Goal: Task Accomplishment & Management: Manage account settings

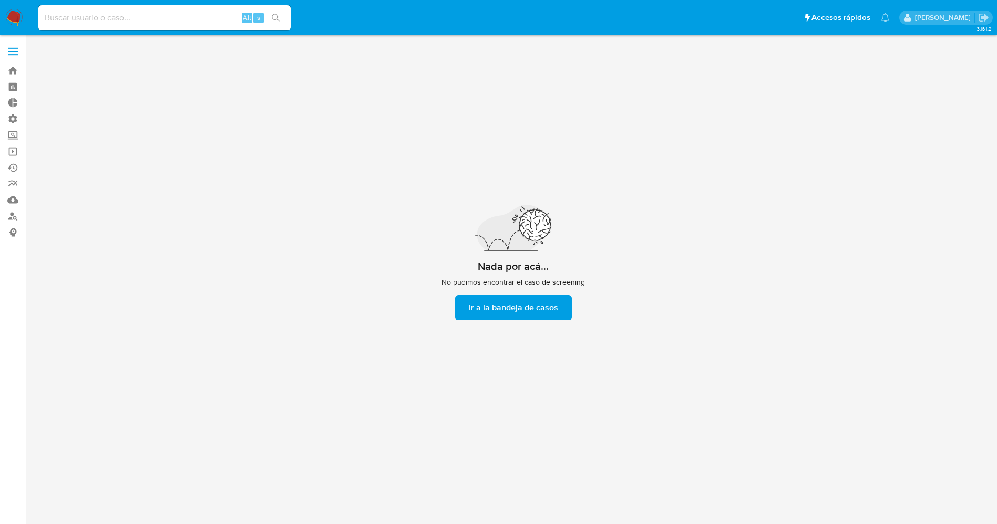
scroll to position [38, 0]
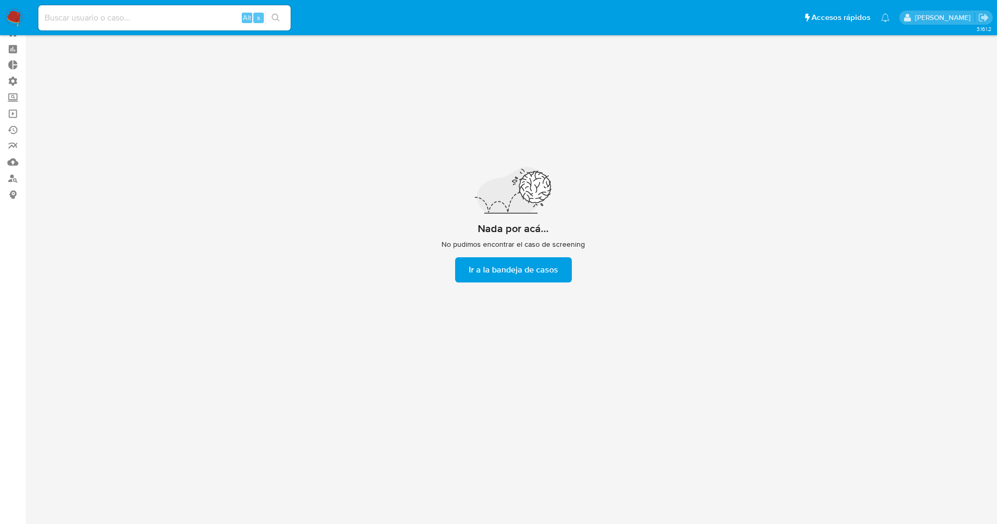
click at [838, 375] on div "Nada por acá... No pudimos encontrar el caso de screening Ir a la bandeja de ca…" at bounding box center [513, 225] width 757 height 442
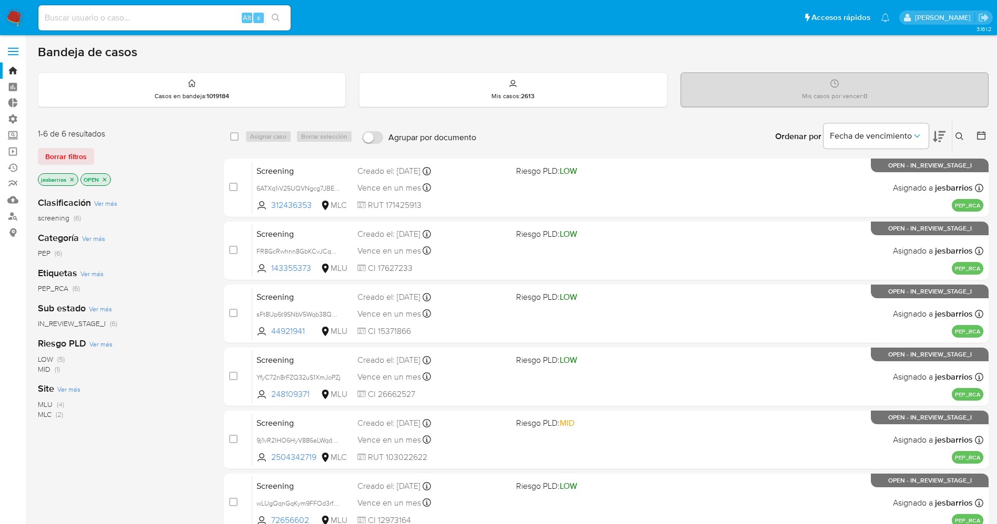
click at [15, 15] on img at bounding box center [14, 18] width 18 height 18
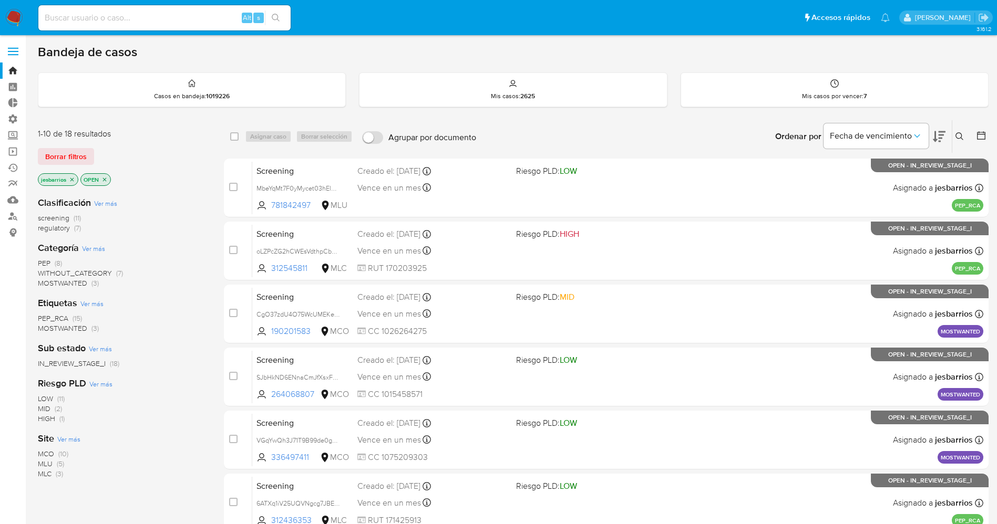
click at [14, 55] on span at bounding box center [13, 55] width 11 height 2
click at [0, 0] on input "checkbox" at bounding box center [0, 0] width 0 height 0
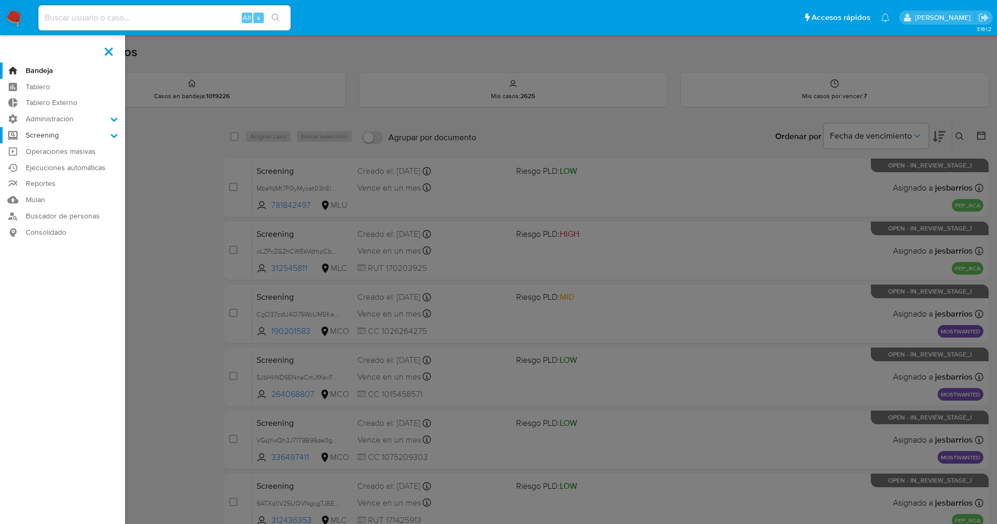
click at [96, 138] on label "Screening" at bounding box center [62, 135] width 125 height 16
click at [0, 0] on input "Screening" at bounding box center [0, 0] width 0 height 0
click at [98, 162] on link "Screening por Frecuencia" at bounding box center [62, 163] width 125 height 13
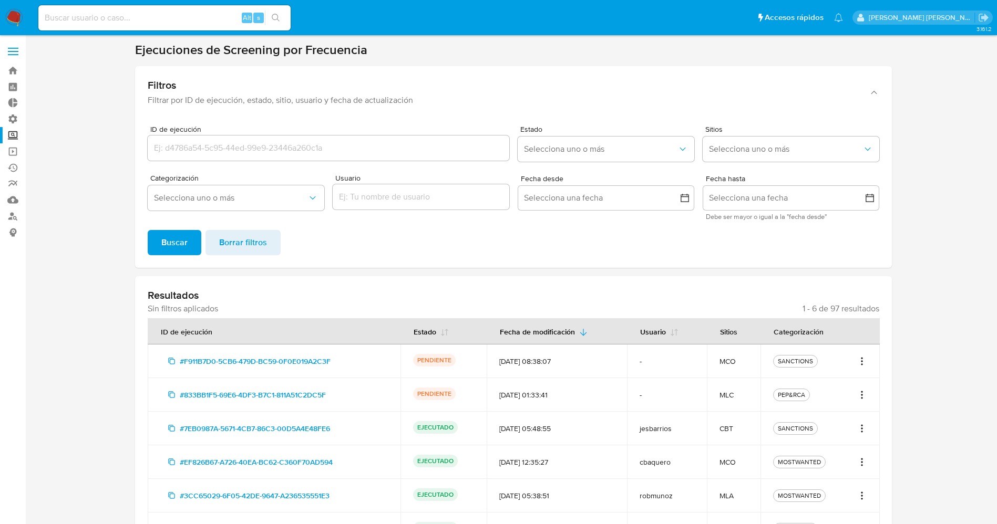
click at [12, 12] on img at bounding box center [14, 18] width 18 height 18
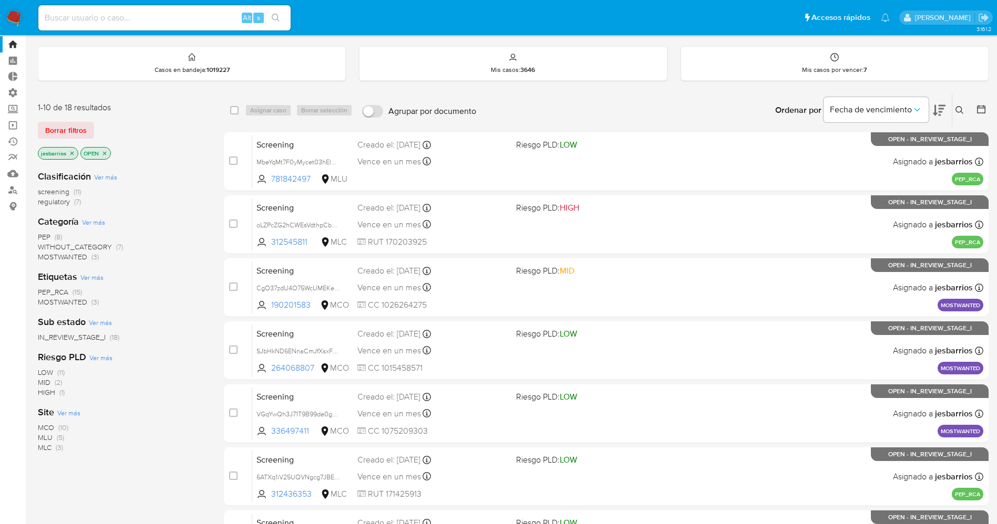
scroll to position [343, 0]
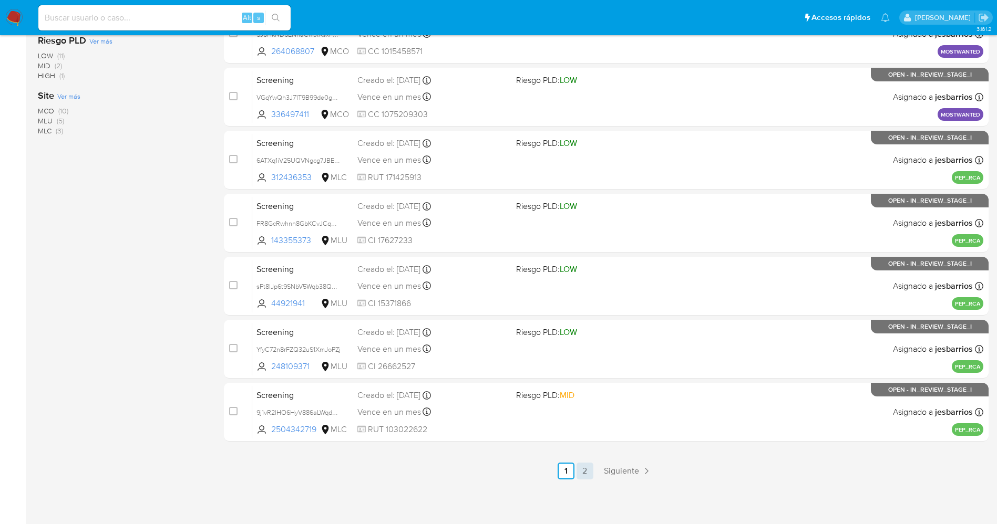
click at [579, 473] on link "2" at bounding box center [584, 471] width 17 height 17
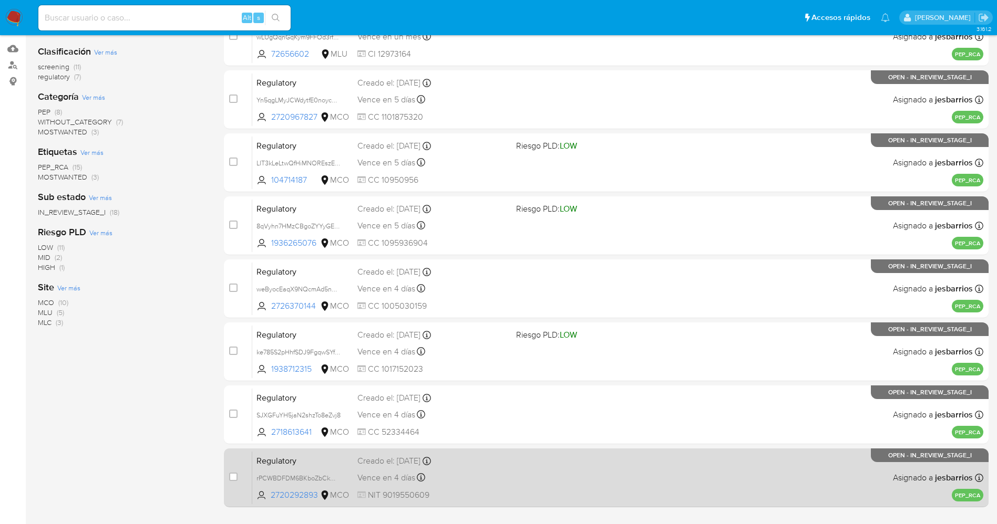
scroll to position [217, 0]
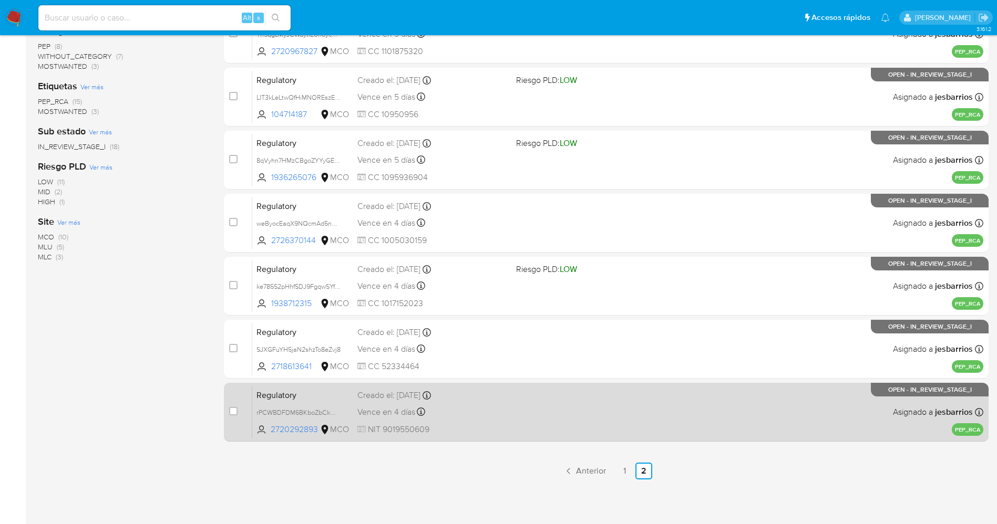
click at [534, 427] on div "Regulatory rPCWBDFDM6BKboZbCkmUifPA 2720292893 MCO Creado el: 01/10/2025 Creado…" at bounding box center [617, 412] width 731 height 53
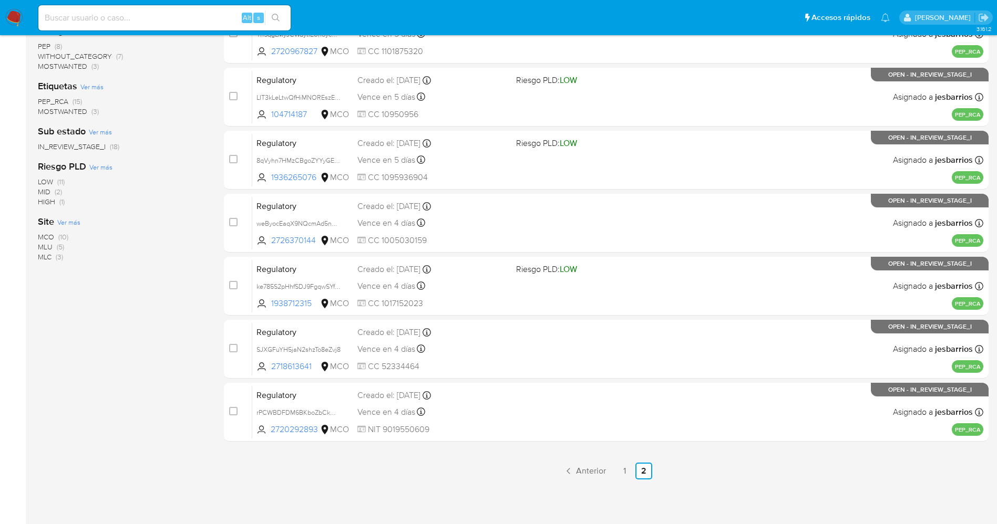
click at [12, 9] on img at bounding box center [14, 18] width 18 height 18
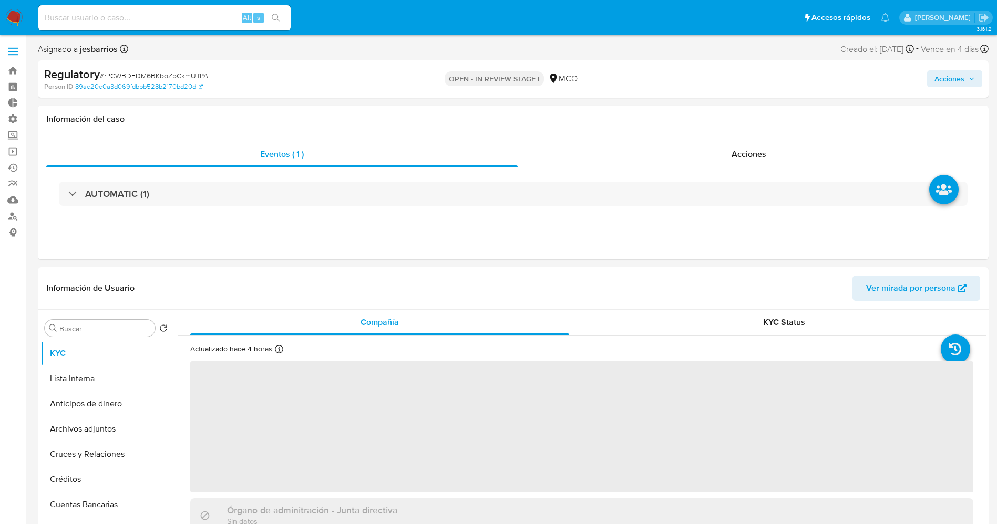
select select "10"
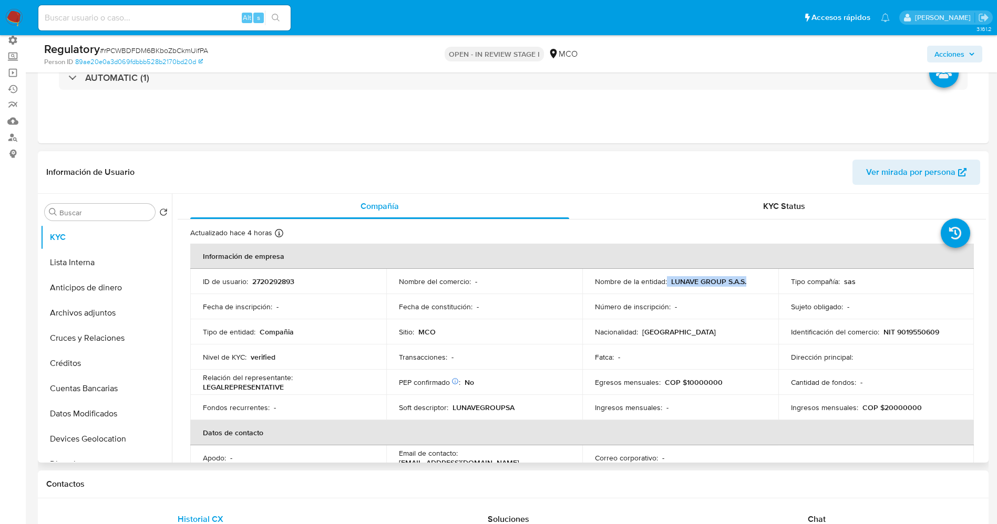
drag, startPoint x: 665, startPoint y: 281, endPoint x: 753, endPoint y: 281, distance: 87.7
click at [753, 281] on div "Nombre de la entidad : LUNAVE GROUP S.A.S." at bounding box center [680, 281] width 171 height 9
copy div "LUNAVE GROUP S.A.S."
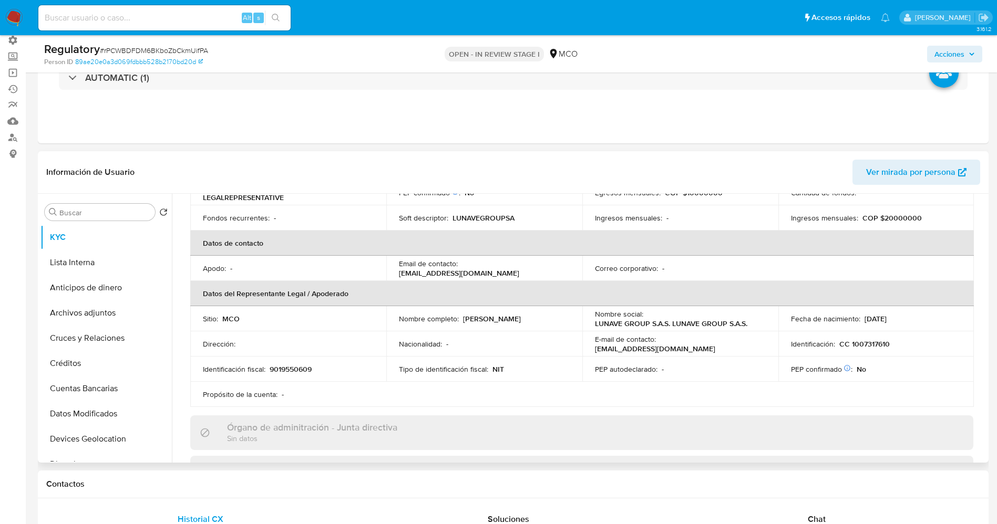
scroll to position [236, 0]
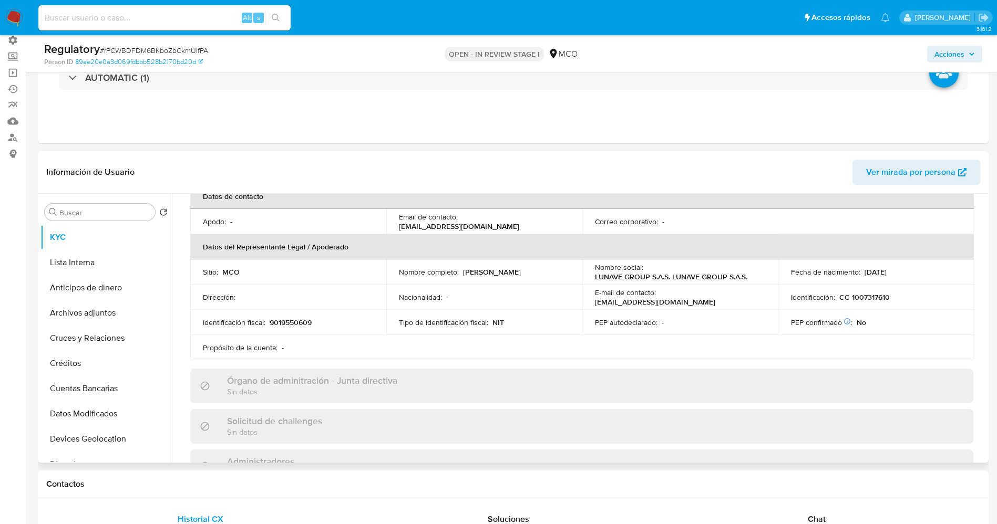
drag, startPoint x: 471, startPoint y: 273, endPoint x: 537, endPoint y: 273, distance: 66.2
click at [537, 273] on div "Nombre completo : Marcela Cano Cano" at bounding box center [484, 271] width 171 height 9
copy p "Marcela Cano Cano"
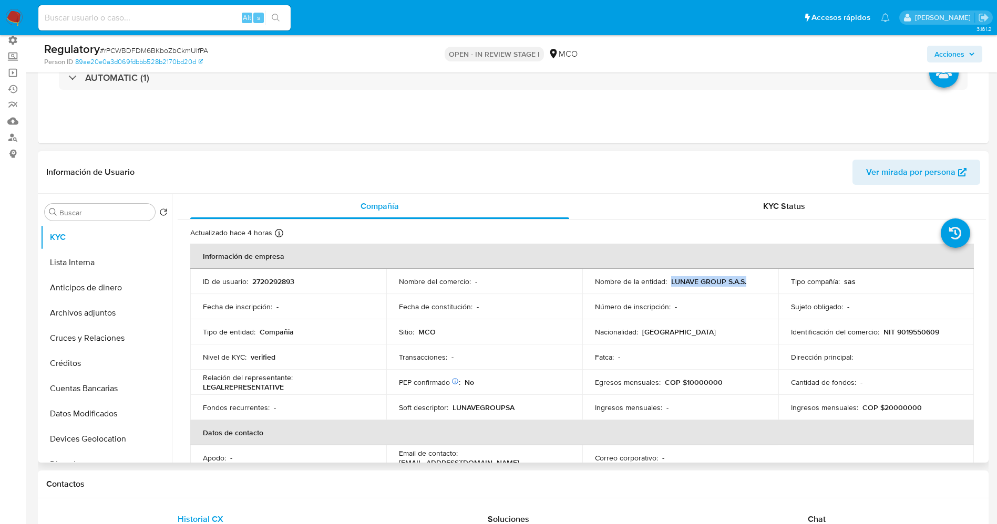
drag, startPoint x: 676, startPoint y: 280, endPoint x: 750, endPoint y: 279, distance: 74.1
click at [750, 279] on div "Nombre de la entidad : LUNAVE GROUP S.A.S." at bounding box center [680, 281] width 171 height 9
copy p "LUNAVE GROUP S.A.S."
drag, startPoint x: 888, startPoint y: 334, endPoint x: 937, endPoint y: 330, distance: 49.0
click at [937, 330] on div "Identificación del comercio : NIT 9019550609" at bounding box center [876, 331] width 171 height 9
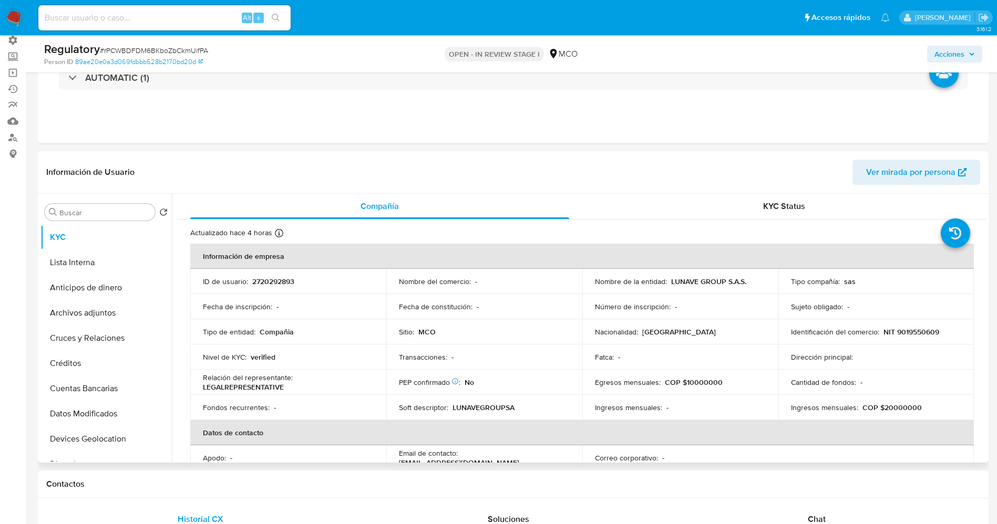
drag, startPoint x: 921, startPoint y: 330, endPoint x: 907, endPoint y: 325, distance: 14.5
click at [907, 325] on td "Identificación del comercio : NIT 9019550609" at bounding box center [876, 331] width 196 height 25
drag, startPoint x: 892, startPoint y: 333, endPoint x: 938, endPoint y: 333, distance: 46.2
click at [938, 333] on div "Identificación del comercio : NIT 9019550609" at bounding box center [876, 331] width 171 height 9
copy p "9019550609"
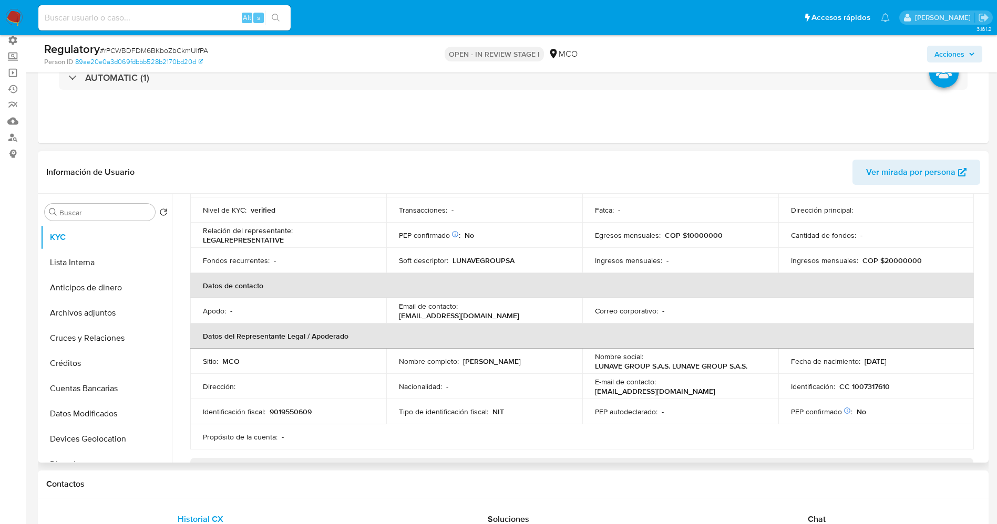
scroll to position [158, 0]
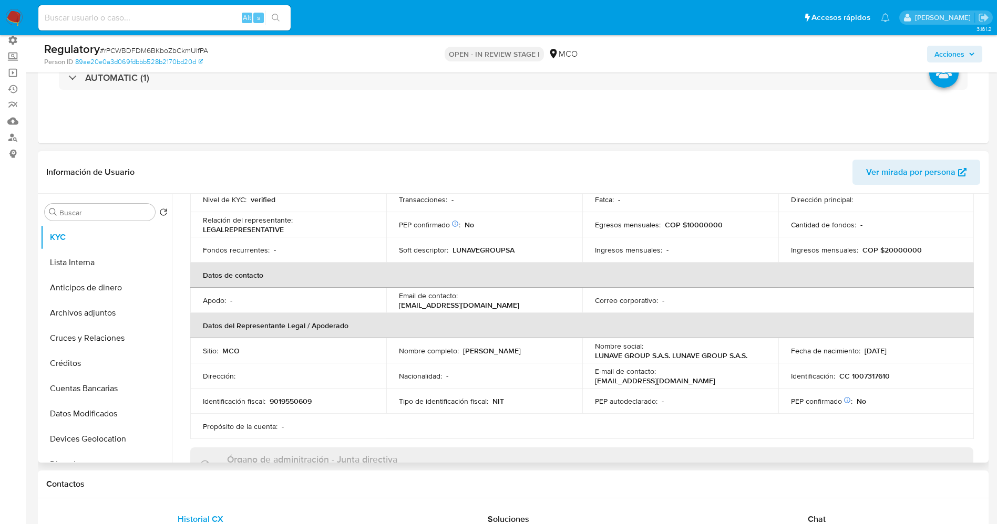
drag, startPoint x: 460, startPoint y: 354, endPoint x: 531, endPoint y: 349, distance: 71.6
click at [531, 349] on div "Nombre completo : Marcela Cano Cano" at bounding box center [484, 350] width 171 height 9
copy div "Marcela Cano Cano"
drag, startPoint x: 847, startPoint y: 375, endPoint x: 887, endPoint y: 375, distance: 39.9
click at [887, 375] on div "Identificación : CC 1007317610" at bounding box center [876, 375] width 171 height 9
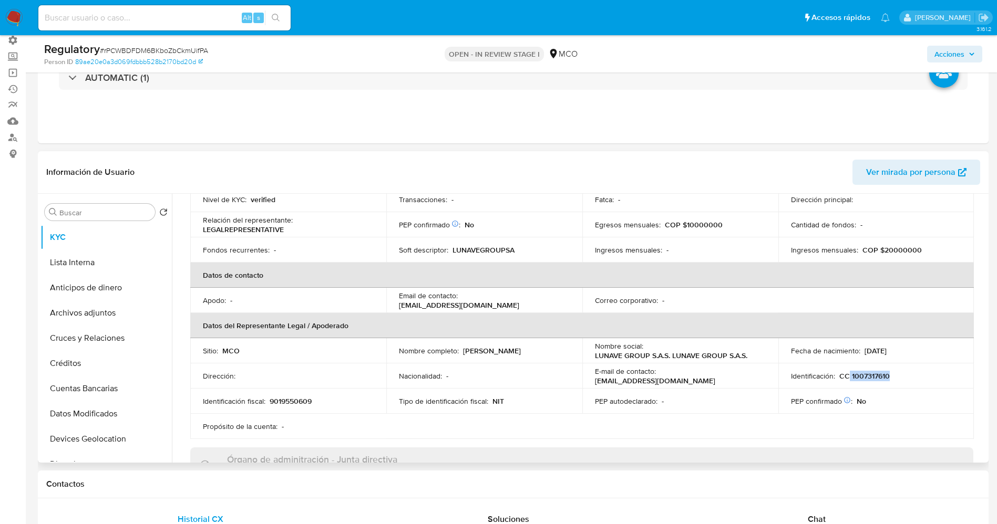
copy p "1007317610"
click at [67, 256] on button "Lista Interna" at bounding box center [101, 262] width 123 height 25
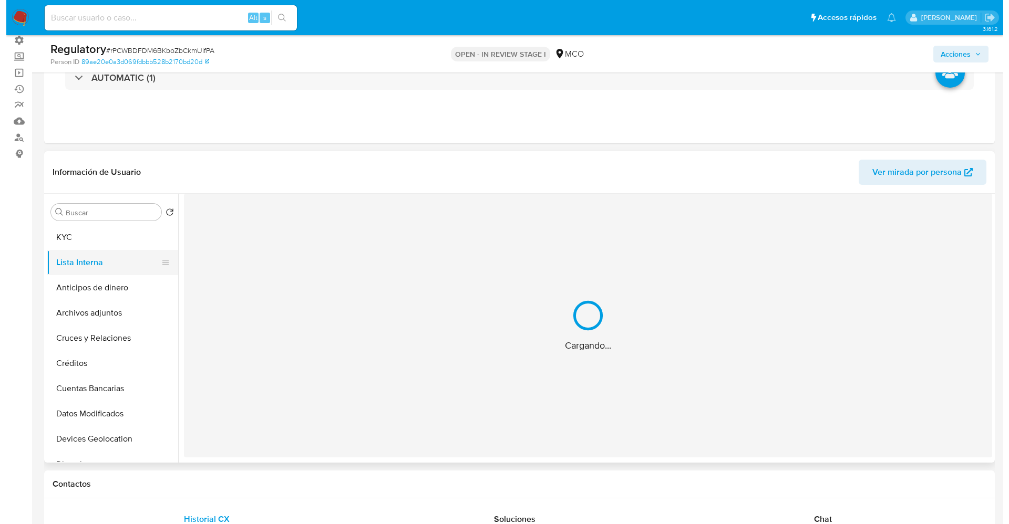
scroll to position [0, 0]
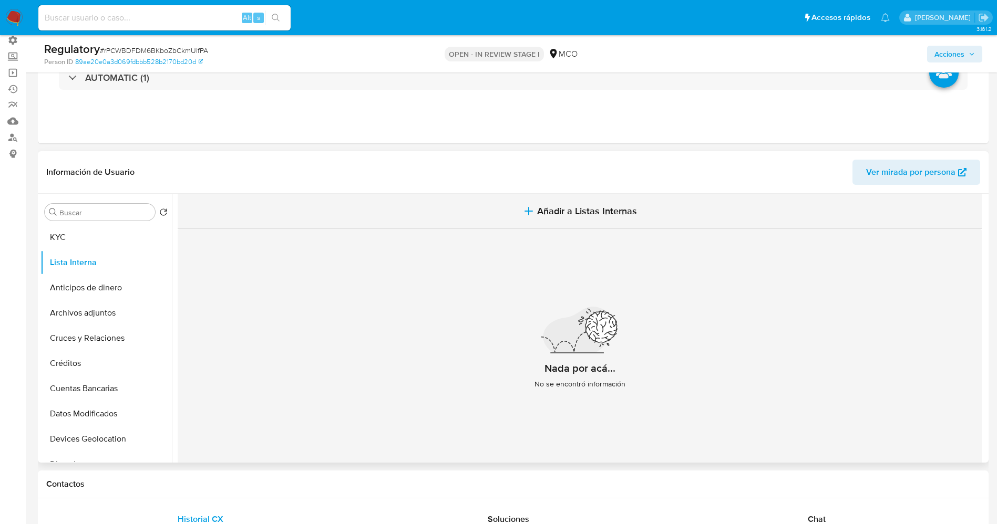
click at [604, 208] on span "Añadir a Listas Internas" at bounding box center [587, 211] width 100 height 12
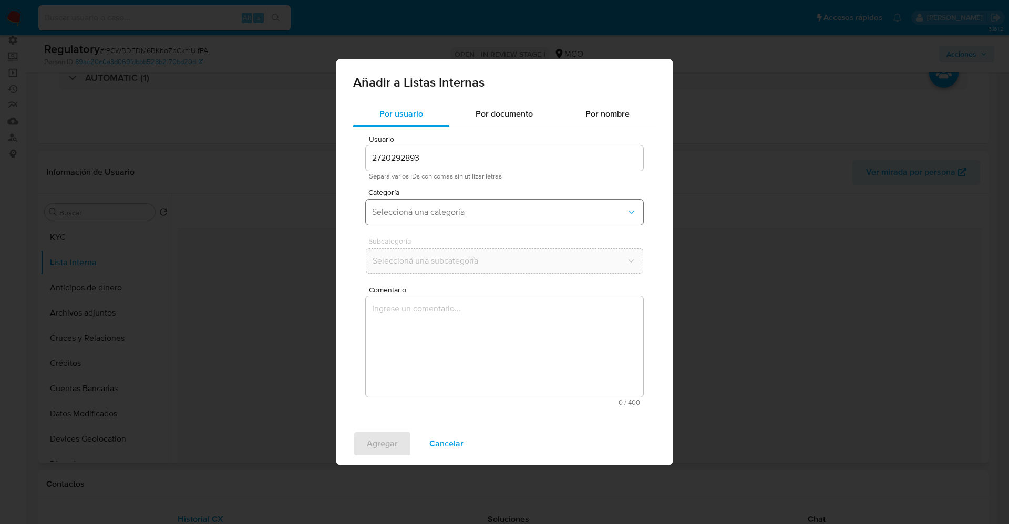
click at [408, 211] on span "Seleccioná una categoría" at bounding box center [499, 212] width 254 height 11
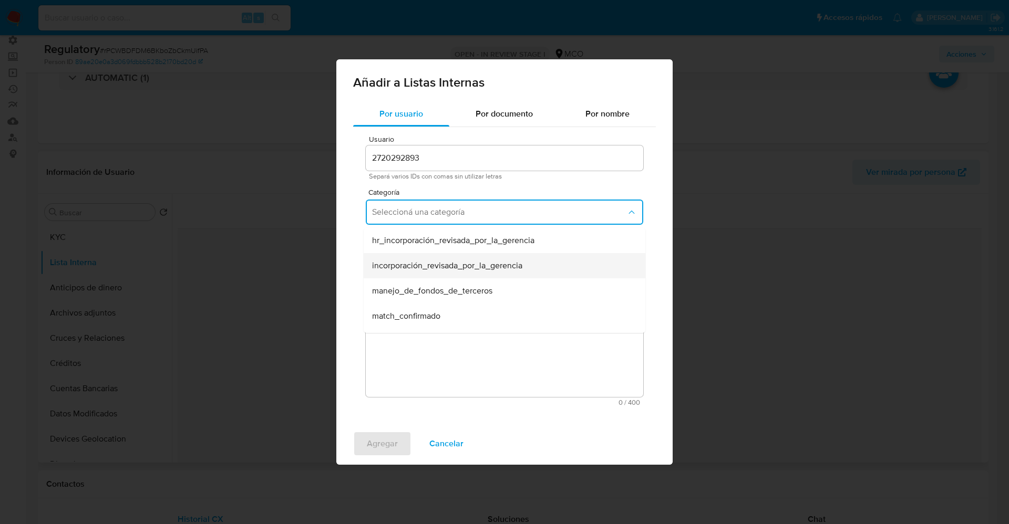
scroll to position [79, 0]
click at [422, 268] on span "match_descartado" at bounding box center [406, 262] width 68 height 11
click at [422, 268] on button "Seleccioná una subcategoría" at bounding box center [504, 261] width 277 height 25
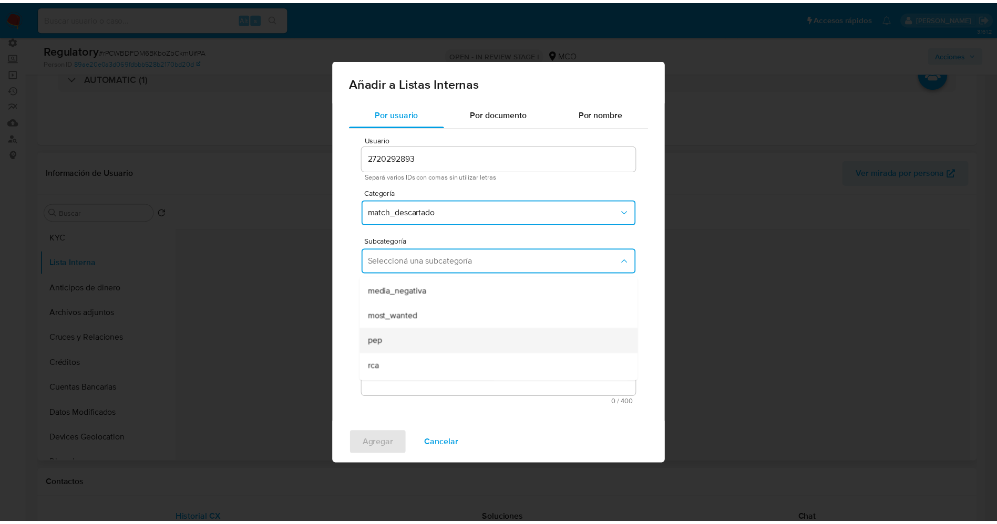
scroll to position [71, 0]
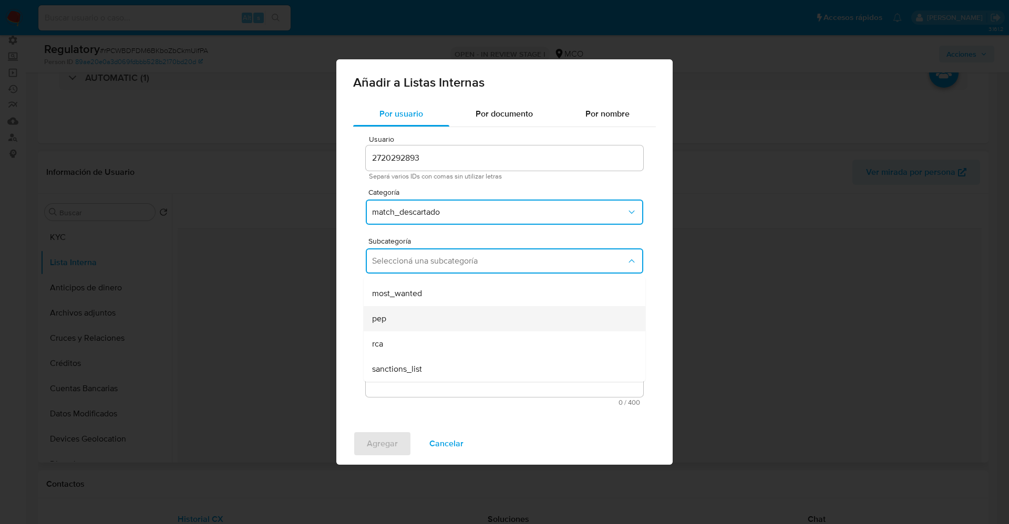
click at [410, 317] on div "pep" at bounding box center [501, 318] width 258 height 25
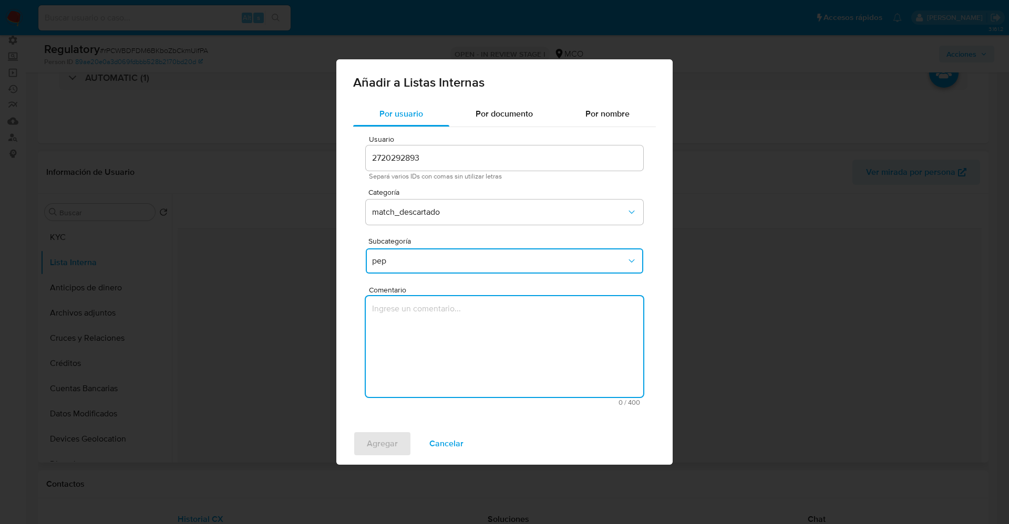
click at [410, 317] on textarea "Comentario" at bounding box center [504, 346] width 277 height 101
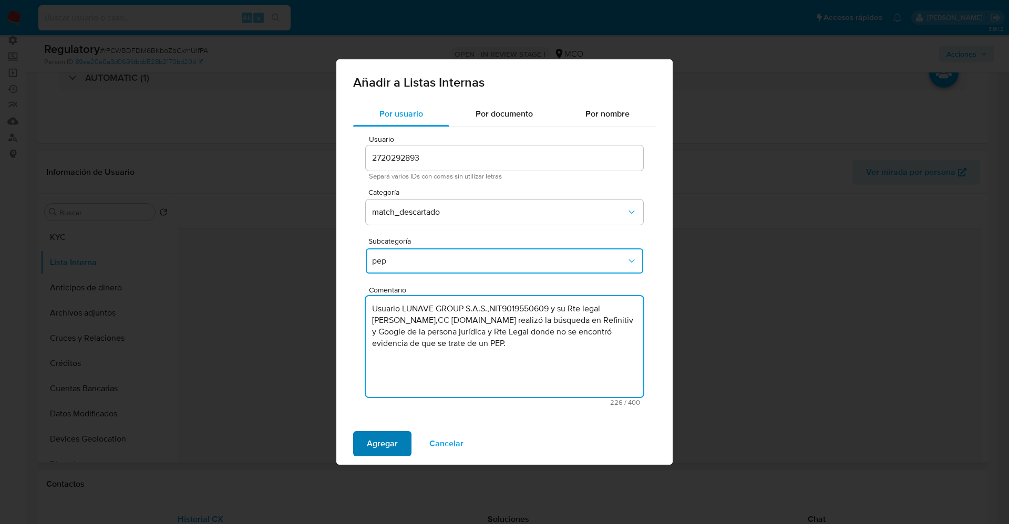
type textarea "Usuario LUNAVE GROUP S.A.S.,NIT9019550609 y su Rte legal Marcela Cano Cano,CC 1…"
click at [372, 448] on span "Agregar" at bounding box center [382, 443] width 31 height 23
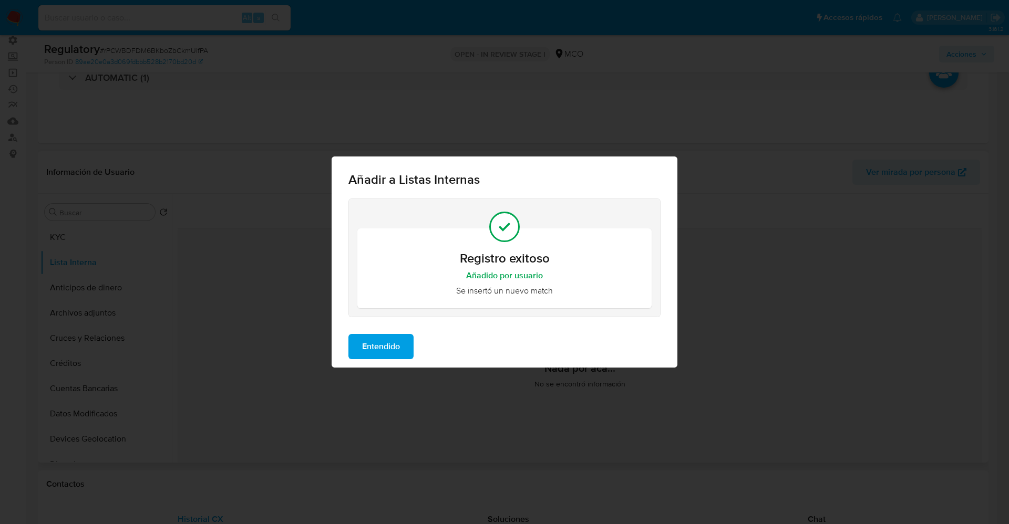
click at [375, 350] on span "Entendido" at bounding box center [381, 346] width 38 height 23
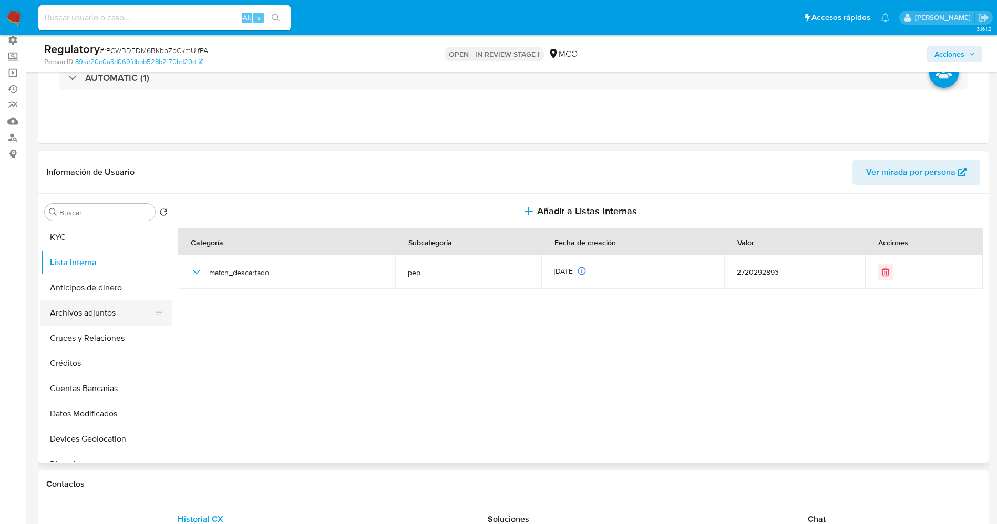
click at [94, 317] on button "Archivos adjuntos" at bounding box center [101, 313] width 123 height 25
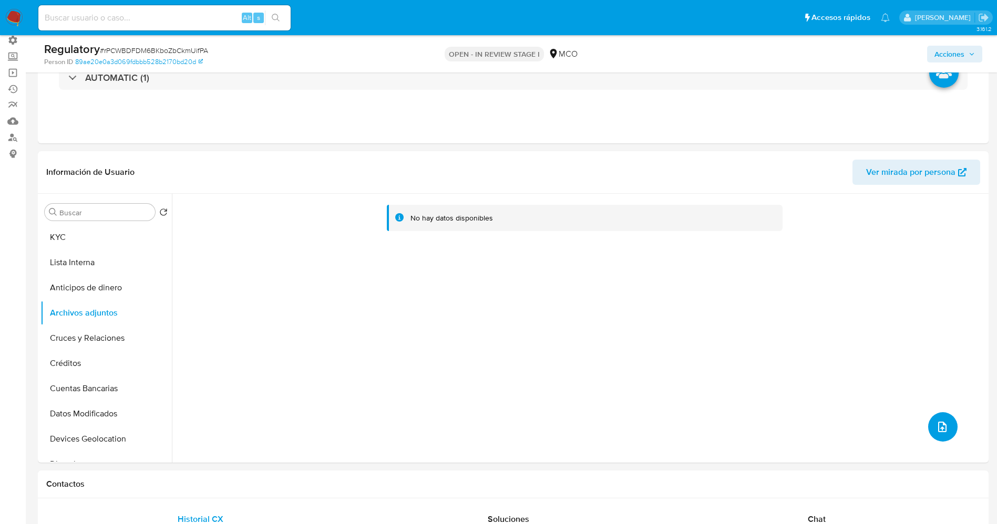
click at [946, 426] on button "upload-file" at bounding box center [942, 426] width 29 height 29
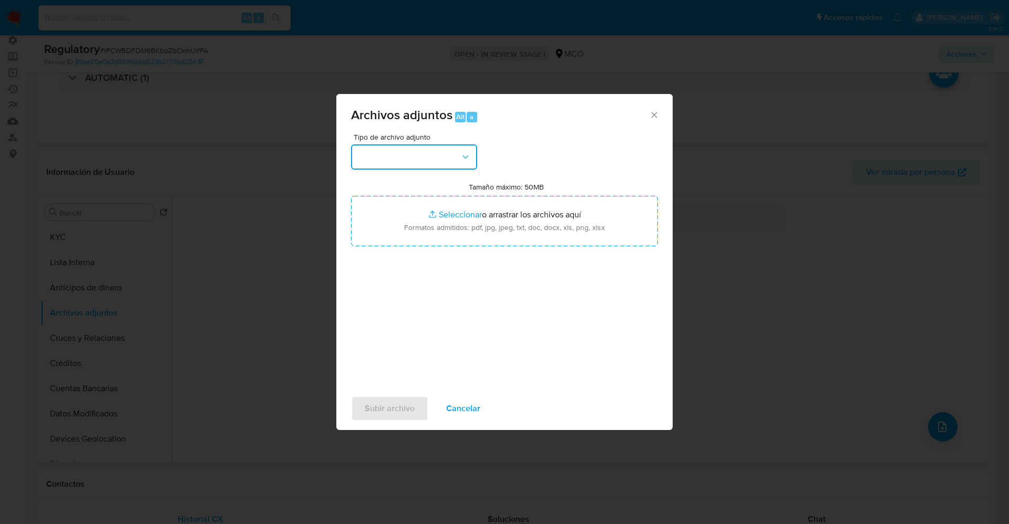
click at [411, 148] on button "button" at bounding box center [414, 156] width 126 height 25
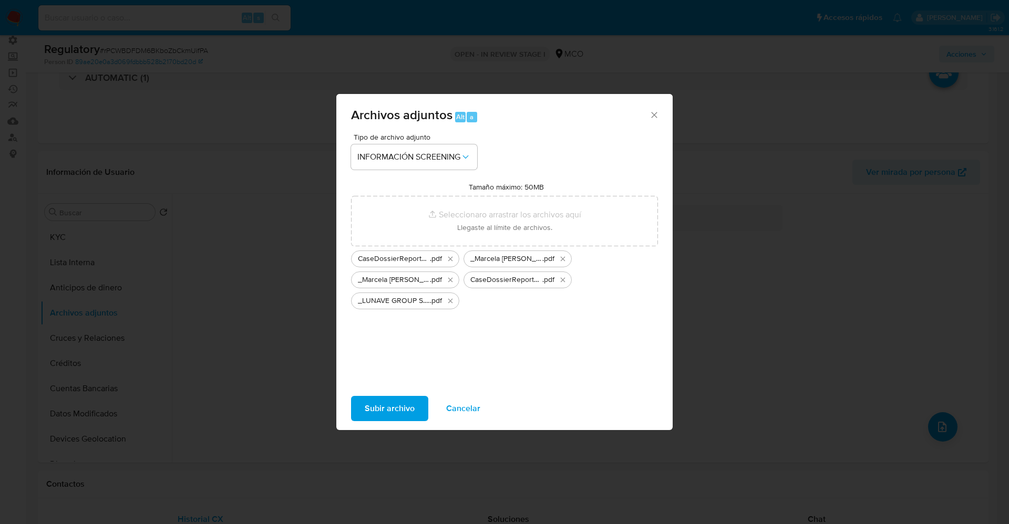
click at [415, 416] on button "Subir archivo" at bounding box center [389, 408] width 77 height 25
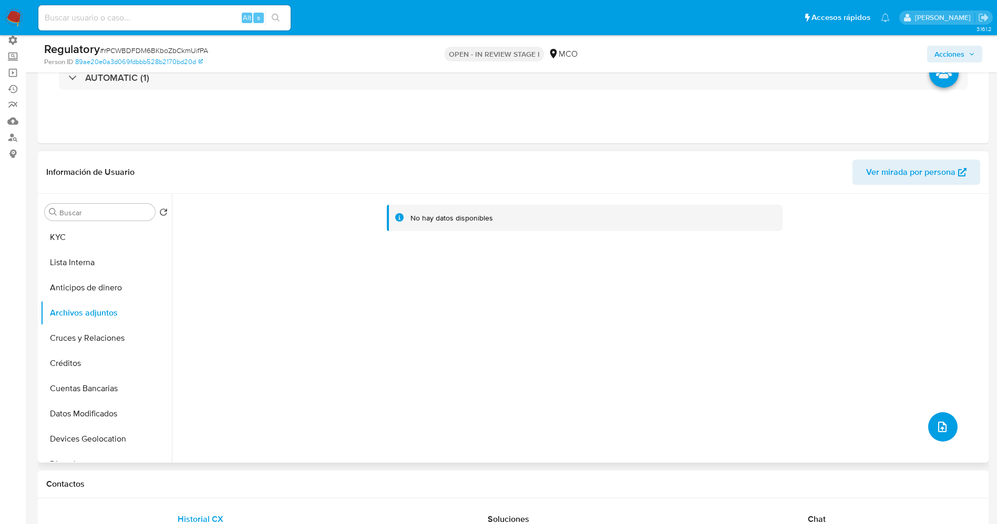
click at [937, 425] on icon "upload-file" at bounding box center [942, 427] width 13 height 13
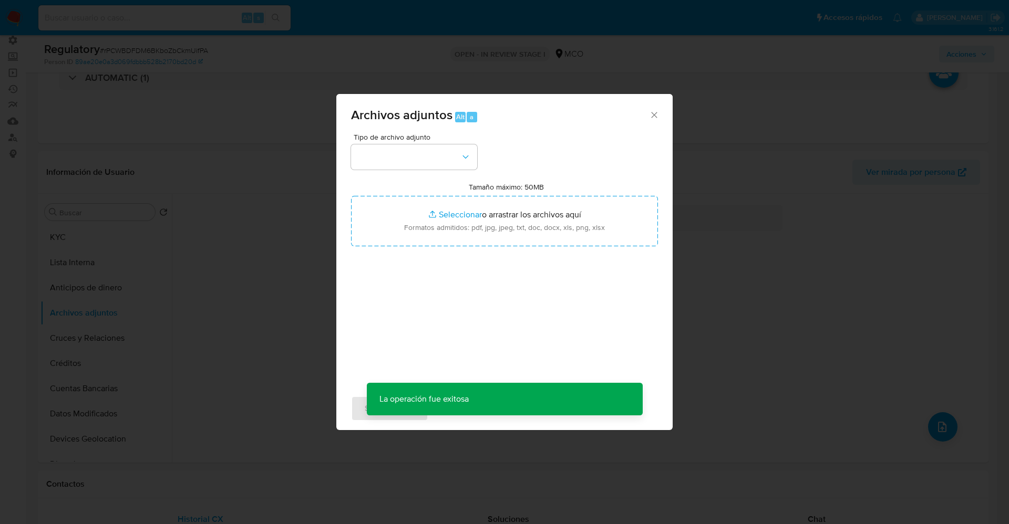
click at [436, 142] on div "Tipo de archivo adjunto" at bounding box center [414, 151] width 126 height 36
click at [455, 159] on button "button" at bounding box center [414, 156] width 126 height 25
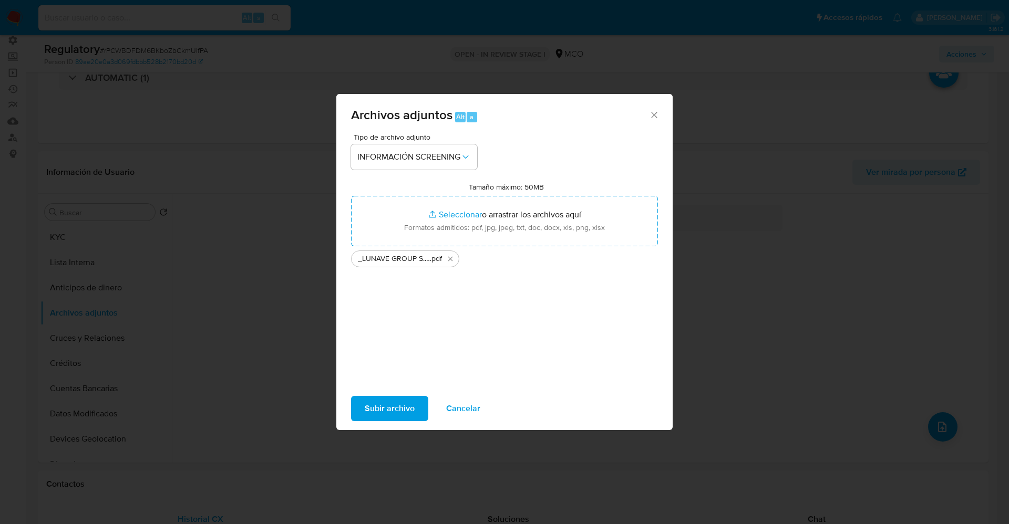
click at [394, 403] on span "Subir archivo" at bounding box center [390, 408] width 50 height 23
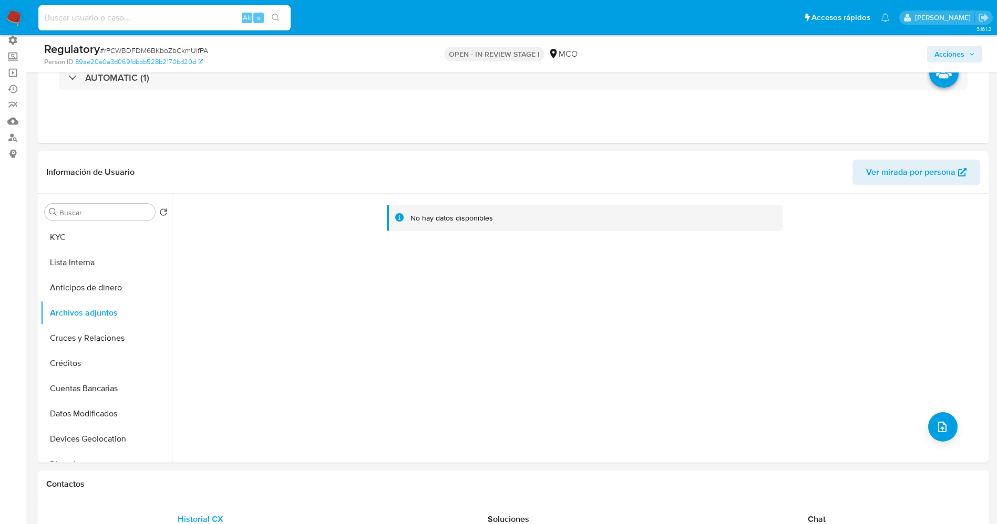
click at [89, 260] on button "Lista Interna" at bounding box center [105, 262] width 131 height 25
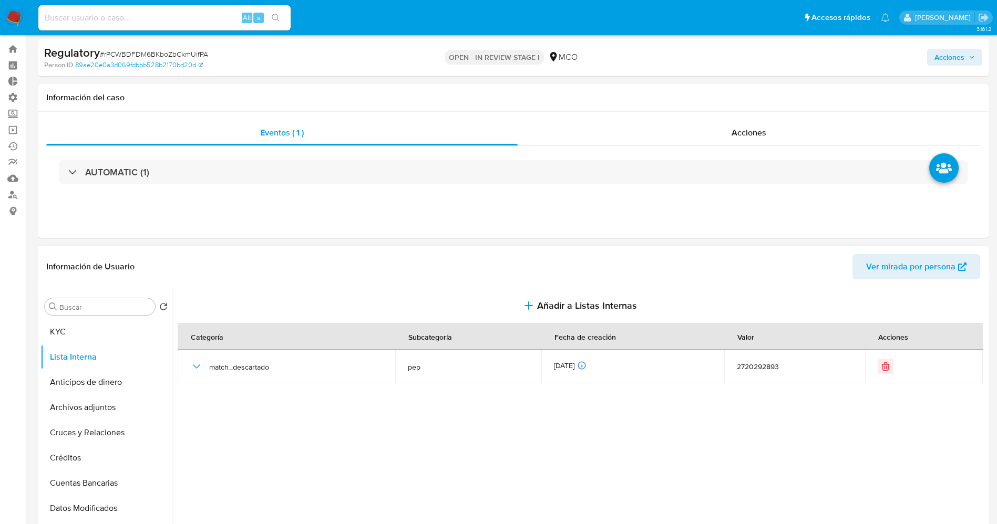
scroll to position [0, 0]
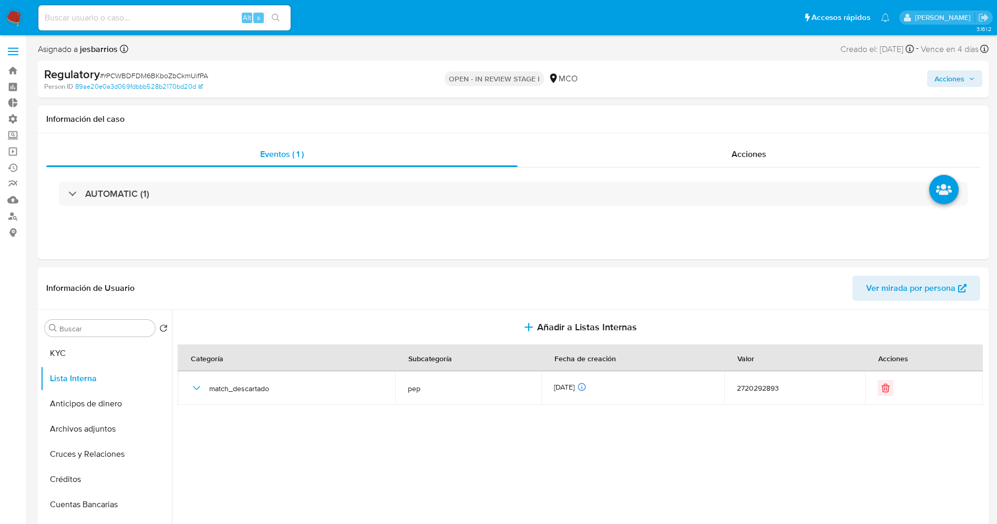
click at [961, 82] on span "Acciones" at bounding box center [949, 78] width 30 height 17
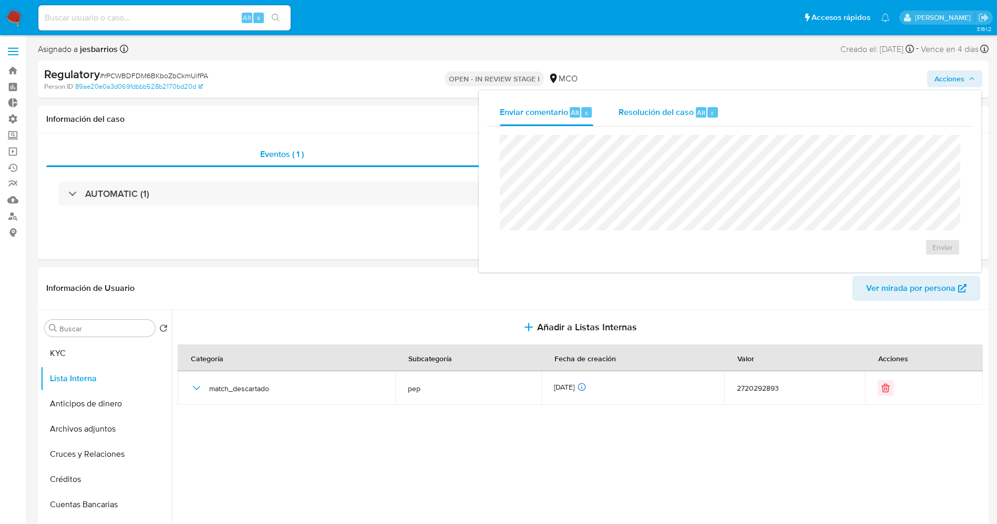
click at [685, 106] on span "Resolución del caso" at bounding box center [655, 112] width 75 height 12
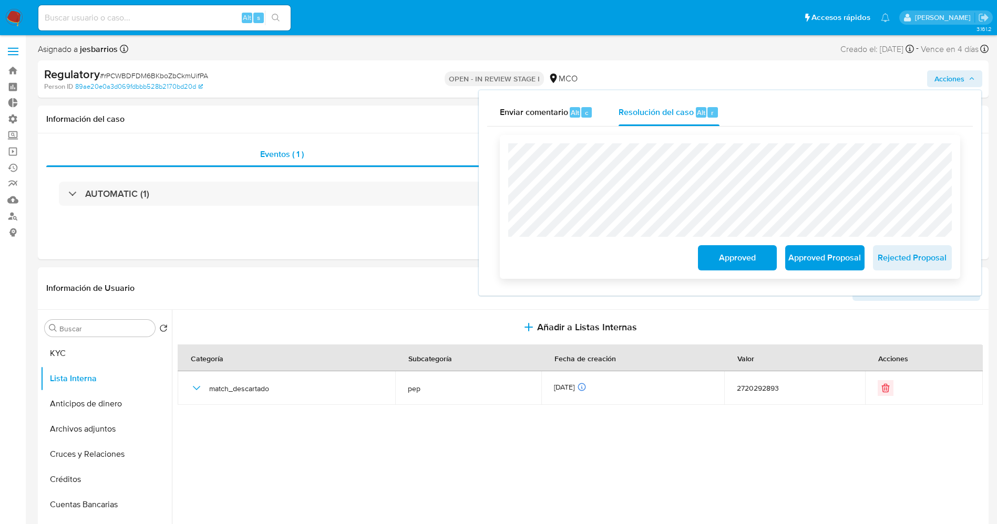
click at [733, 255] on span "Approved" at bounding box center [736, 257] width 51 height 23
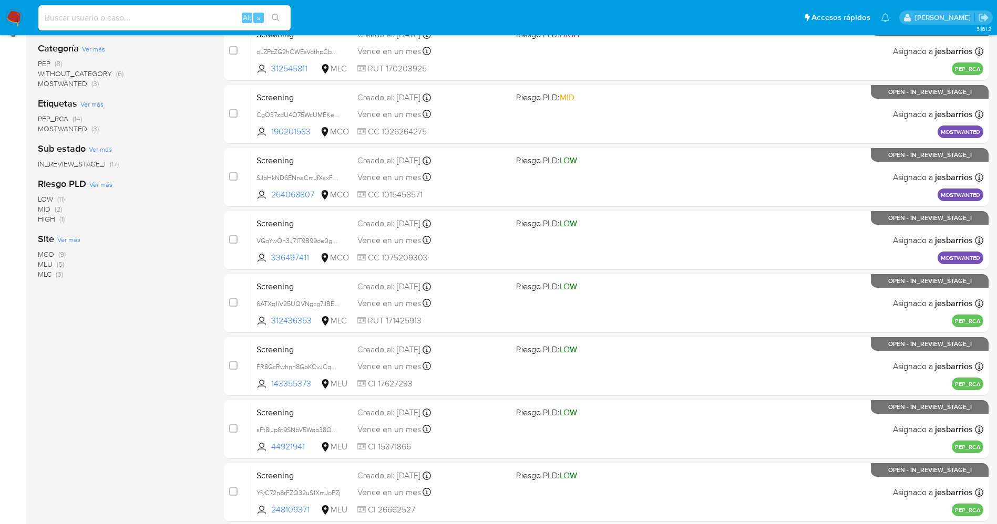
scroll to position [343, 0]
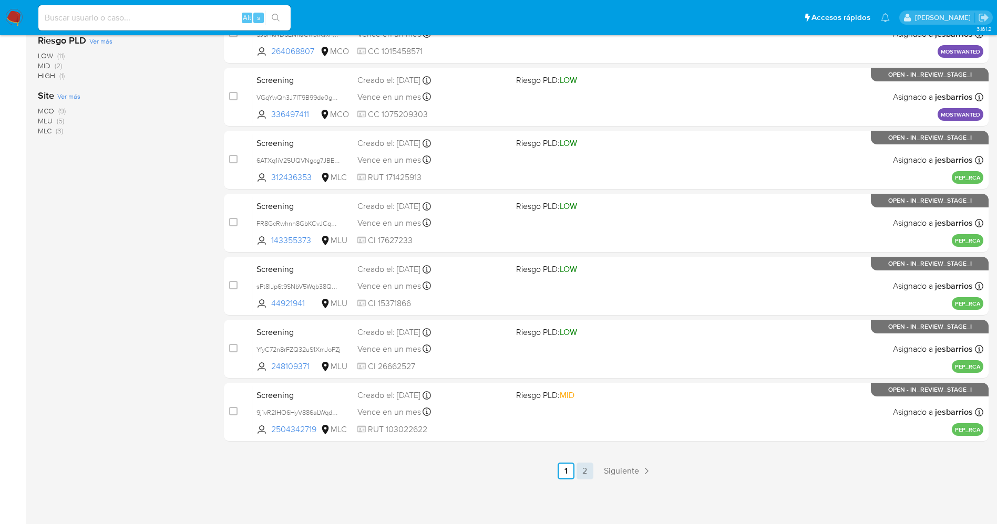
click at [584, 475] on link "2" at bounding box center [584, 471] width 17 height 17
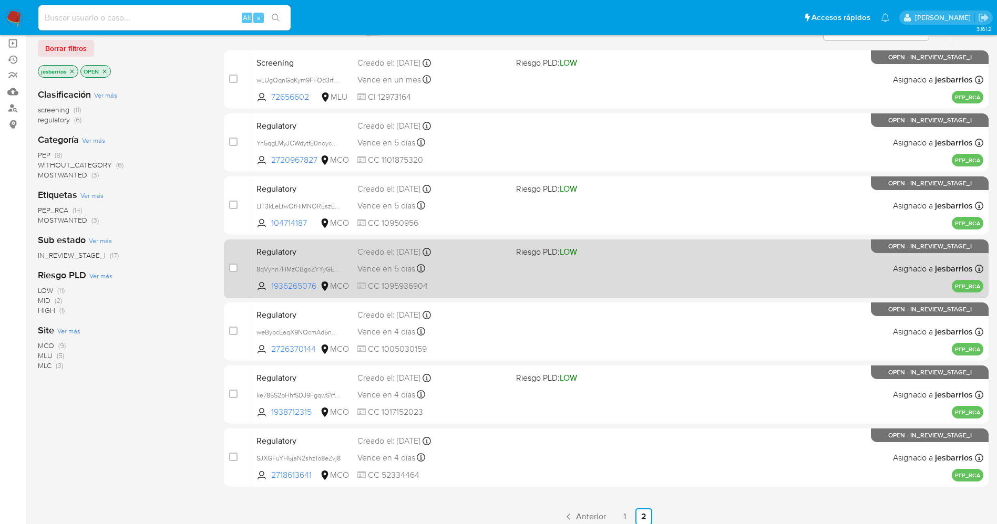
scroll to position [154, 0]
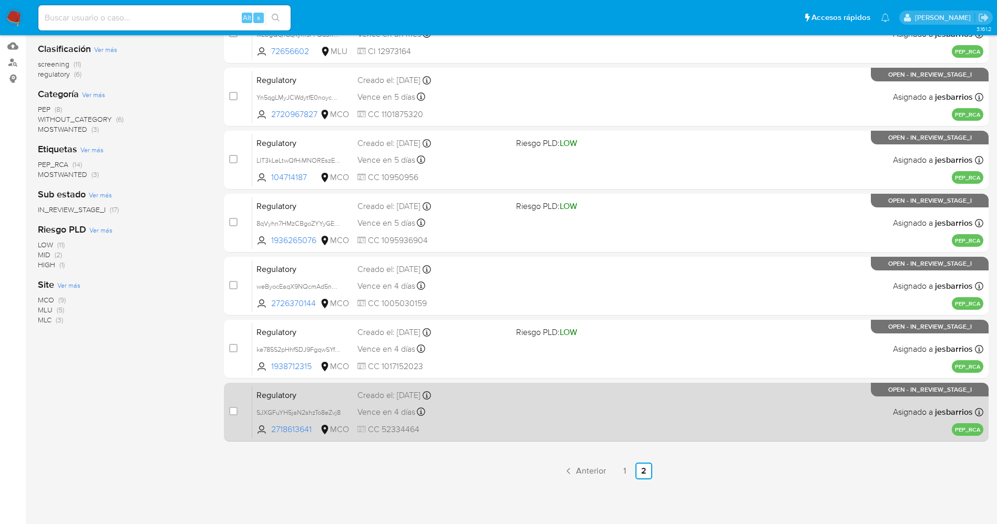
click at [491, 416] on div "Vence en 4 días Vence el 06/10/2025 19:32:37" at bounding box center [432, 412] width 150 height 14
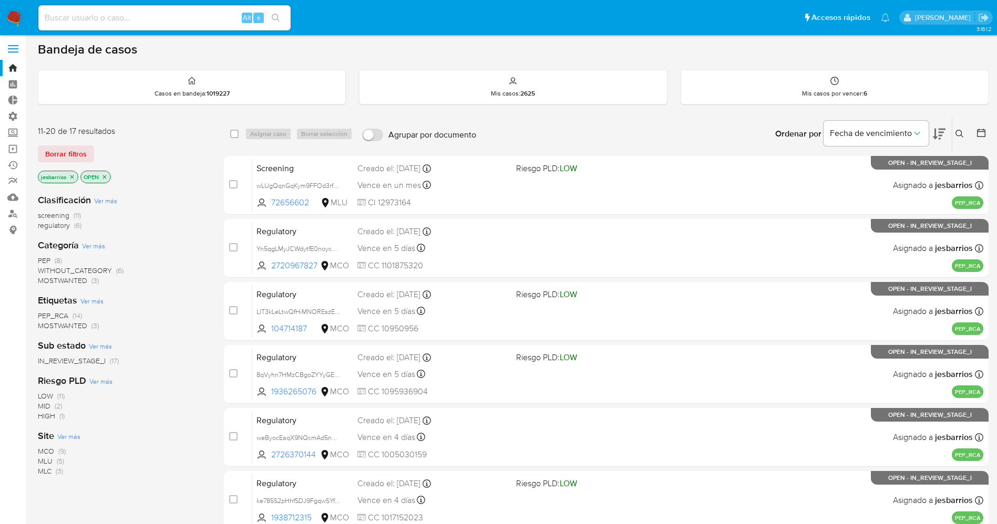
scroll to position [0, 0]
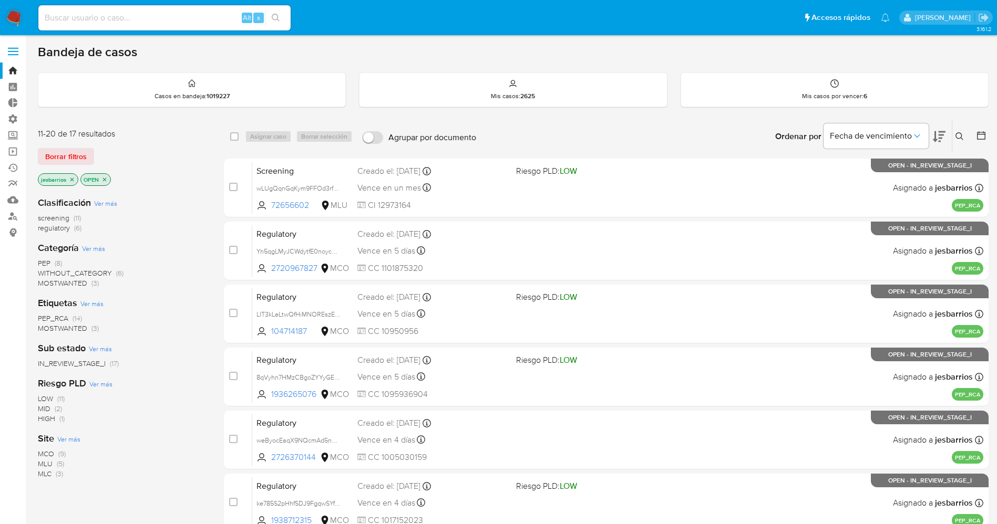
click at [13, 19] on img at bounding box center [14, 18] width 18 height 18
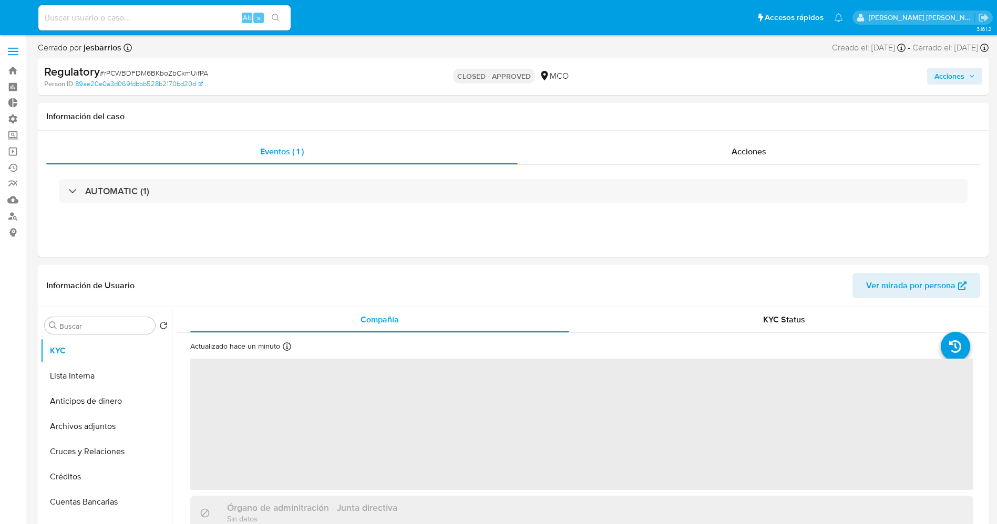
select select "10"
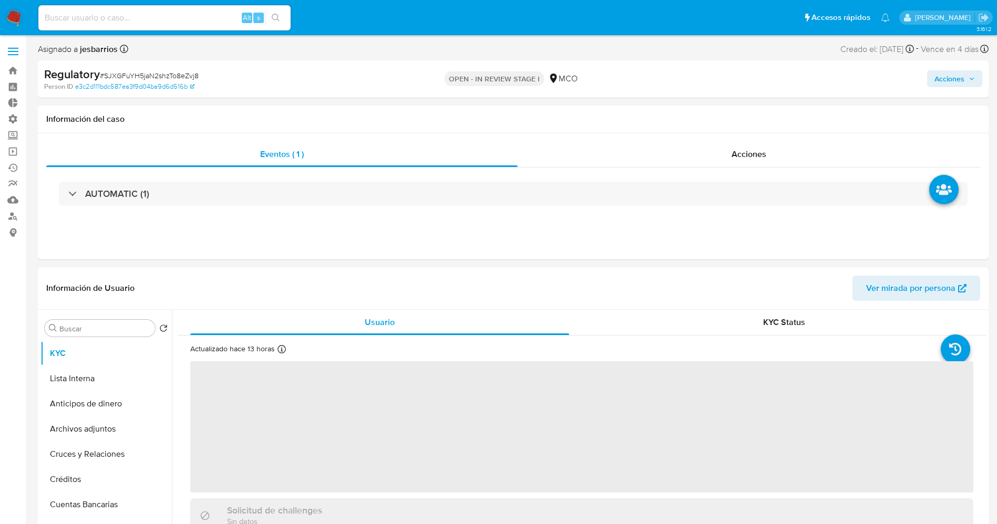
select select "10"
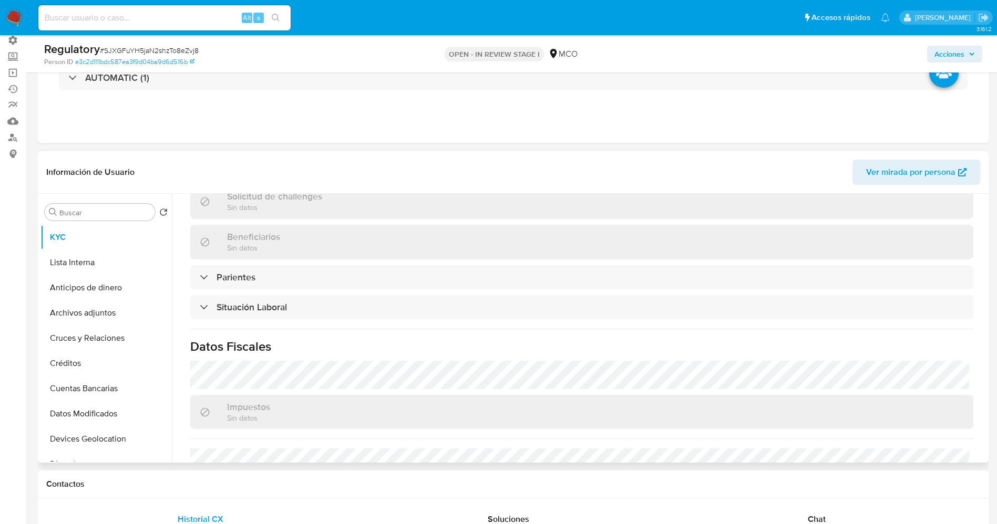
scroll to position [473, 0]
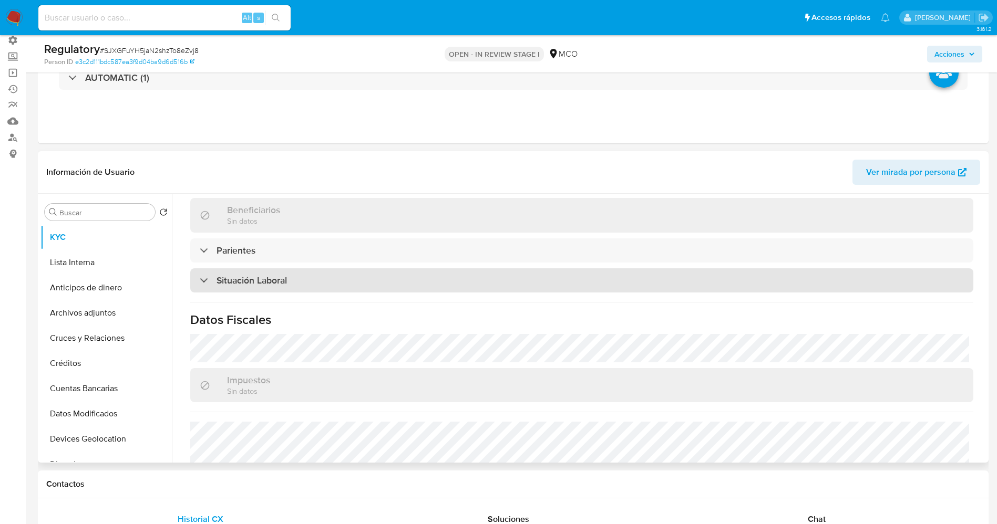
click at [309, 286] on div "Situación Laboral" at bounding box center [581, 280] width 783 height 24
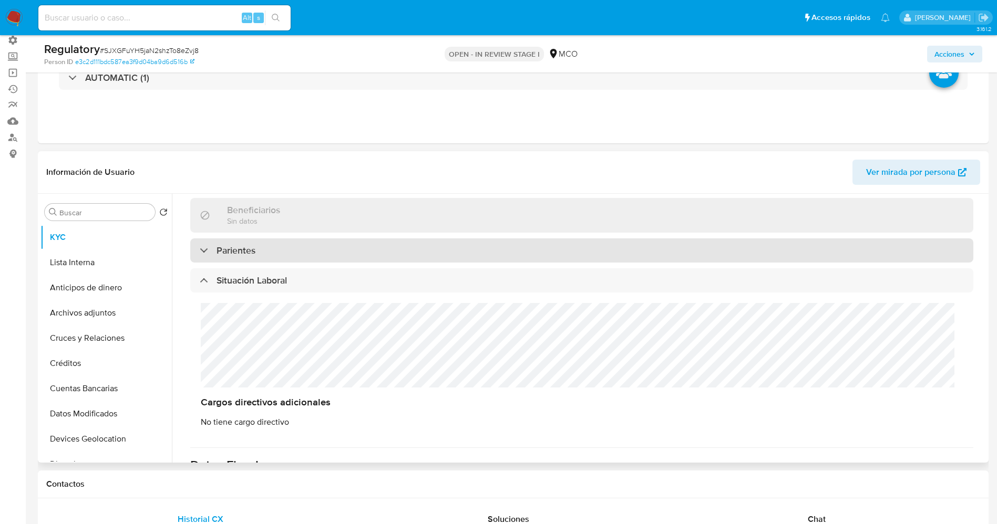
click at [311, 252] on div "Parientes" at bounding box center [581, 251] width 783 height 24
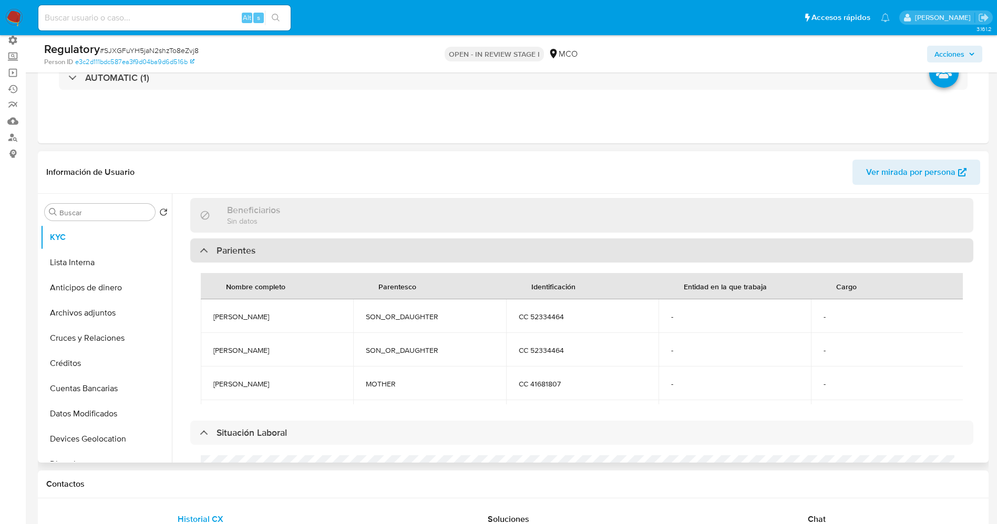
click at [311, 252] on div "Parientes" at bounding box center [581, 251] width 783 height 24
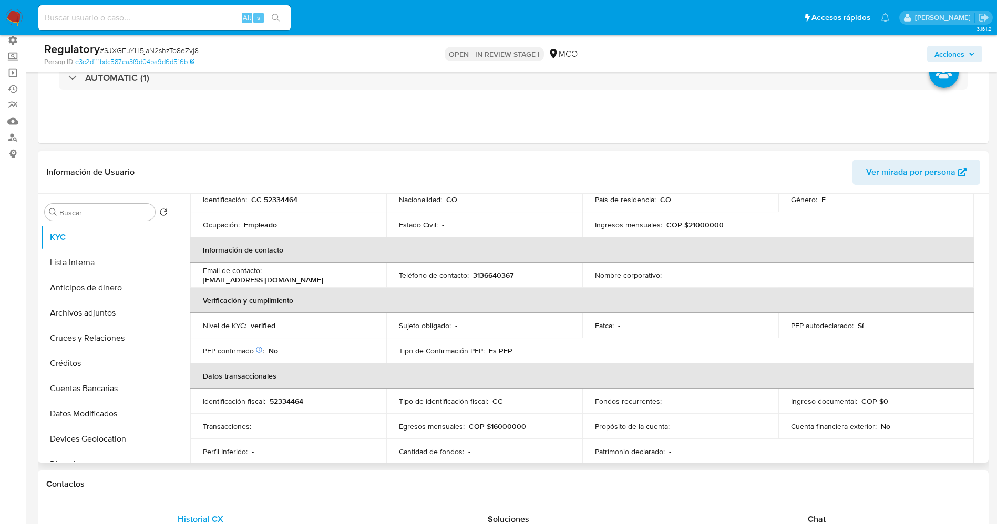
scroll to position [0, 0]
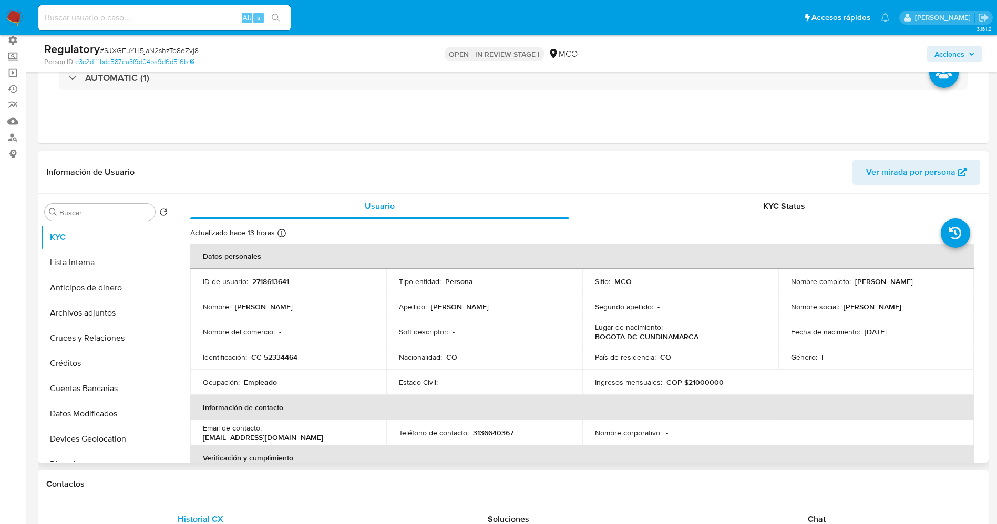
drag, startPoint x: 782, startPoint y: 287, endPoint x: 883, endPoint y: 283, distance: 101.0
click at [903, 283] on td "Nombre completo : Jenny Jovana Chaparro Gutierrez" at bounding box center [876, 281] width 196 height 25
copy p "Jenny Jovana Chaparro Gutierrez"
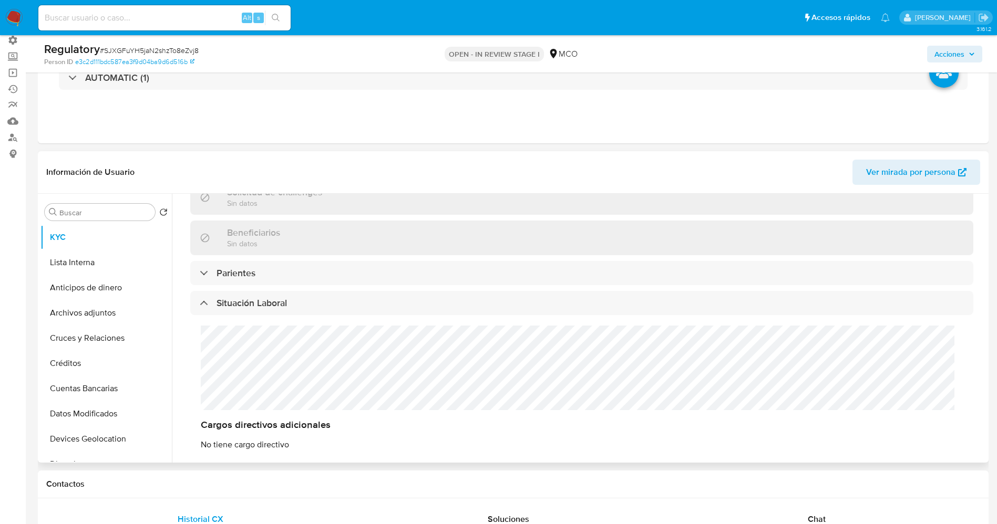
scroll to position [473, 0]
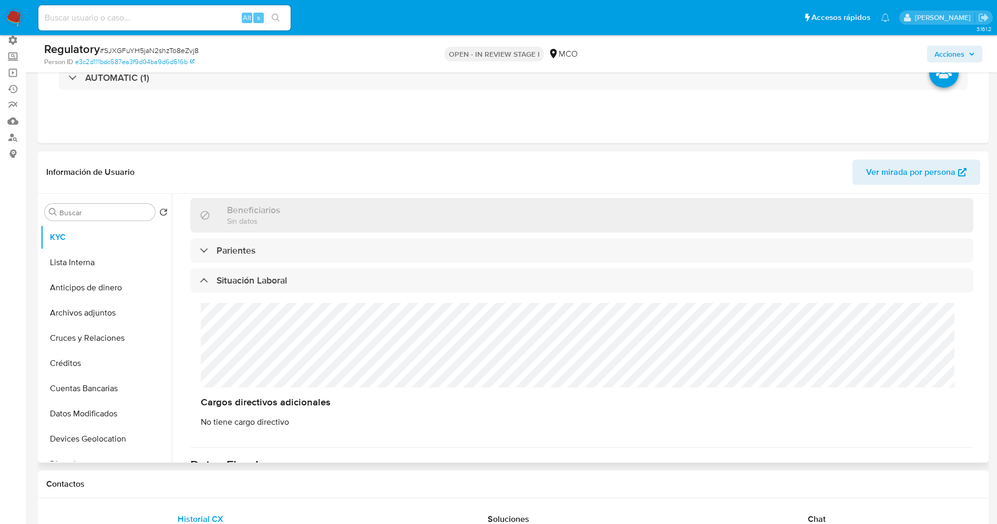
click at [196, 318] on div "Cargos directivos adicionales No tiene cargo directivo" at bounding box center [581, 366] width 783 height 146
click at [197, 320] on div "Cargos directivos adicionales No tiene cargo directivo" at bounding box center [581, 366] width 783 height 146
click at [199, 320] on div "Cargos directivos adicionales No tiene cargo directivo" at bounding box center [581, 366] width 783 height 146
click at [311, 320] on div "Cargos directivos adicionales No tiene cargo directivo" at bounding box center [581, 366] width 783 height 146
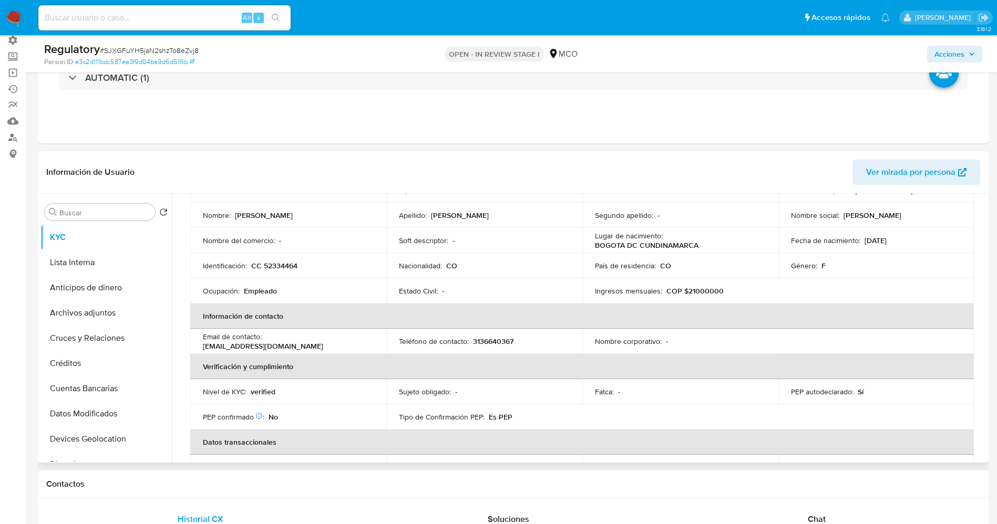
scroll to position [0, 0]
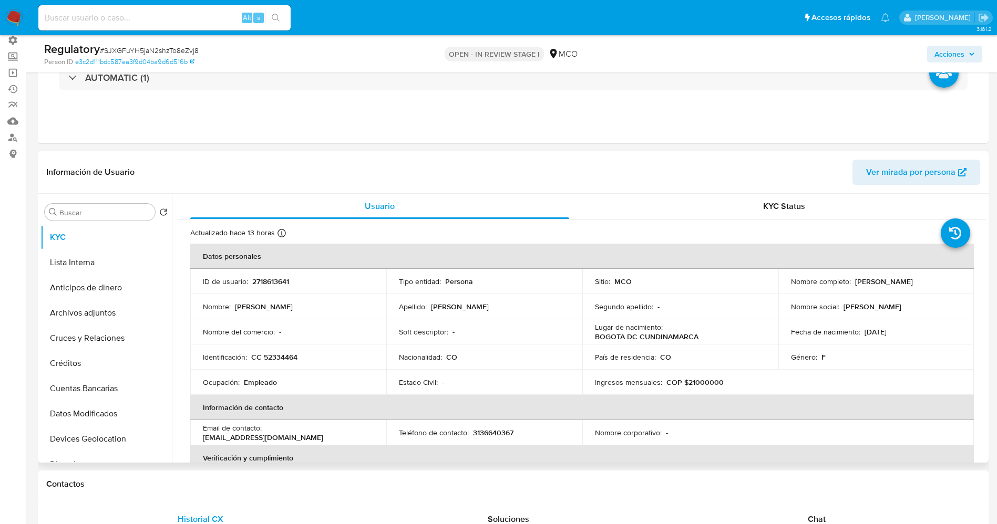
drag, startPoint x: 787, startPoint y: 287, endPoint x: 908, endPoint y: 288, distance: 120.8
click at [908, 288] on td "Nombre completo : Jenny Jovana Chaparro Gutierrez" at bounding box center [876, 281] width 196 height 25
copy p "Jenny Jovana Chaparro Gutierrez"
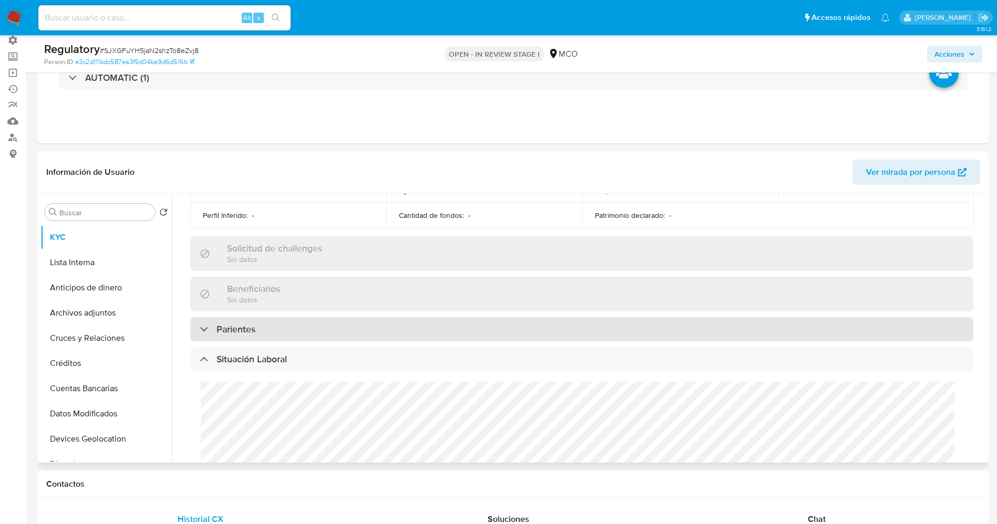
scroll to position [473, 0]
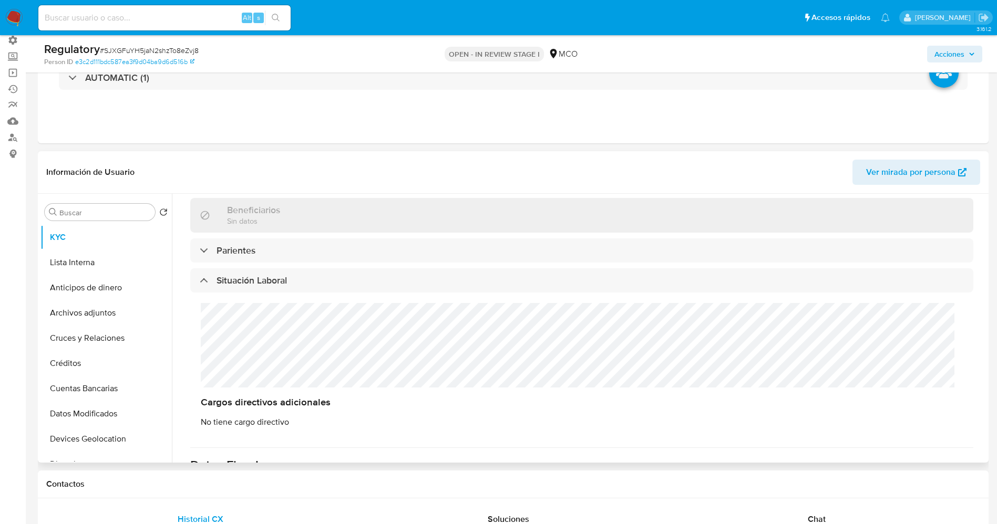
click at [239, 343] on div "Cargos directivos adicionales No tiene cargo directivo" at bounding box center [581, 366] width 783 height 146
click at [306, 318] on div "Cargos directivos adicionales No tiene cargo directivo" at bounding box center [581, 366] width 783 height 146
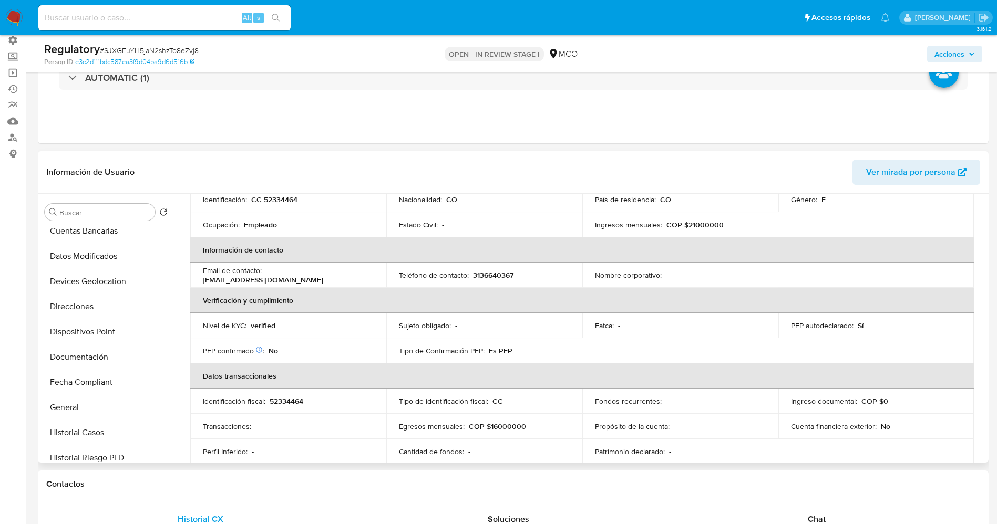
scroll to position [236, 0]
click at [94, 352] on button "Historial Casos" at bounding box center [101, 354] width 123 height 25
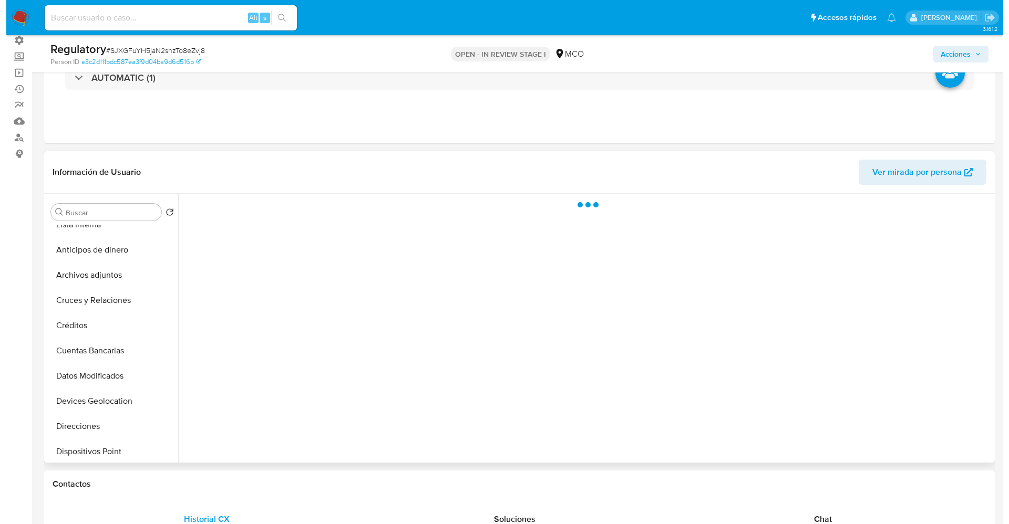
scroll to position [0, 0]
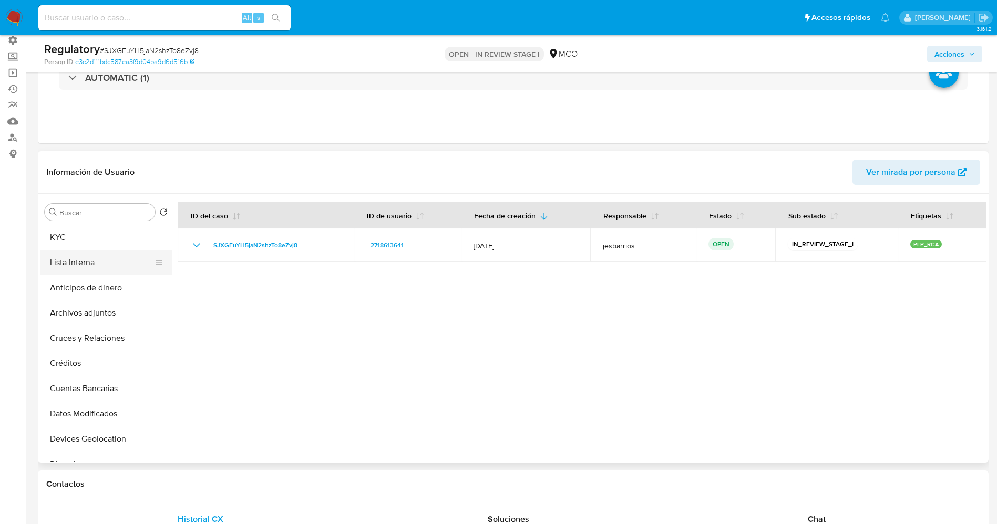
click at [70, 260] on button "Lista Interna" at bounding box center [101, 262] width 123 height 25
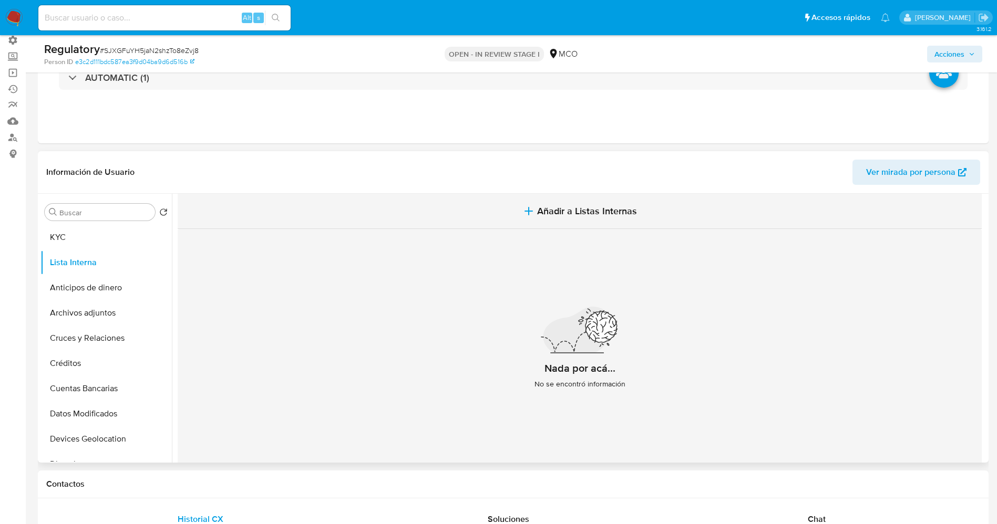
click at [546, 214] on span "Añadir a Listas Internas" at bounding box center [587, 211] width 100 height 12
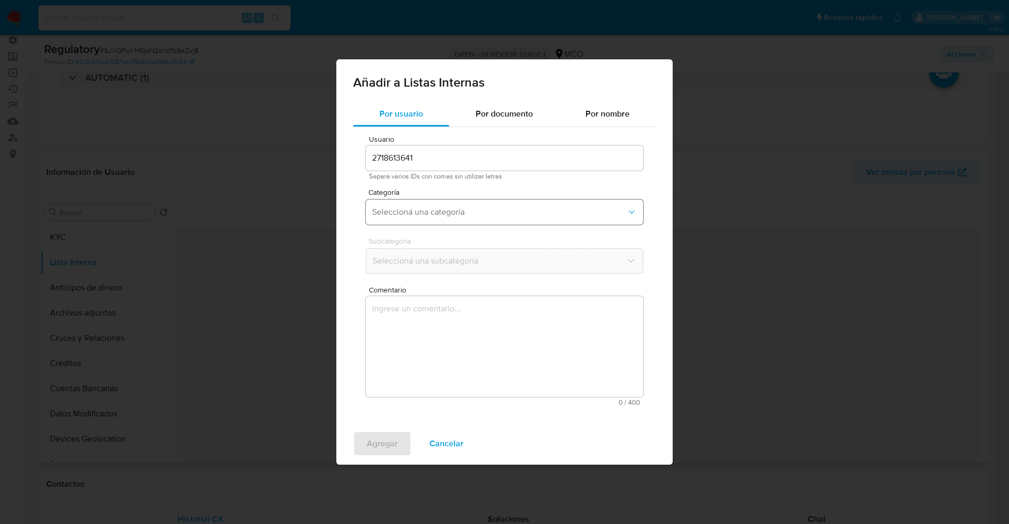
click at [423, 204] on button "Seleccioná una categoría" at bounding box center [504, 212] width 277 height 25
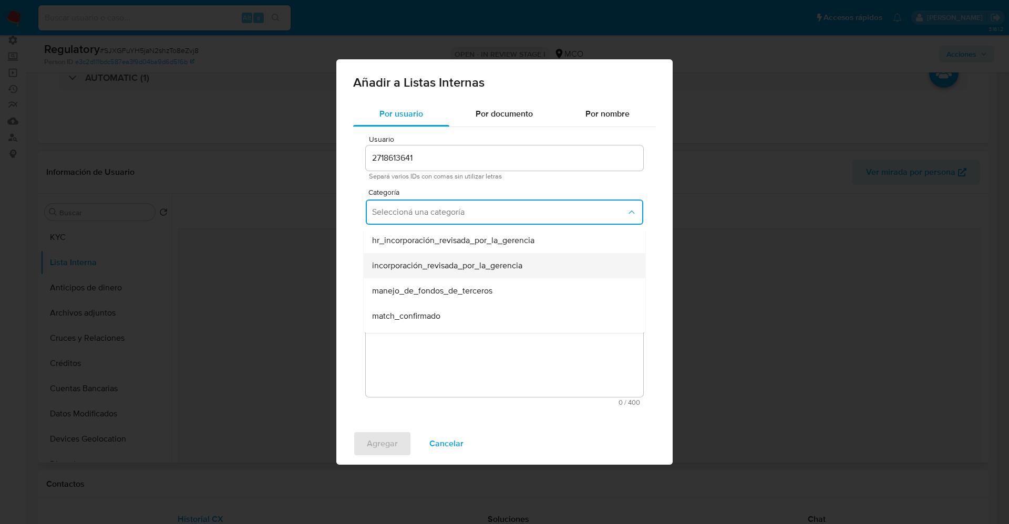
scroll to position [79, 0]
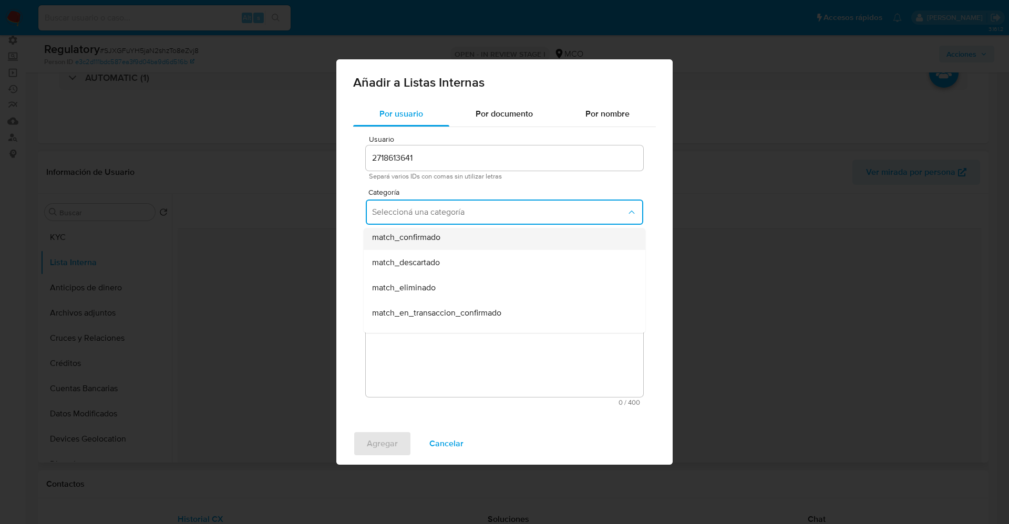
click at [429, 241] on span "match_confirmado" at bounding box center [406, 237] width 68 height 11
click at [432, 256] on span "Seleccioná una subcategoría" at bounding box center [499, 261] width 254 height 11
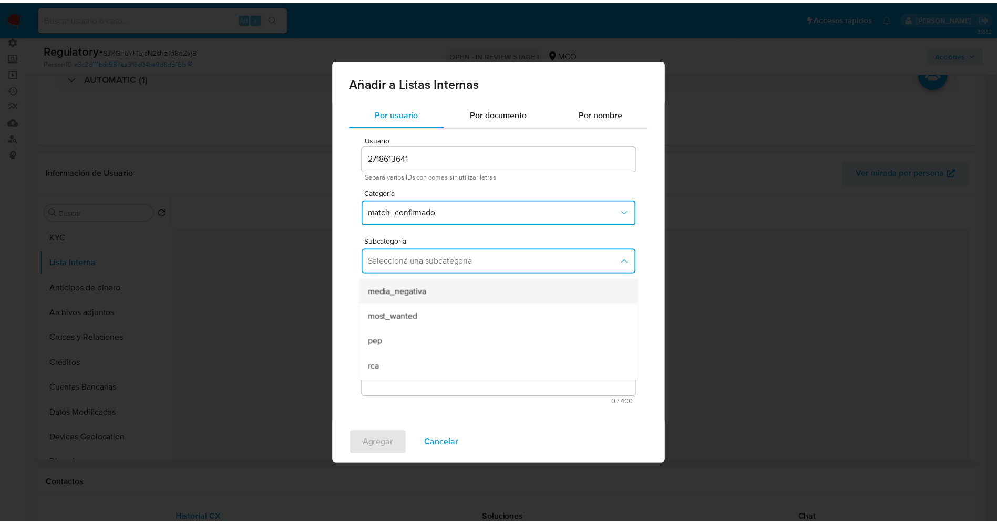
scroll to position [71, 0]
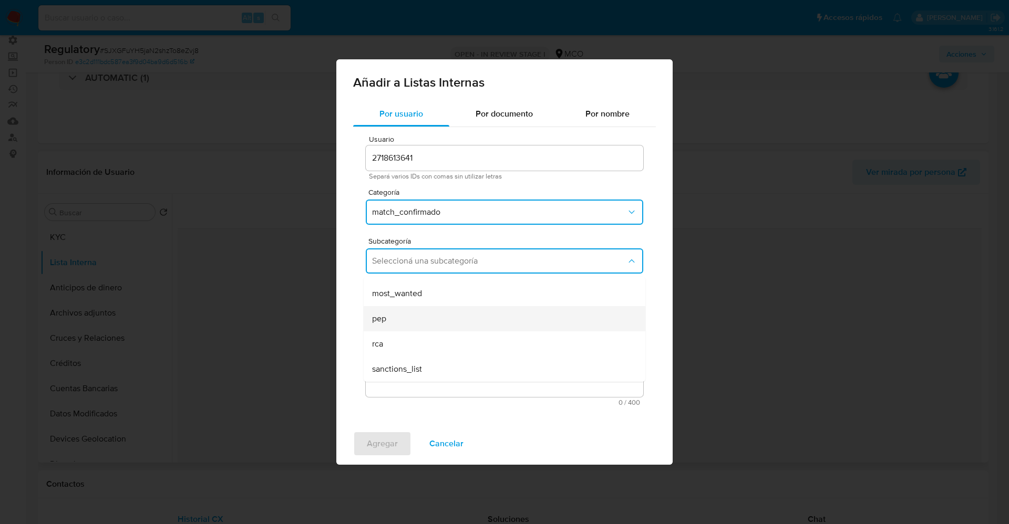
click at [432, 322] on div "pep" at bounding box center [501, 318] width 258 height 25
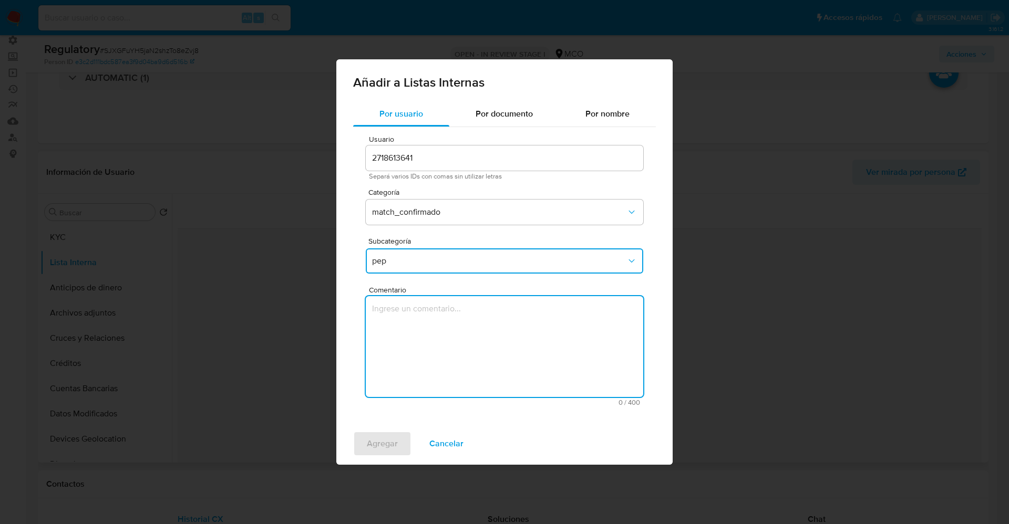
click at [432, 322] on textarea "Comentario" at bounding box center [504, 346] width 277 height 101
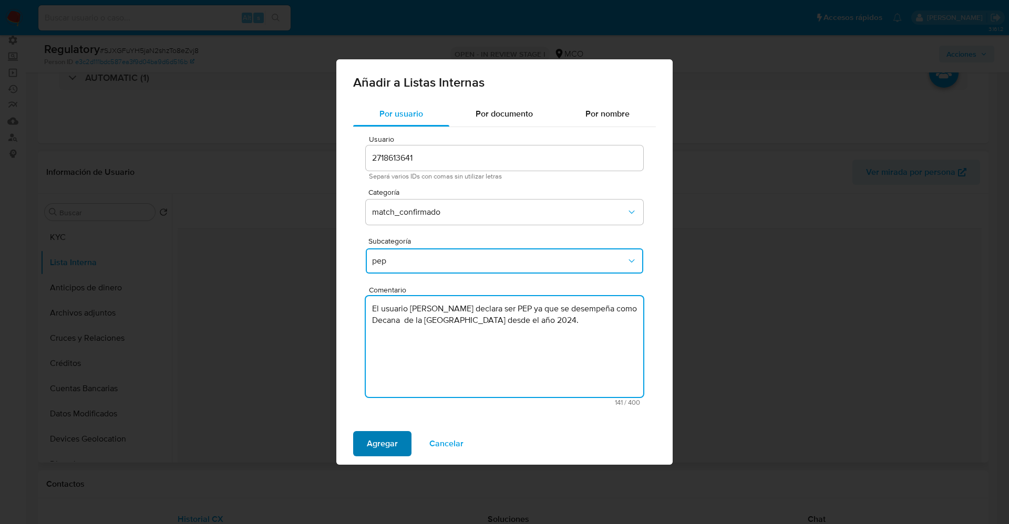
type textarea "El usuario Jenny Jovana Chaparro Gutierrez declara ser PEP ya que se desempeña …"
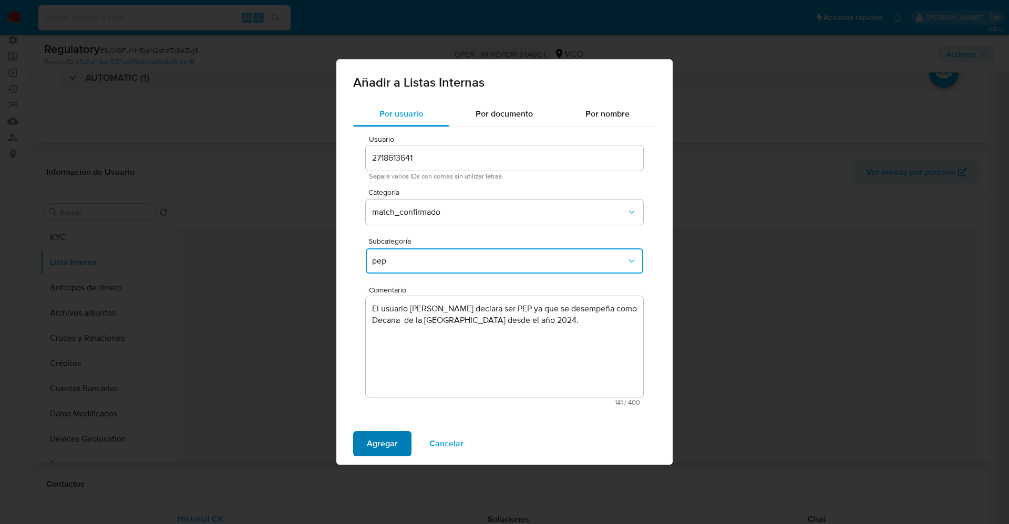
click at [396, 439] on span "Agregar" at bounding box center [382, 443] width 31 height 23
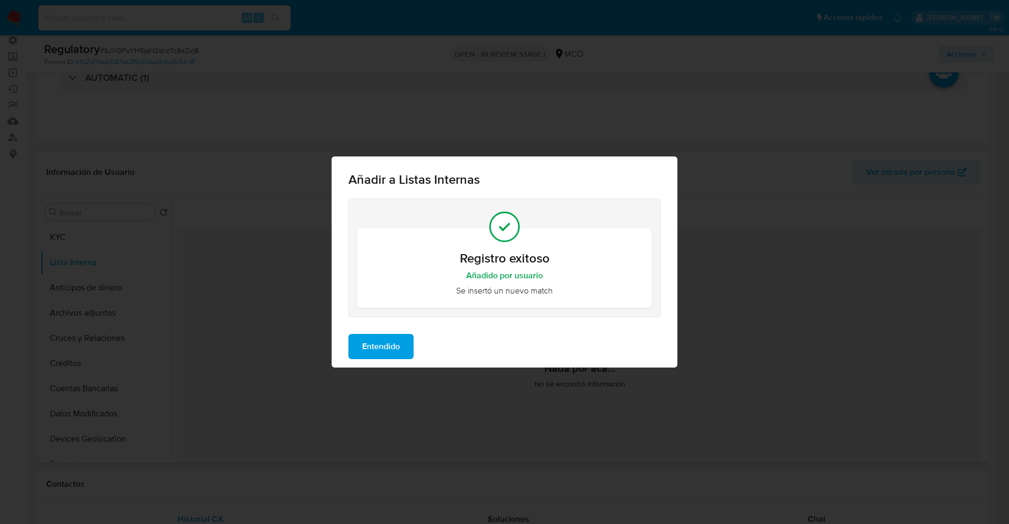
click at [375, 347] on span "Entendido" at bounding box center [381, 346] width 38 height 23
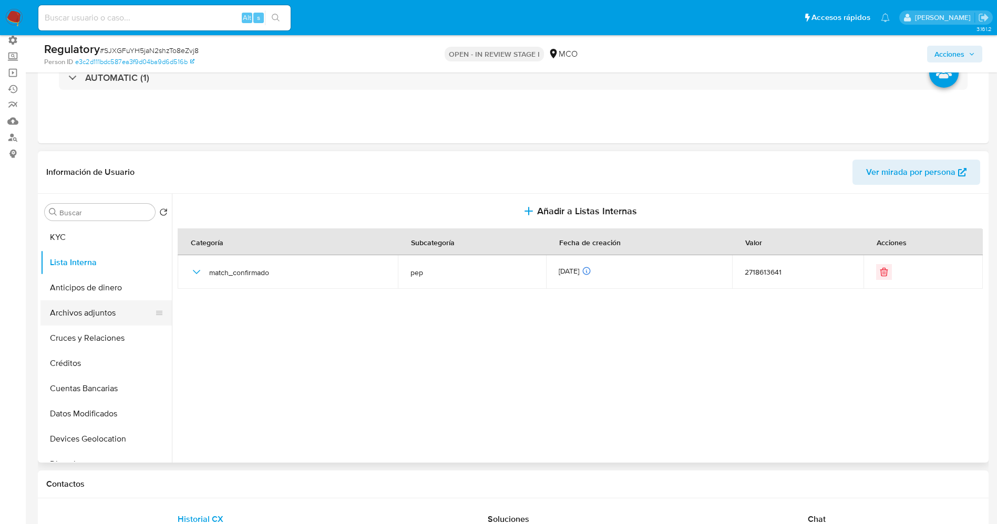
click at [102, 311] on button "Archivos adjuntos" at bounding box center [101, 313] width 123 height 25
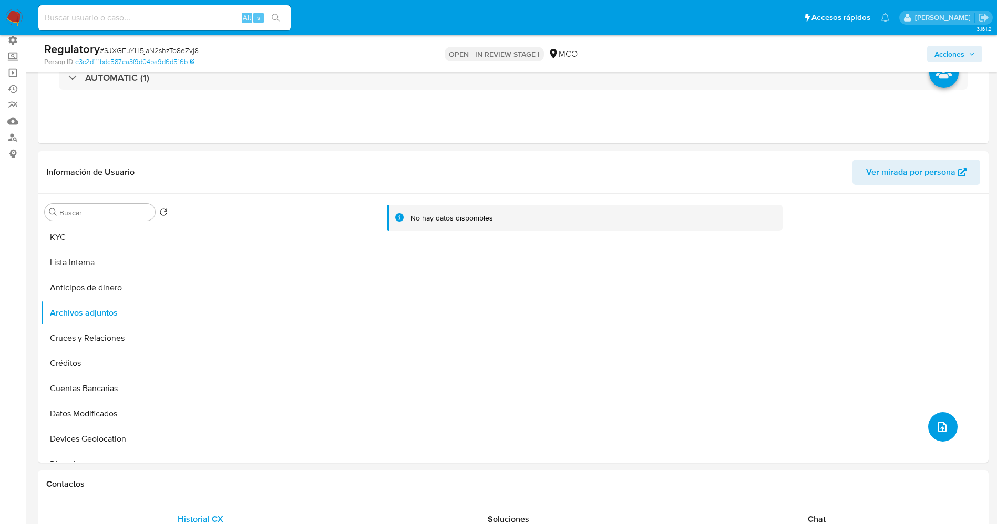
click at [933, 419] on button "upload-file" at bounding box center [942, 426] width 29 height 29
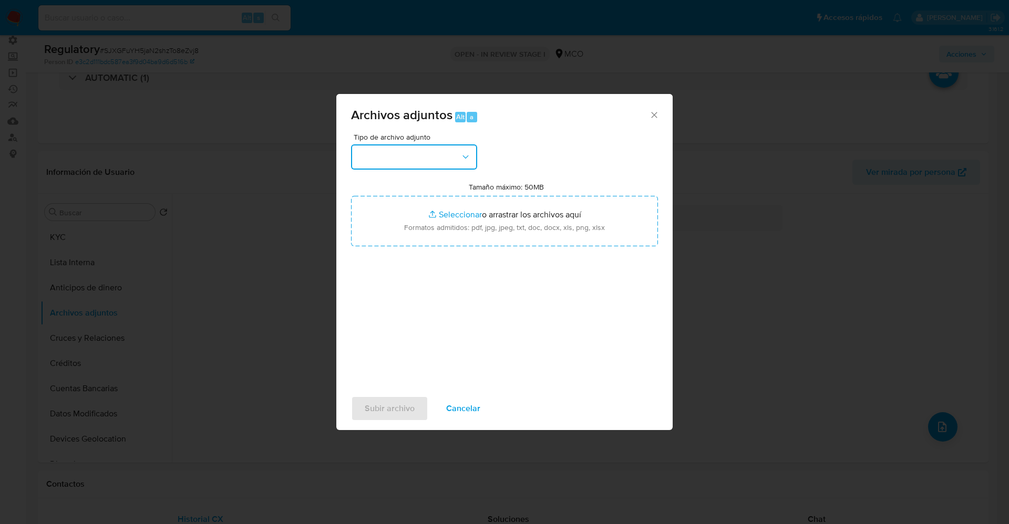
click at [431, 157] on button "button" at bounding box center [414, 156] width 126 height 25
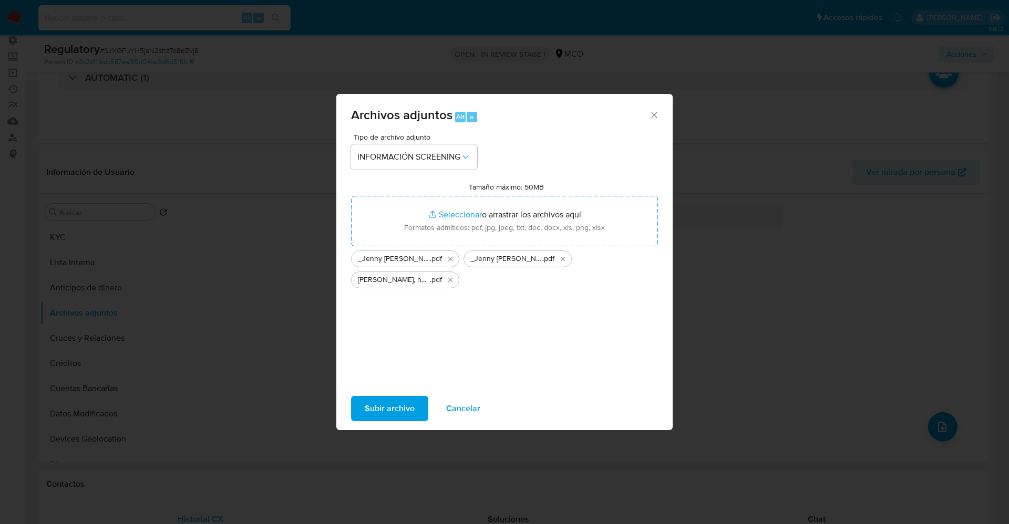
click at [390, 397] on span "Subir archivo" at bounding box center [390, 408] width 50 height 23
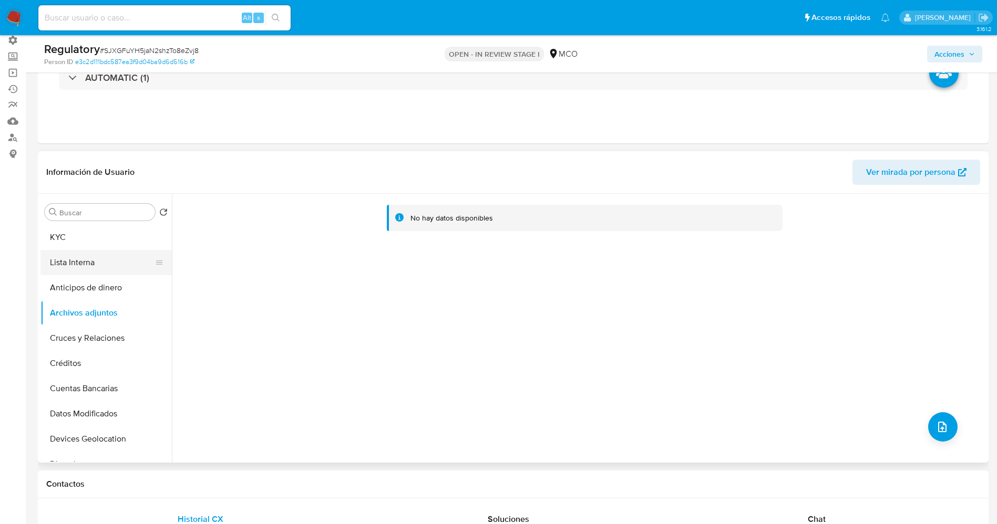
click at [63, 264] on button "Lista Interna" at bounding box center [101, 262] width 123 height 25
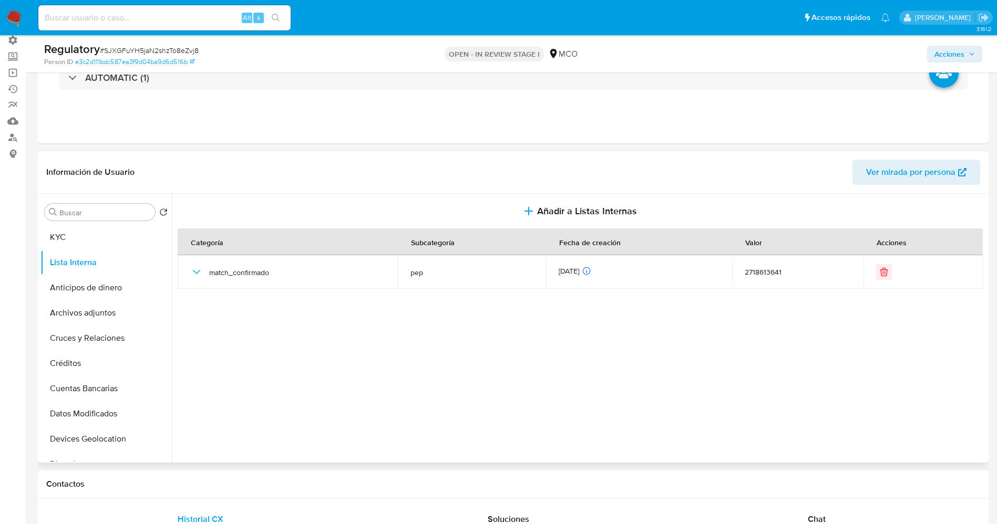
scroll to position [0, 0]
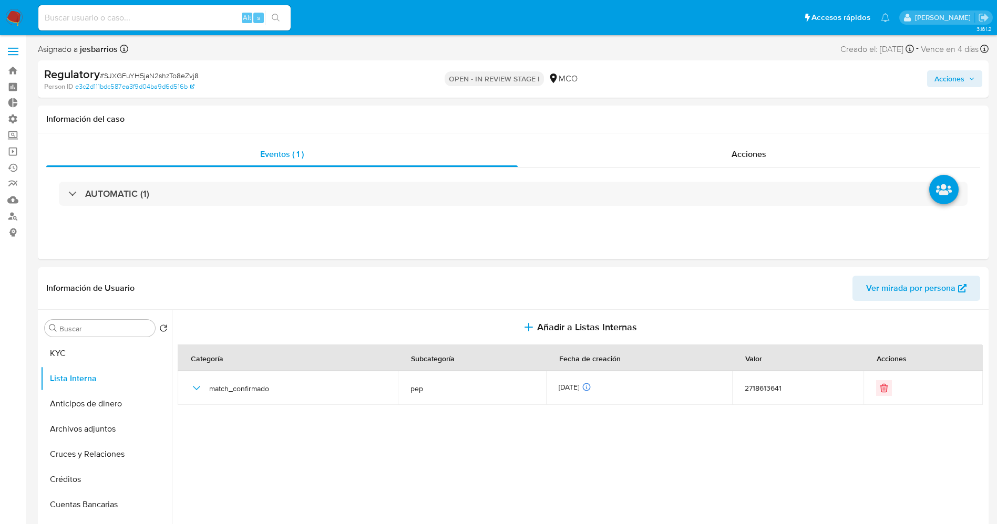
click at [951, 76] on span "Acciones" at bounding box center [949, 78] width 30 height 17
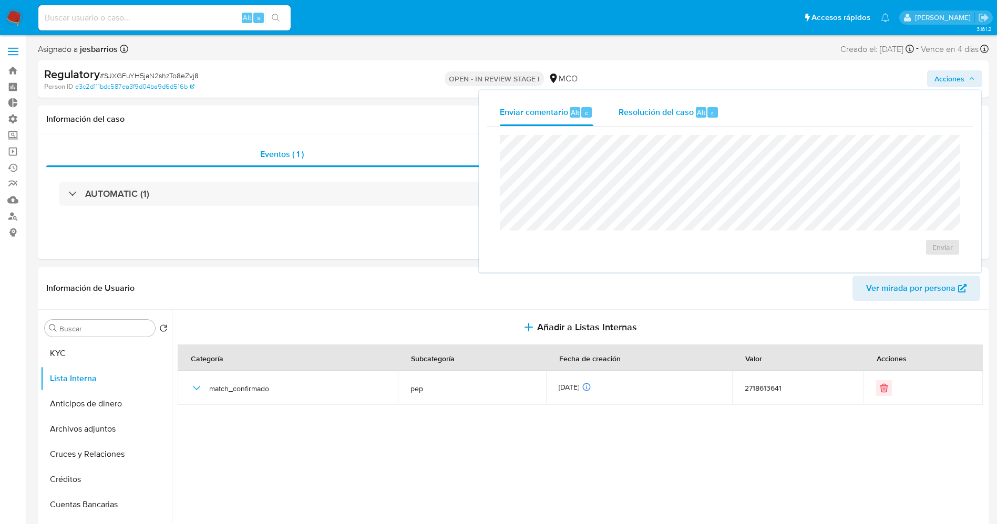
click at [671, 121] on div "Resolución del caso Alt r" at bounding box center [668, 112] width 100 height 27
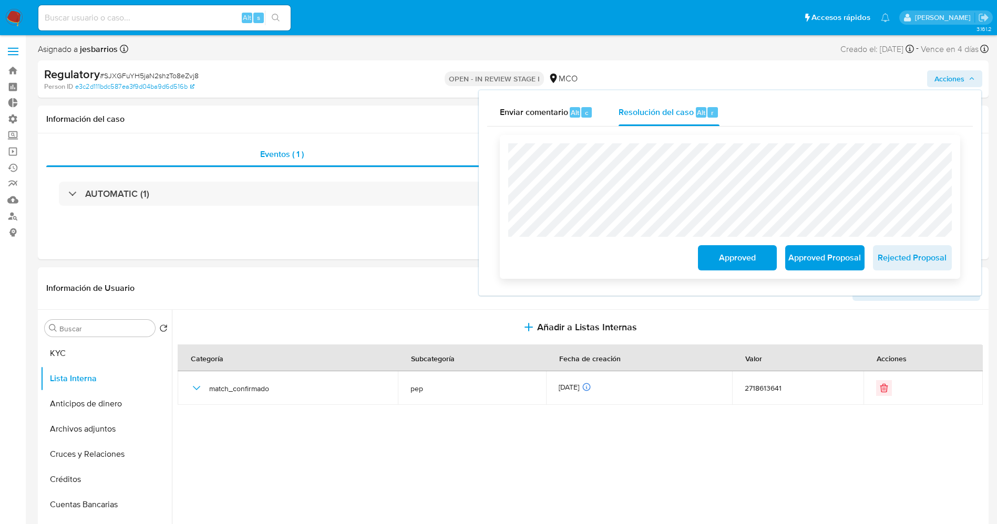
click at [843, 259] on span "Approved Proposal" at bounding box center [824, 257] width 51 height 23
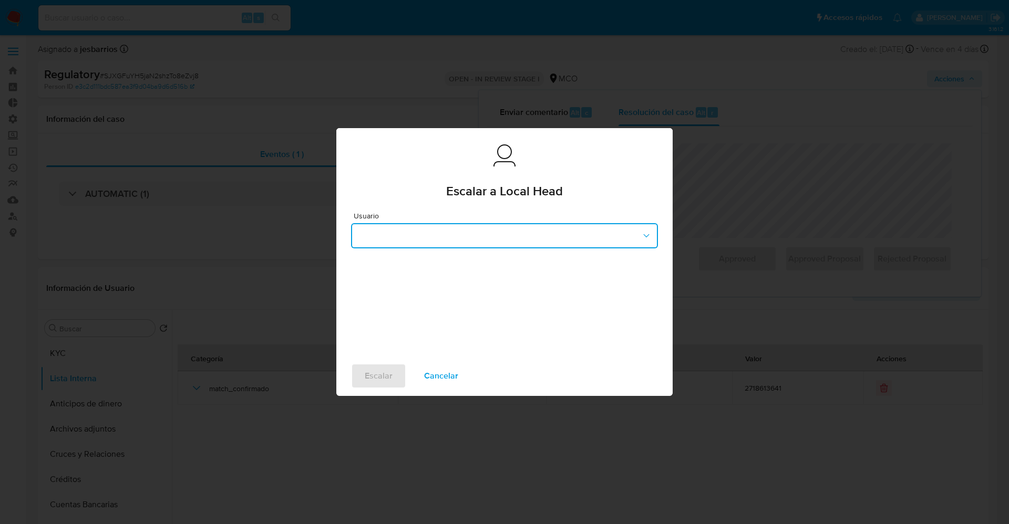
click at [486, 240] on button "button" at bounding box center [504, 235] width 307 height 25
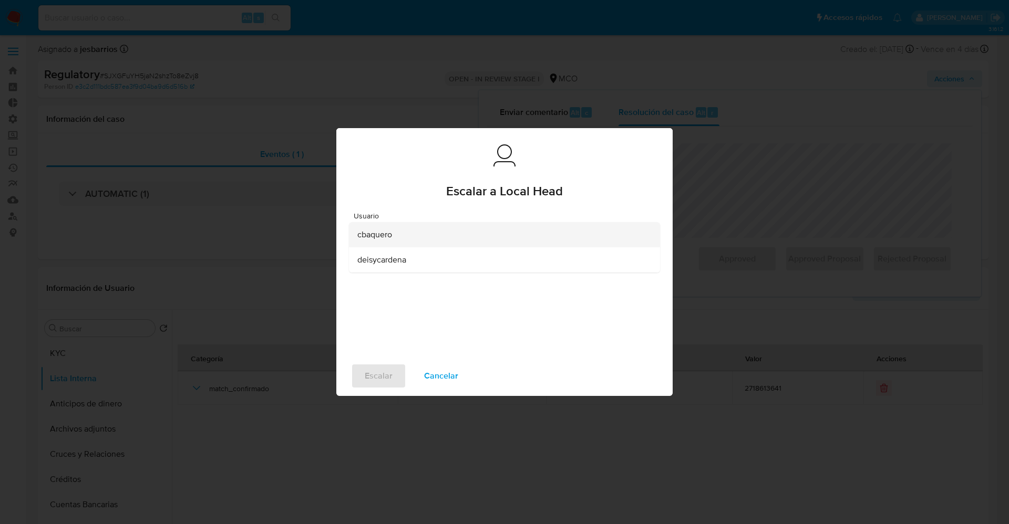
click at [435, 241] on div "cbaquero" at bounding box center [501, 234] width 288 height 25
click at [395, 371] on button "Escalar" at bounding box center [378, 376] width 55 height 25
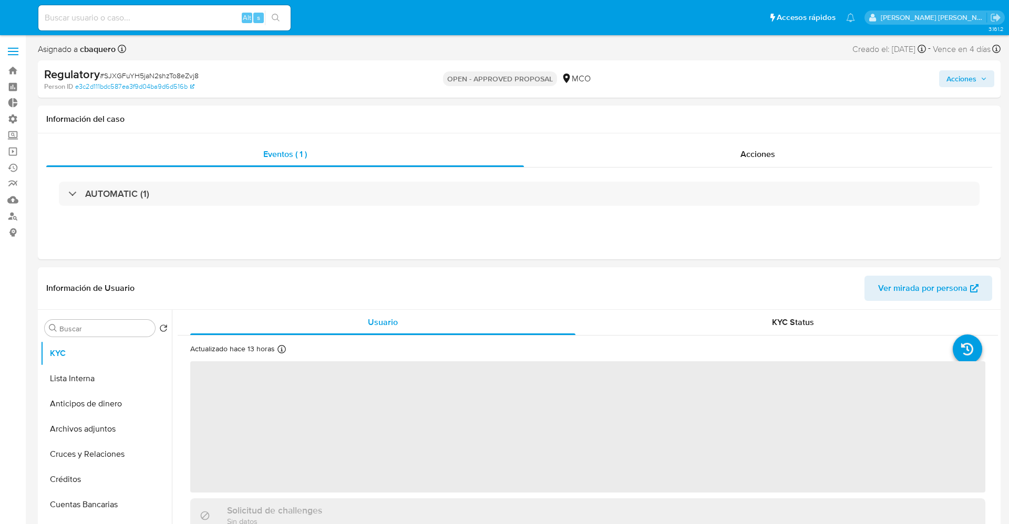
select select "10"
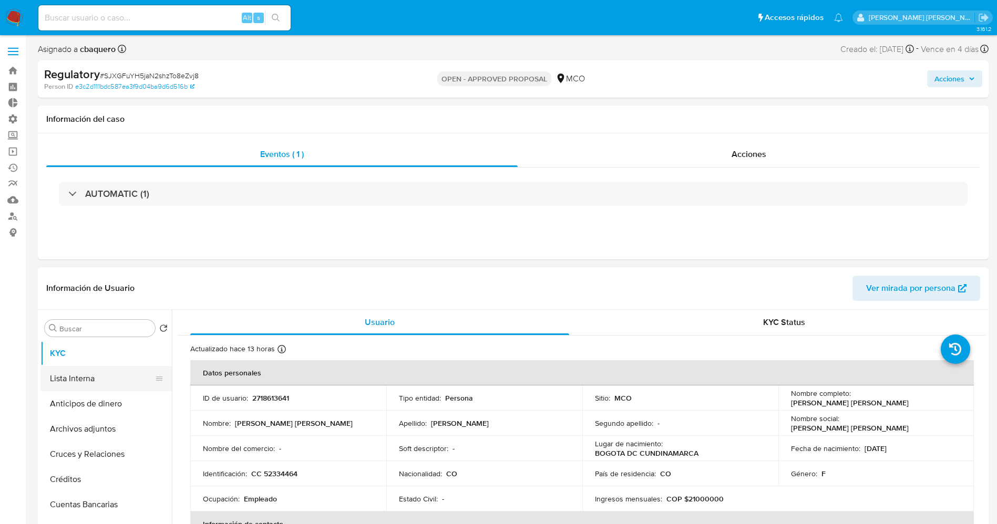
click at [108, 382] on button "Lista Interna" at bounding box center [101, 378] width 123 height 25
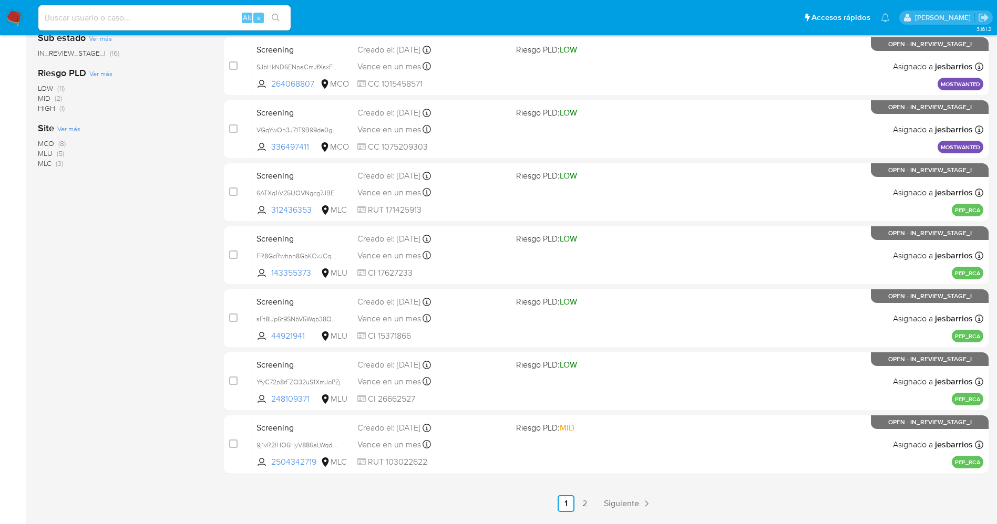
scroll to position [343, 0]
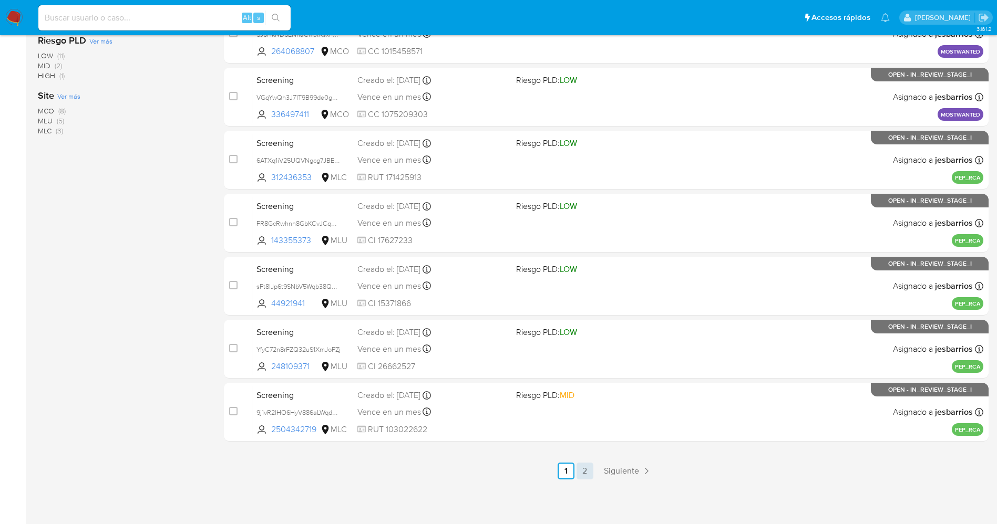
click at [589, 470] on link "2" at bounding box center [584, 471] width 17 height 17
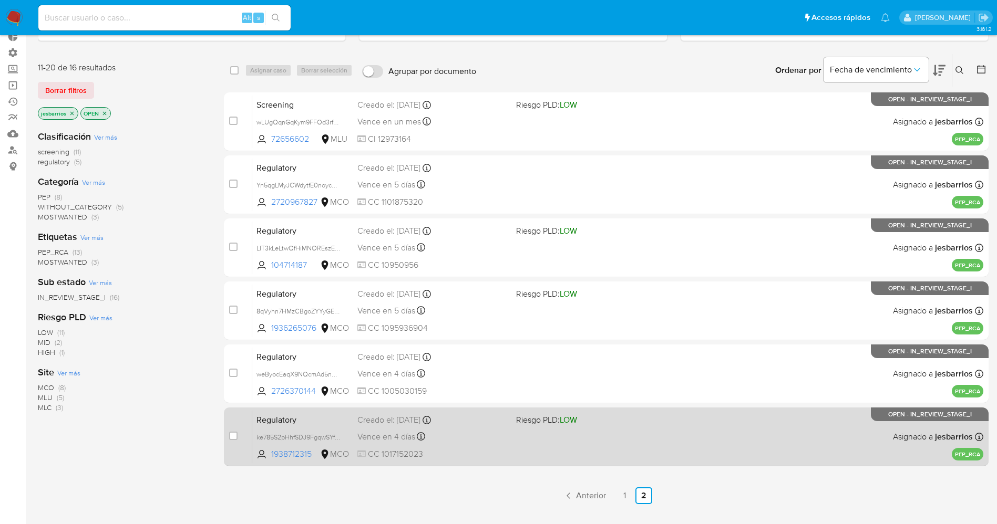
scroll to position [116, 0]
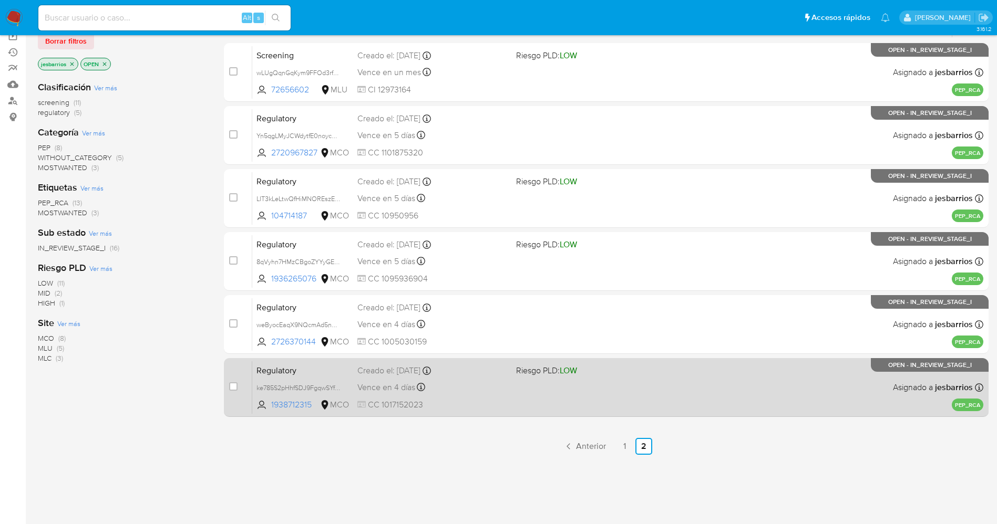
click at [523, 387] on span at bounding box center [591, 387] width 150 height 2
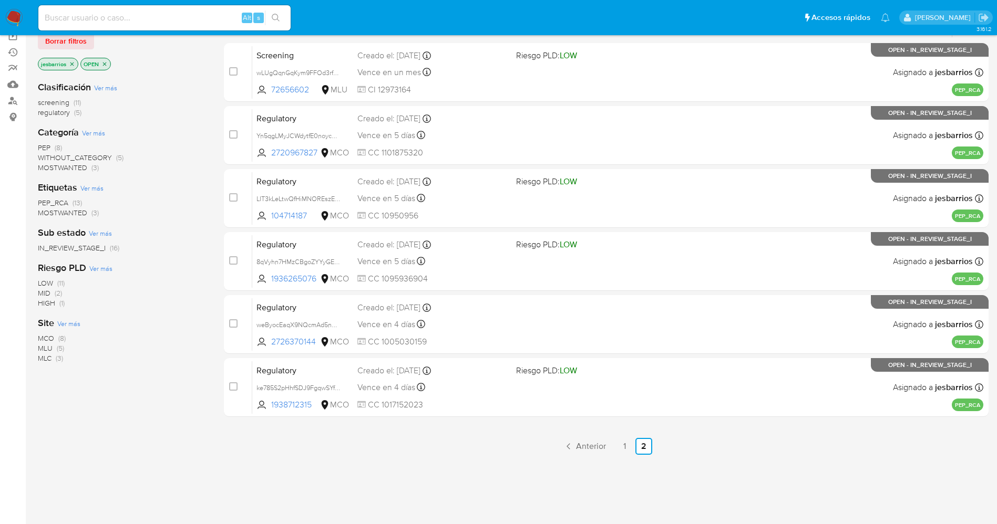
click at [12, 19] on img at bounding box center [14, 18] width 18 height 18
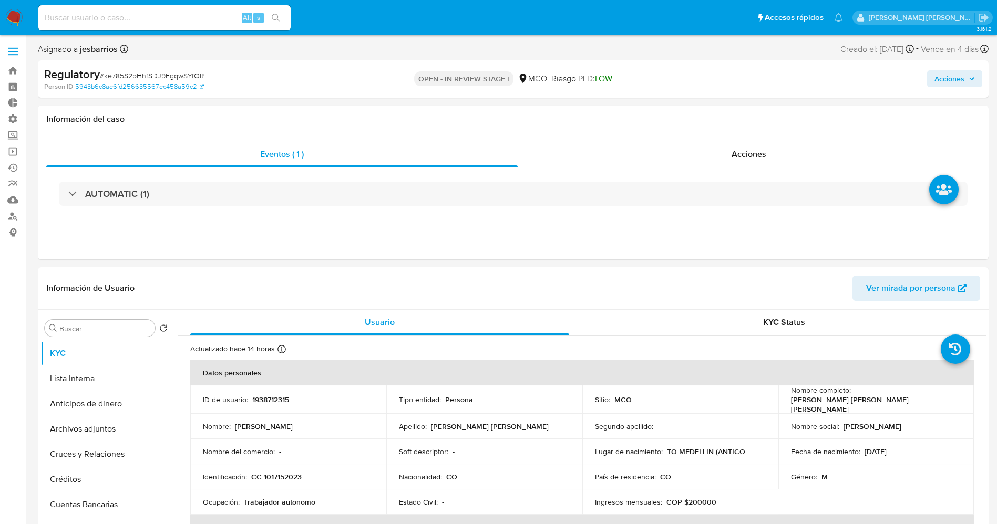
select select "10"
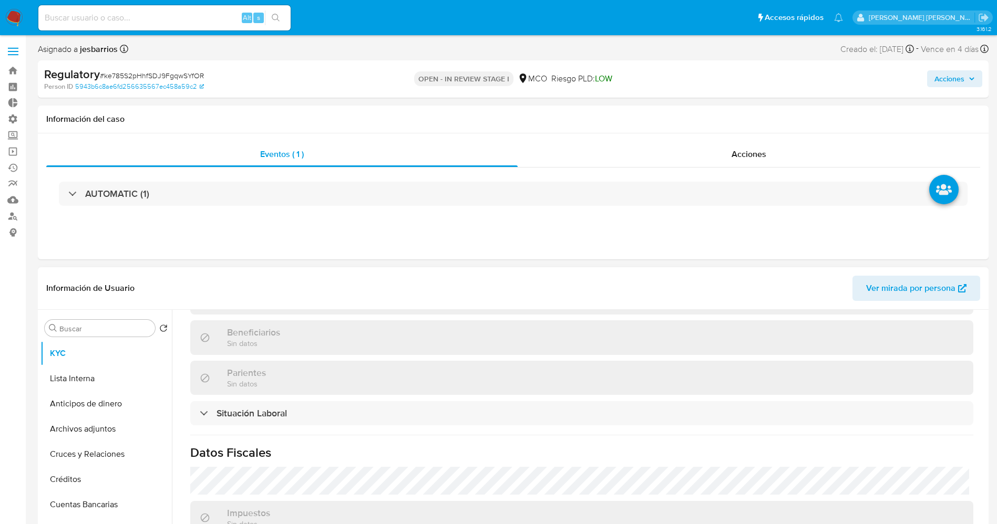
scroll to position [473, 0]
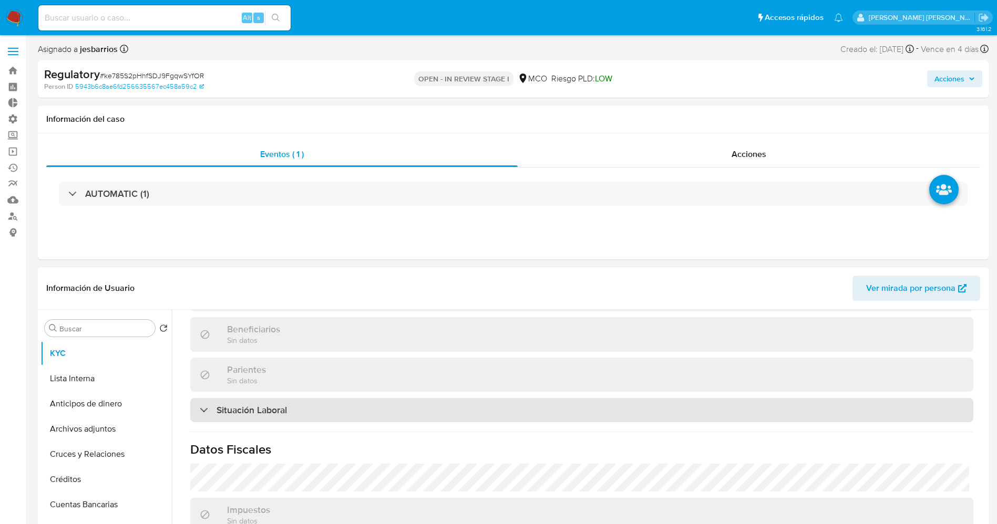
click at [306, 400] on div "Situación Laboral" at bounding box center [581, 410] width 783 height 24
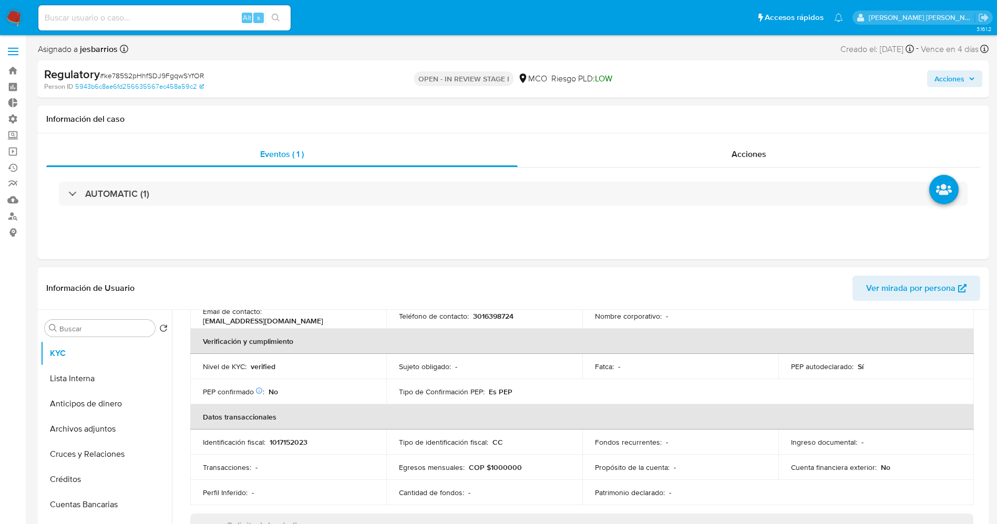
scroll to position [0, 0]
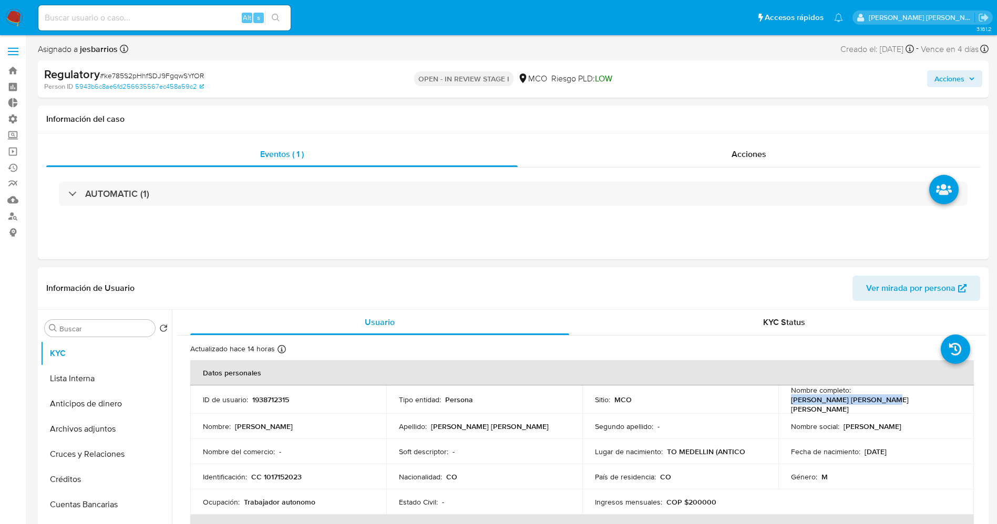
drag, startPoint x: 852, startPoint y: 396, endPoint x: 956, endPoint y: 396, distance: 104.6
click at [956, 396] on div "Nombre completo : [PERSON_NAME] [PERSON_NAME] [PERSON_NAME]" at bounding box center [876, 400] width 171 height 28
copy p "[PERSON_NAME] [PERSON_NAME] [PERSON_NAME]"
drag, startPoint x: 259, startPoint y: 473, endPoint x: 308, endPoint y: 473, distance: 48.9
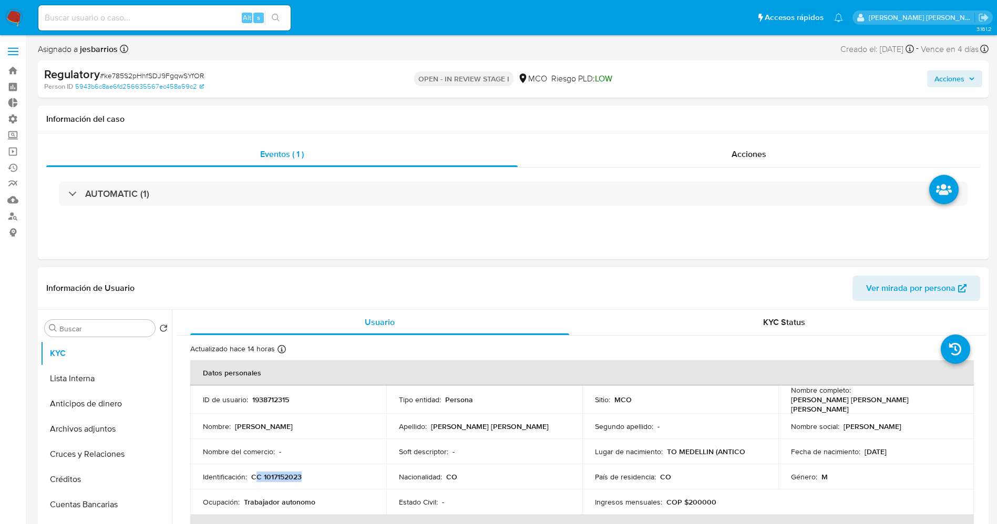
click at [308, 473] on div "Identificación : CC 1017152023" at bounding box center [288, 476] width 171 height 9
click at [288, 473] on p "CC 1017152023" at bounding box center [276, 476] width 50 height 9
drag, startPoint x: 265, startPoint y: 473, endPoint x: 306, endPoint y: 473, distance: 40.5
click at [306, 473] on div "Identificación : CC 1017152023" at bounding box center [288, 476] width 171 height 9
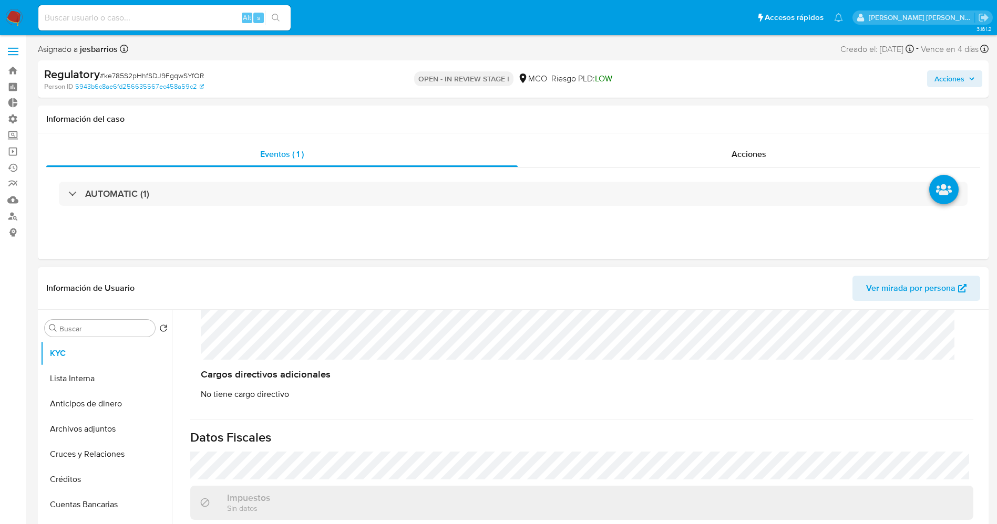
scroll to position [473, 0]
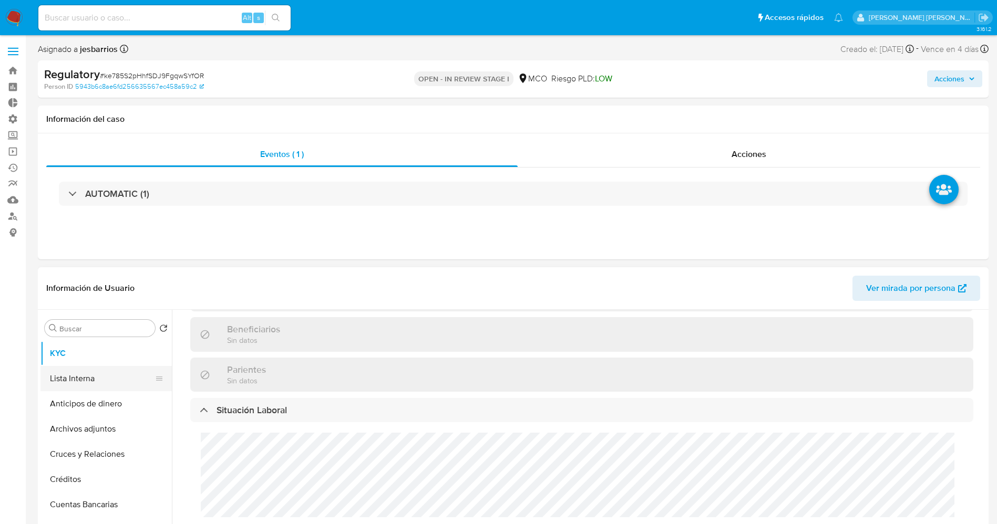
click at [99, 382] on button "Lista Interna" at bounding box center [101, 378] width 123 height 25
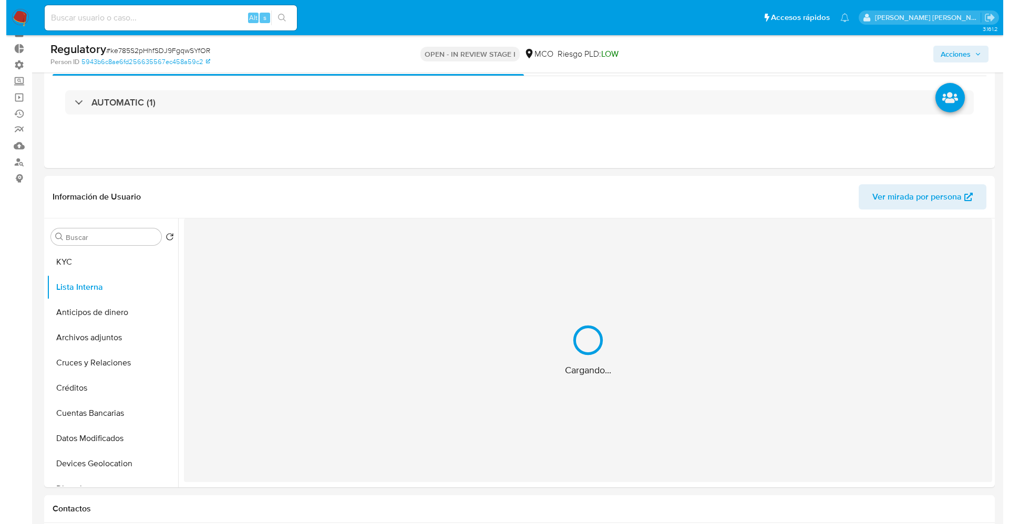
scroll to position [79, 0]
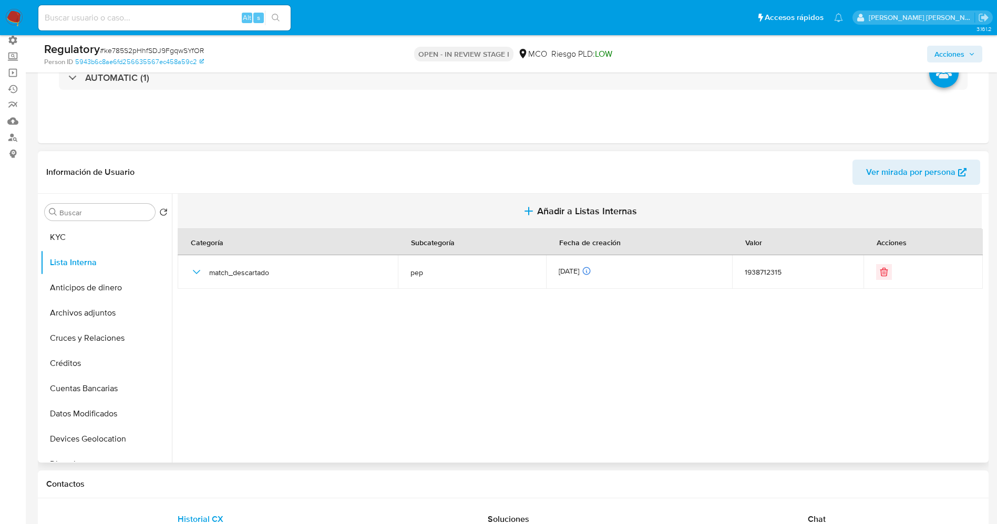
click at [543, 205] on span "Añadir a Listas Internas" at bounding box center [587, 211] width 100 height 12
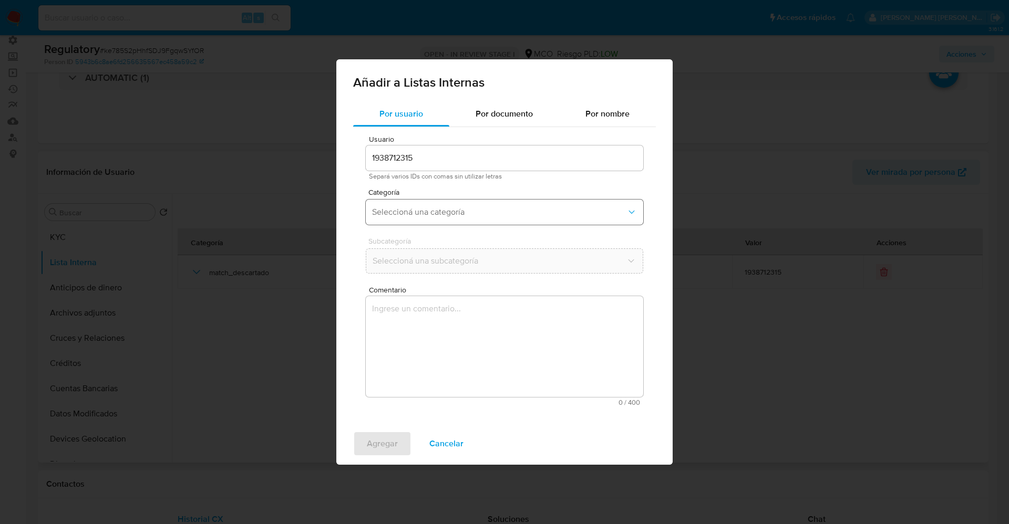
click at [492, 202] on button "Seleccioná una categoría" at bounding box center [504, 212] width 277 height 25
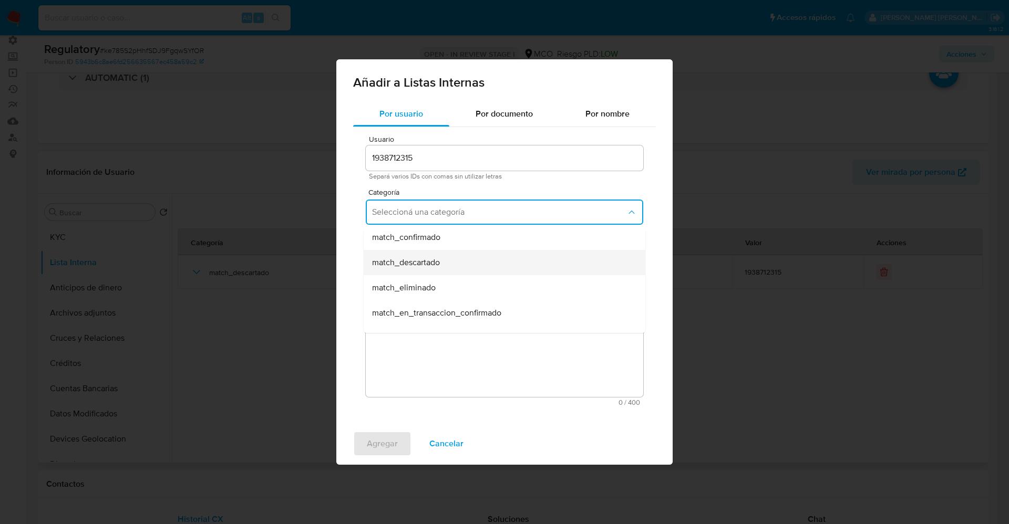
click at [429, 264] on span "match_descartado" at bounding box center [406, 262] width 68 height 11
click at [430, 266] on span "Seleccioná una subcategoría" at bounding box center [499, 261] width 254 height 11
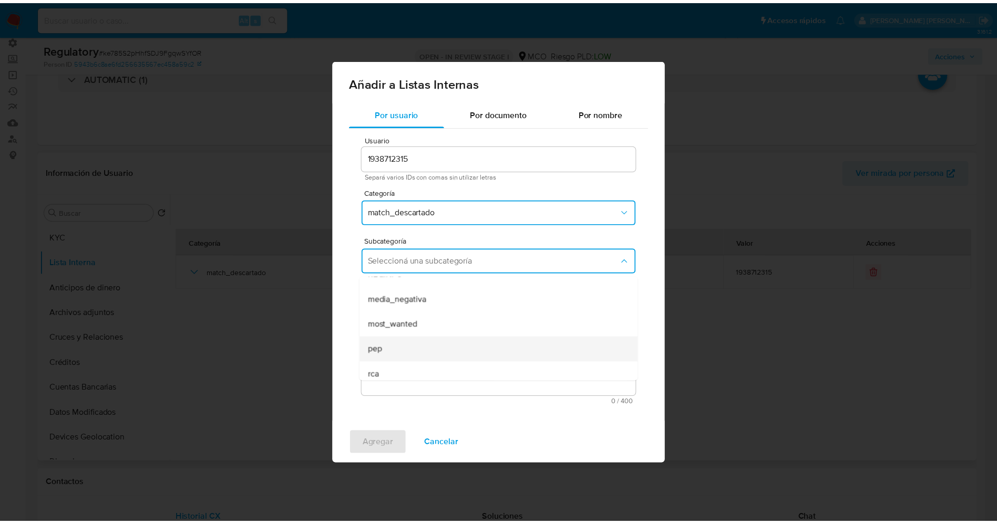
scroll to position [71, 0]
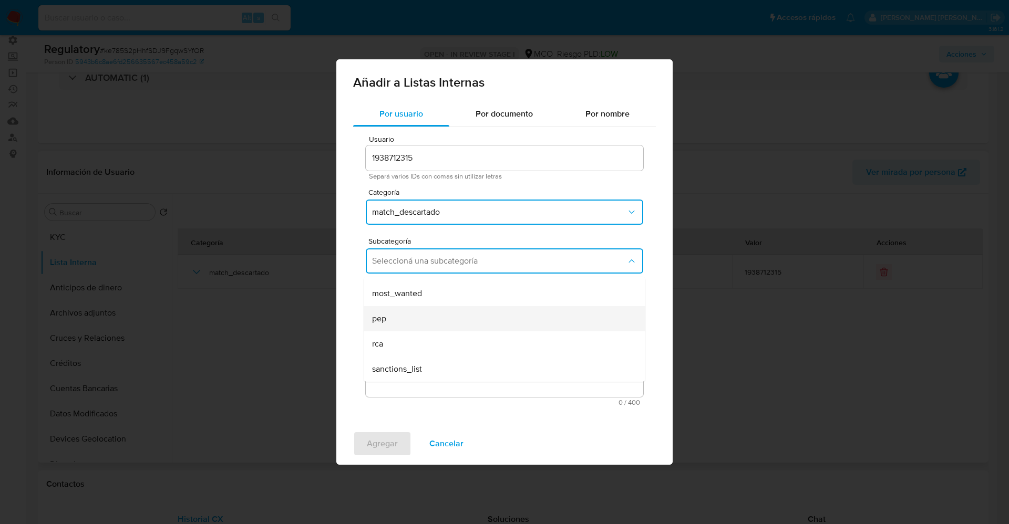
click at [419, 314] on div "pep" at bounding box center [501, 318] width 258 height 25
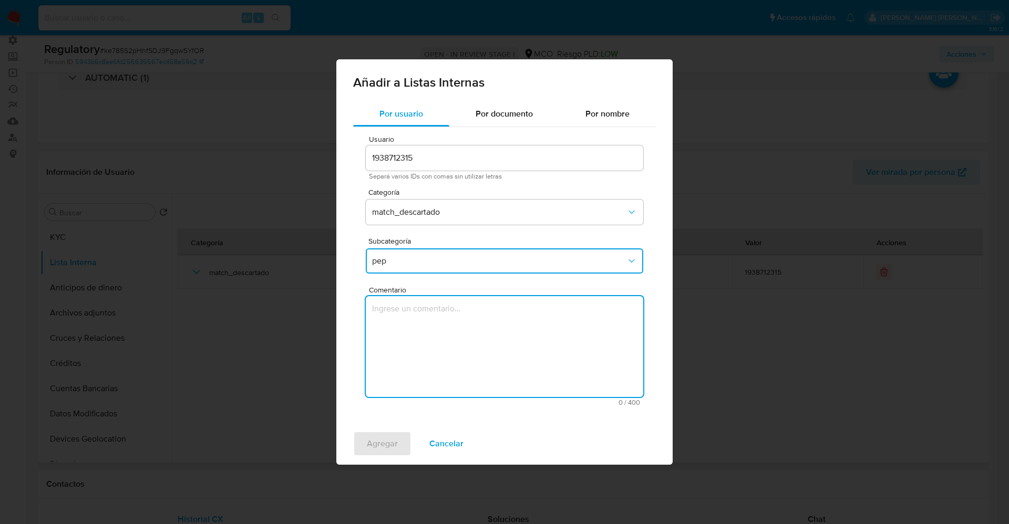
click at [419, 314] on textarea "Comentario" at bounding box center [504, 346] width 277 height 101
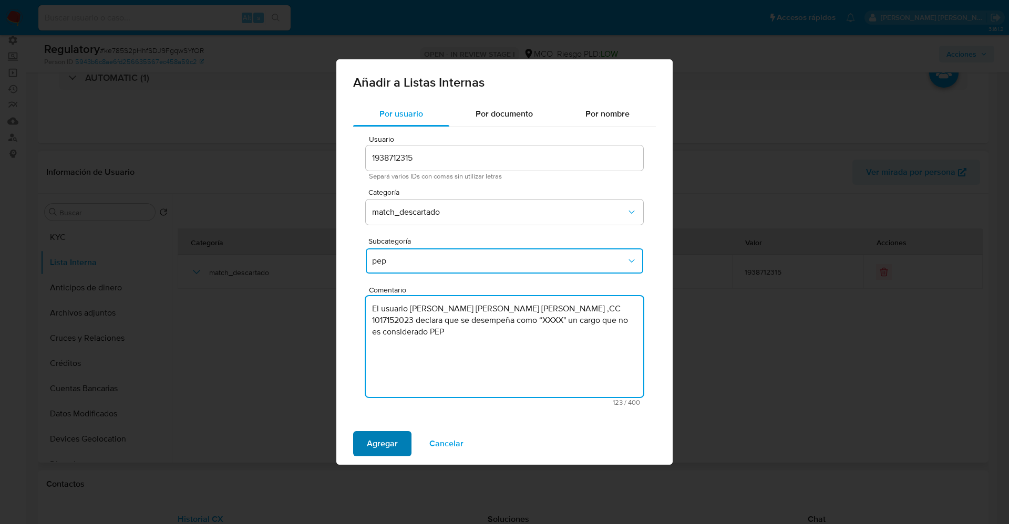
type textarea "El usuario [PERSON_NAME] [PERSON_NAME] [PERSON_NAME] ,CC 1017152023 declara que…"
click at [389, 451] on span "Agregar" at bounding box center [382, 443] width 31 height 23
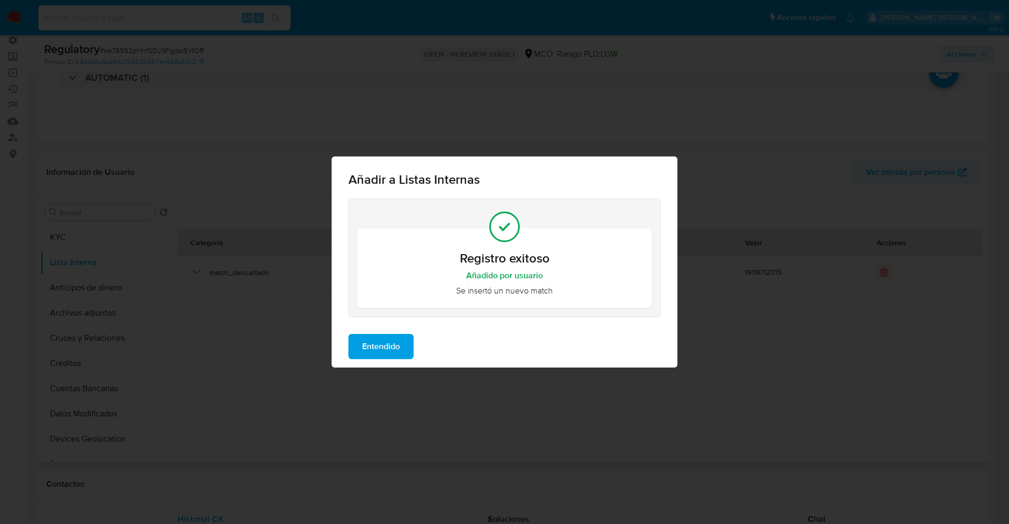
click at [389, 345] on span "Entendido" at bounding box center [381, 346] width 38 height 23
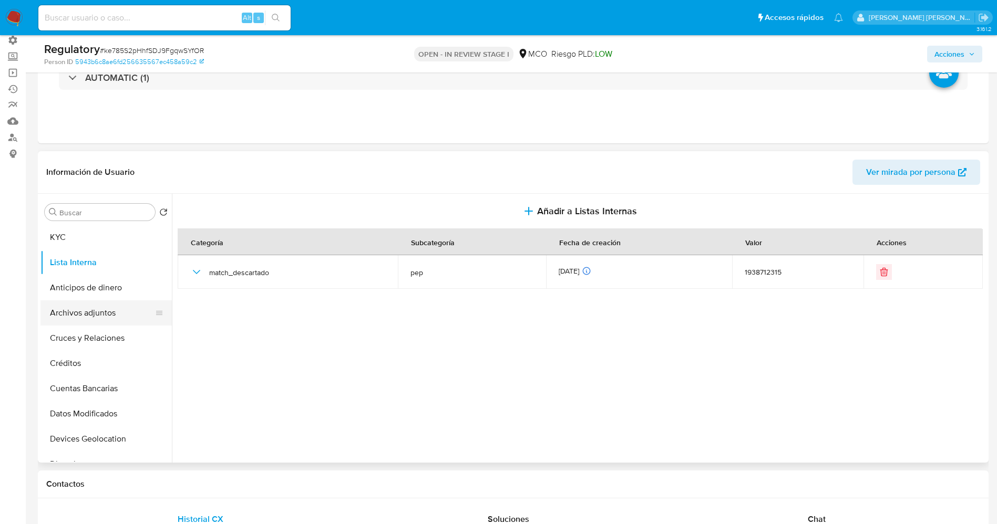
click at [62, 313] on button "Archivos adjuntos" at bounding box center [101, 313] width 123 height 25
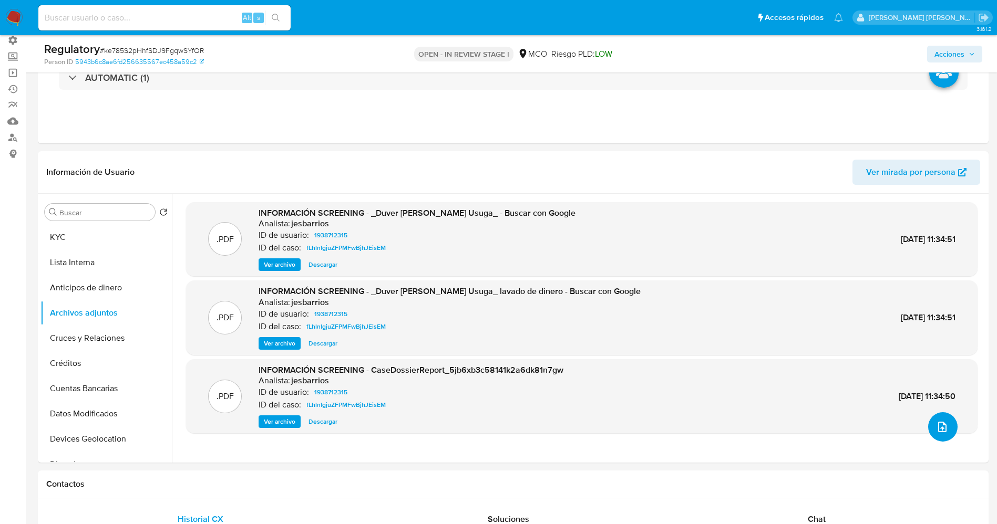
click at [940, 417] on button "upload-file" at bounding box center [942, 426] width 29 height 29
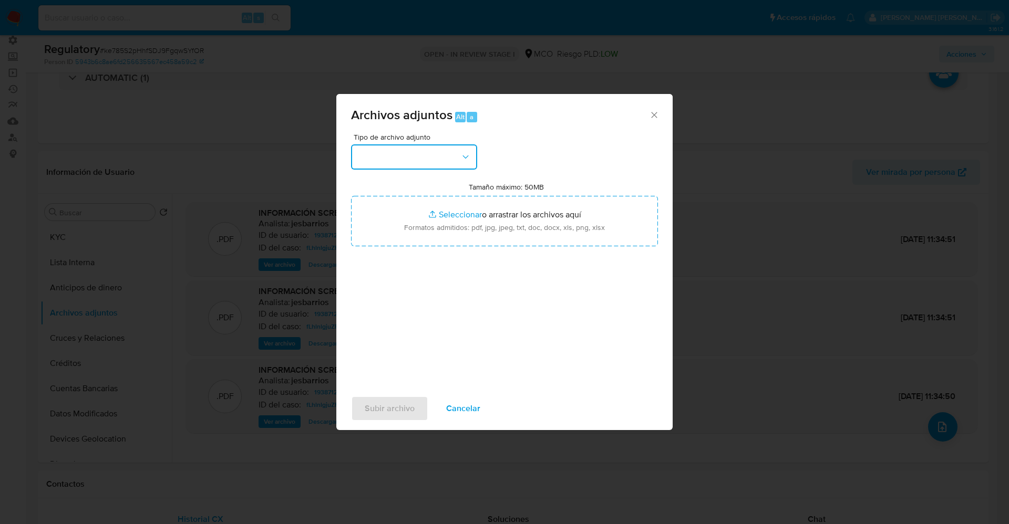
click at [421, 168] on button "button" at bounding box center [414, 156] width 126 height 25
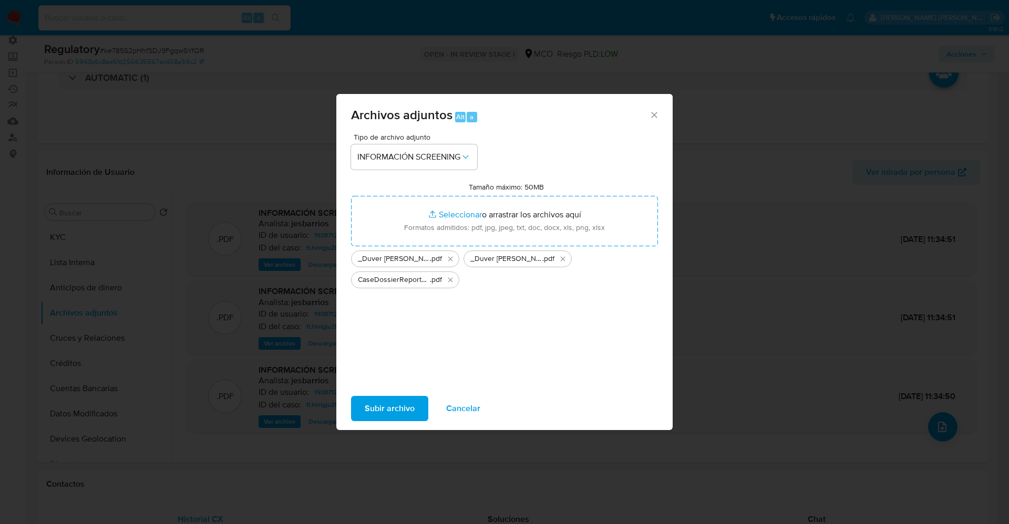
click at [379, 416] on span "Subir archivo" at bounding box center [390, 408] width 50 height 23
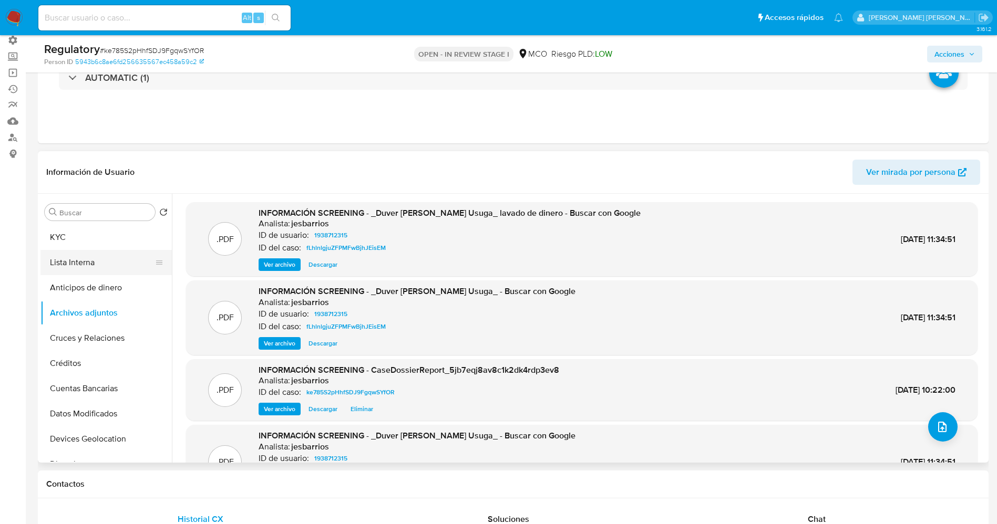
click at [81, 265] on button "Lista Interna" at bounding box center [101, 262] width 123 height 25
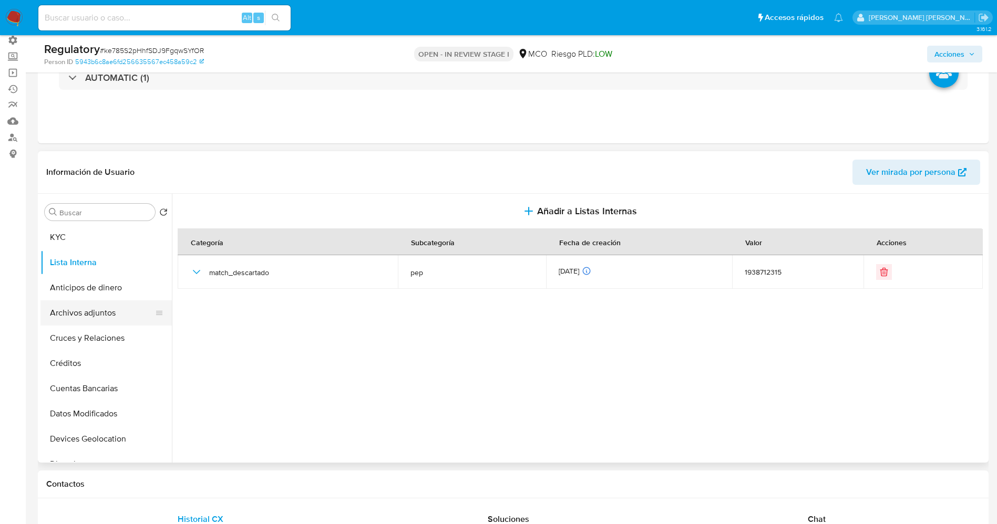
click at [95, 322] on button "Archivos adjuntos" at bounding box center [101, 313] width 123 height 25
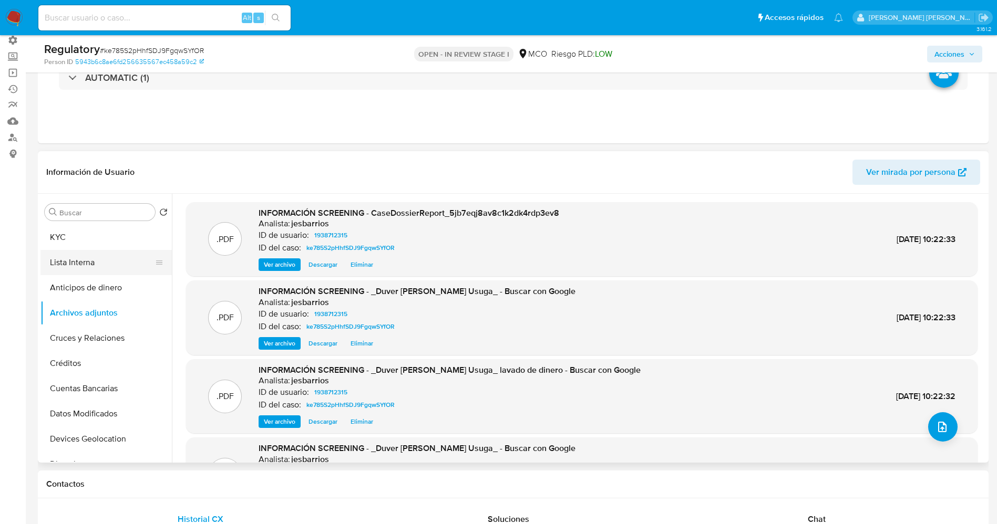
click at [75, 261] on button "Lista Interna" at bounding box center [101, 262] width 123 height 25
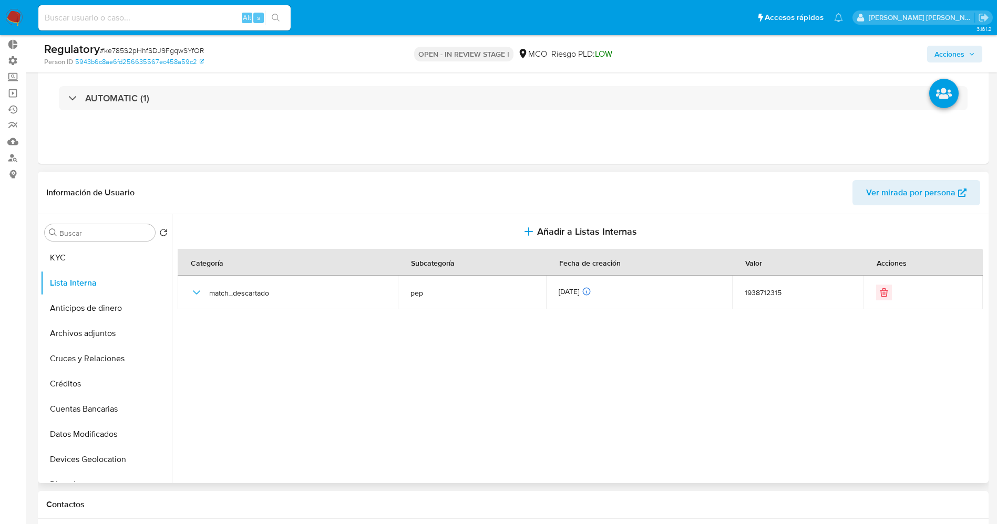
scroll to position [0, 0]
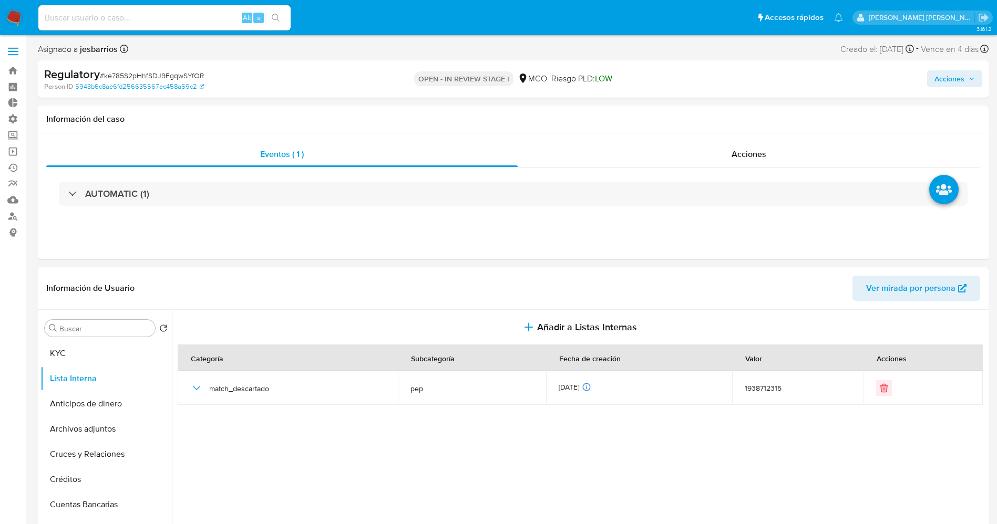
click at [967, 78] on span "Acciones" at bounding box center [954, 78] width 40 height 15
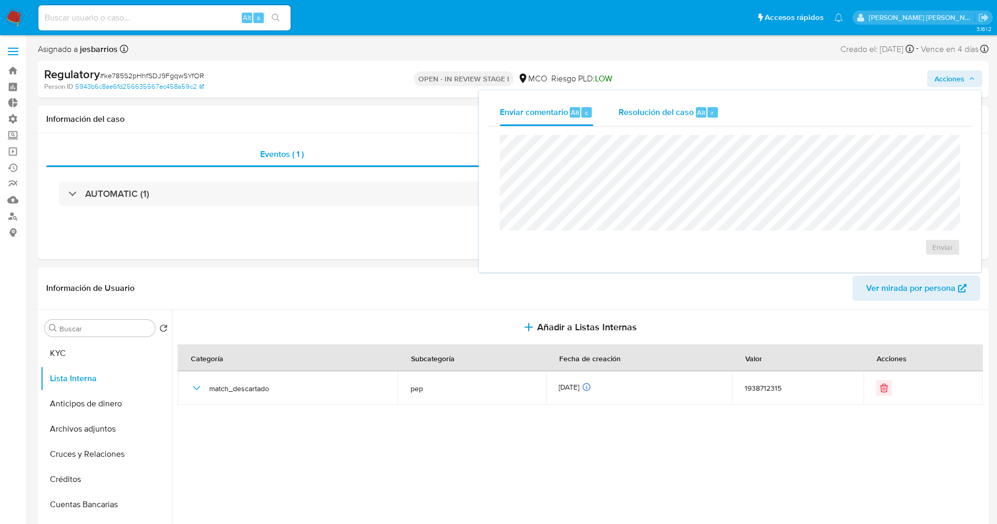
click at [694, 117] on div "Resolución del caso Alt r" at bounding box center [668, 112] width 100 height 27
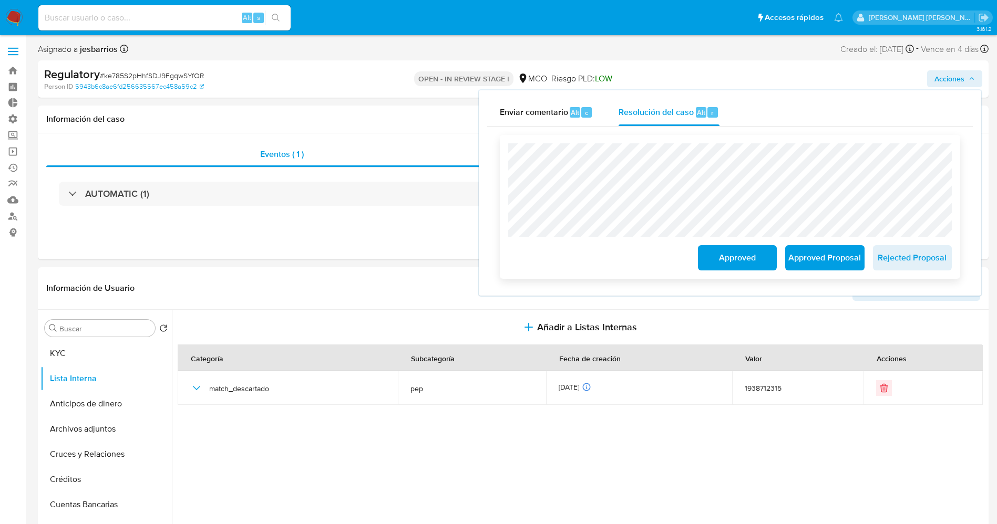
click at [715, 260] on span "Approved" at bounding box center [736, 257] width 51 height 23
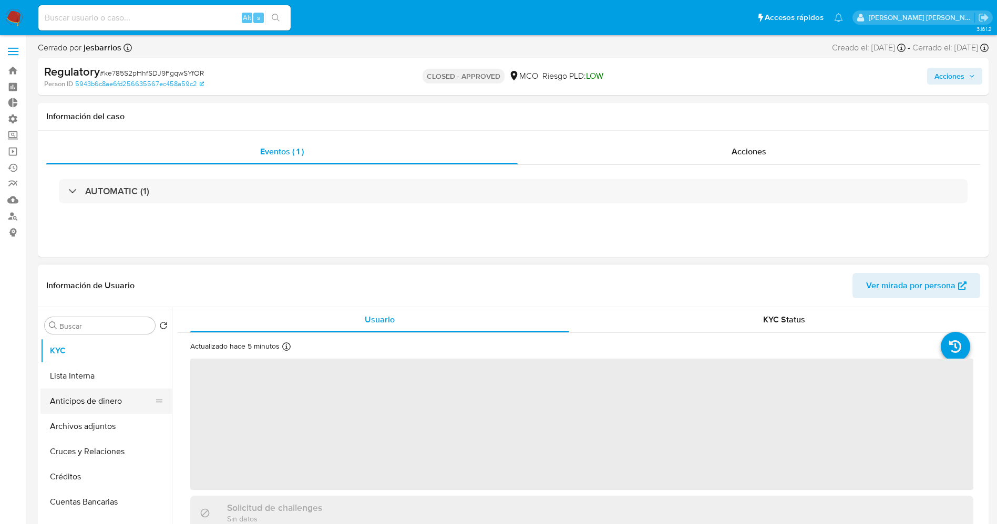
select select "10"
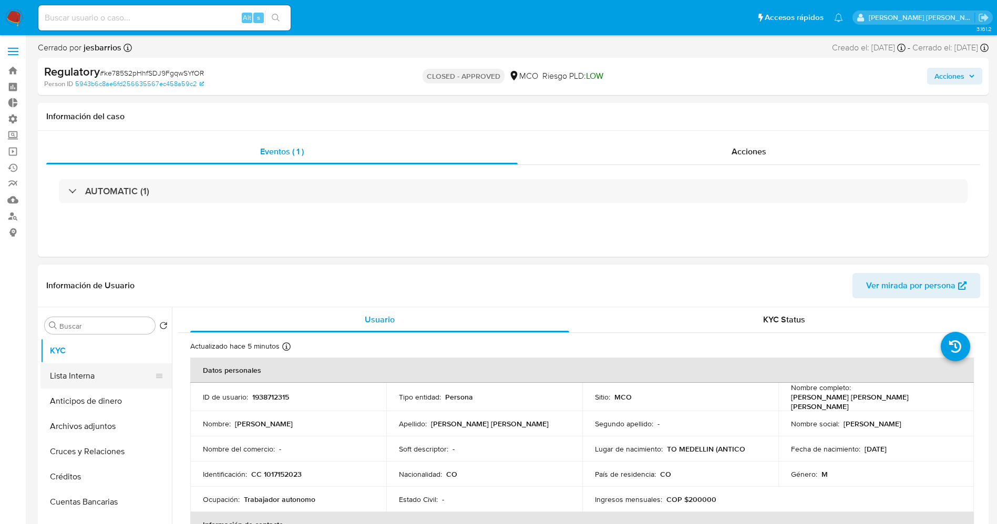
click at [82, 376] on button "Lista Interna" at bounding box center [101, 376] width 123 height 25
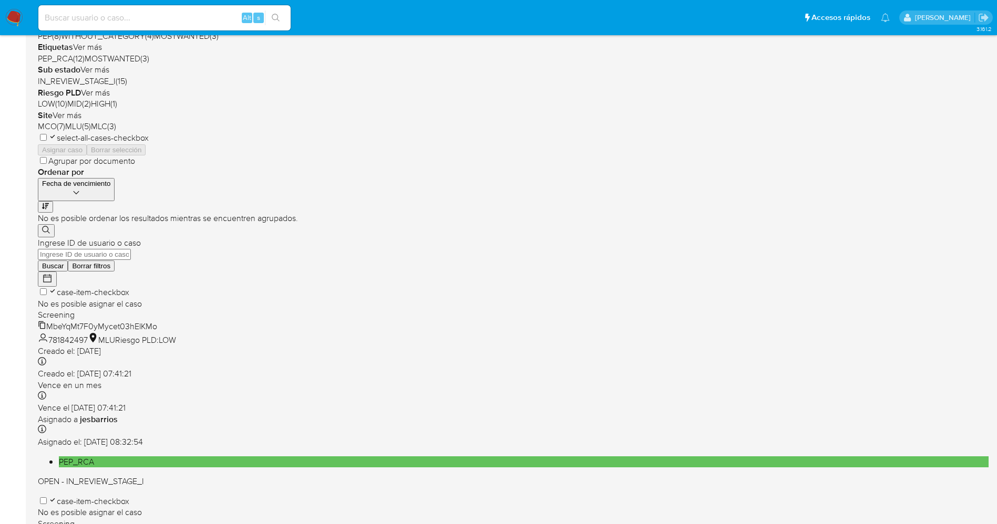
scroll to position [343, 0]
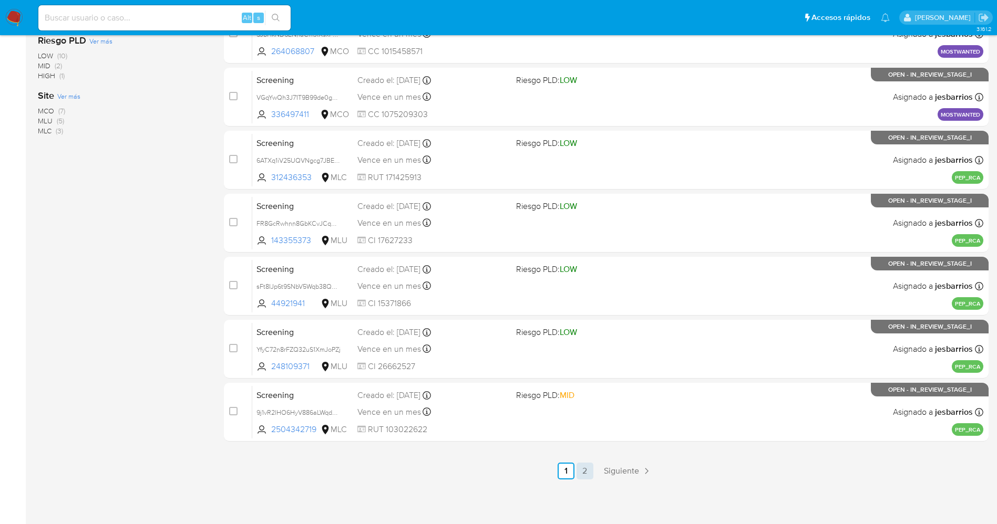
click at [584, 471] on link "2" at bounding box center [584, 471] width 17 height 17
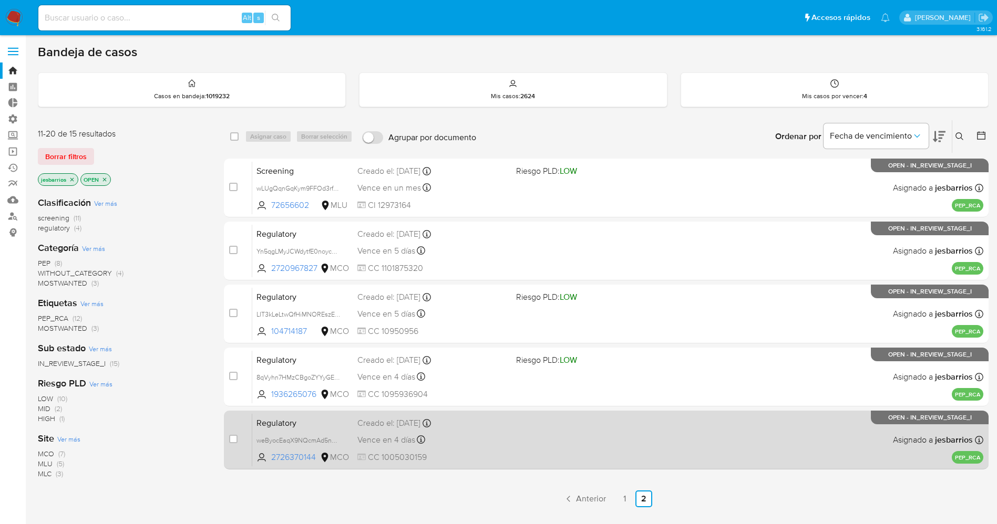
click at [553, 431] on div "Regulatory weByocEaqX9NQcmAd5n4wnc1 2726370144 MCO Creado el: [DATE] Creado el:…" at bounding box center [617, 439] width 731 height 53
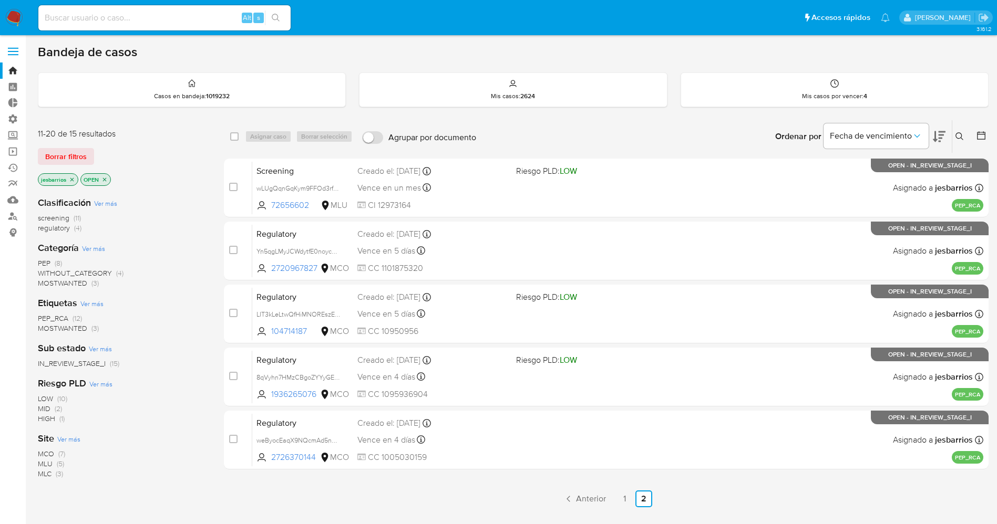
click at [16, 18] on img at bounding box center [14, 18] width 18 height 18
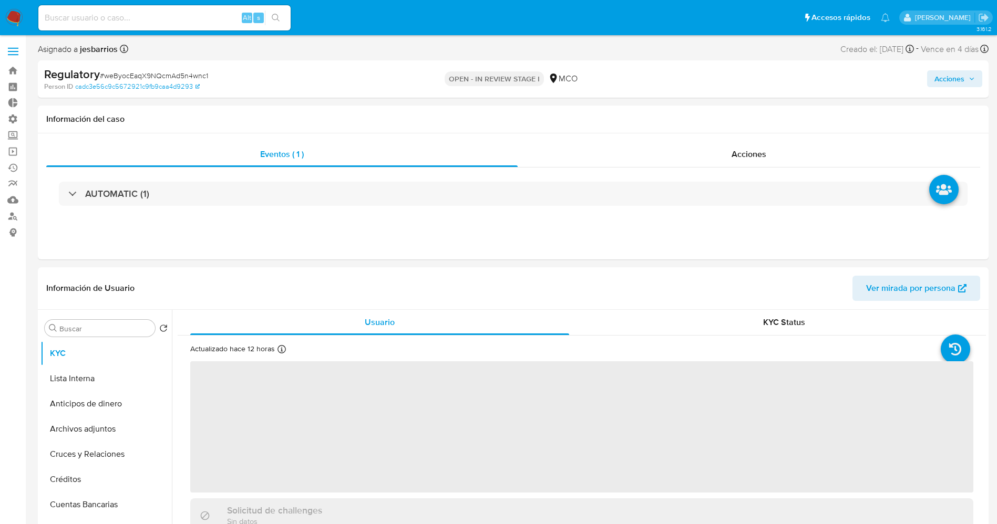
select select "10"
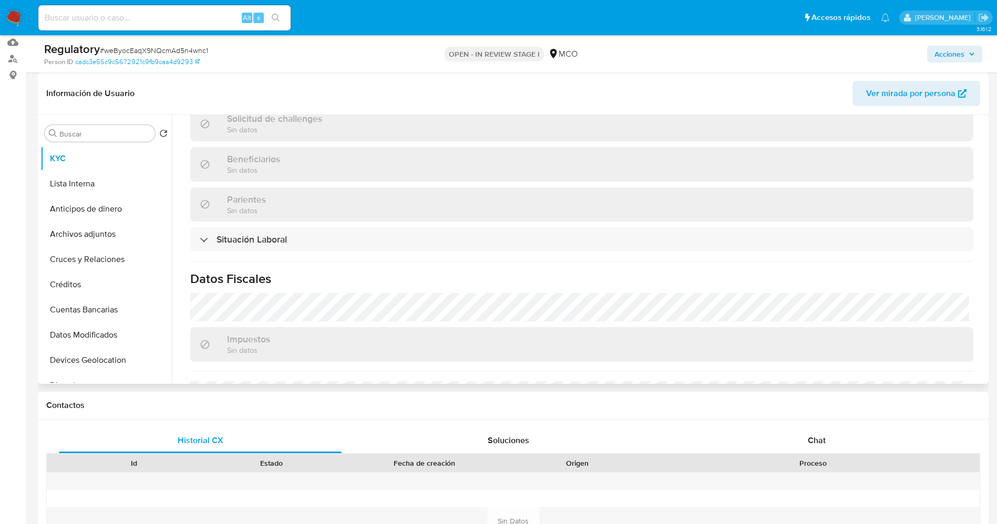
scroll to position [473, 0]
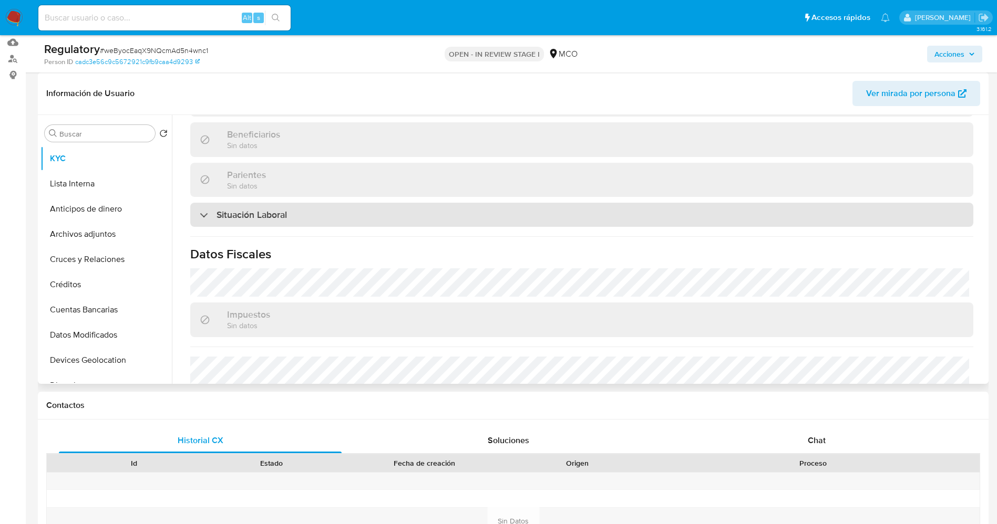
click at [334, 206] on div "Situación Laboral" at bounding box center [581, 215] width 783 height 24
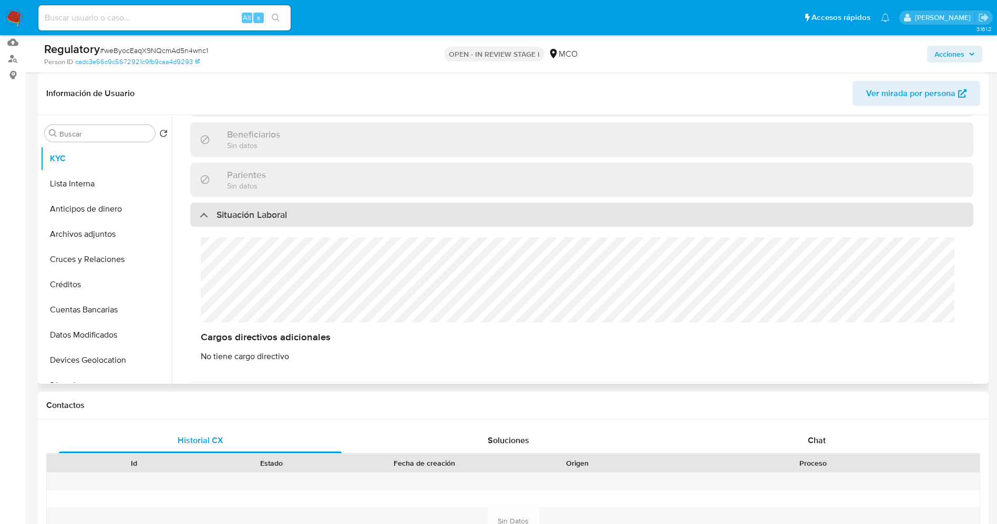
click at [334, 206] on div "Situación Laboral" at bounding box center [581, 215] width 783 height 24
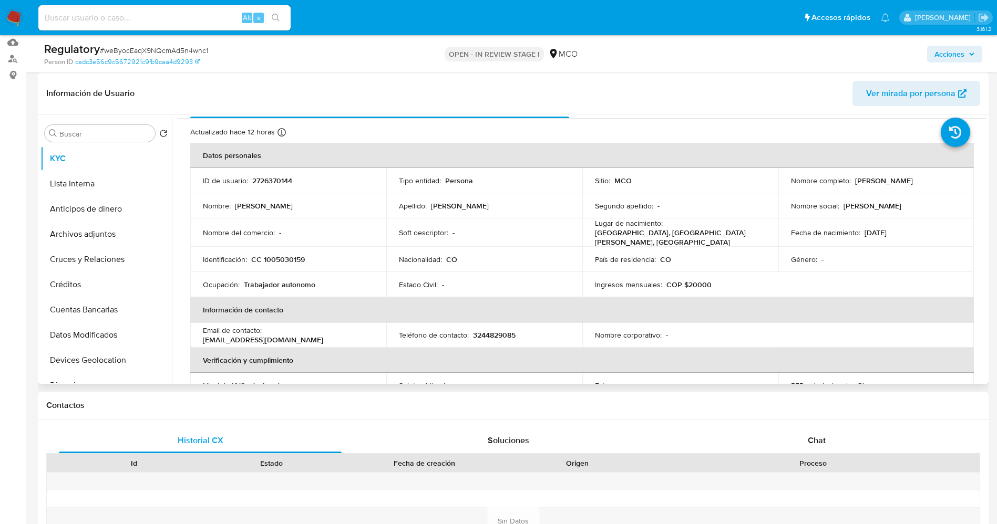
scroll to position [0, 0]
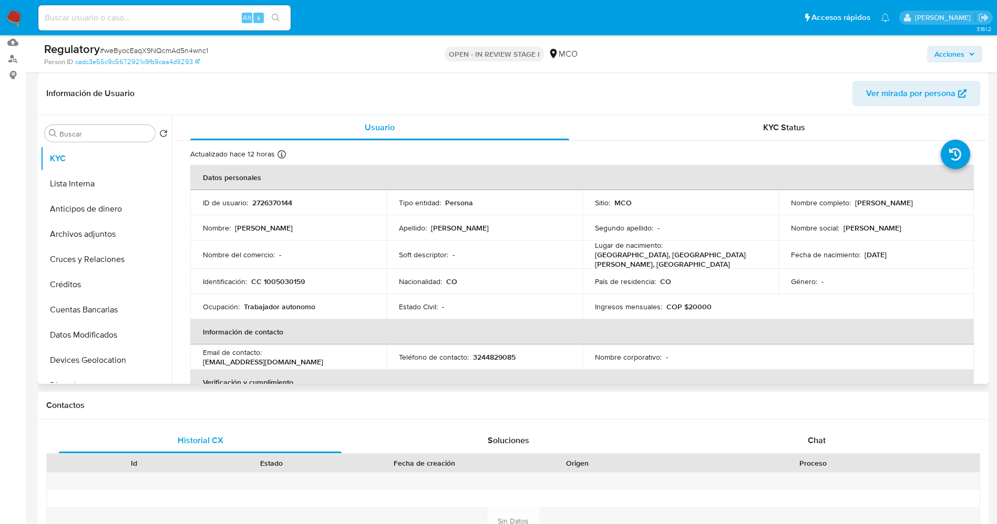
drag, startPoint x: 785, startPoint y: 207, endPoint x: 896, endPoint y: 207, distance: 110.9
click at [896, 207] on td "Nombre completo : Shirley Andrea Ortiz Fernandez" at bounding box center [876, 202] width 196 height 25
copy p "Shirley Andrea Ortiz Fernandez"
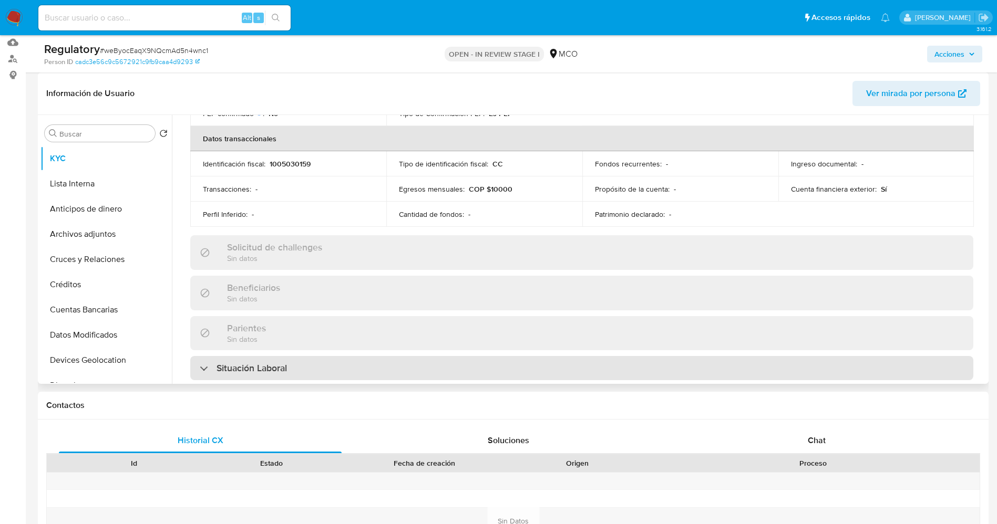
scroll to position [394, 0]
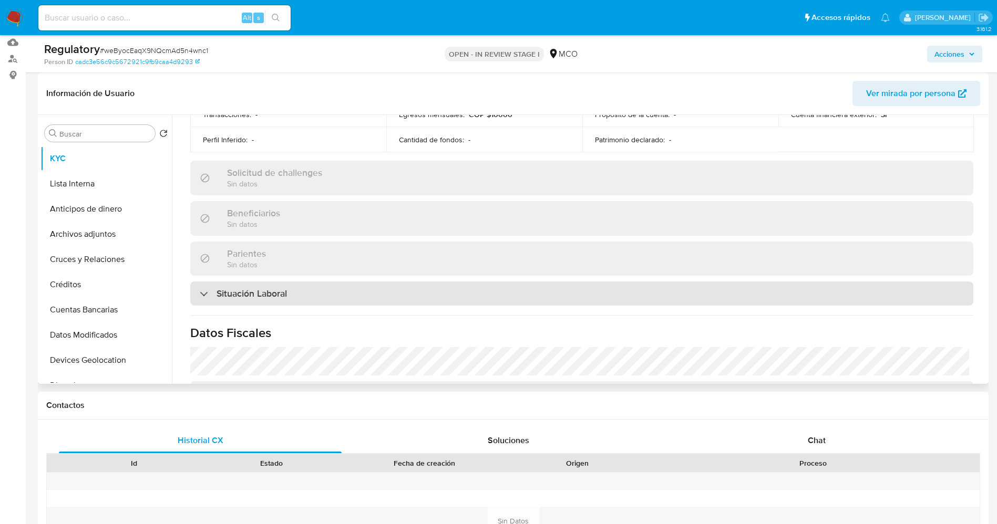
click at [264, 295] on h3 "Situación Laboral" at bounding box center [251, 294] width 70 height 12
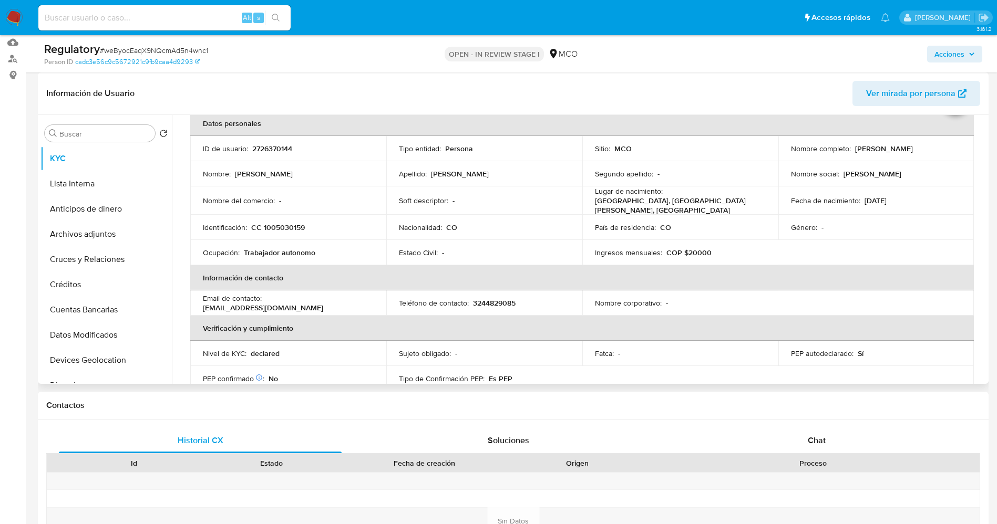
scroll to position [0, 0]
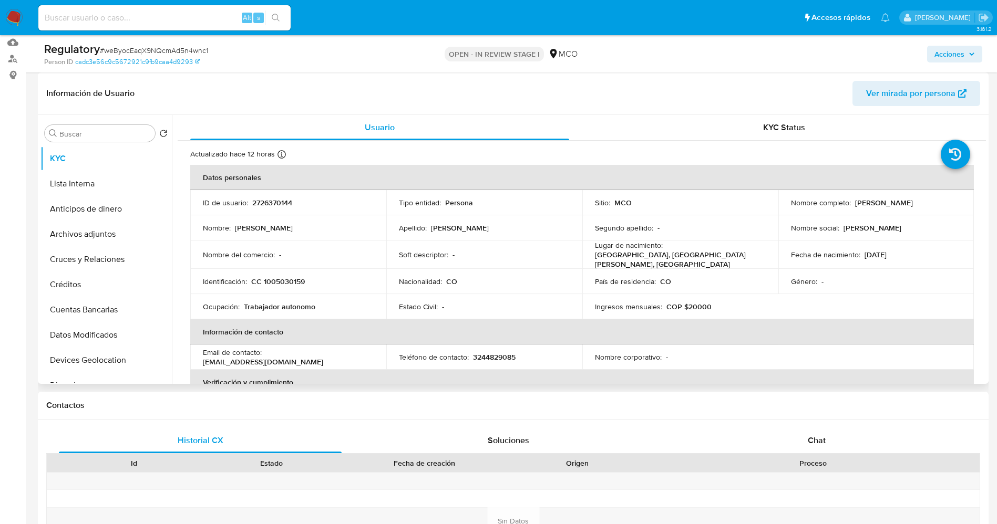
drag, startPoint x: 784, startPoint y: 210, endPoint x: 902, endPoint y: 207, distance: 118.3
click at [902, 207] on td "Nombre completo : Shirley Andrea Ortiz Fernandez" at bounding box center [876, 202] width 196 height 25
copy p "Shirley Andrea Ortiz Fernandez"
drag, startPoint x: 260, startPoint y: 277, endPoint x: 320, endPoint y: 280, distance: 60.0
click at [320, 280] on div "Identificación : CC 1005030159" at bounding box center [288, 281] width 171 height 9
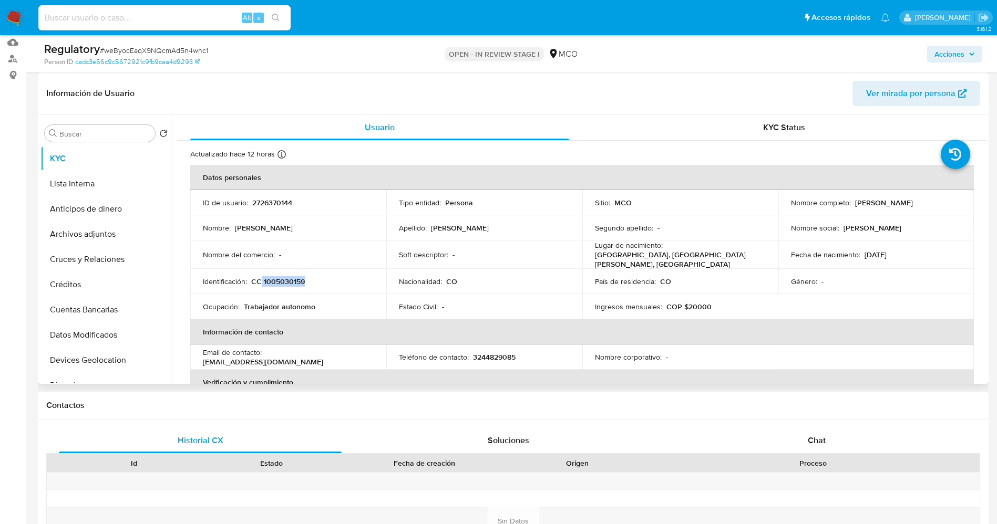
copy p "1005030159"
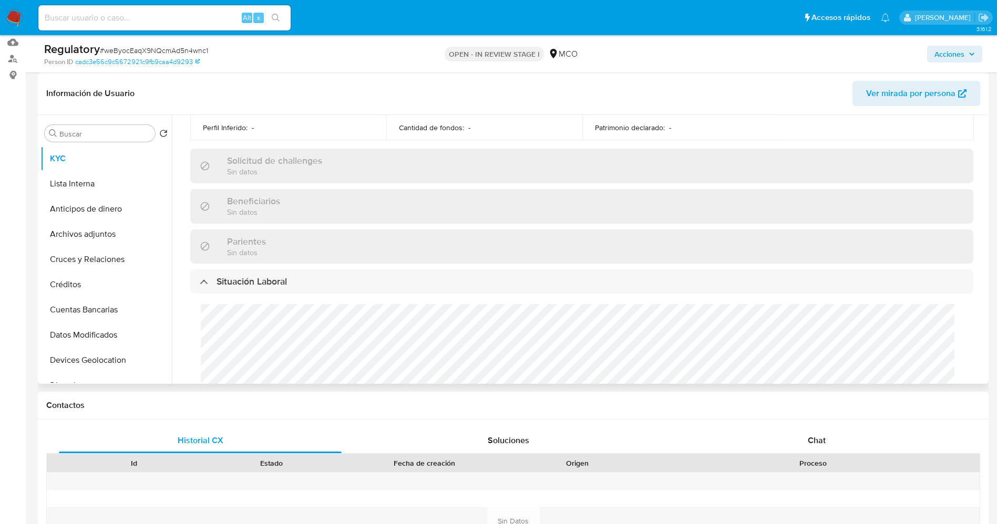
scroll to position [473, 0]
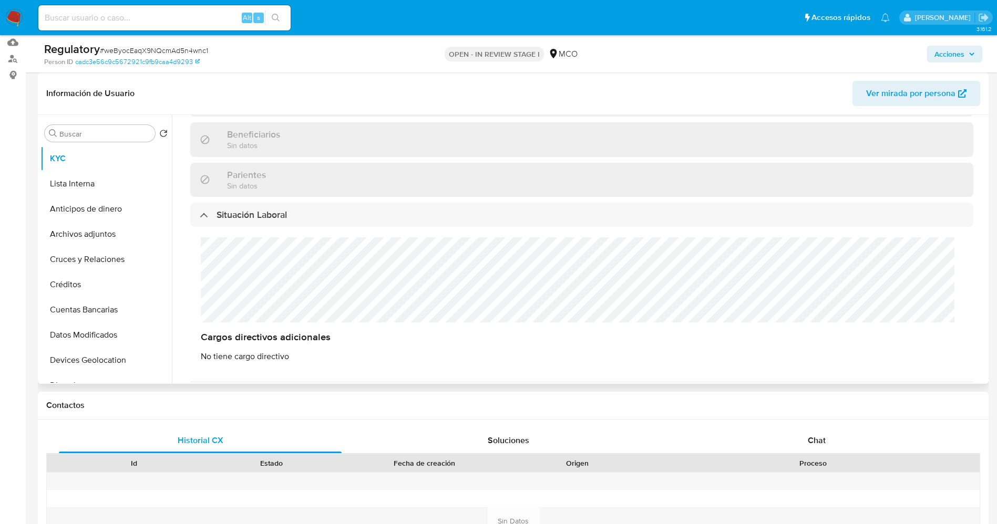
click at [262, 286] on div "Cargos directivos adicionales No tiene cargo directivo" at bounding box center [581, 300] width 783 height 146
click at [96, 170] on button "KYC" at bounding box center [101, 158] width 123 height 25
click at [93, 182] on button "Lista Interna" at bounding box center [101, 183] width 123 height 25
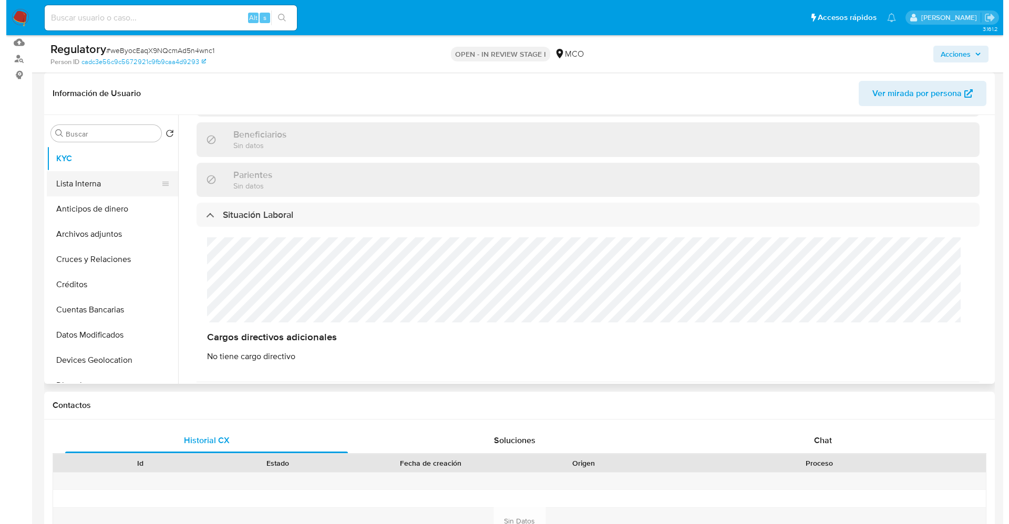
scroll to position [0, 0]
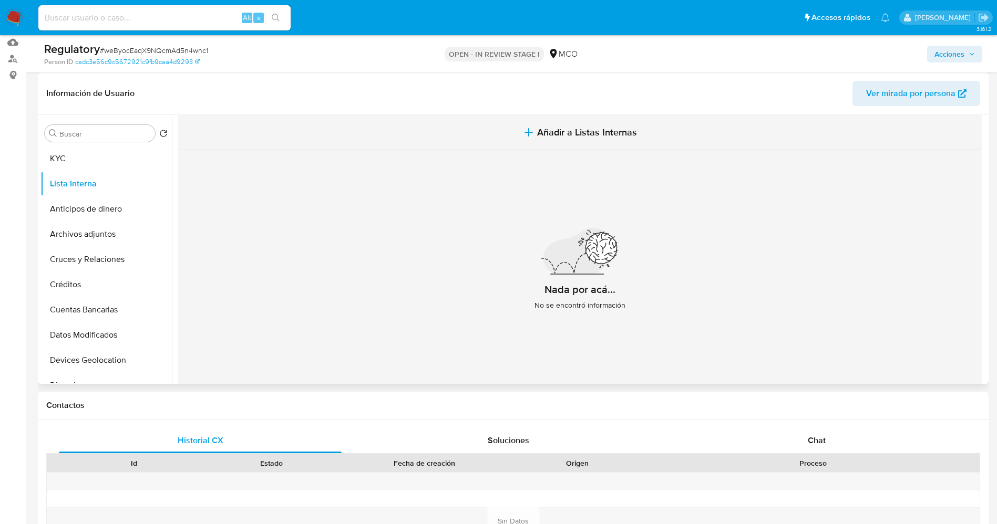
click at [559, 120] on button "Añadir a Listas Internas" at bounding box center [580, 132] width 804 height 35
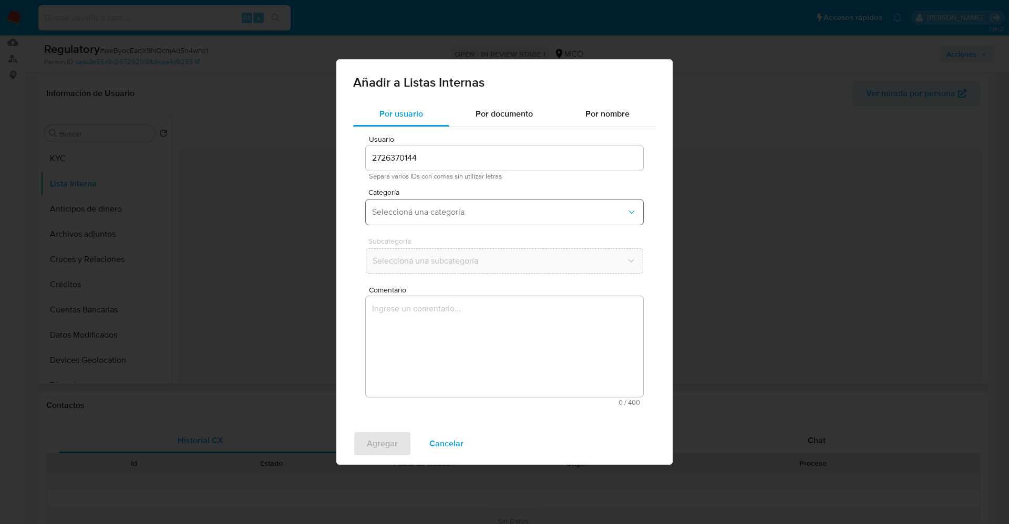
click at [466, 202] on button "Seleccioná una categoría" at bounding box center [504, 212] width 277 height 25
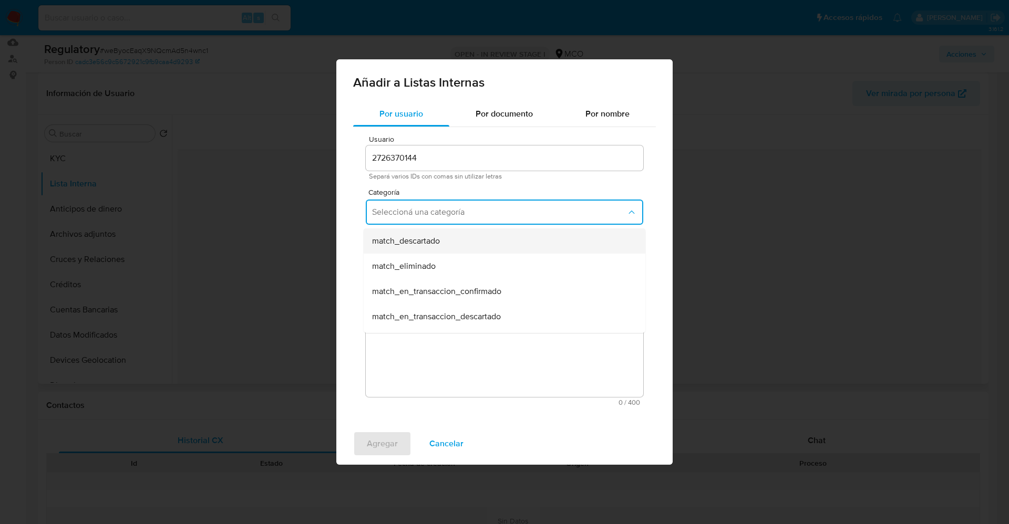
scroll to position [79, 0]
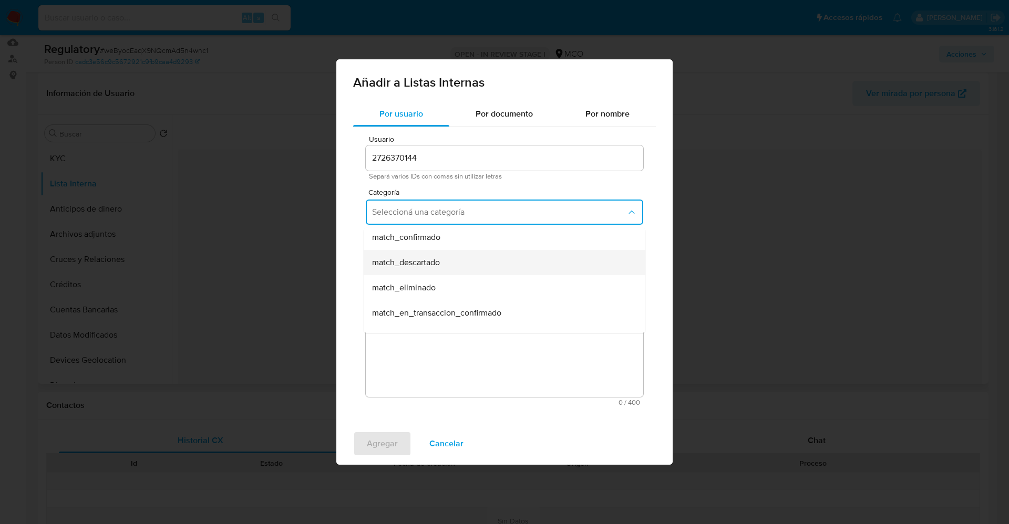
click at [434, 268] on div "match_descartado" at bounding box center [501, 262] width 258 height 25
click at [433, 259] on span "Seleccioná una subcategoría" at bounding box center [499, 261] width 254 height 11
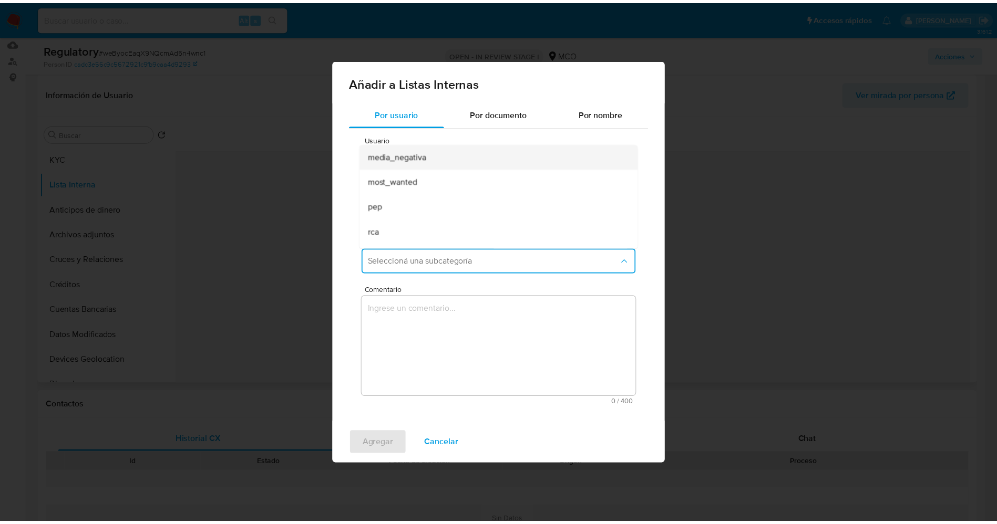
scroll to position [71, 0]
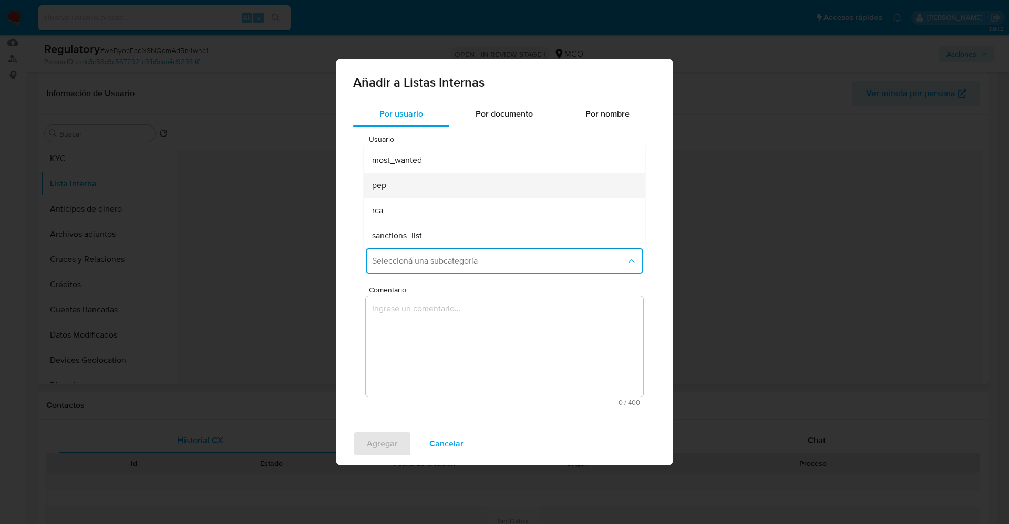
click at [413, 190] on div "pep" at bounding box center [501, 185] width 258 height 25
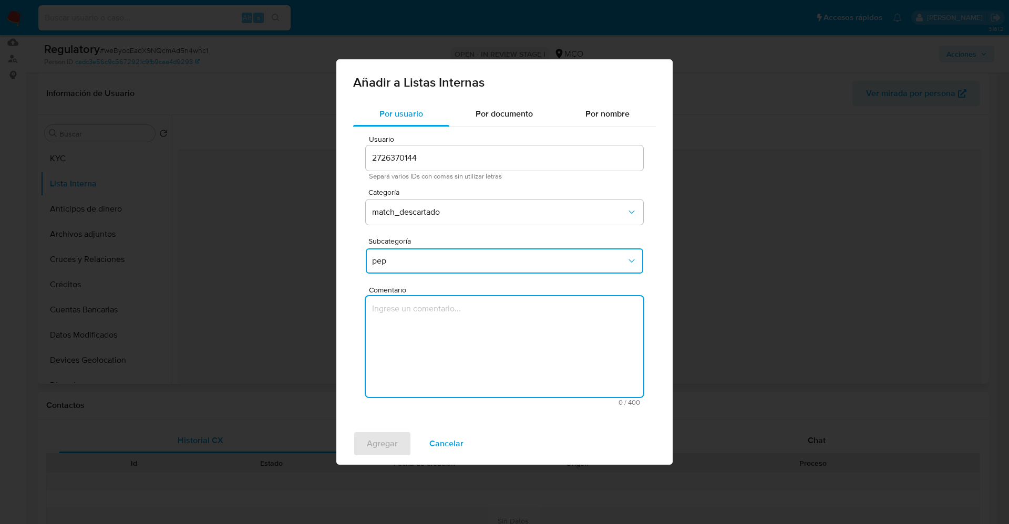
click at [436, 306] on textarea "Comentario" at bounding box center [504, 346] width 277 height 101
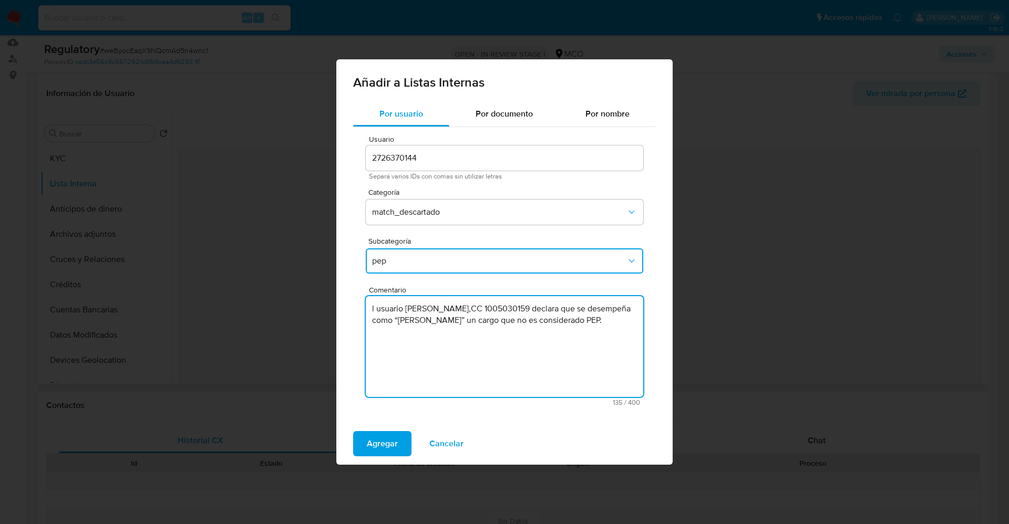
click at [370, 308] on textarea "l usuario Shirley Andrea Ortiz Fernandez,CC 1005030159 declara que se desempeña…" at bounding box center [504, 346] width 277 height 101
type textarea "El usuario Shirley Andrea Ortiz Fernandez,CC 1005030159 declara que se desempeñ…"
click at [357, 446] on button "Agregar" at bounding box center [382, 443] width 58 height 25
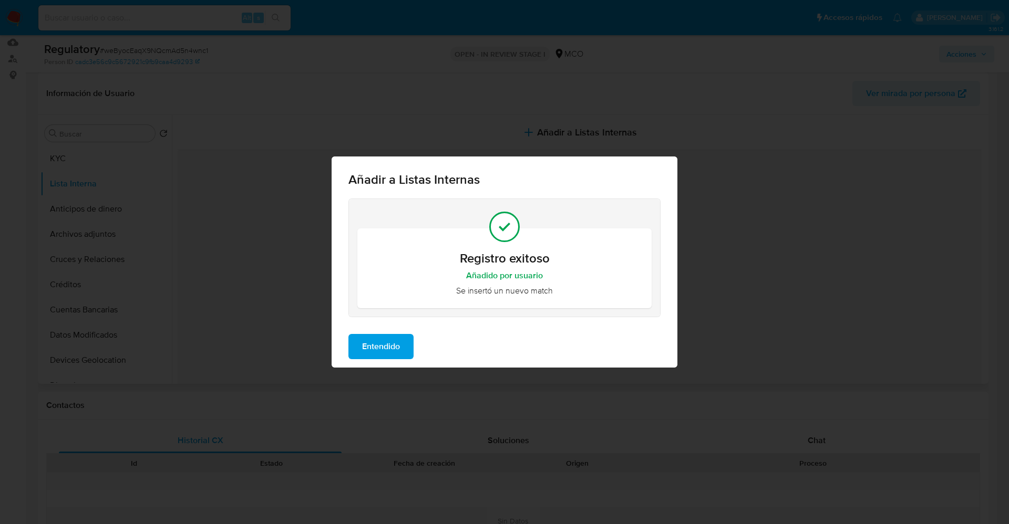
click at [374, 344] on span "Entendido" at bounding box center [381, 346] width 38 height 23
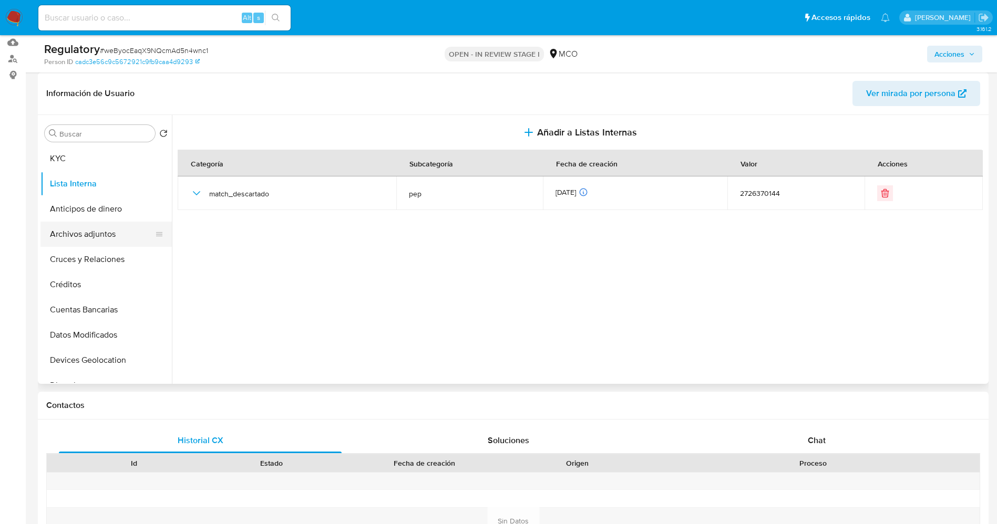
click at [68, 237] on button "Archivos adjuntos" at bounding box center [101, 234] width 123 height 25
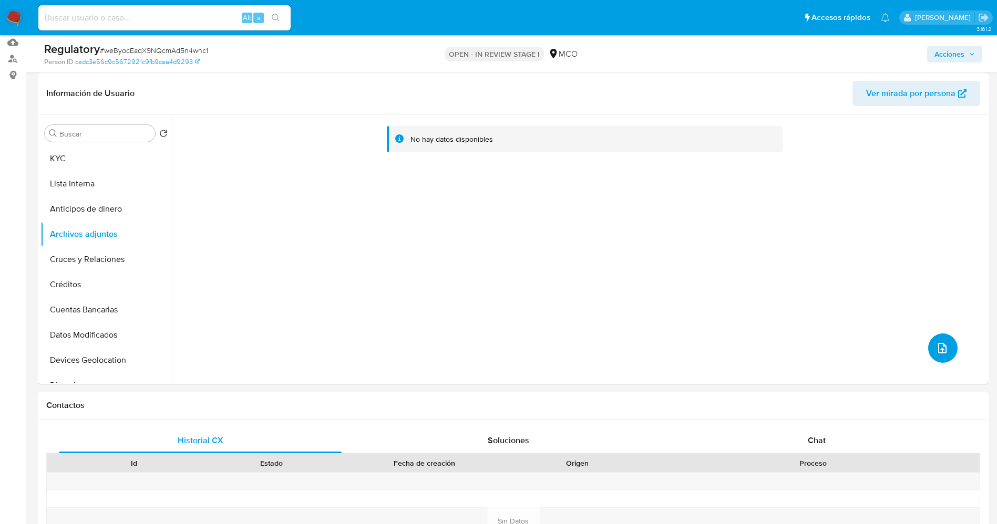
click at [949, 356] on button "upload-file" at bounding box center [942, 348] width 29 height 29
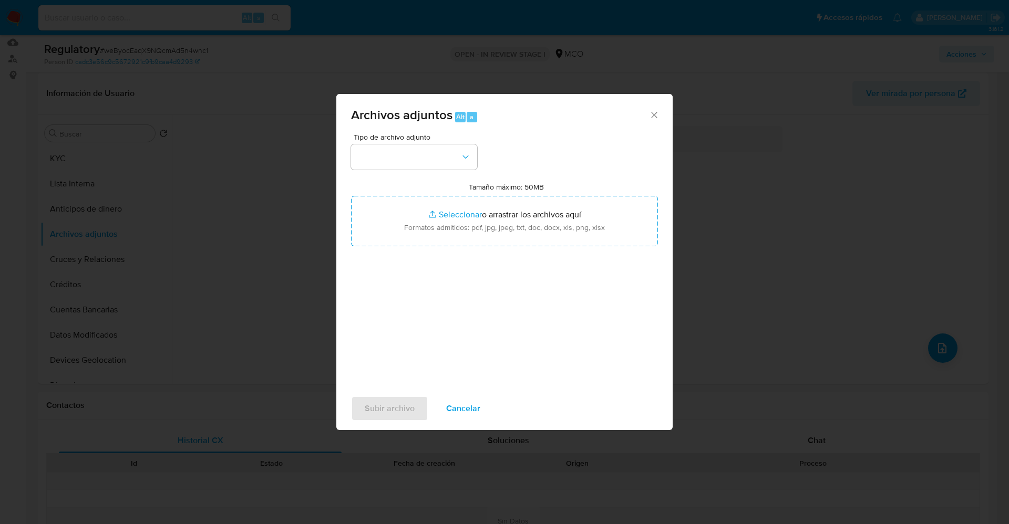
click at [409, 169] on div "Tipo de archivo adjunto Tamaño máximo: 50MB Seleccionar archivos Seleccionar o …" at bounding box center [504, 257] width 307 height 248
click at [413, 161] on button "button" at bounding box center [414, 156] width 126 height 25
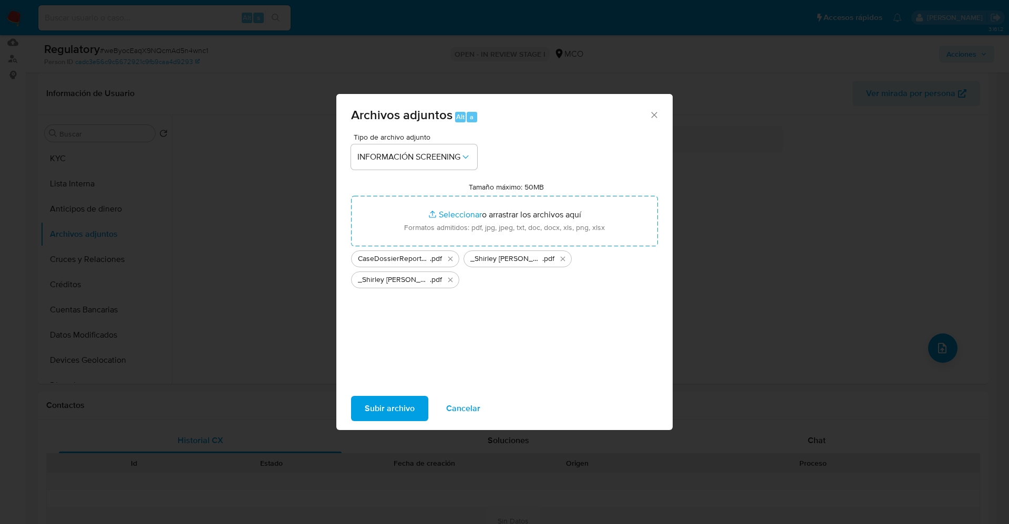
click at [419, 401] on button "Subir archivo" at bounding box center [389, 408] width 77 height 25
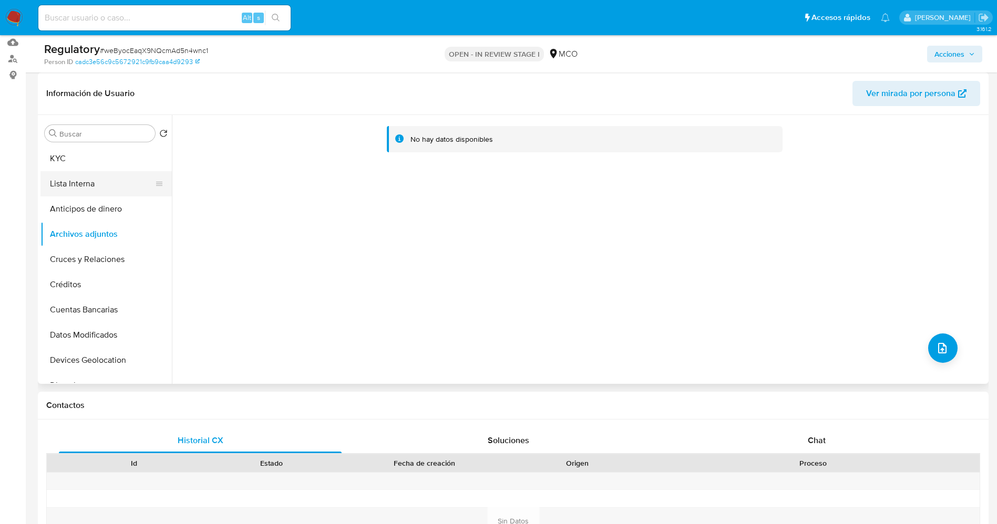
click at [96, 182] on button "Lista Interna" at bounding box center [101, 183] width 123 height 25
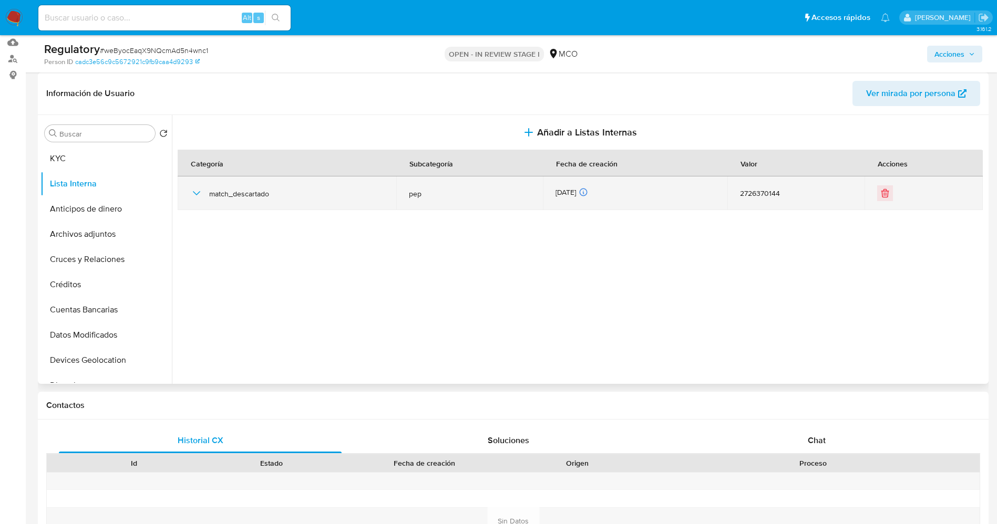
scroll to position [79, 0]
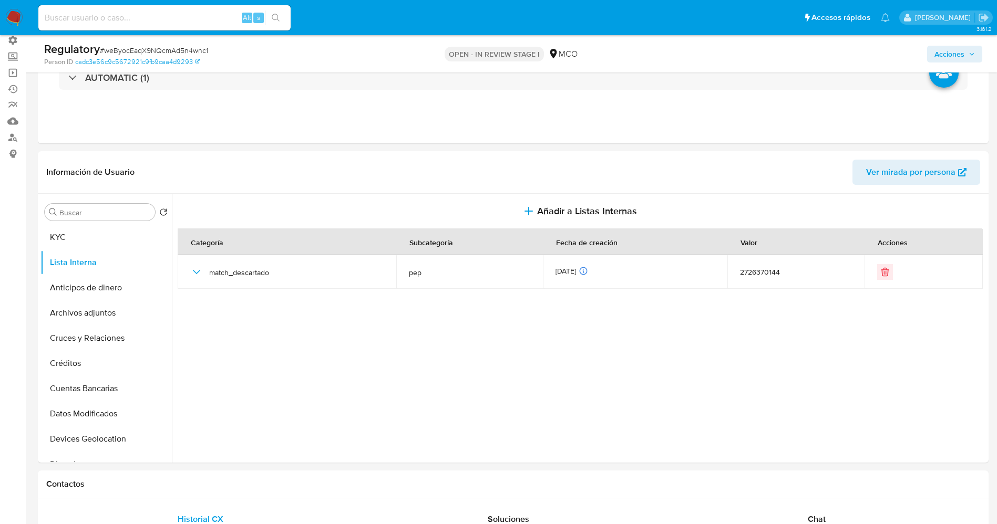
click at [938, 58] on span "Acciones" at bounding box center [949, 54] width 30 height 17
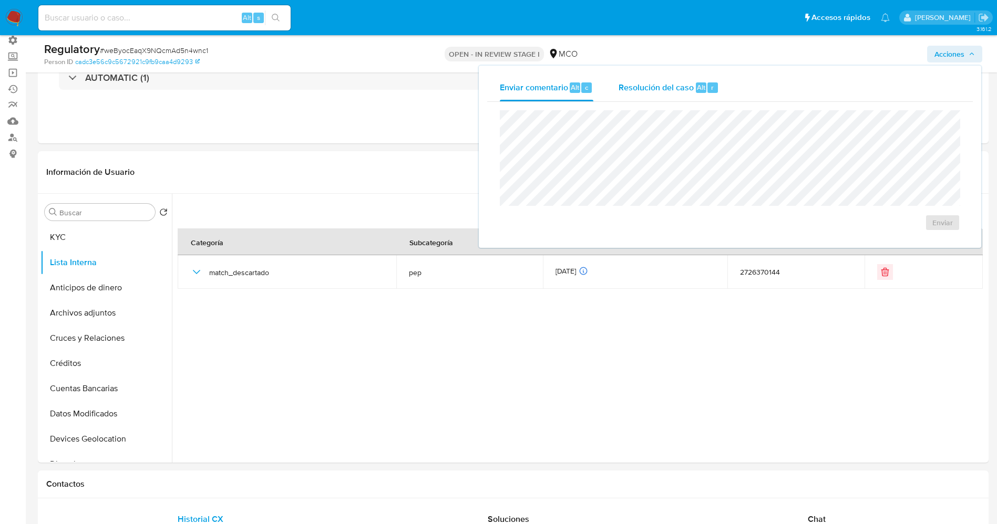
click at [651, 85] on span "Resolución del caso" at bounding box center [655, 87] width 75 height 12
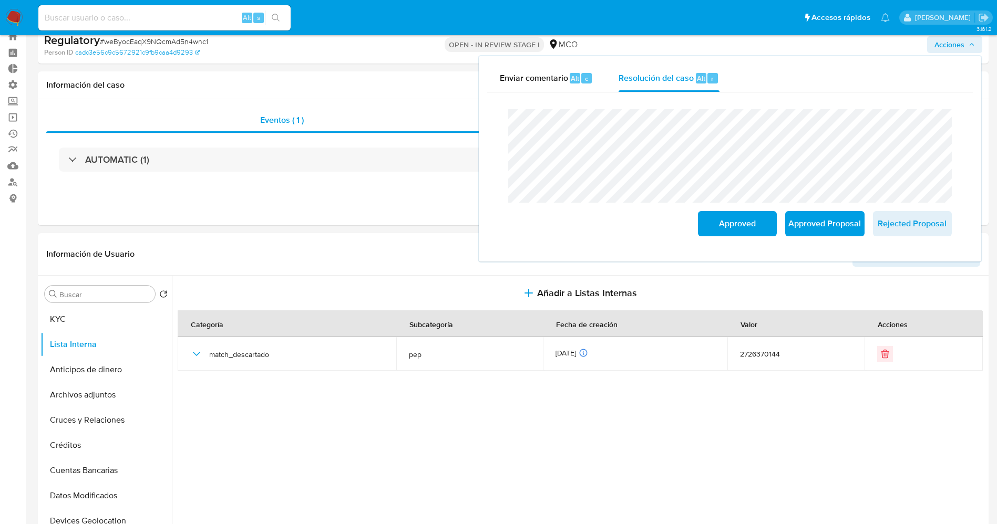
scroll to position [0, 0]
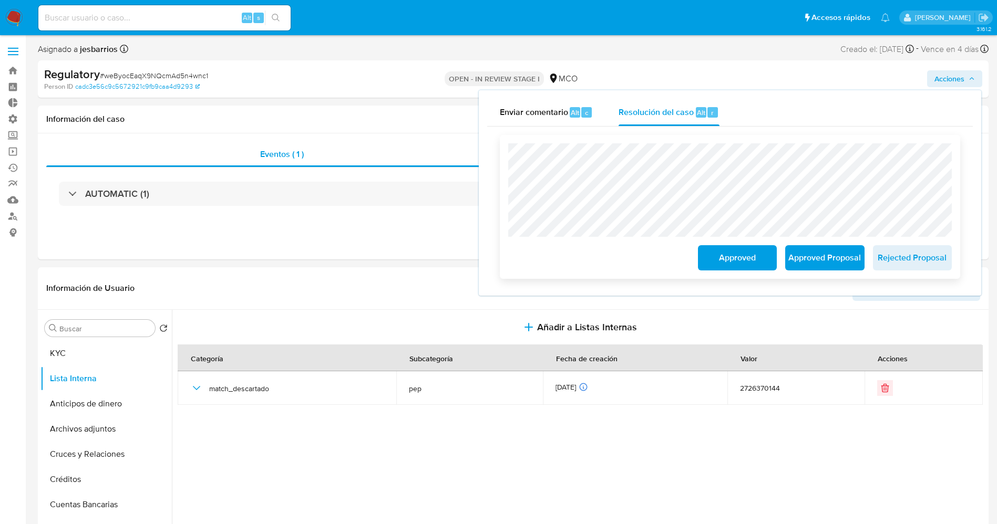
click at [734, 256] on span "Approved" at bounding box center [736, 257] width 51 height 23
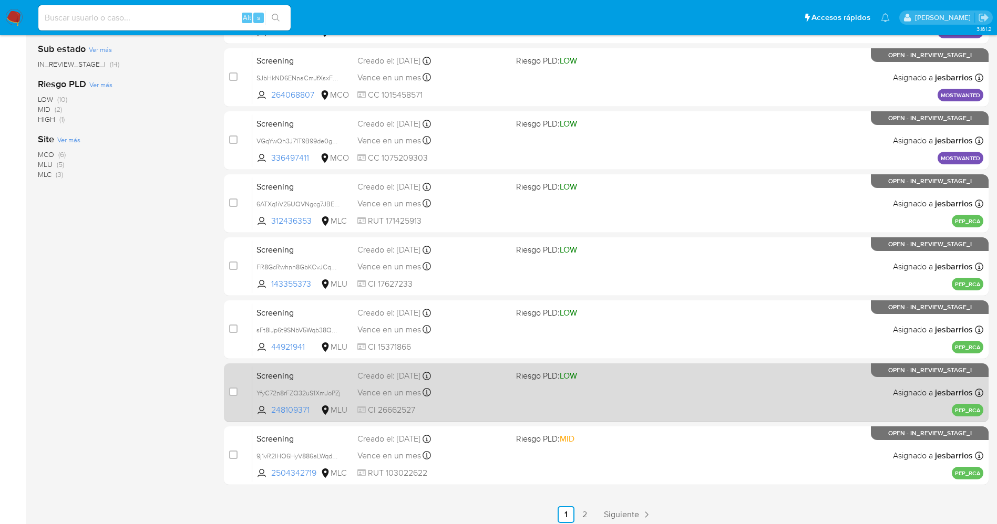
scroll to position [343, 0]
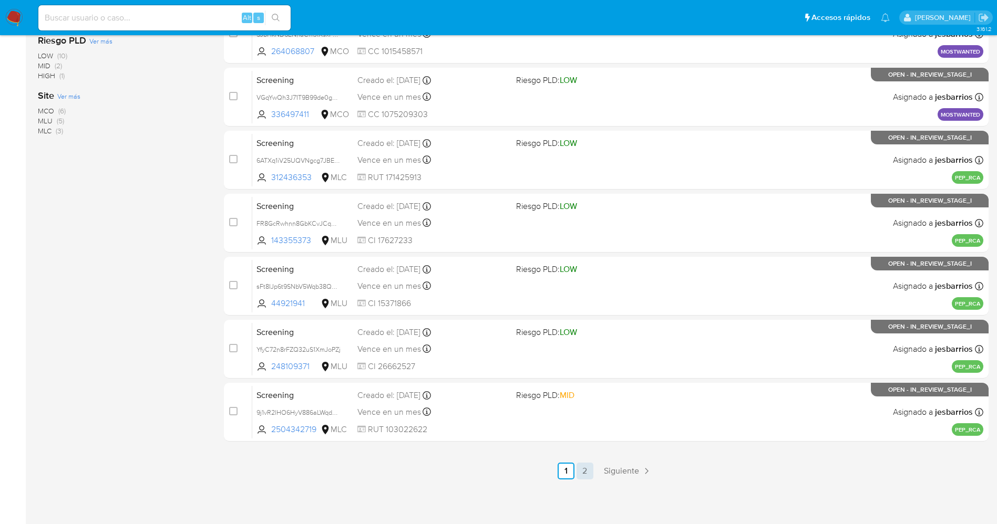
click at [584, 470] on link "2" at bounding box center [584, 471] width 17 height 17
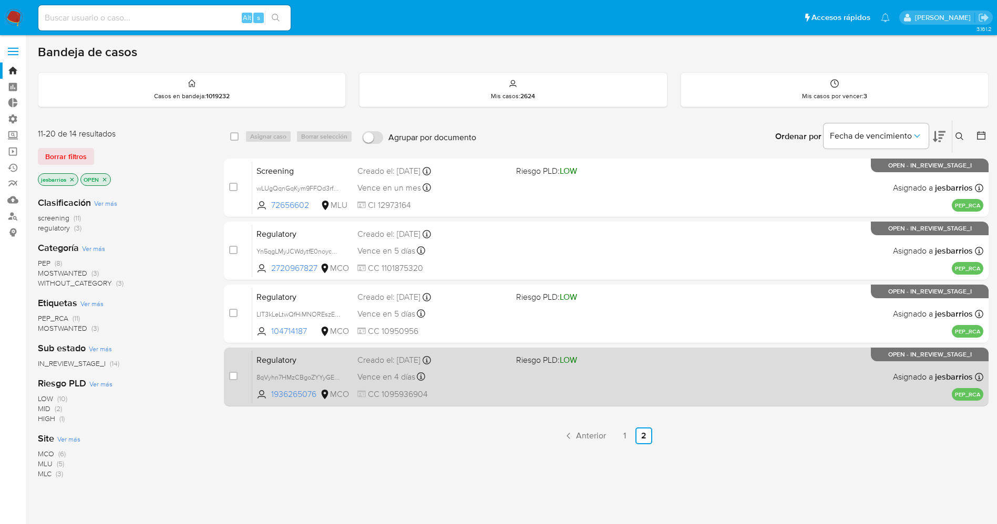
click at [512, 376] on div "Regulatory 8qVyhn7HMzCBgoZYYyGEt4Mz 1936265076 MCO Riesgo PLD: LOW Creado el: 0…" at bounding box center [617, 376] width 731 height 53
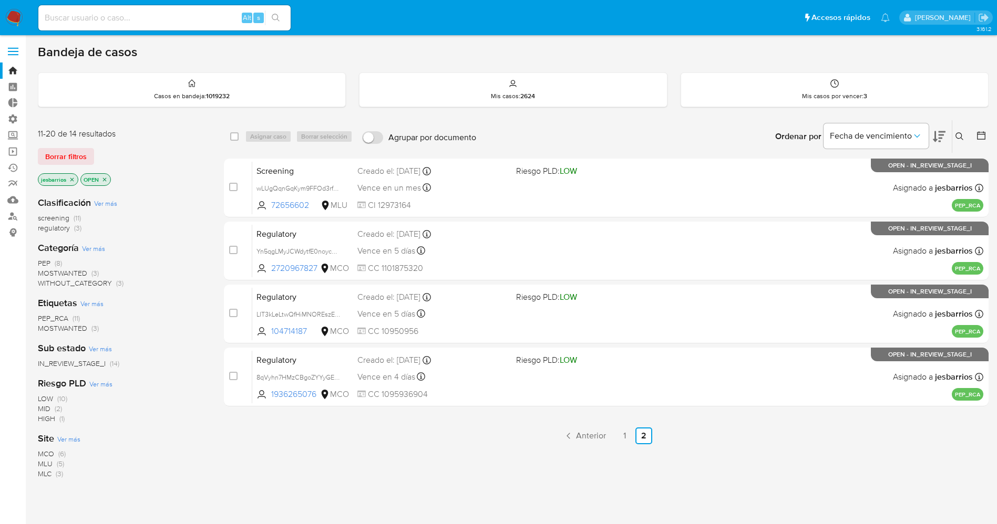
click at [73, 177] on icon "close-filter" at bounding box center [72, 180] width 6 height 6
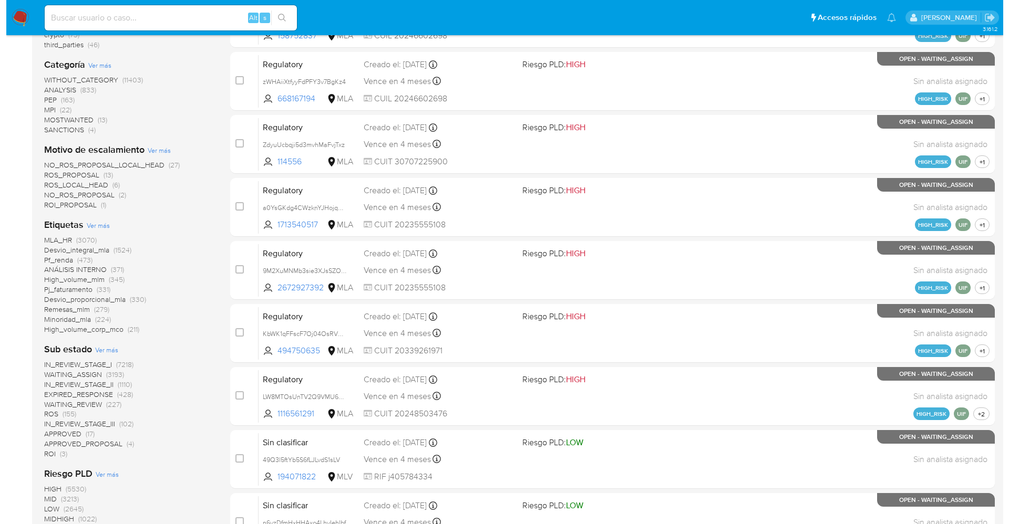
scroll to position [236, 0]
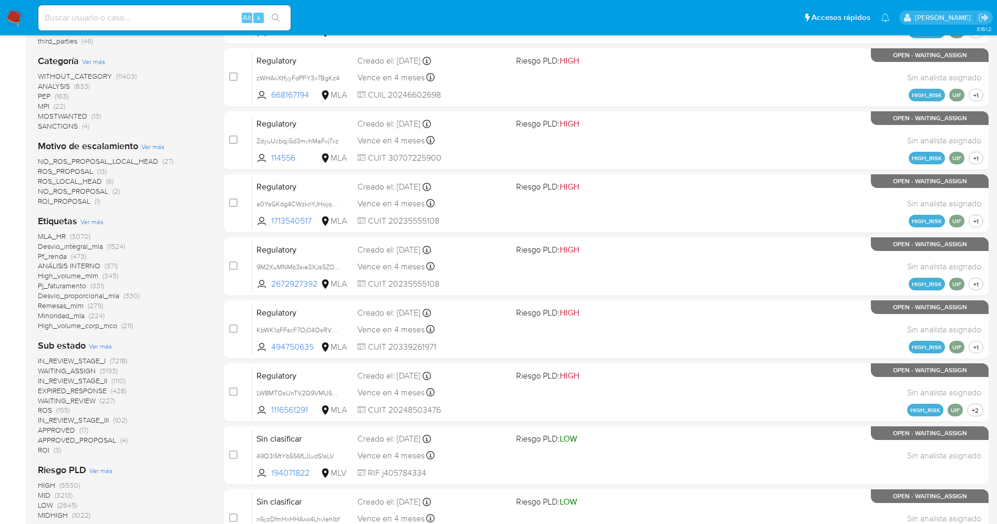
click at [89, 222] on span "Ver más" at bounding box center [91, 221] width 23 height 9
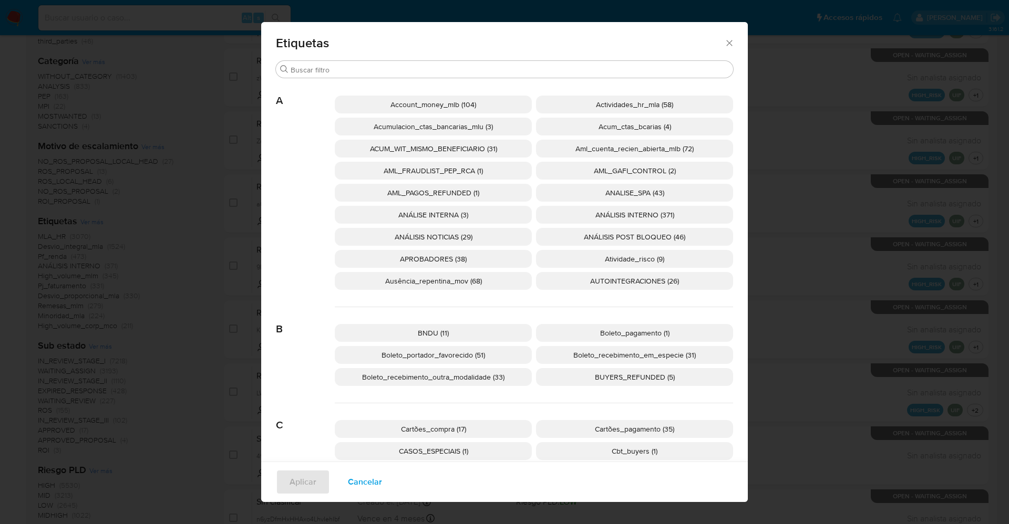
drag, startPoint x: 351, startPoint y: 483, endPoint x: 115, endPoint y: 270, distance: 318.4
click at [348, 480] on span "Cancelar" at bounding box center [365, 482] width 34 height 23
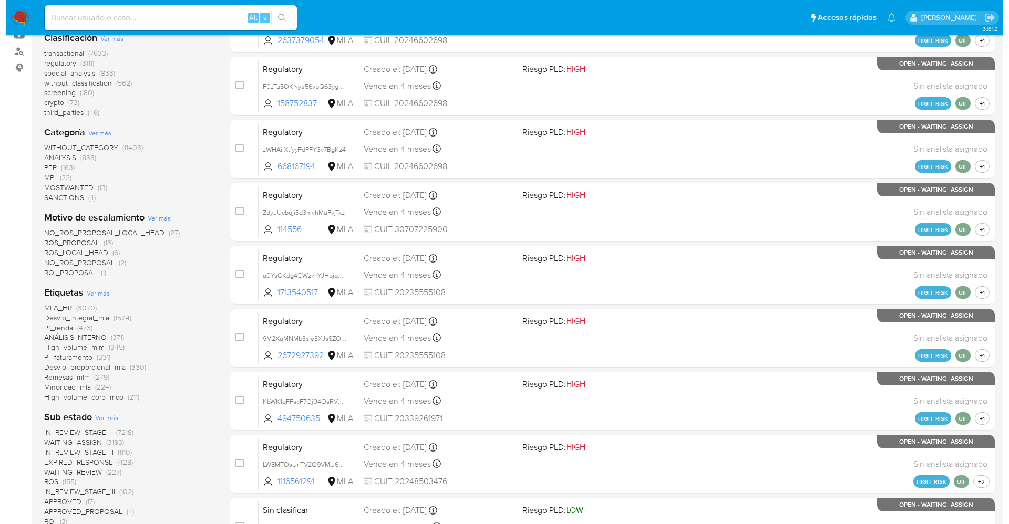
scroll to position [79, 0]
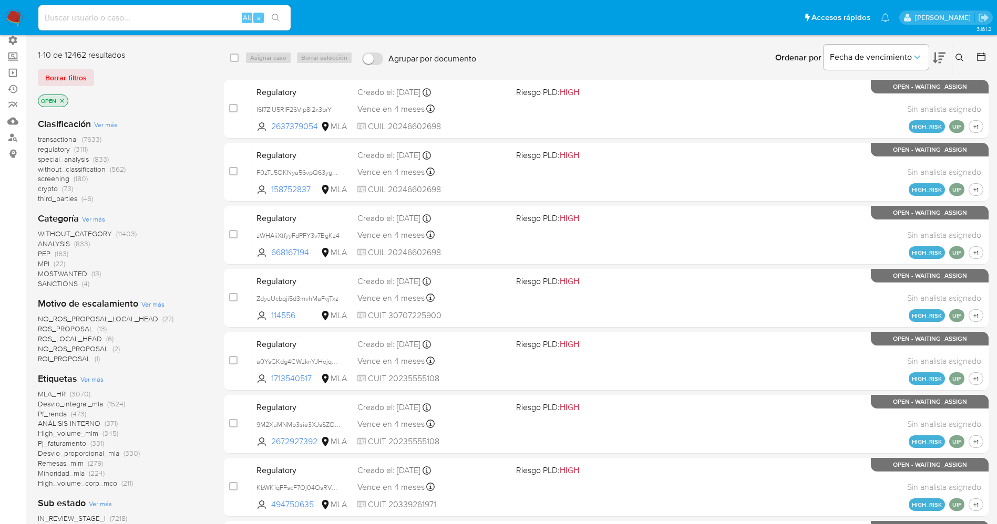
click at [95, 217] on span "Ver más" at bounding box center [93, 218] width 23 height 9
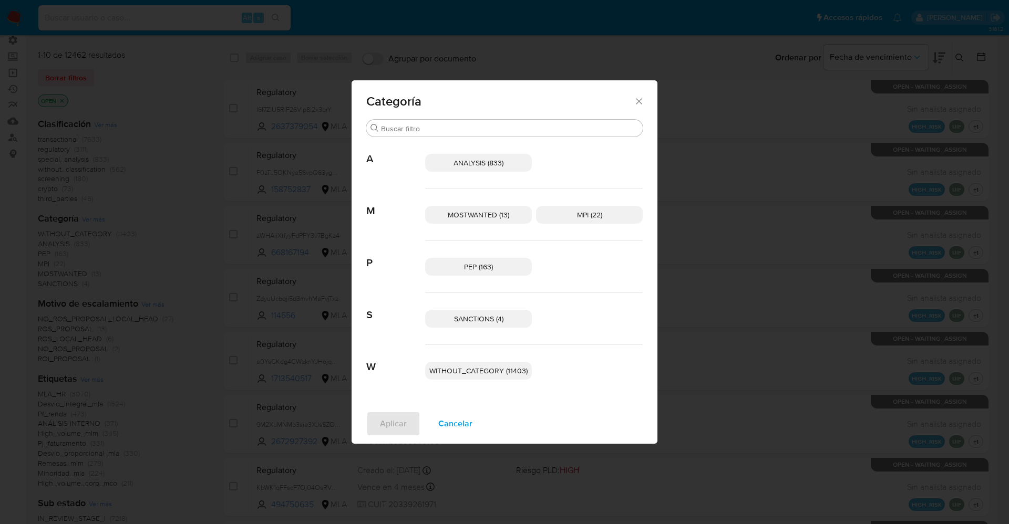
click at [493, 316] on span "SANCTIONS (4)" at bounding box center [478, 319] width 49 height 11
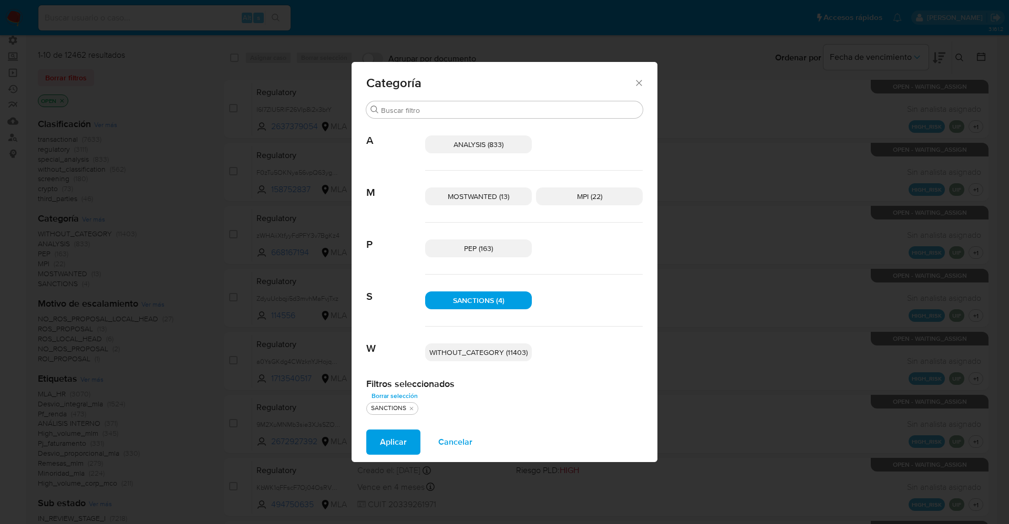
click at [397, 438] on span "Aplicar" at bounding box center [393, 442] width 27 height 23
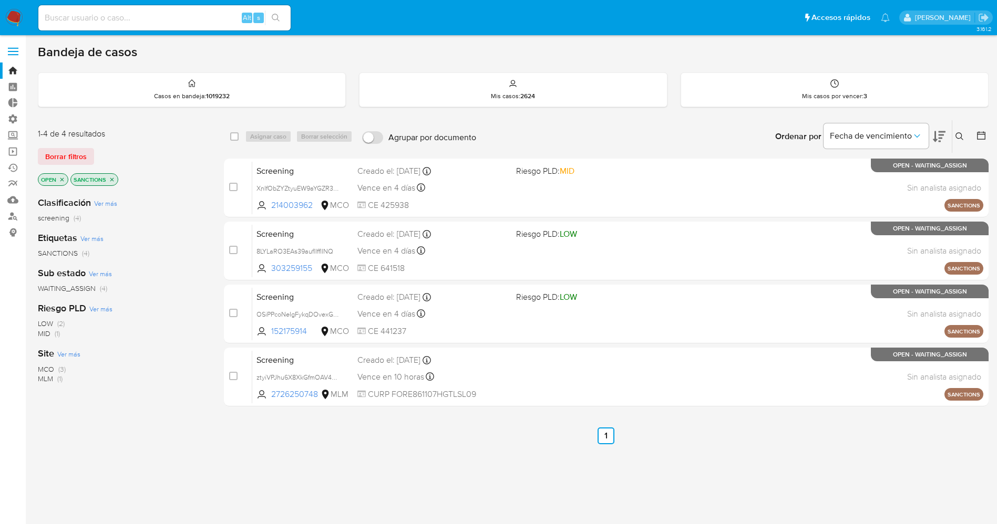
click at [16, 15] on img at bounding box center [14, 18] width 18 height 18
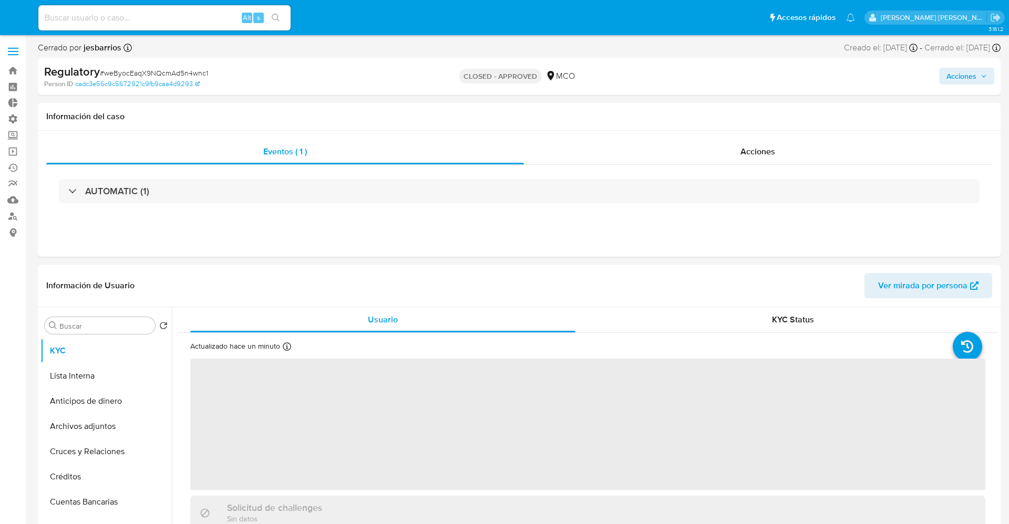
select select "10"
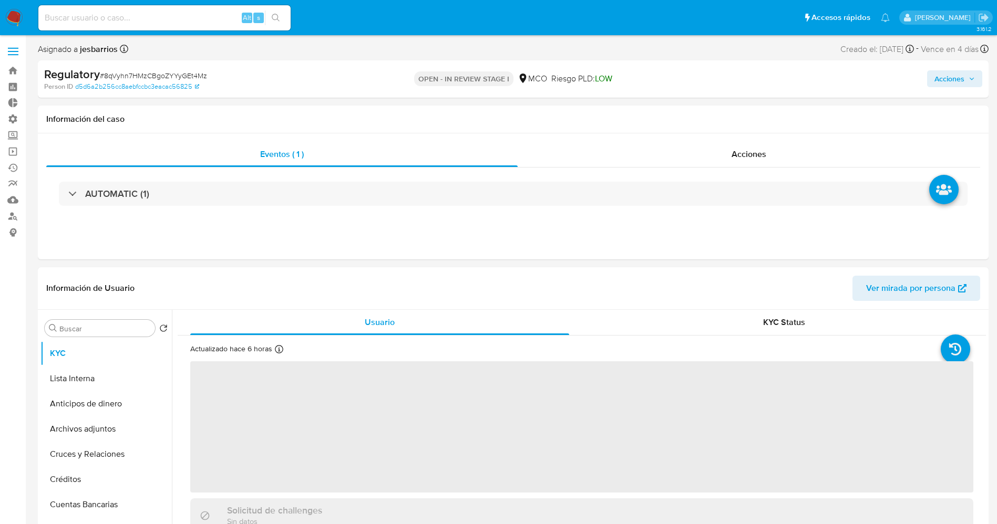
select select "10"
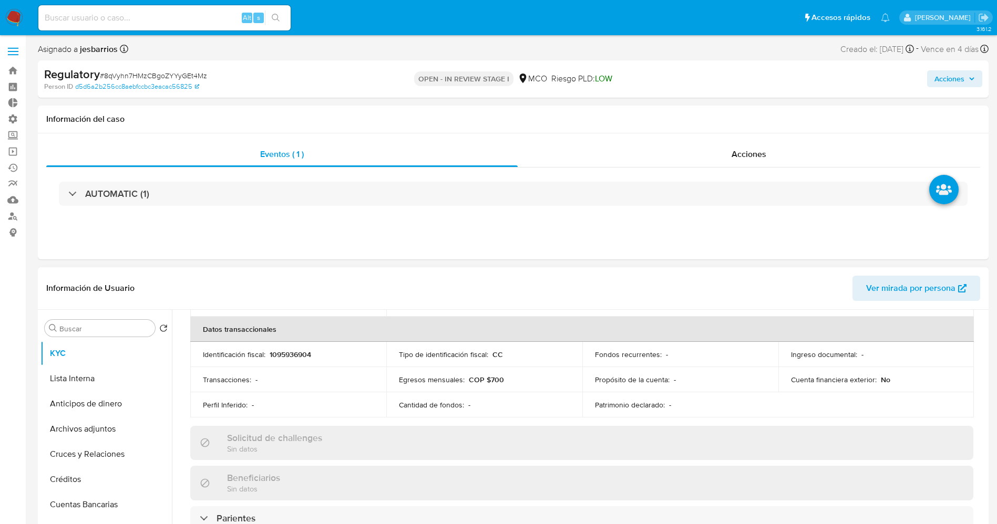
scroll to position [473, 0]
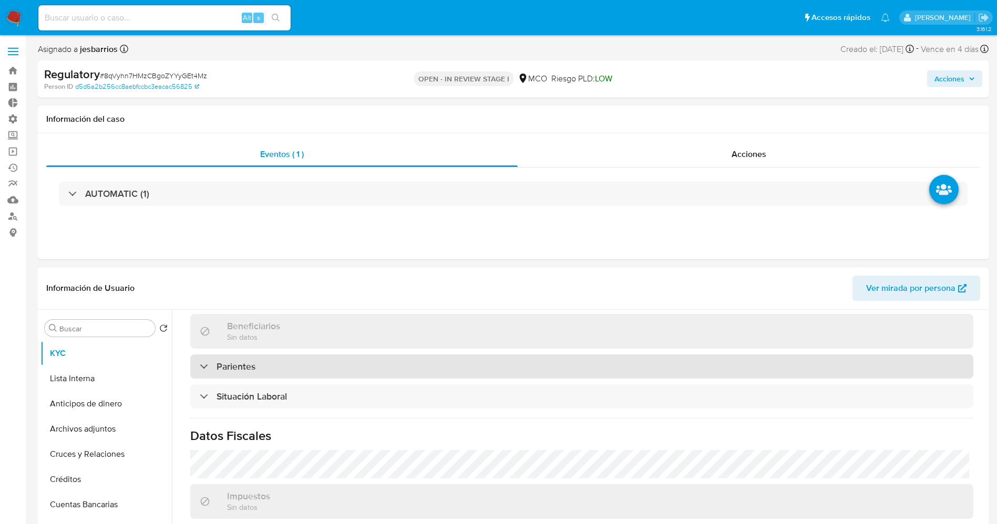
click at [245, 368] on h3 "Parientes" at bounding box center [235, 367] width 39 height 12
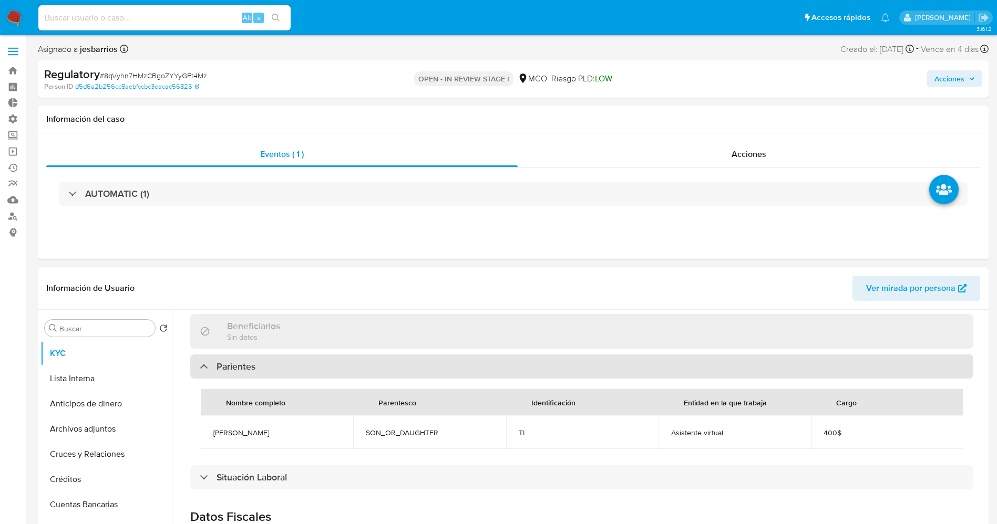
click at [245, 368] on h3 "Parientes" at bounding box center [235, 367] width 39 height 12
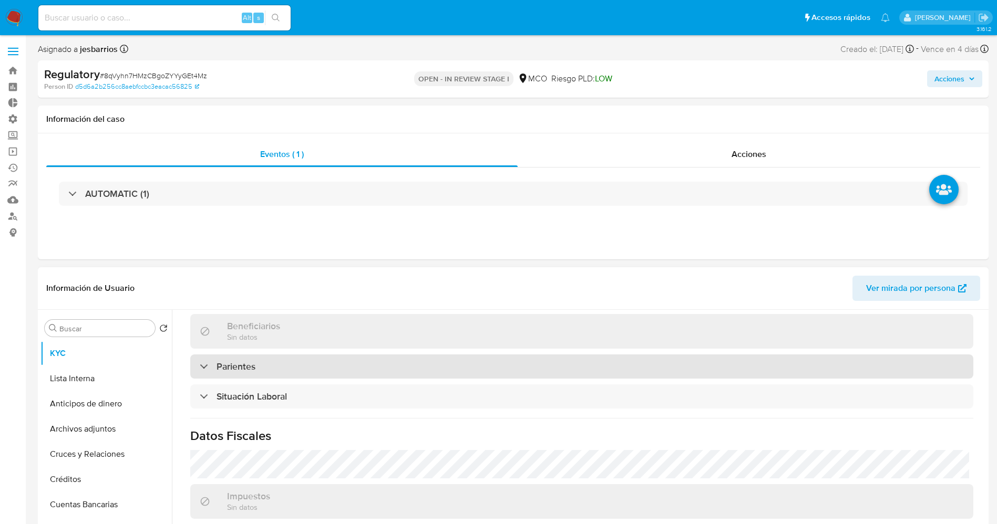
click at [245, 368] on h3 "Parientes" at bounding box center [235, 367] width 39 height 12
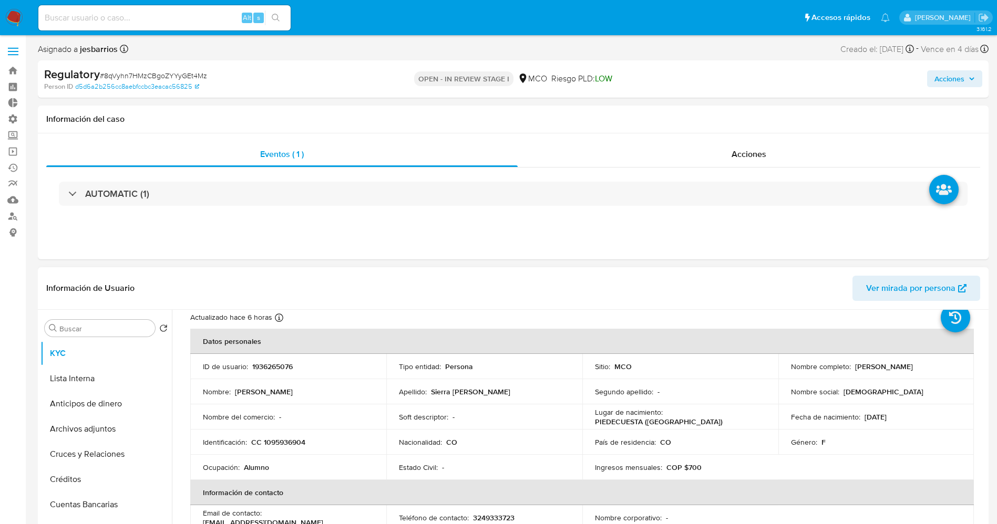
scroll to position [0, 0]
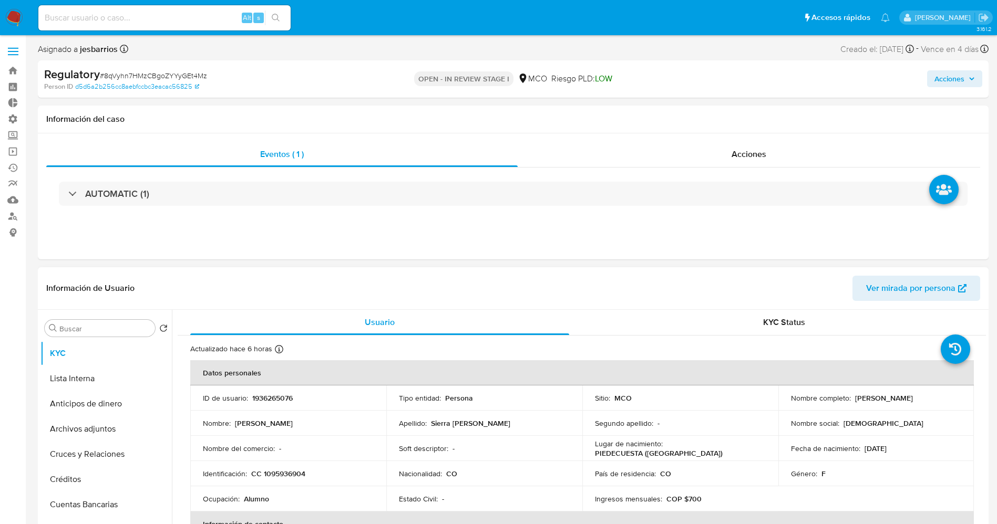
drag, startPoint x: 854, startPoint y: 399, endPoint x: 959, endPoint y: 401, distance: 105.1
click at [959, 401] on td "Nombre completo : [PERSON_NAME]" at bounding box center [876, 398] width 196 height 25
drag, startPoint x: 934, startPoint y: 401, endPoint x: 829, endPoint y: 427, distance: 107.8
click at [829, 430] on td "Nombre social : [DEMOGRAPHIC_DATA]" at bounding box center [876, 423] width 196 height 25
drag, startPoint x: 851, startPoint y: 400, endPoint x: 954, endPoint y: 398, distance: 103.0
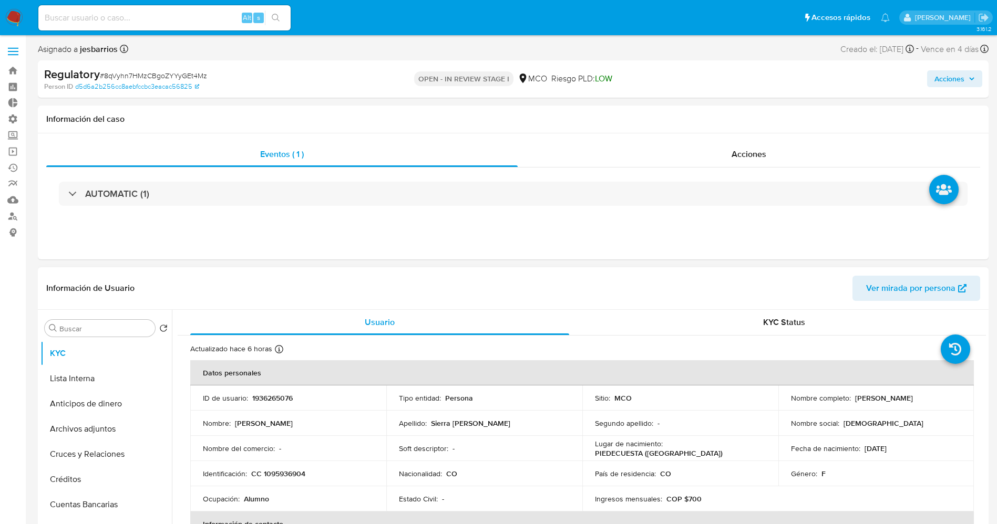
click at [954, 398] on div "Nombre completo : [PERSON_NAME]" at bounding box center [876, 398] width 171 height 9
copy p "[PERSON_NAME]"
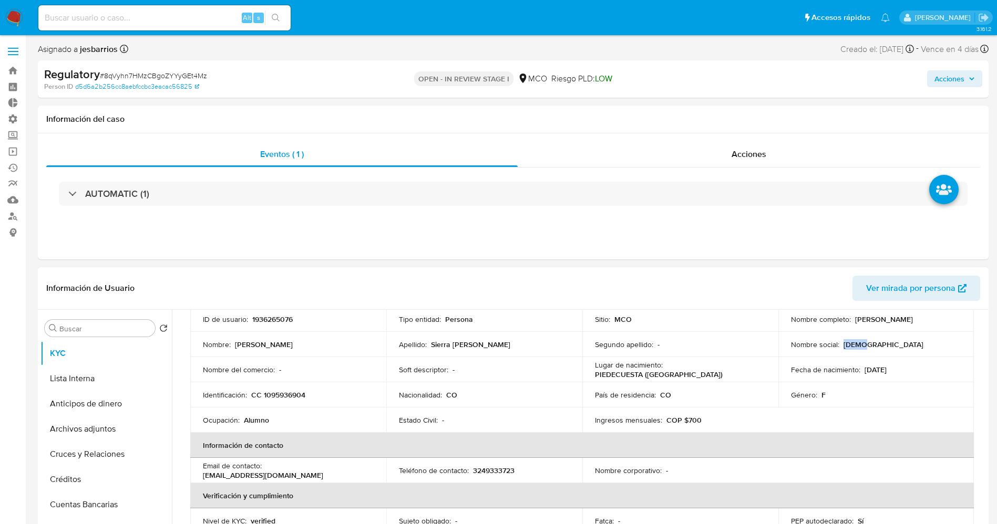
drag, startPoint x: 839, startPoint y: 345, endPoint x: 870, endPoint y: 345, distance: 31.5
click at [870, 345] on div "Nombre social : [DEMOGRAPHIC_DATA]" at bounding box center [876, 344] width 171 height 9
copy p "[DEMOGRAPHIC_DATA]"
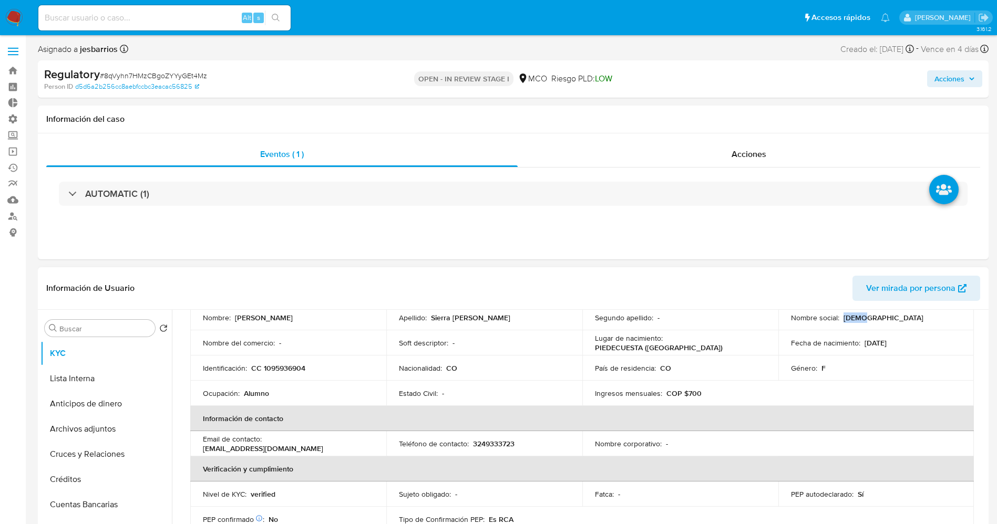
scroll to position [0, 0]
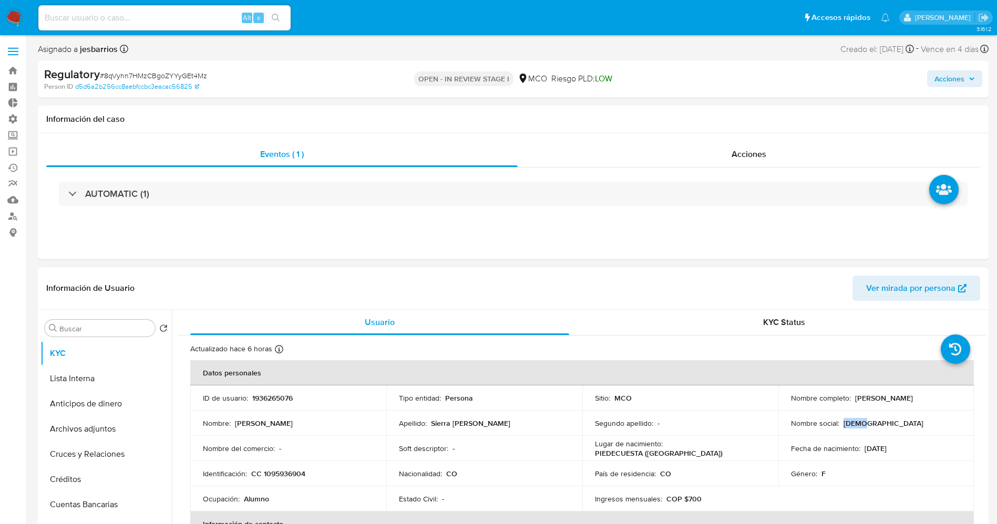
drag, startPoint x: 853, startPoint y: 400, endPoint x: 956, endPoint y: 400, distance: 103.0
click at [957, 400] on td "Nombre completo : Angelica Johana Sierra Nuñez" at bounding box center [876, 398] width 196 height 25
copy p "Angelica Johana Sierra Nuñez"
drag, startPoint x: 262, startPoint y: 472, endPoint x: 313, endPoint y: 479, distance: 50.8
click at [313, 479] on td "Identificación : CC 1095936904" at bounding box center [288, 473] width 196 height 25
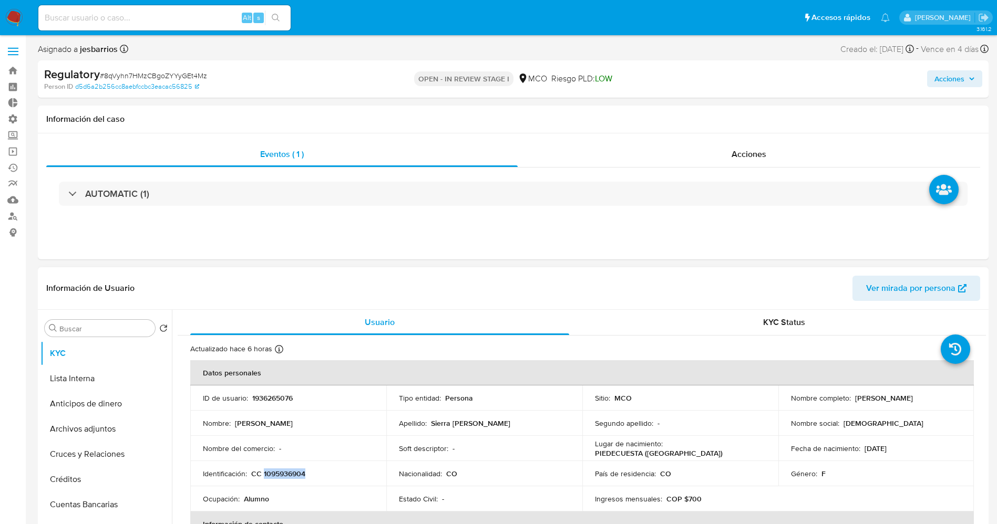
copy p "1095936904"
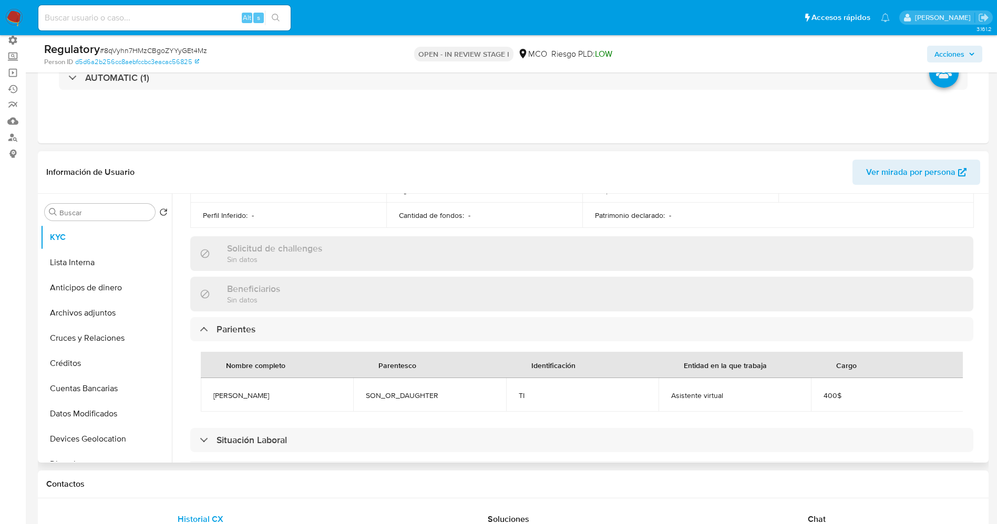
scroll to position [473, 0]
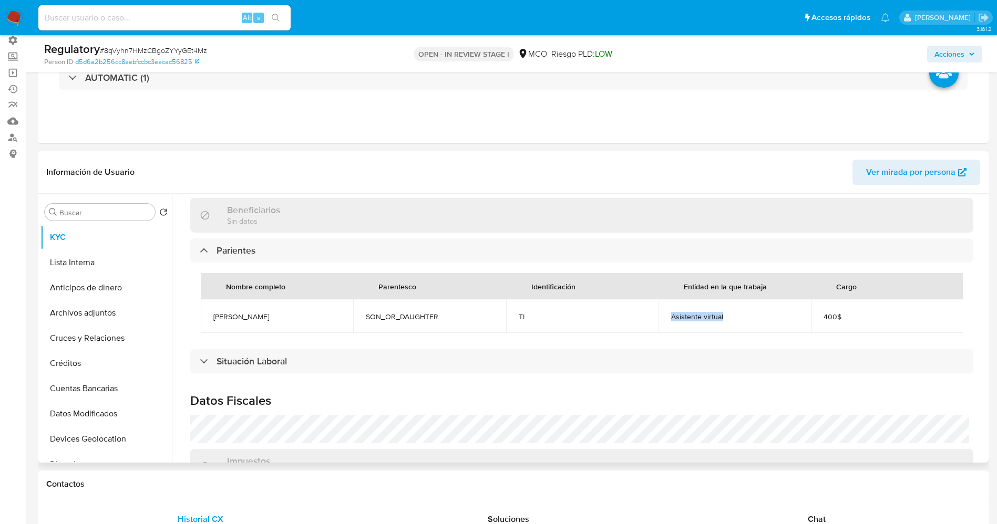
drag, startPoint x: 692, startPoint y: 314, endPoint x: 739, endPoint y: 316, distance: 47.4
click at [739, 316] on td "Asistente virtual" at bounding box center [734, 316] width 152 height 34
copy span "Asistente virtual"
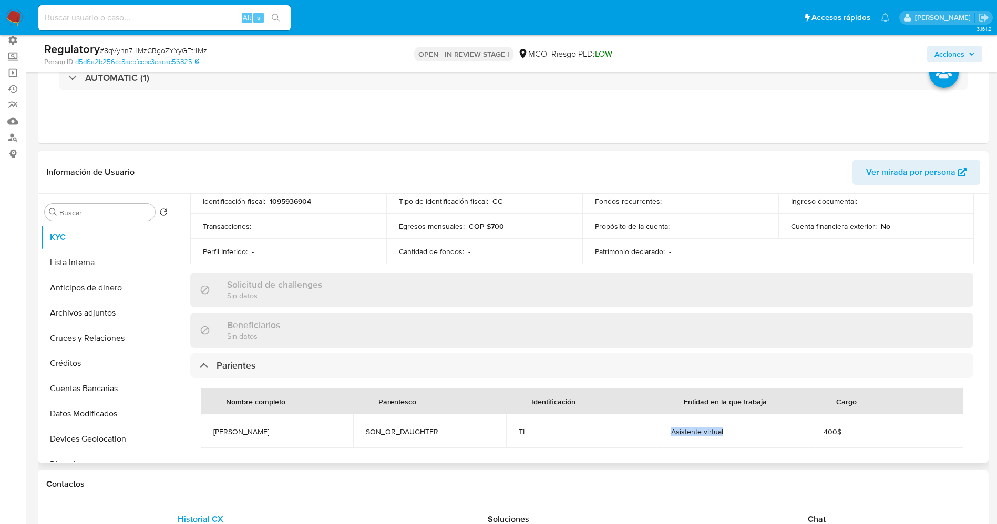
scroll to position [394, 0]
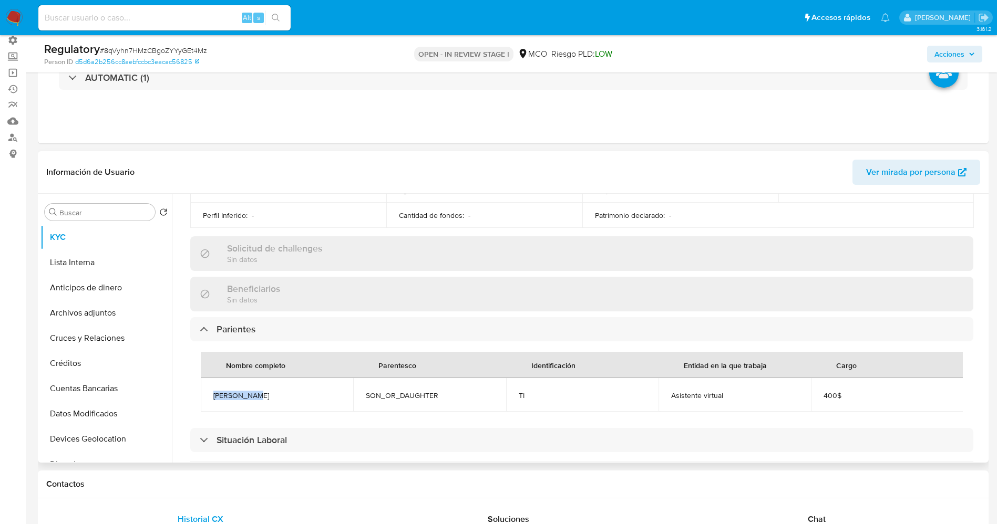
drag, startPoint x: 212, startPoint y: 387, endPoint x: 274, endPoint y: 403, distance: 64.0
click at [274, 403] on td "Yesid Nunez" at bounding box center [277, 395] width 152 height 34
copy span "Yesid Nunez"
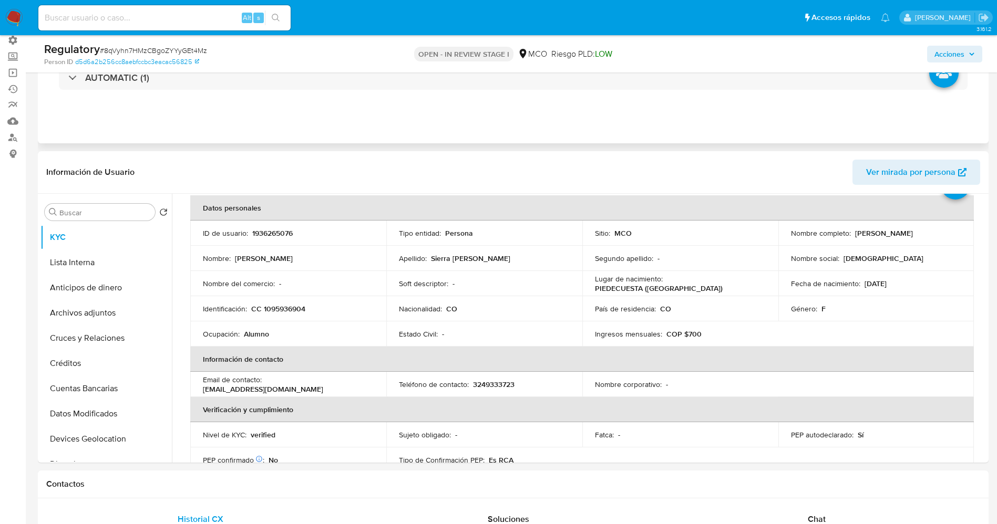
scroll to position [0, 0]
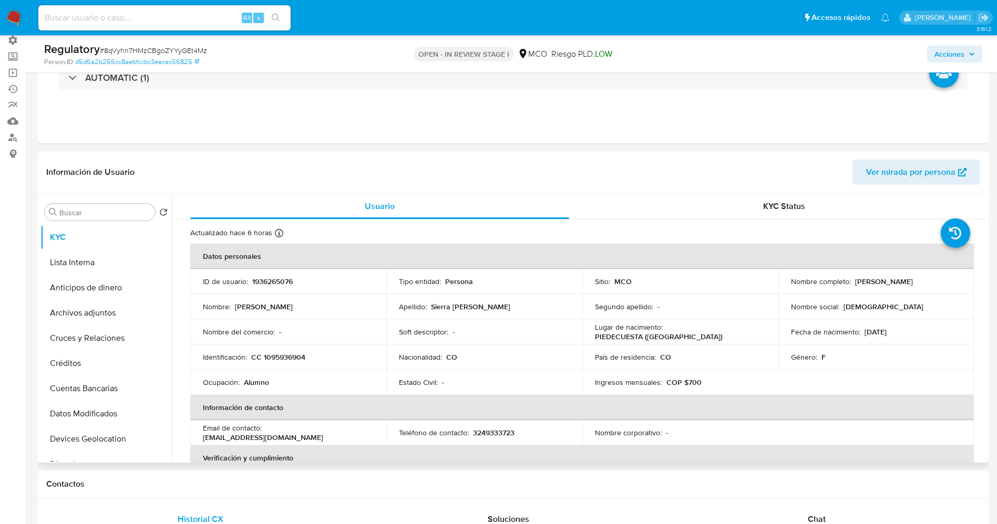
drag, startPoint x: 847, startPoint y: 286, endPoint x: 958, endPoint y: 282, distance: 111.5
click at [958, 282] on td "Nombre completo : Angelica Johana Sierra Nuñez" at bounding box center [876, 281] width 196 height 25
copy div ": Angelica Johana Sierra Nuñez"
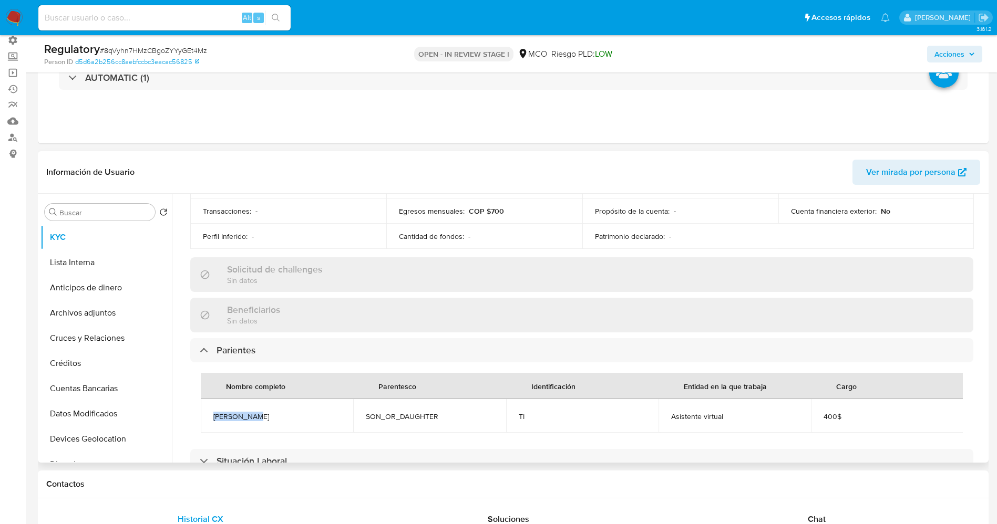
scroll to position [394, 0]
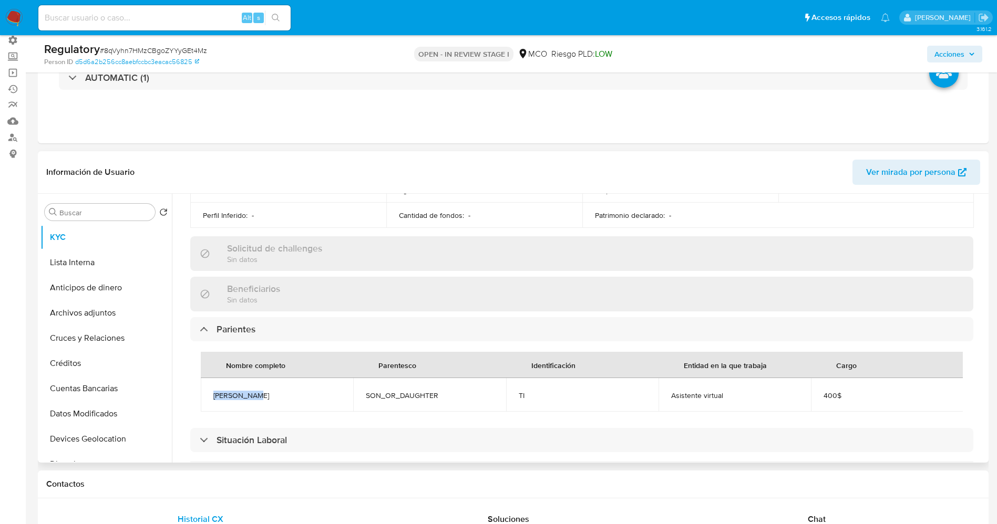
drag, startPoint x: 210, startPoint y: 397, endPoint x: 269, endPoint y: 397, distance: 58.8
click at [269, 397] on td "Yesid Nunez" at bounding box center [277, 395] width 152 height 34
copy span "Yesid Nunez"
click at [100, 254] on button "Lista Interna" at bounding box center [101, 262] width 123 height 25
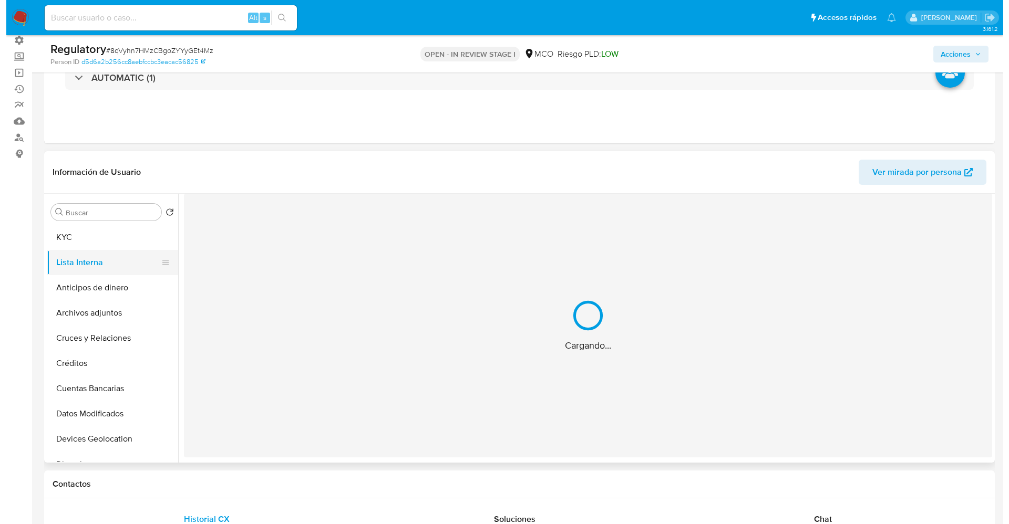
scroll to position [0, 0]
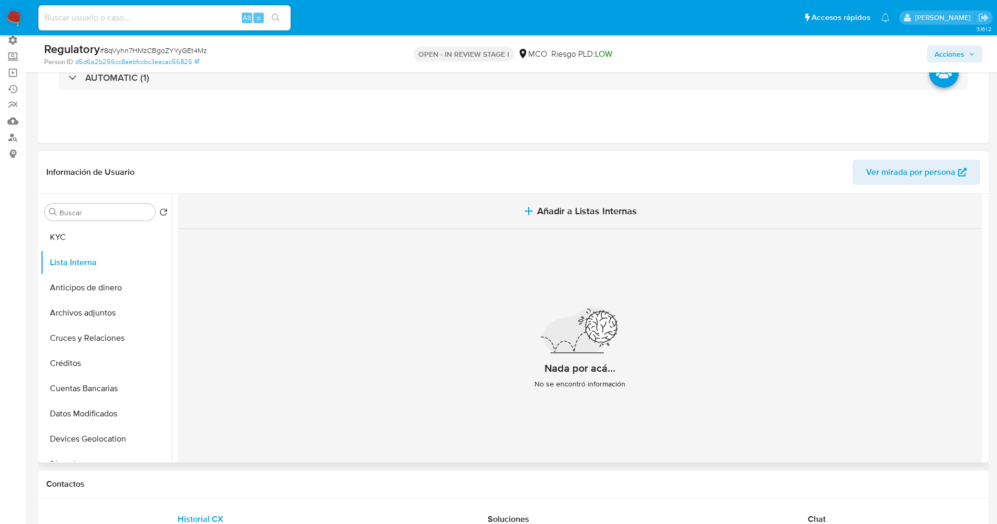
click at [557, 223] on button "Añadir a Listas Internas" at bounding box center [580, 211] width 804 height 35
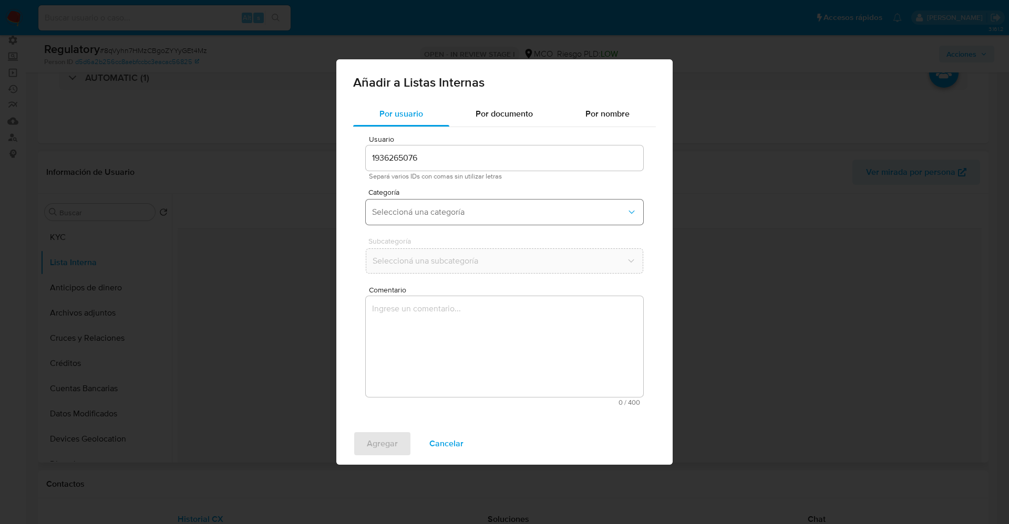
click at [438, 209] on span "Seleccioná una categoría" at bounding box center [499, 212] width 254 height 11
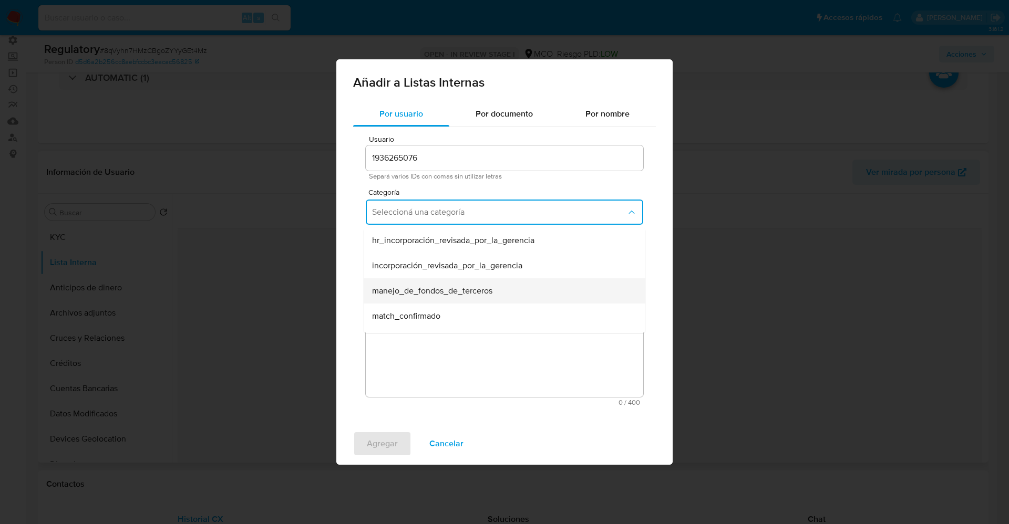
scroll to position [79, 0]
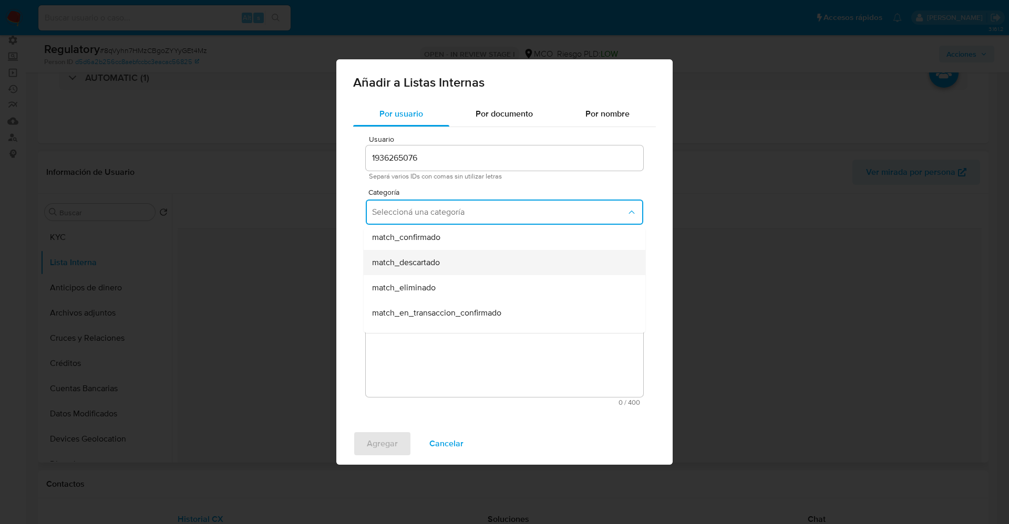
click at [431, 265] on span "match_descartado" at bounding box center [406, 262] width 68 height 11
click at [430, 267] on button "Seleccioná una subcategoría" at bounding box center [504, 261] width 277 height 25
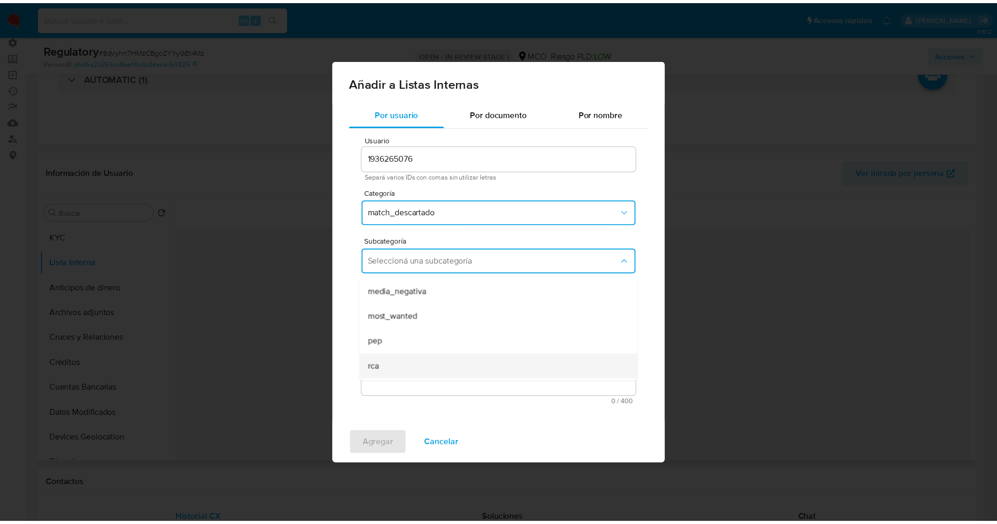
scroll to position [71, 0]
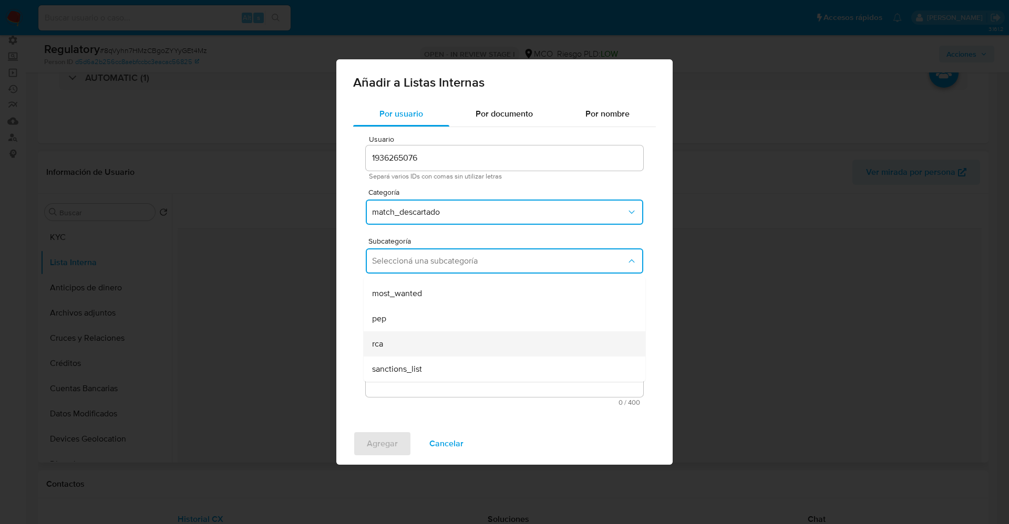
click at [405, 332] on div "rca" at bounding box center [501, 344] width 258 height 25
click at [405, 332] on textarea "Comentario" at bounding box center [504, 346] width 277 height 101
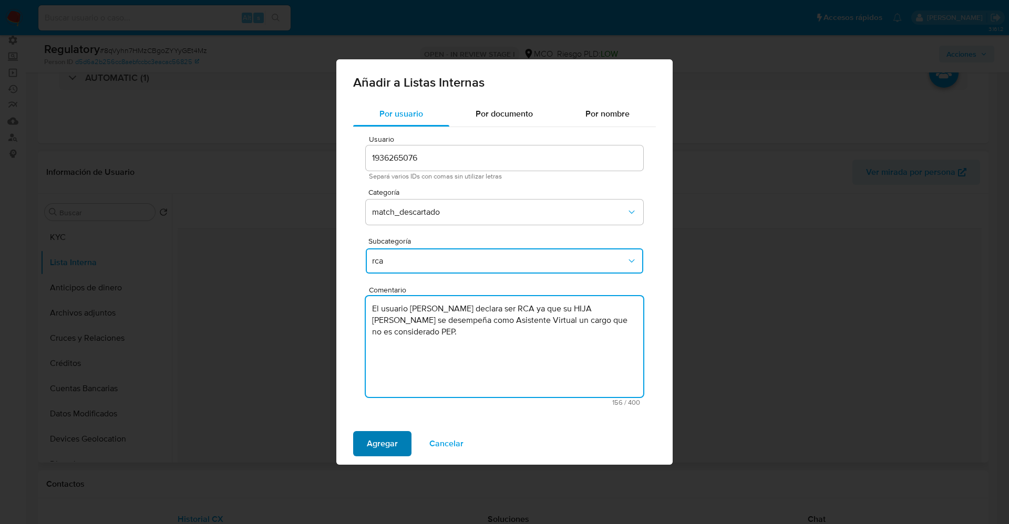
type textarea "El usuario Angelica Johana Sierra Nuñez declara ser RCA ya que su HIJA Yesid Nu…"
click at [400, 437] on button "Agregar" at bounding box center [382, 443] width 58 height 25
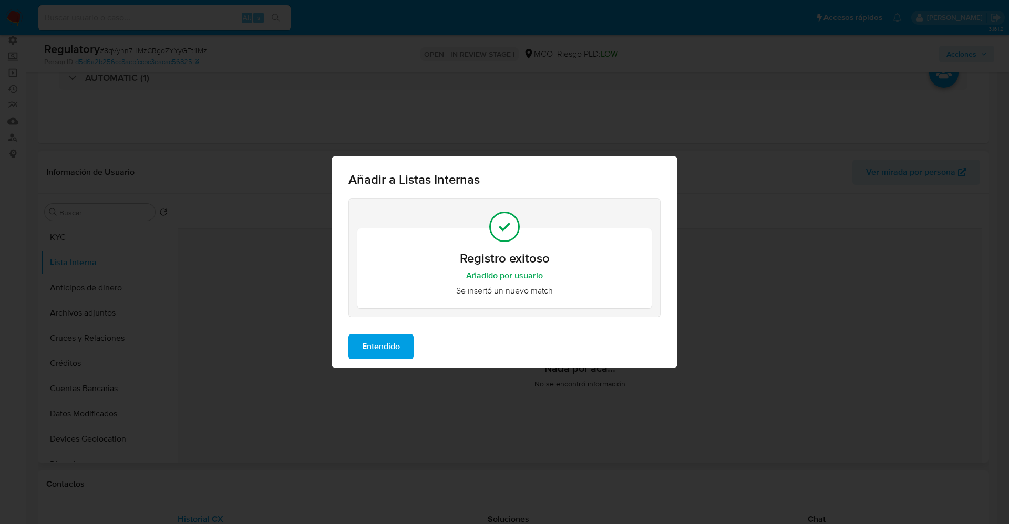
click at [384, 345] on span "Entendido" at bounding box center [381, 346] width 38 height 23
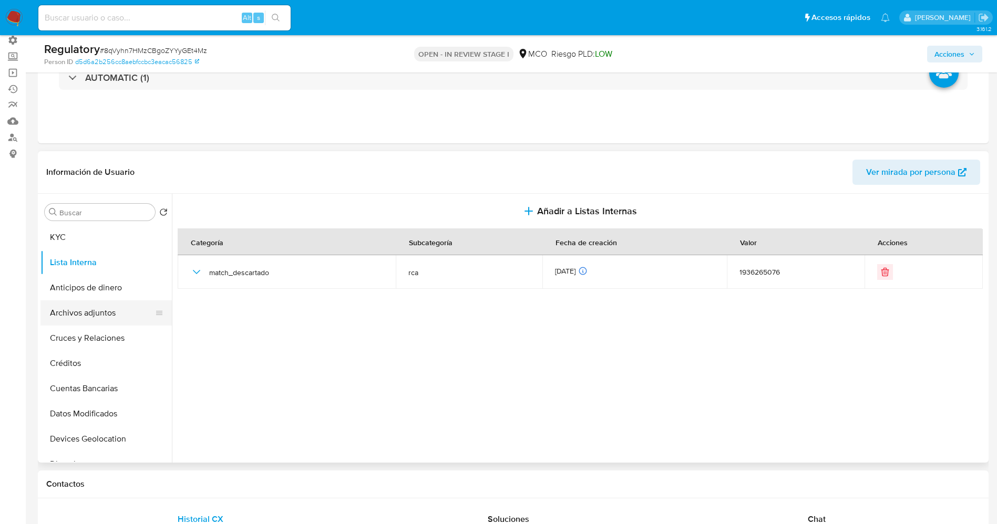
click at [106, 318] on button "Archivos adjuntos" at bounding box center [101, 313] width 123 height 25
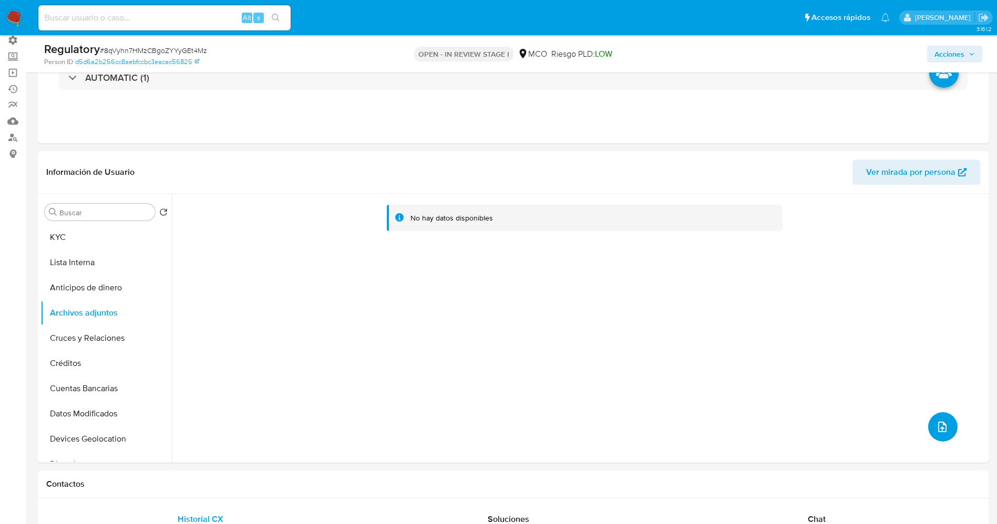
click at [936, 430] on icon "upload-file" at bounding box center [942, 427] width 13 height 13
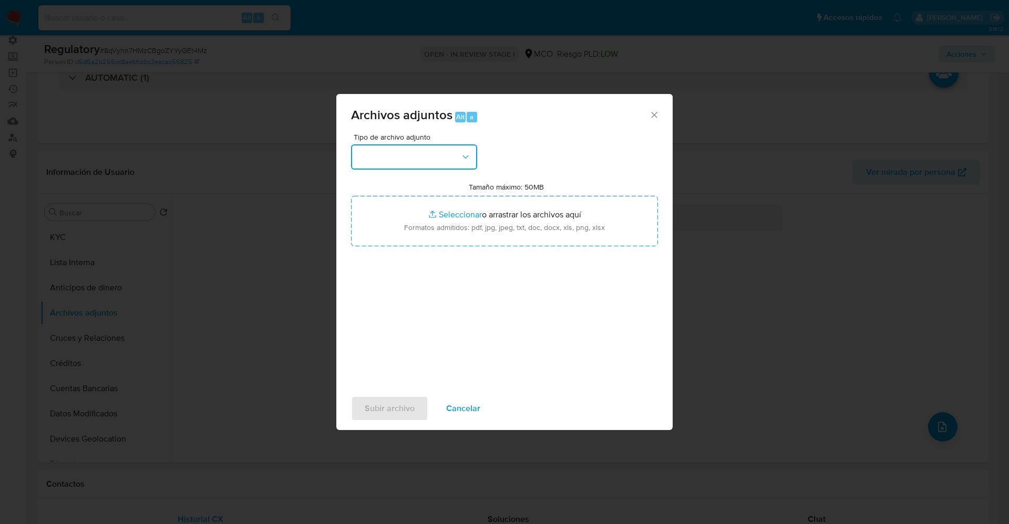
click at [416, 156] on button "button" at bounding box center [414, 156] width 126 height 25
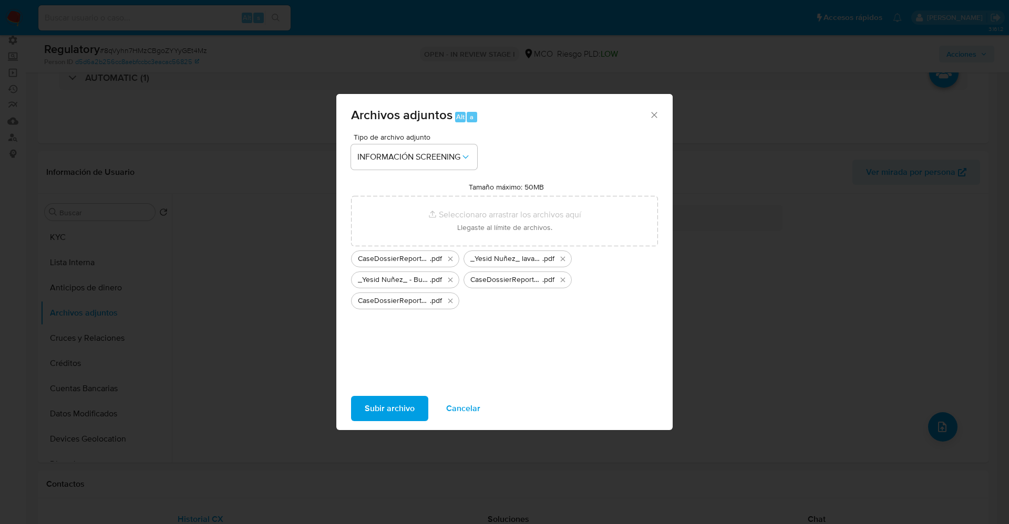
click at [401, 410] on span "Subir archivo" at bounding box center [390, 408] width 50 height 23
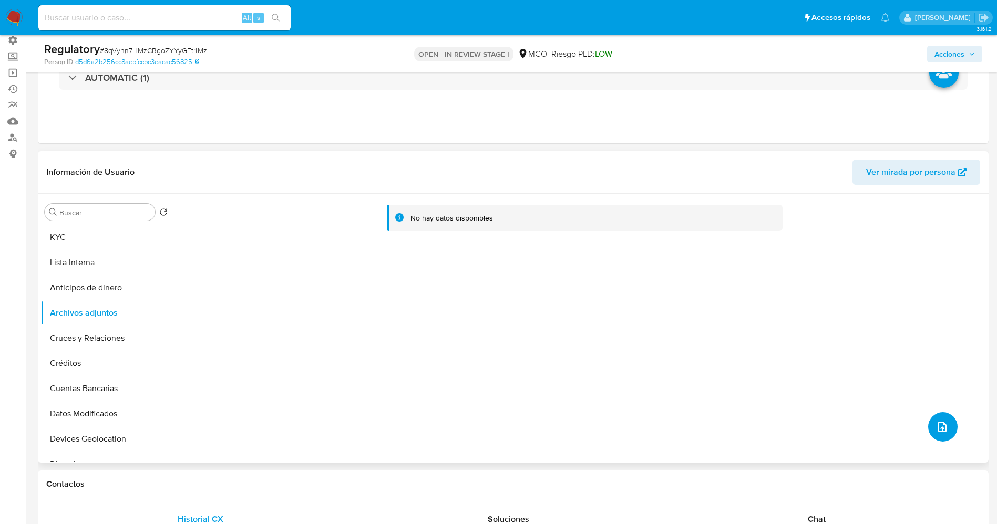
click at [937, 424] on icon "upload-file" at bounding box center [942, 427] width 13 height 13
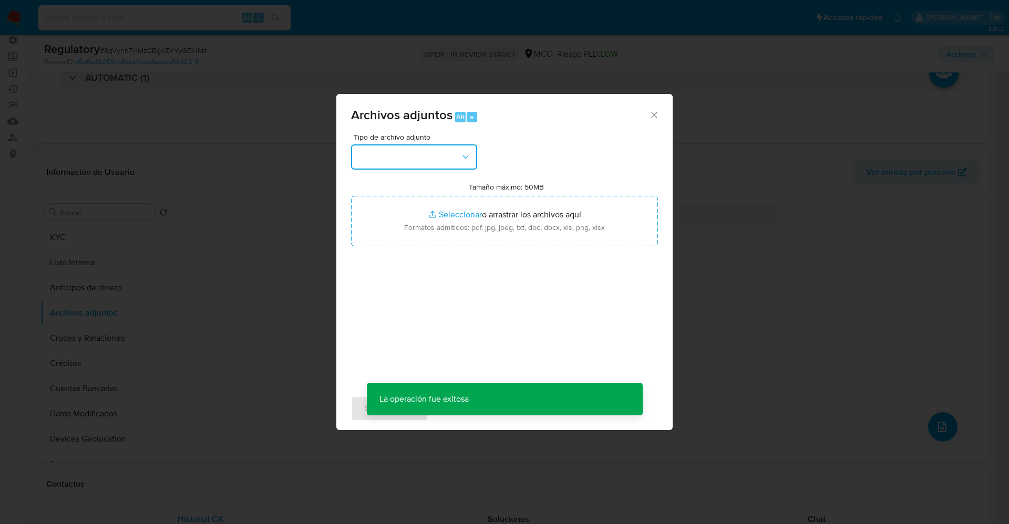
click at [440, 164] on button "button" at bounding box center [414, 156] width 126 height 25
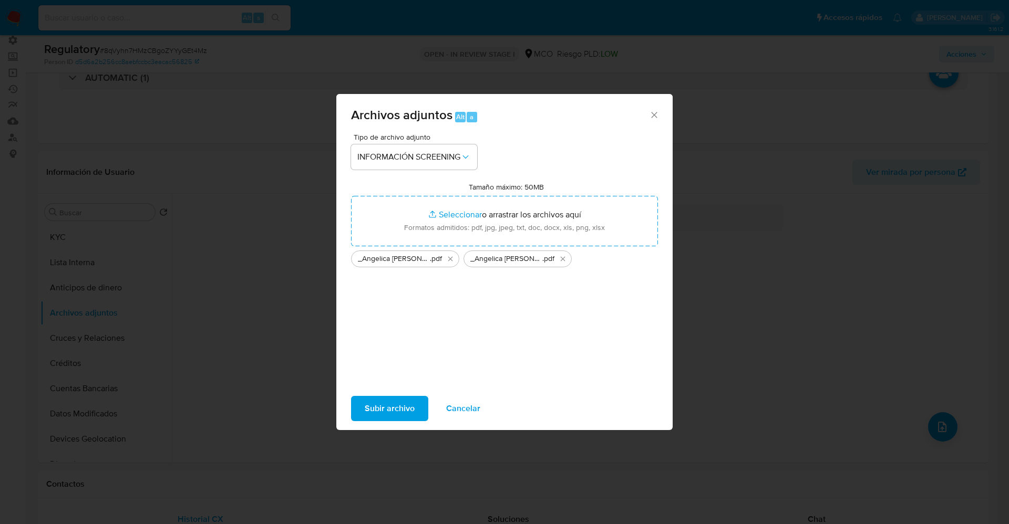
click at [375, 410] on span "Subir archivo" at bounding box center [390, 408] width 50 height 23
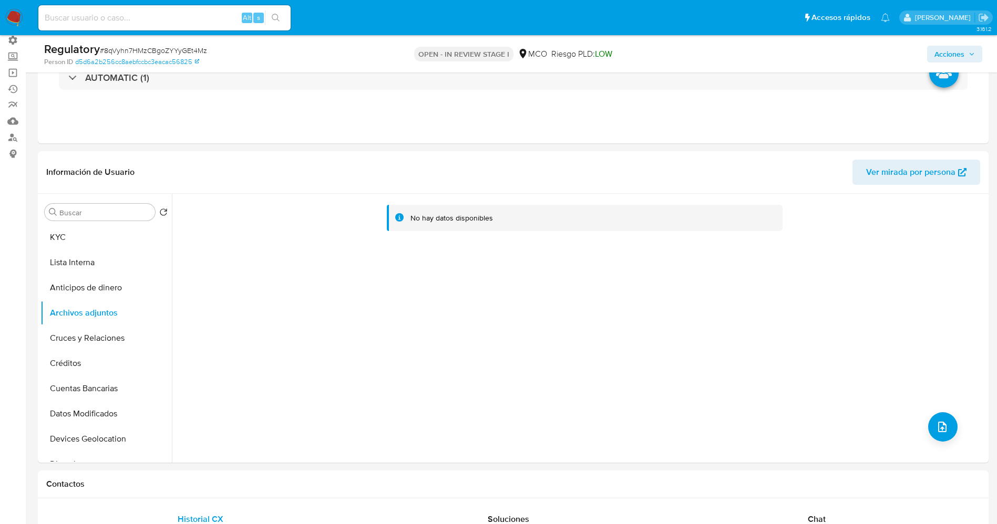
click at [79, 264] on button "Lista Interna" at bounding box center [105, 262] width 131 height 25
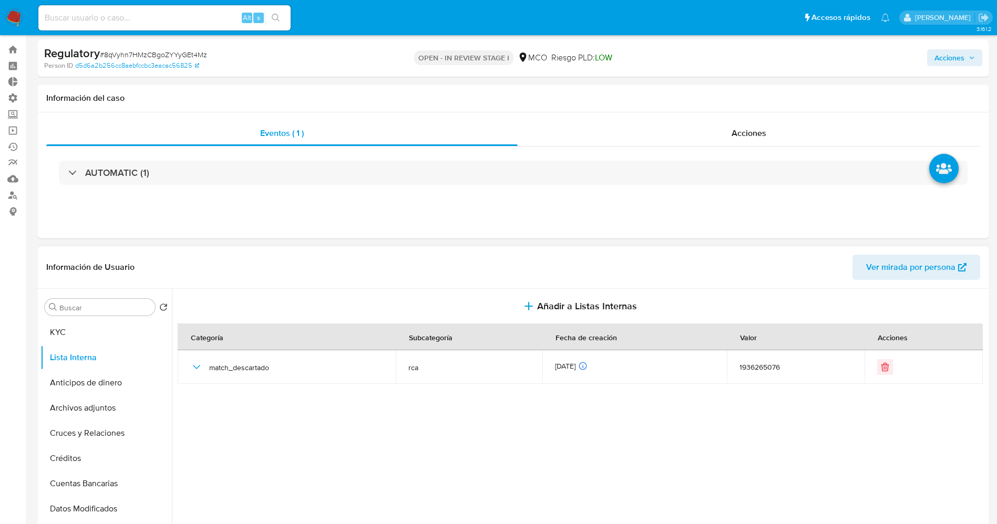
scroll to position [0, 0]
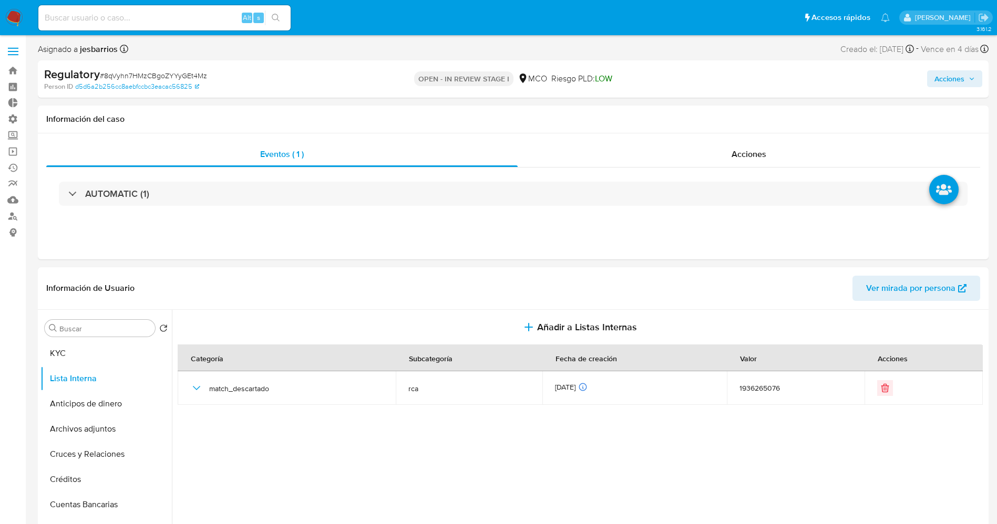
click at [951, 77] on span "Acciones" at bounding box center [949, 78] width 30 height 17
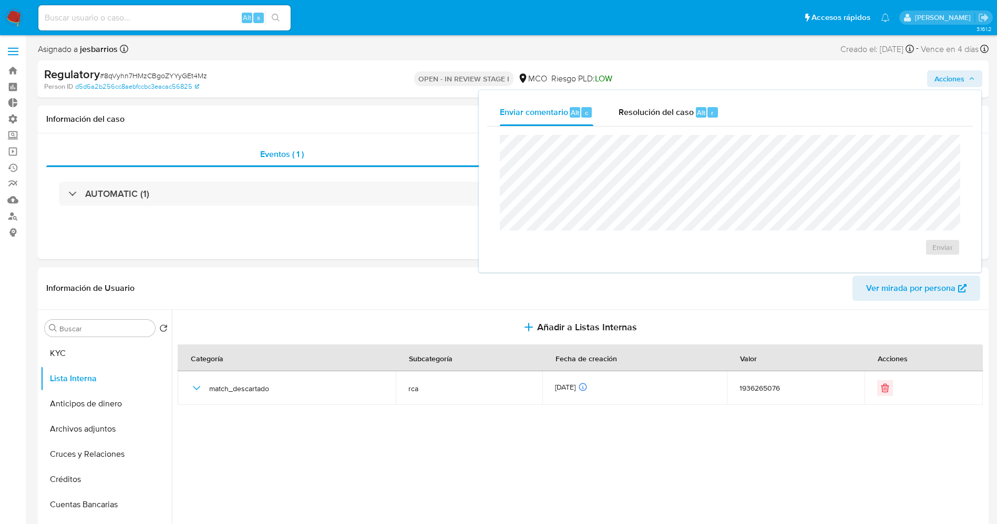
drag, startPoint x: 705, startPoint y: 115, endPoint x: 699, endPoint y: 130, distance: 15.8
click at [704, 115] on div "Alt" at bounding box center [701, 112] width 11 height 11
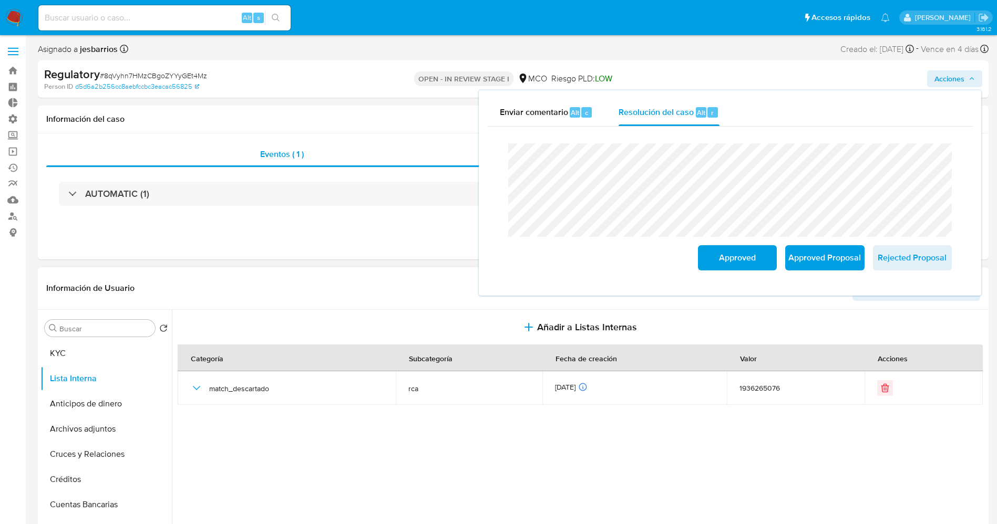
drag, startPoint x: 719, startPoint y: 257, endPoint x: 227, endPoint y: 389, distance: 509.0
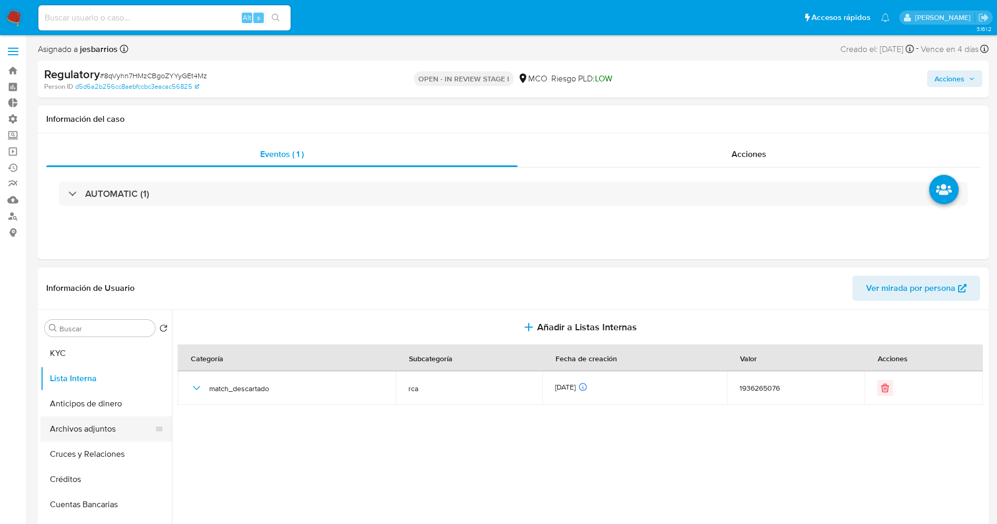
click at [74, 428] on button "Archivos adjuntos" at bounding box center [101, 429] width 123 height 25
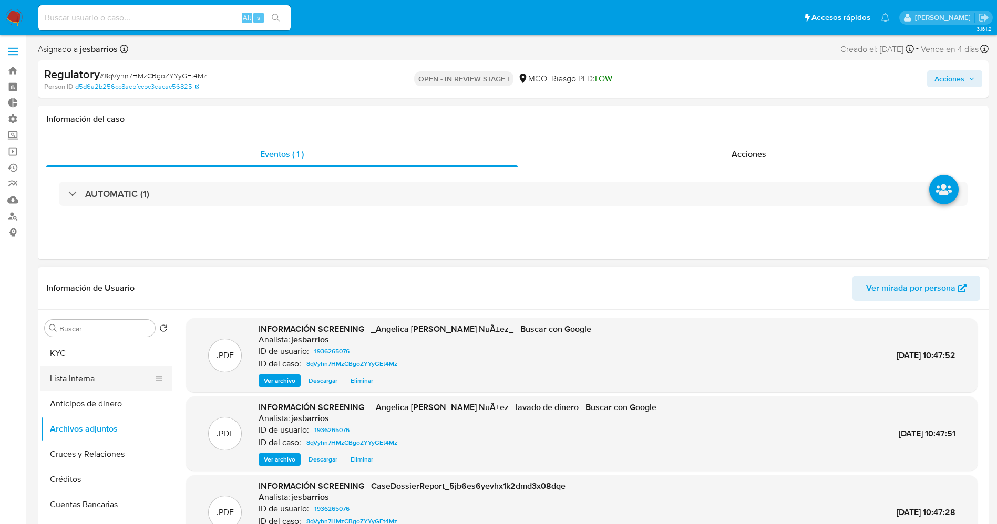
click at [57, 379] on button "Lista Interna" at bounding box center [101, 378] width 123 height 25
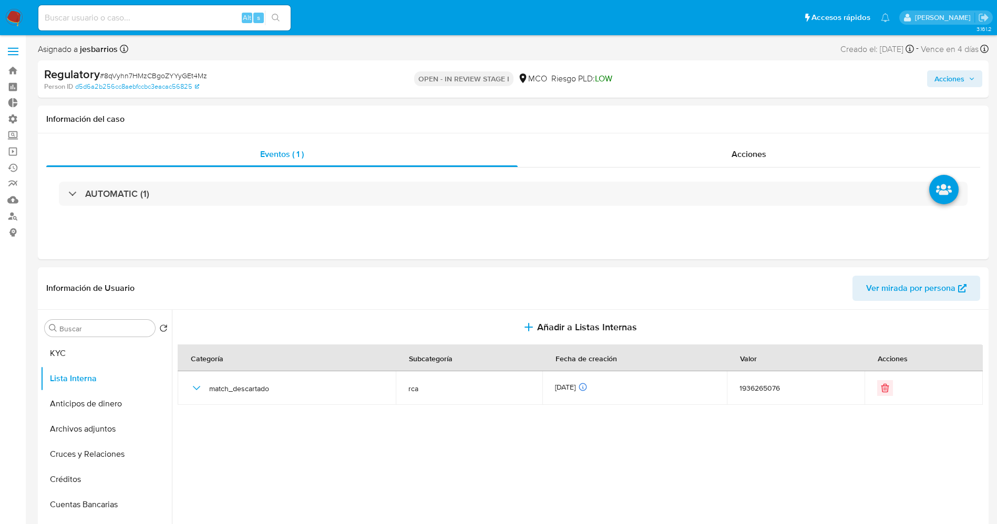
click at [932, 76] on button "Acciones" at bounding box center [954, 78] width 55 height 17
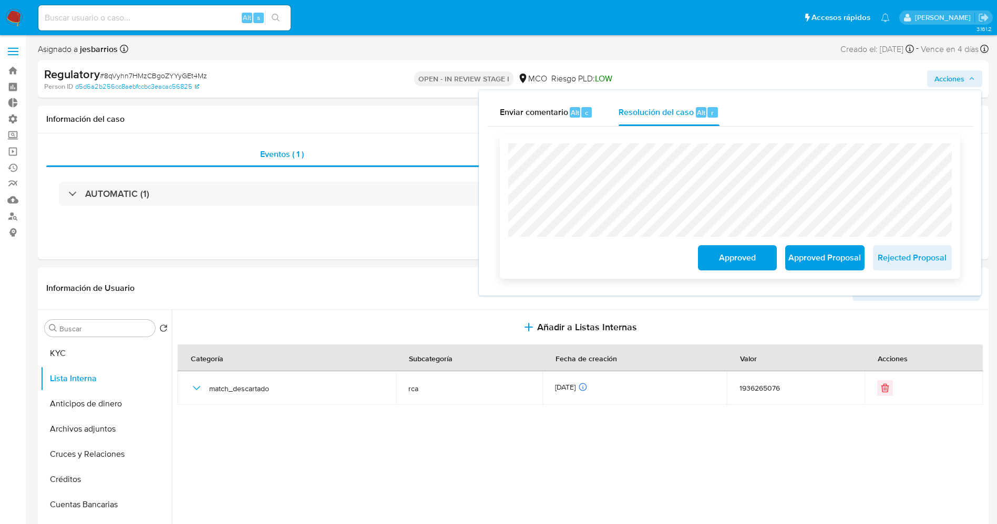
click at [738, 261] on span "Approved" at bounding box center [736, 257] width 51 height 23
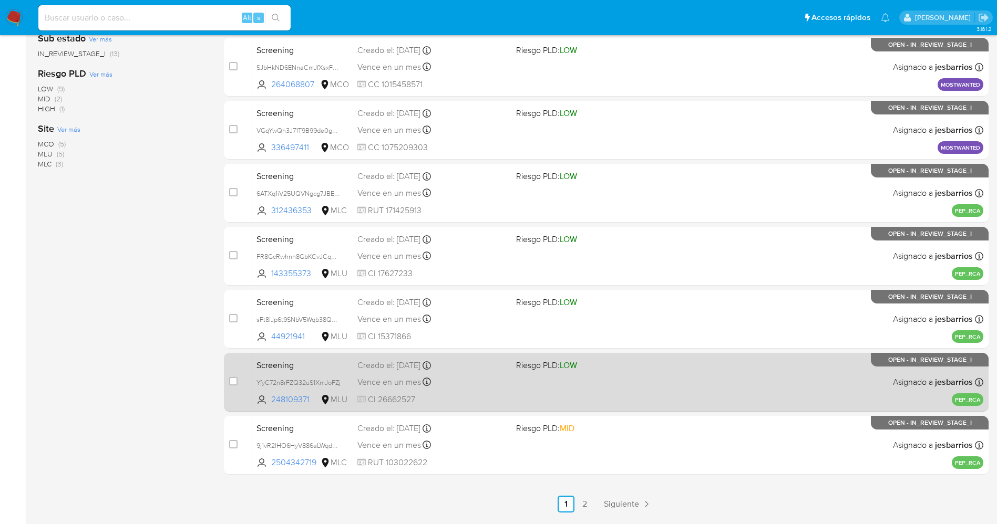
scroll to position [343, 0]
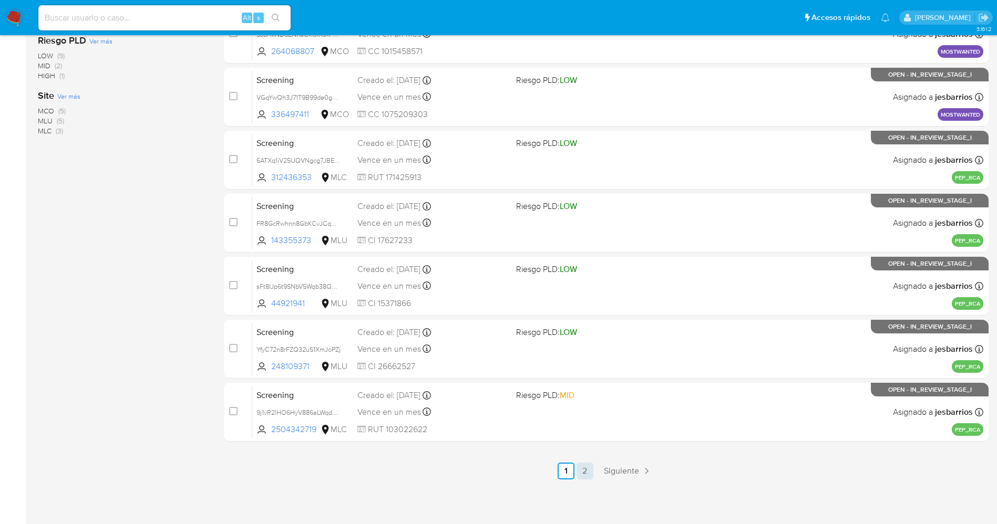
click at [589, 472] on link "2" at bounding box center [584, 471] width 17 height 17
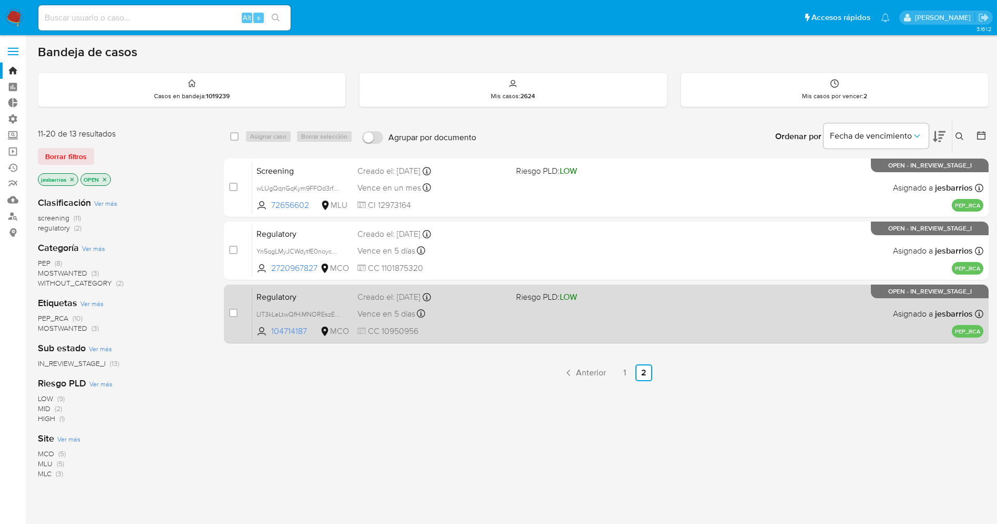
click at [503, 316] on div "Vence en 5 días Vence el 07/10/2025 01:03:28" at bounding box center [432, 314] width 150 height 14
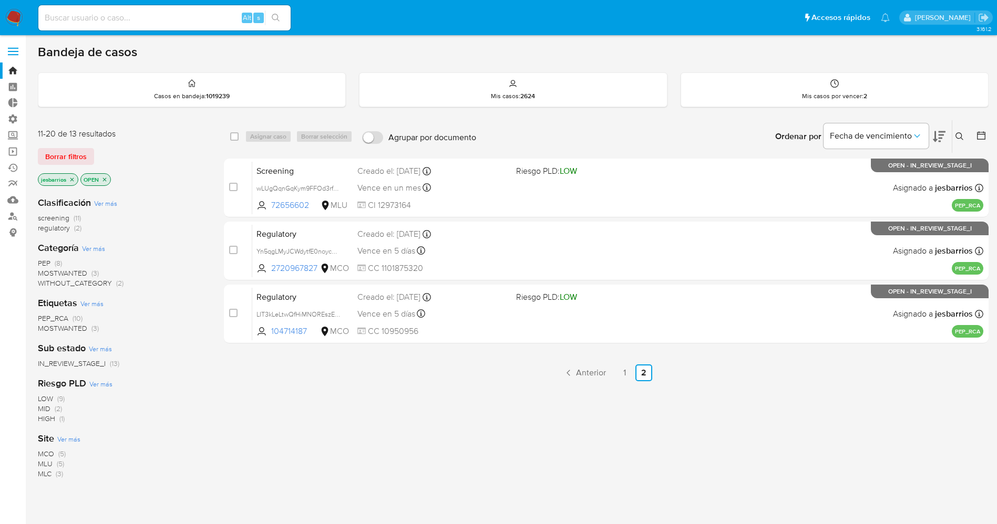
click at [16, 9] on img at bounding box center [14, 18] width 18 height 18
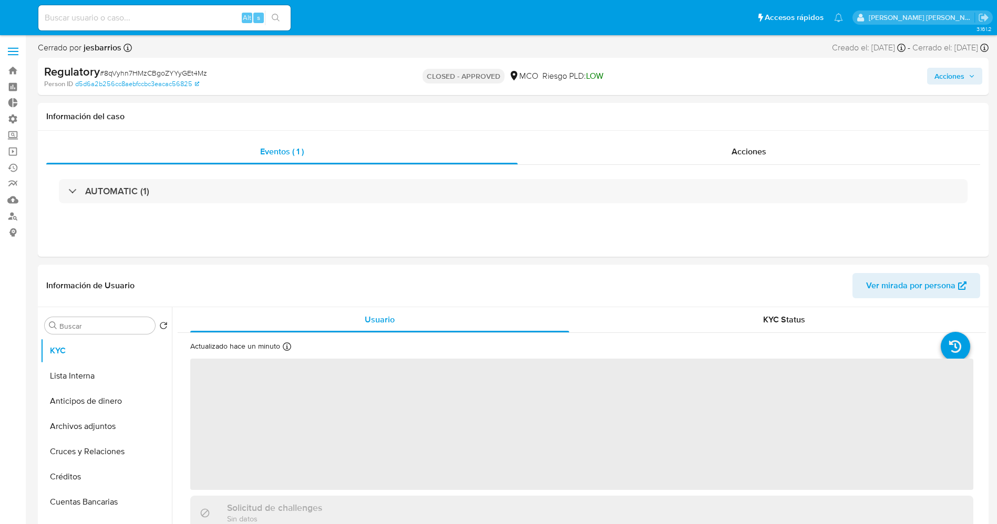
select select "10"
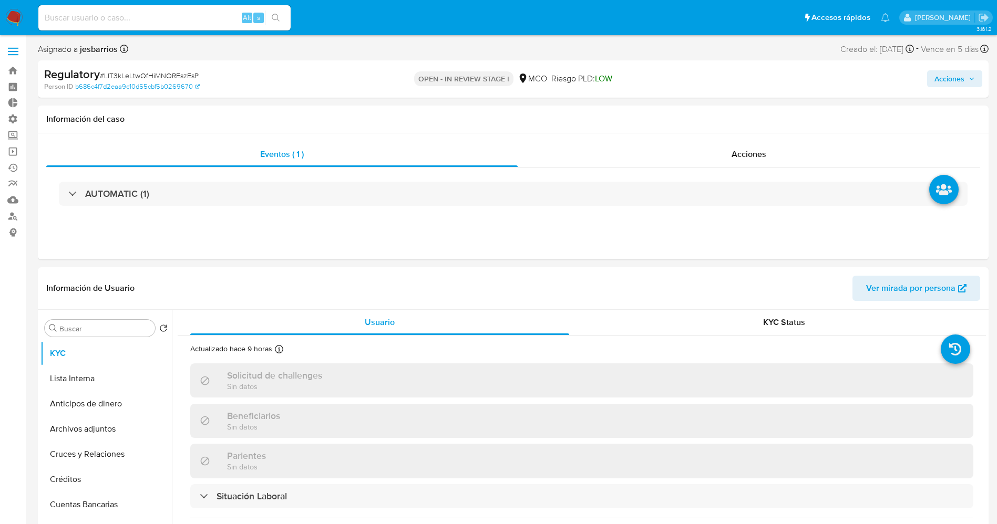
select select "10"
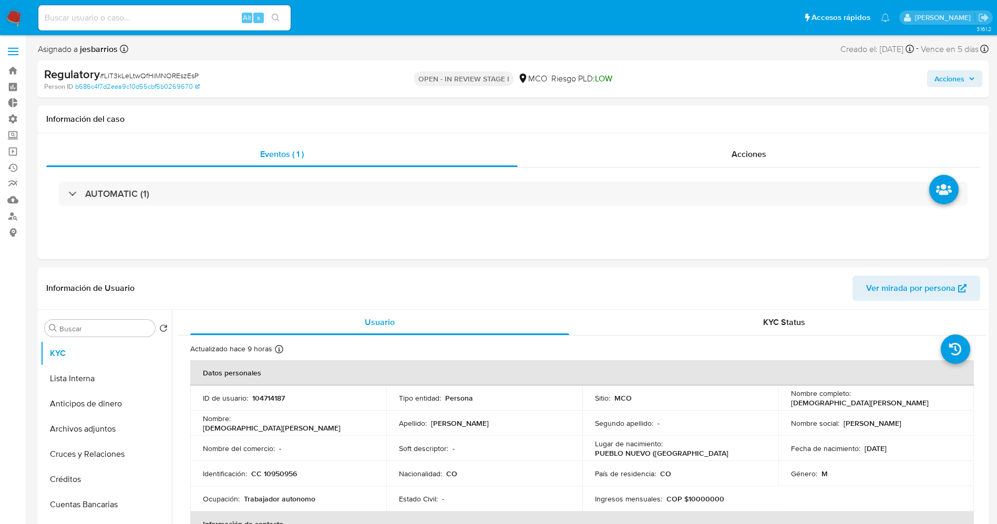
scroll to position [79, 0]
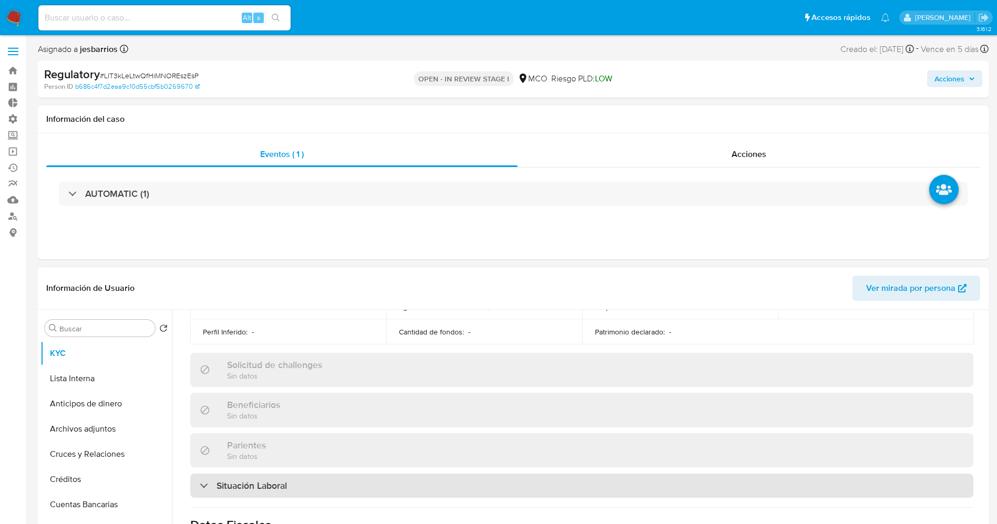
click at [293, 486] on div "Situación Laboral" at bounding box center [581, 486] width 783 height 24
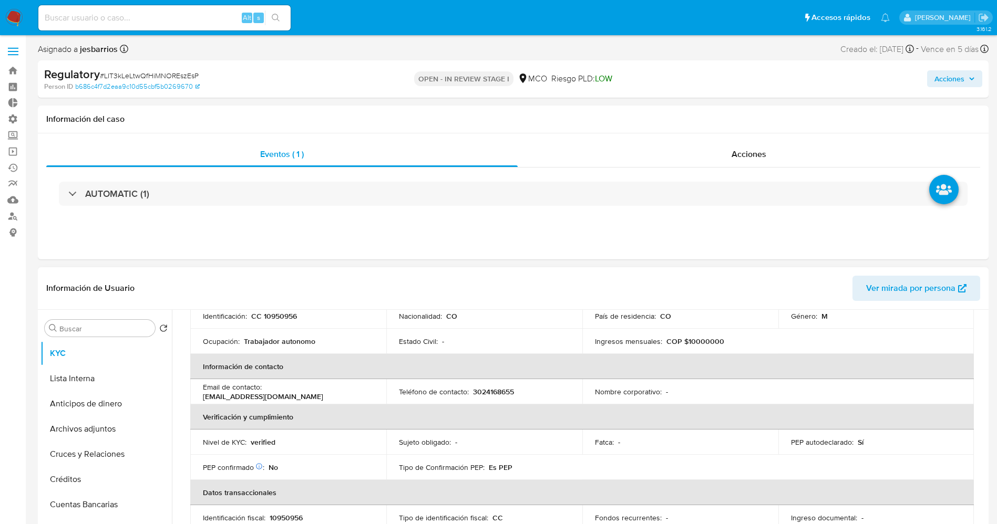
scroll to position [0, 0]
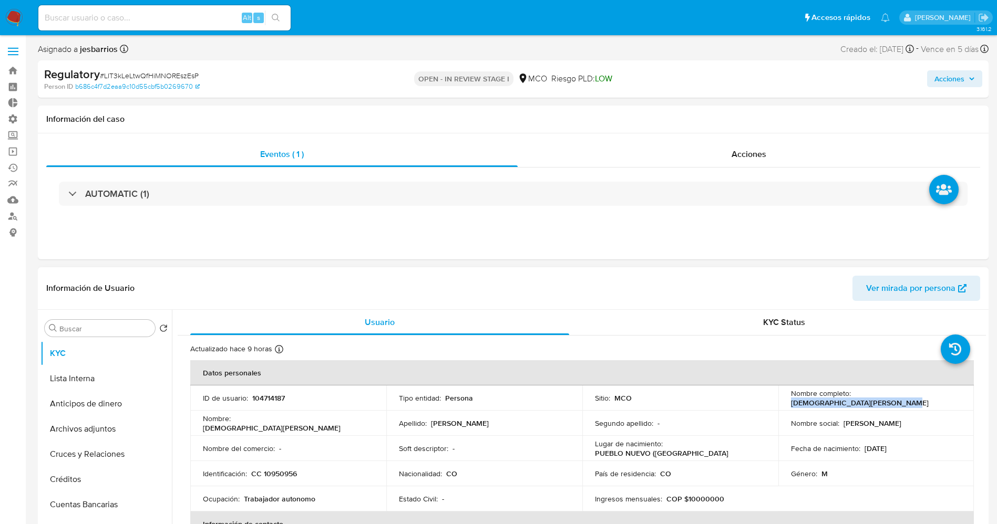
drag, startPoint x: 789, startPoint y: 407, endPoint x: 897, endPoint y: 401, distance: 108.4
click at [897, 401] on div "Nombre completo : German Eduardo Alvarino Novoa" at bounding box center [876, 398] width 171 height 19
copy p "German Eduardo Alvarino Novoa"
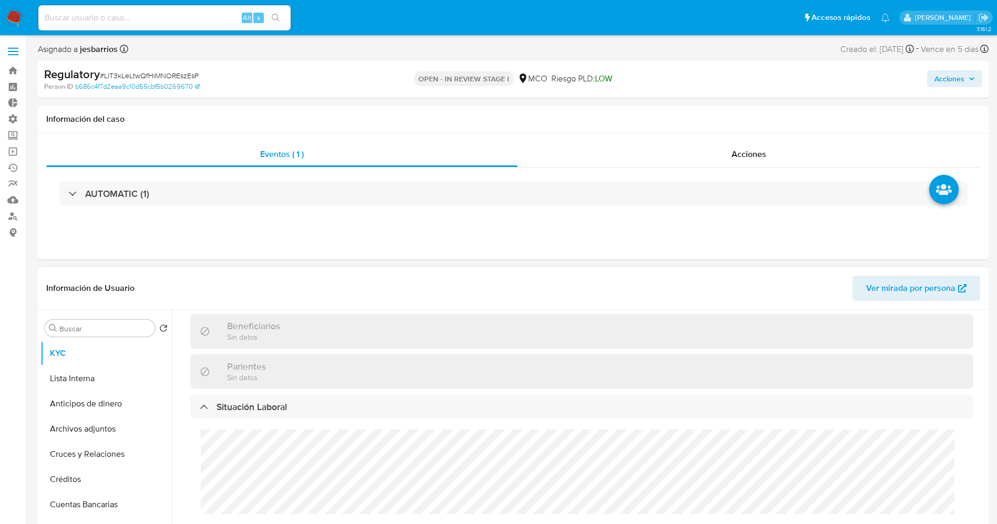
scroll to position [630, 0]
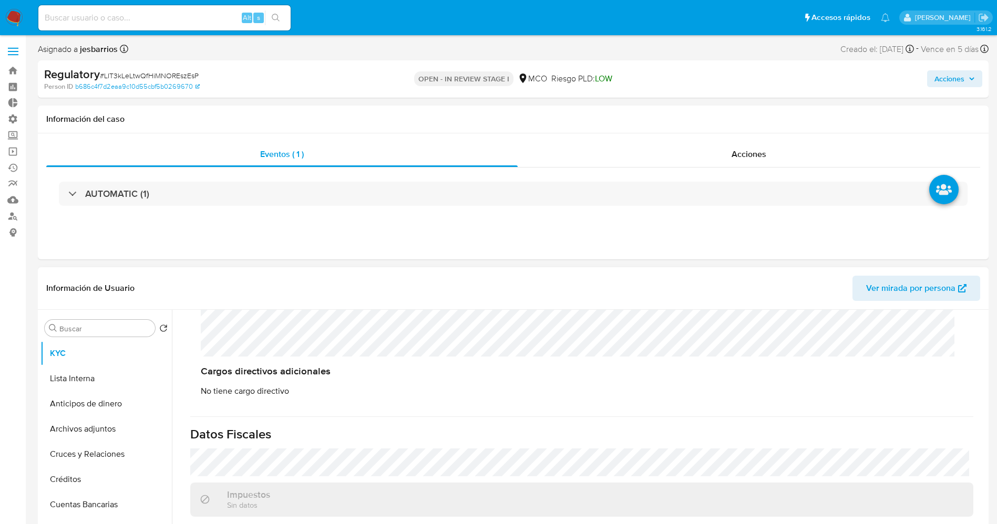
click at [313, 319] on div "Cargos directivos adicionales No tiene cargo directivo" at bounding box center [581, 335] width 783 height 146
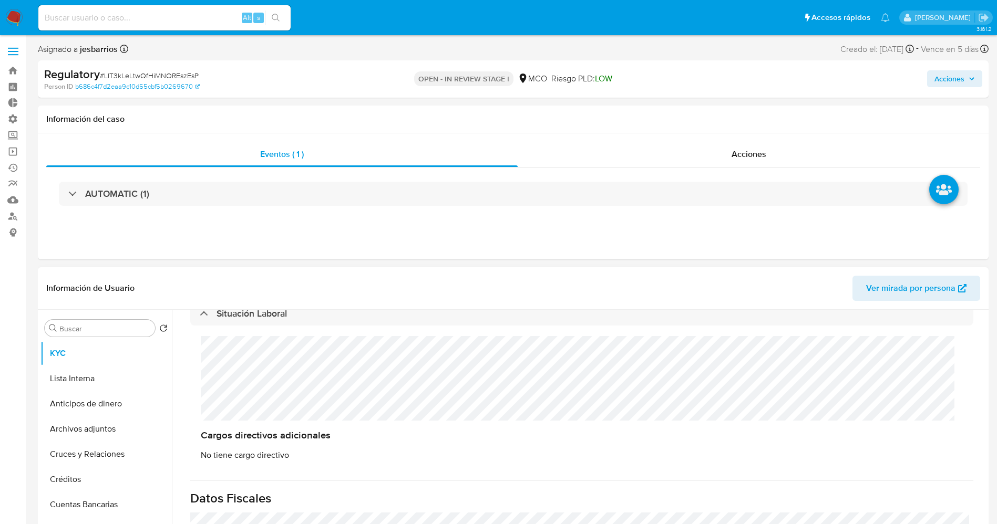
scroll to position [552, 0]
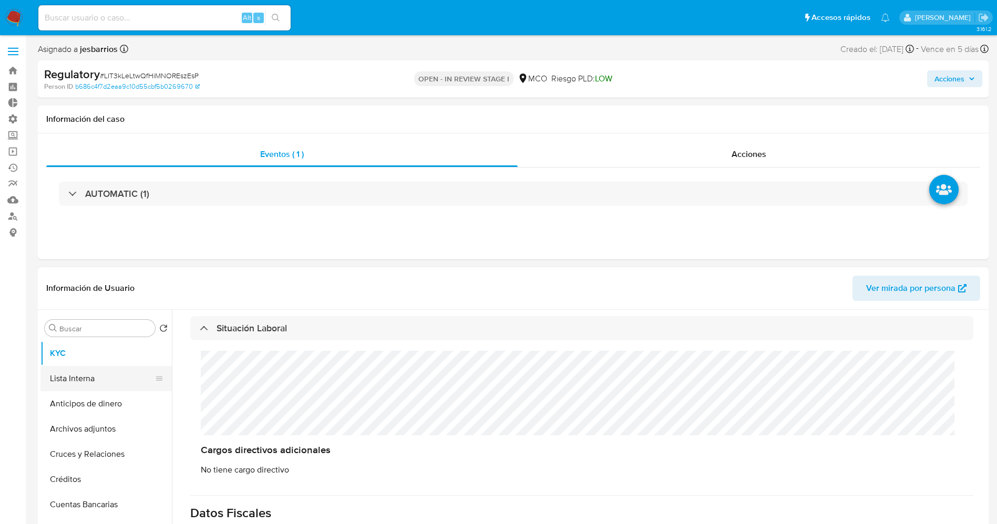
click at [98, 370] on button "Lista Interna" at bounding box center [101, 378] width 123 height 25
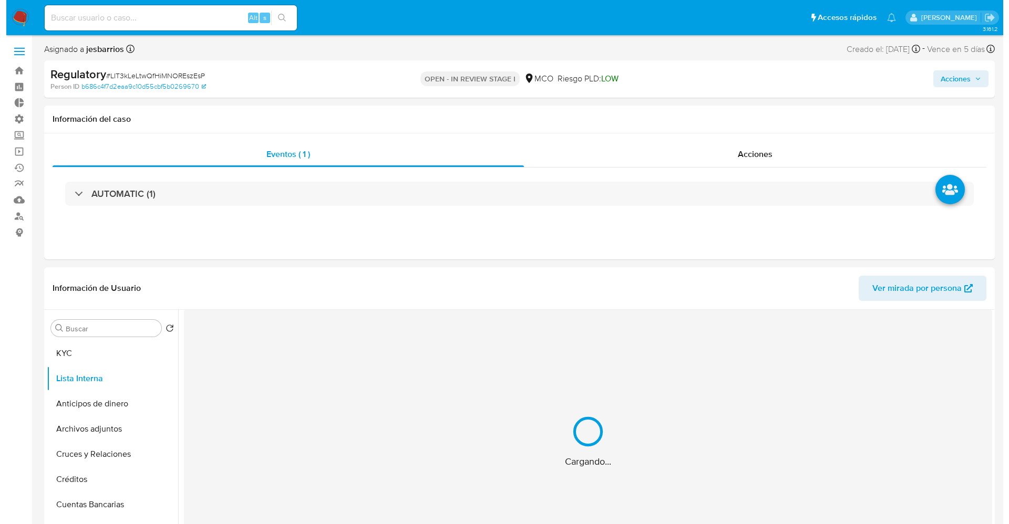
scroll to position [79, 0]
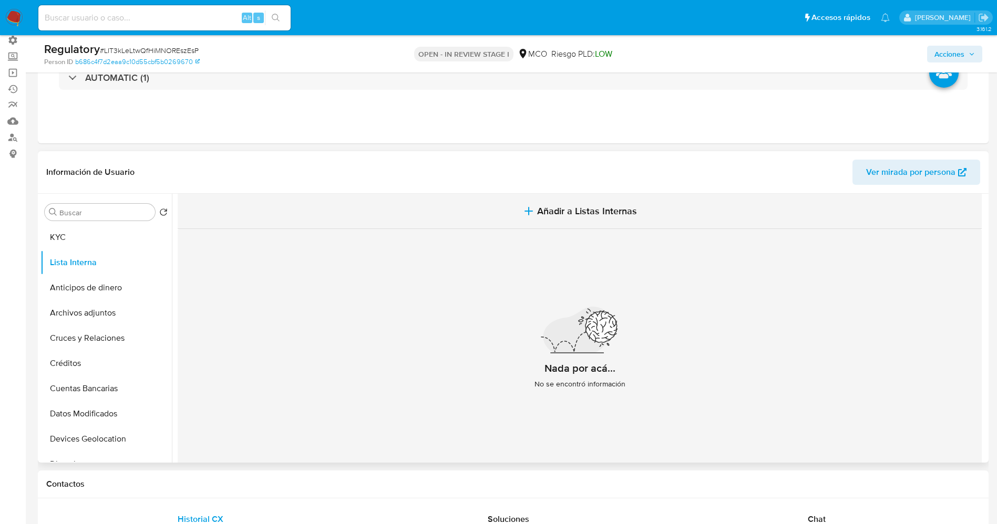
click at [563, 205] on span "Añadir a Listas Internas" at bounding box center [587, 211] width 100 height 12
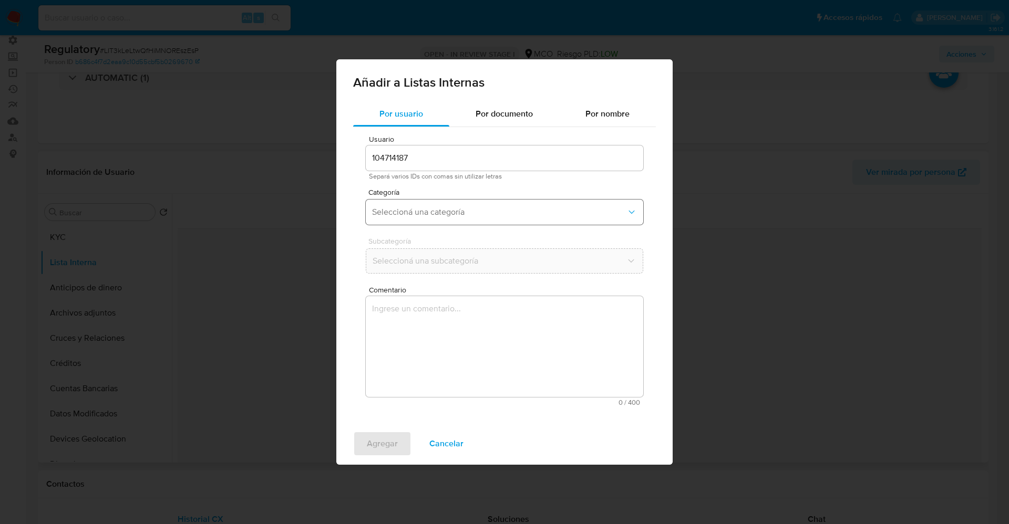
click at [427, 218] on button "Seleccioná una categoría" at bounding box center [504, 212] width 277 height 25
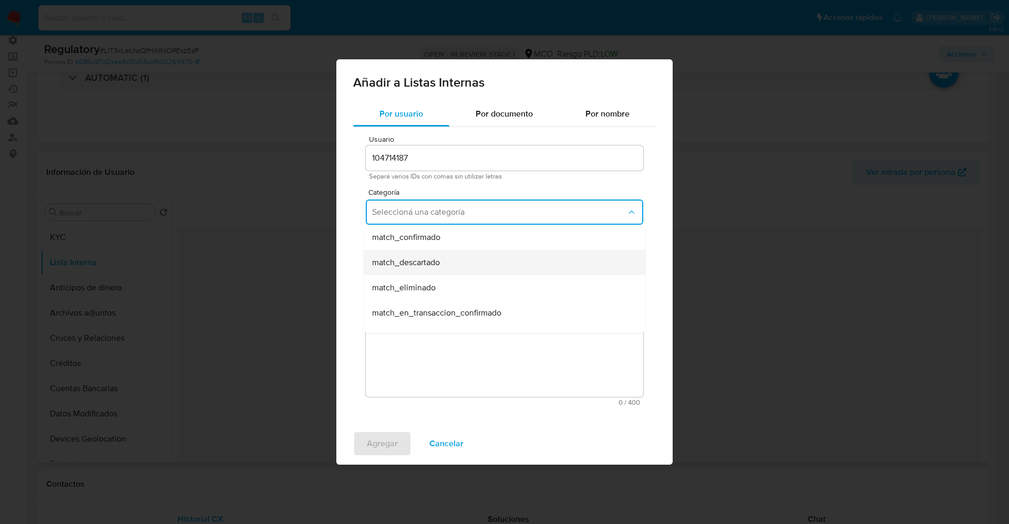
click at [442, 254] on div "match_descartado" at bounding box center [501, 262] width 258 height 25
click at [443, 250] on button "Seleccioná una subcategoría" at bounding box center [504, 261] width 277 height 25
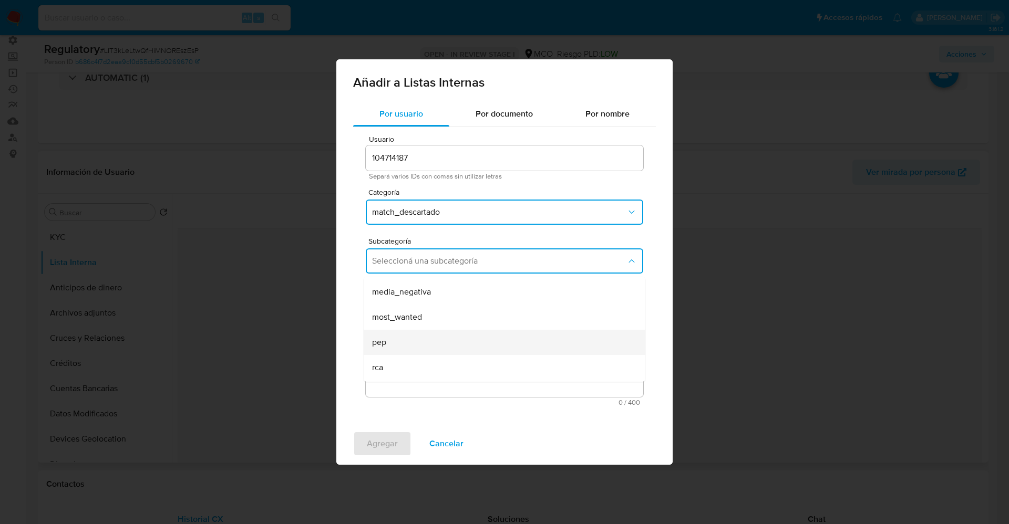
scroll to position [71, 0]
click at [422, 313] on div "pep" at bounding box center [501, 318] width 258 height 25
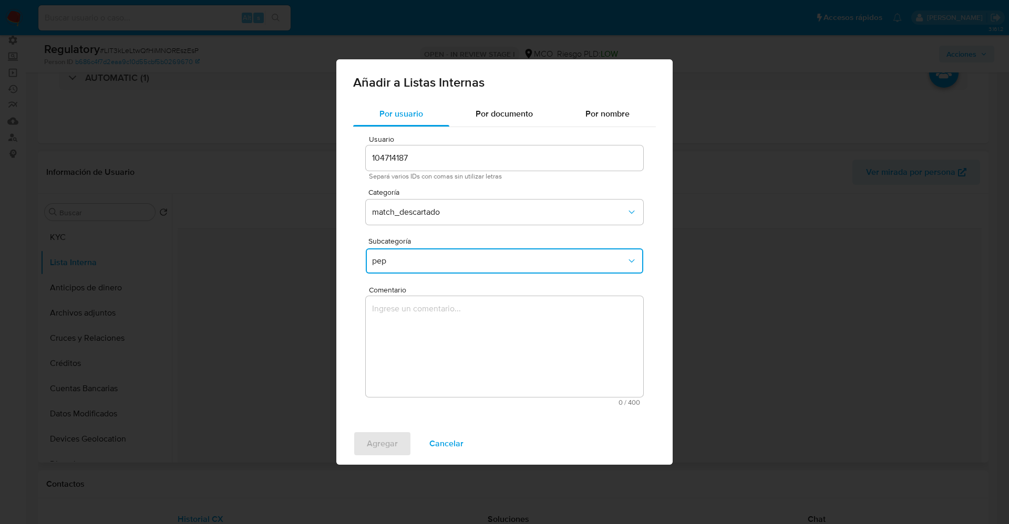
click at [422, 313] on textarea "Comentario" at bounding box center [504, 346] width 277 height 101
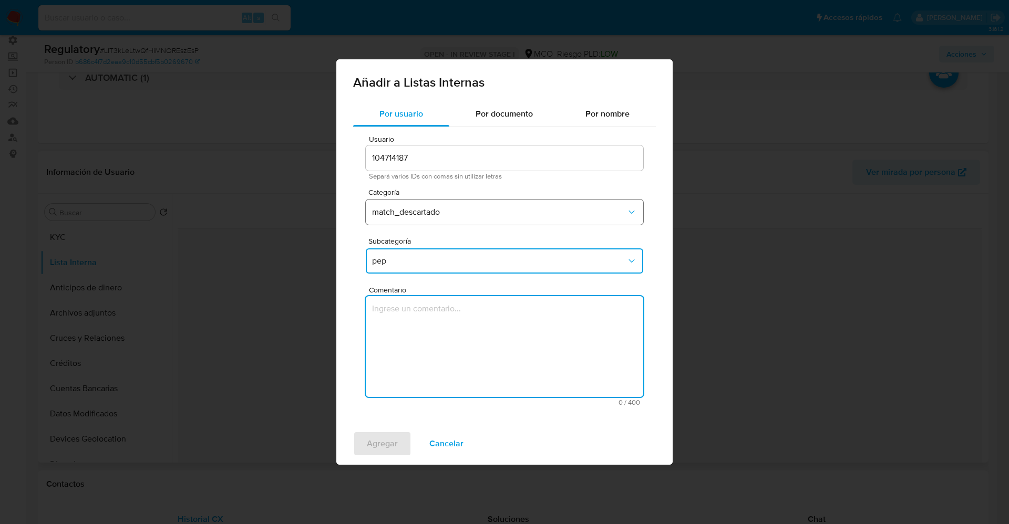
click at [435, 203] on button "match_descartado" at bounding box center [504, 212] width 277 height 25
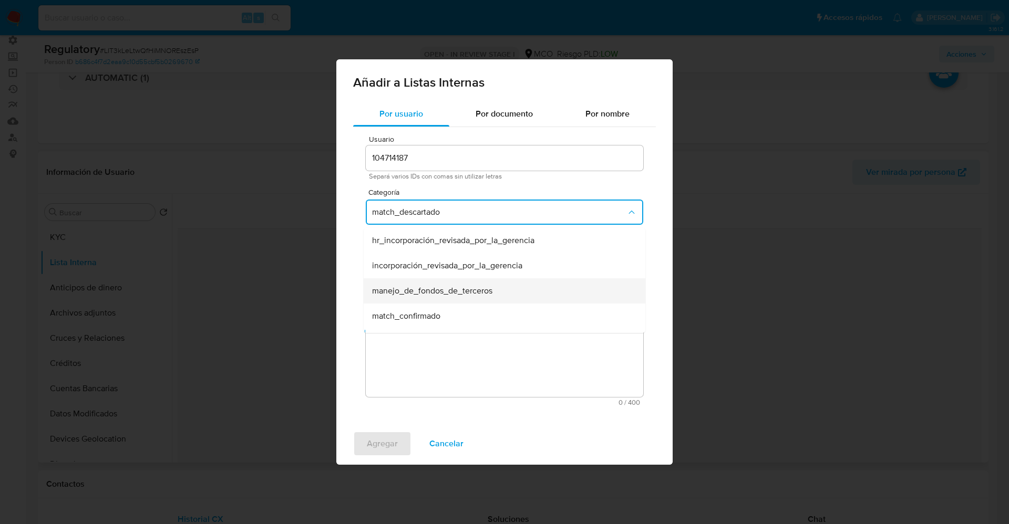
scroll to position [21, 0]
click at [425, 294] on span "match_confirmado" at bounding box center [406, 295] width 68 height 11
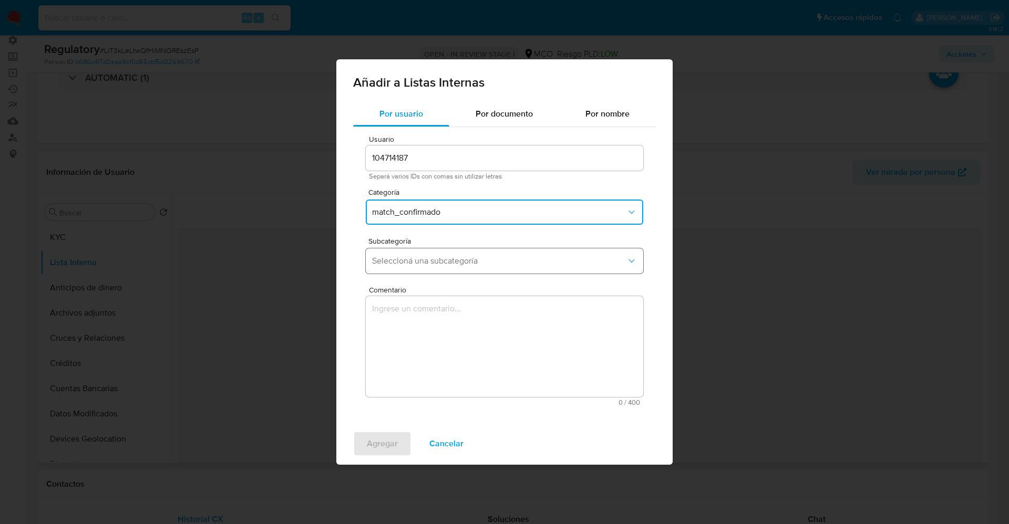
click at [418, 266] on span "Seleccioná una subcategoría" at bounding box center [499, 261] width 254 height 11
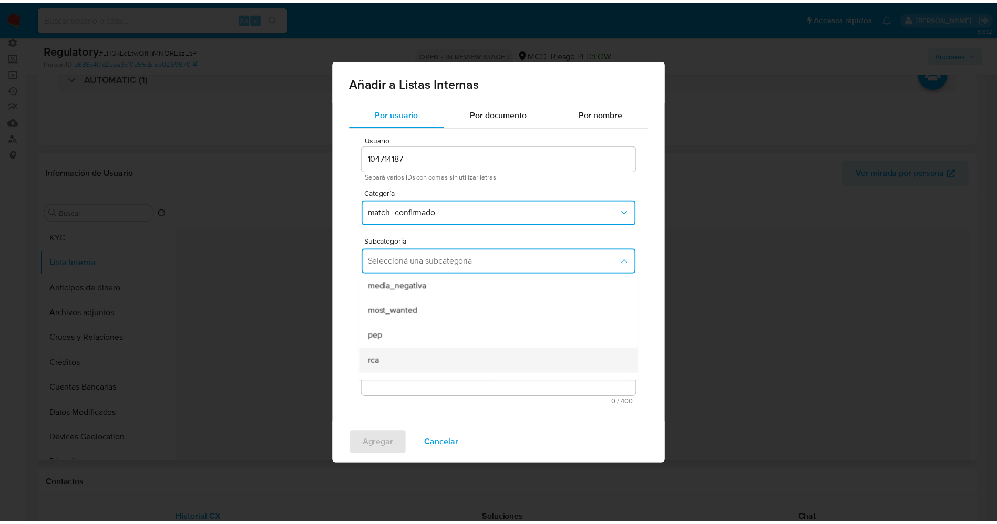
scroll to position [71, 0]
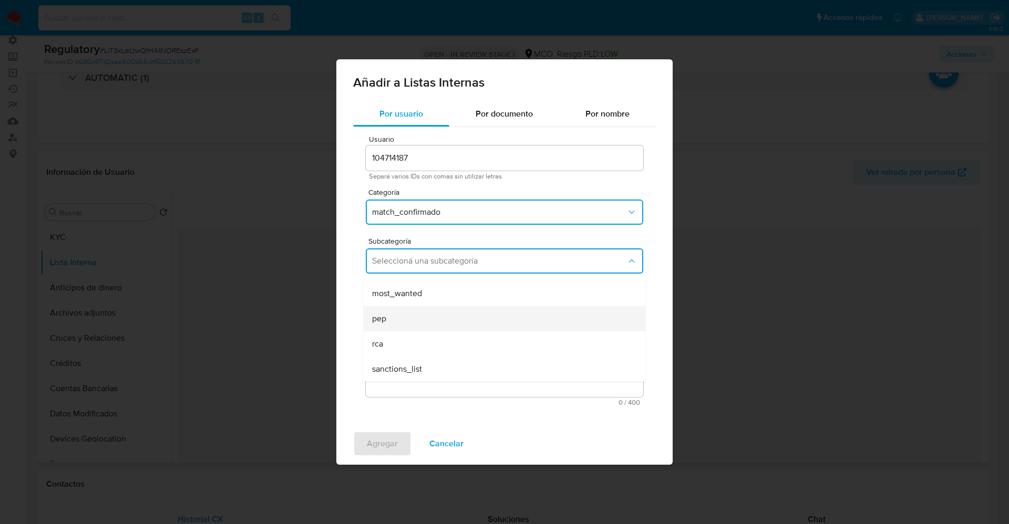
click at [400, 315] on div "pep" at bounding box center [501, 318] width 258 height 25
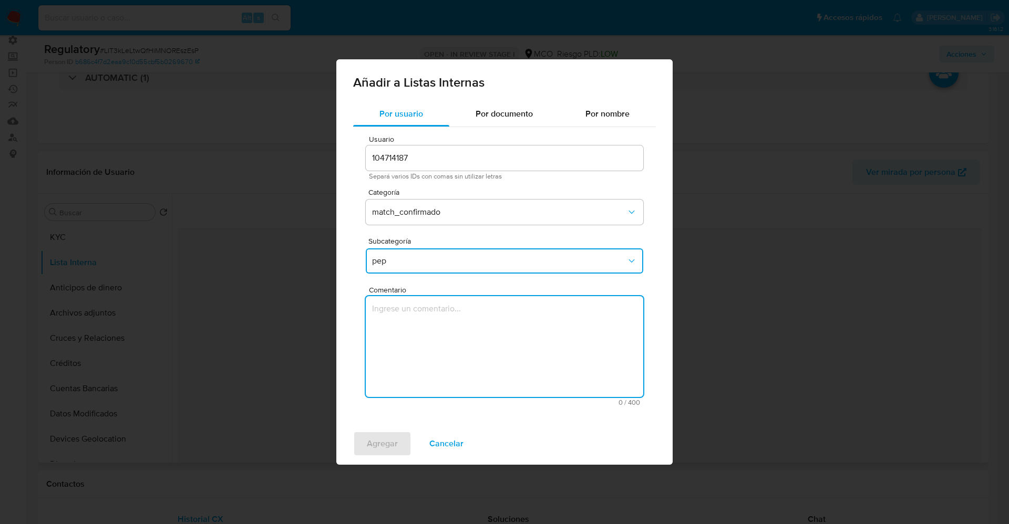
click at [400, 335] on textarea "Comentario" at bounding box center [504, 346] width 277 height 101
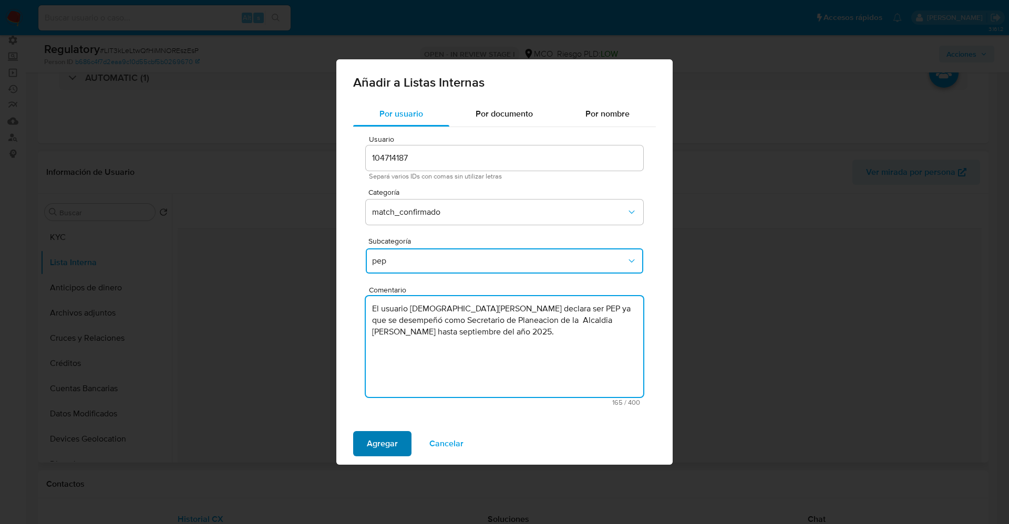
type textarea "El usuario German Eduardo Alvarino Novoa declara ser PEP ya que se desempeñó co…"
click at [380, 438] on span "Agregar" at bounding box center [382, 443] width 31 height 23
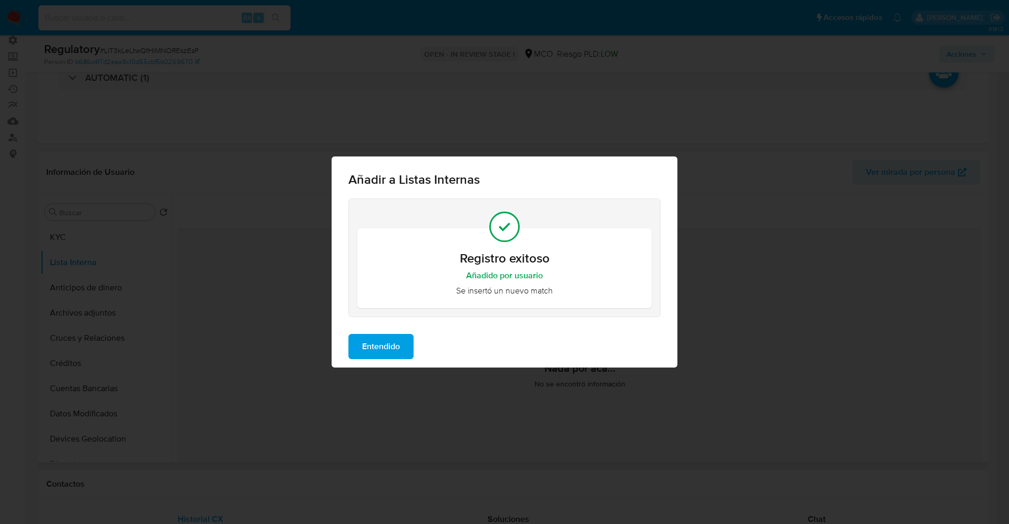
click at [388, 340] on span "Entendido" at bounding box center [381, 346] width 38 height 23
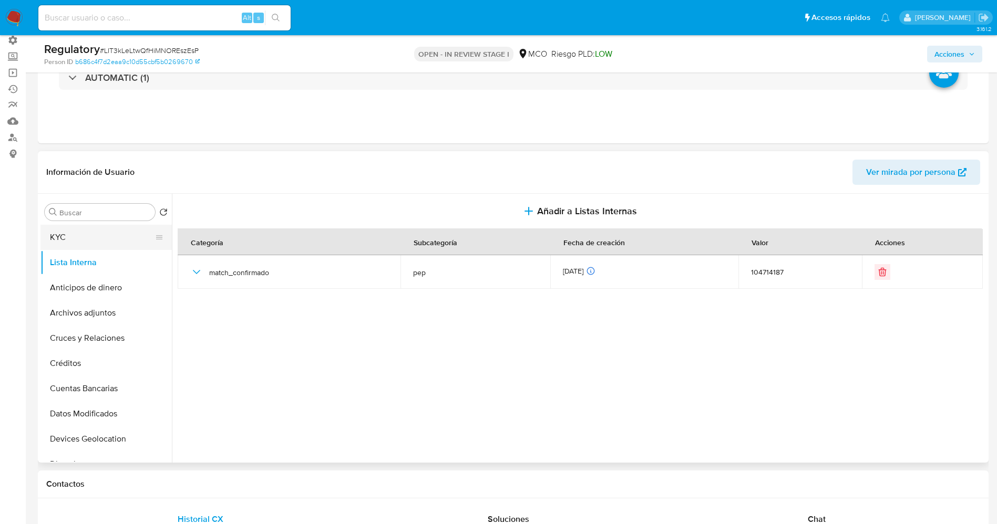
click at [94, 237] on button "KYC" at bounding box center [101, 237] width 123 height 25
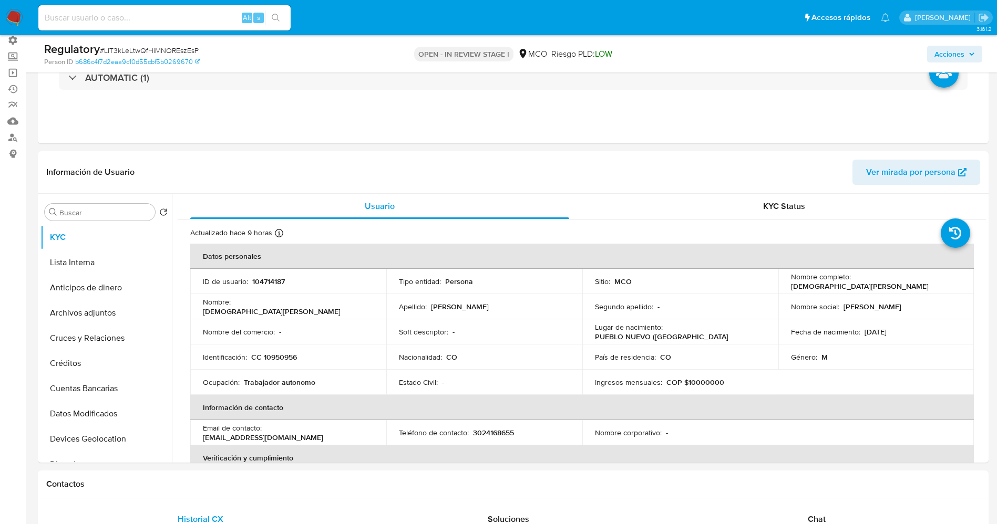
scroll to position [79, 0]
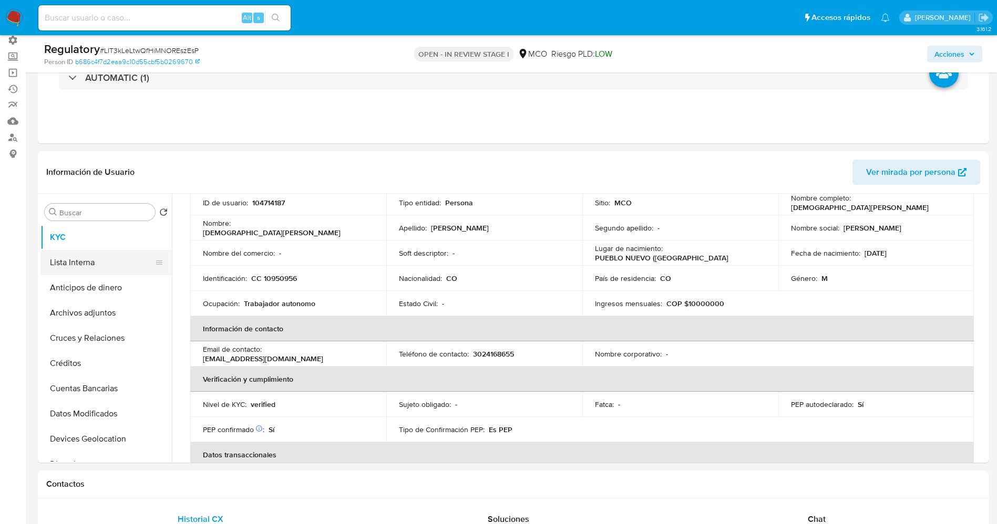
click at [102, 262] on button "Lista Interna" at bounding box center [101, 262] width 123 height 25
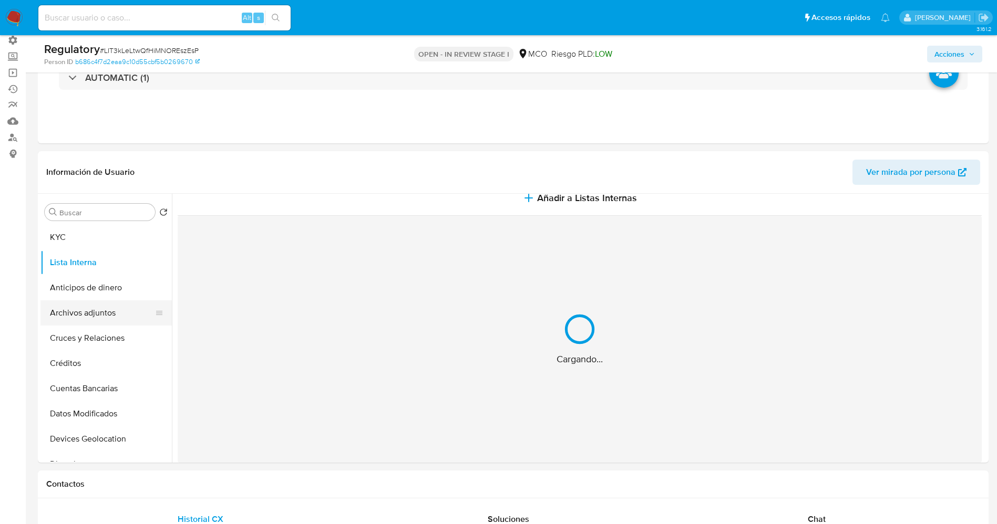
scroll to position [0, 0]
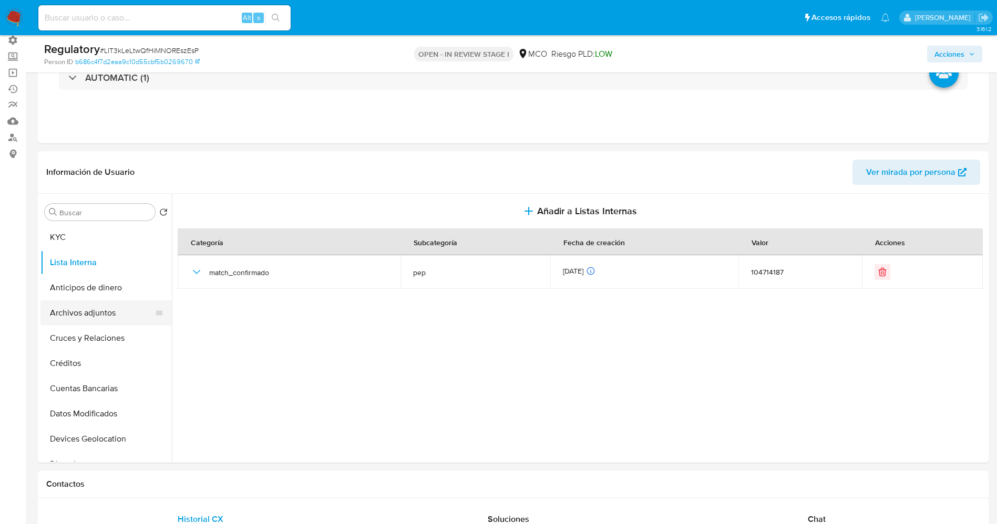
click at [88, 312] on button "Archivos adjuntos" at bounding box center [101, 313] width 123 height 25
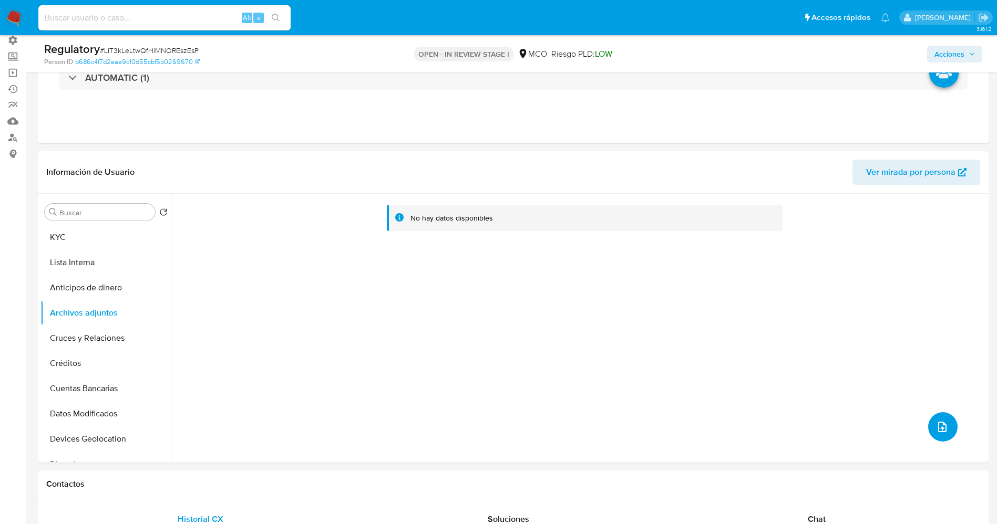
click at [930, 429] on button "upload-file" at bounding box center [942, 426] width 29 height 29
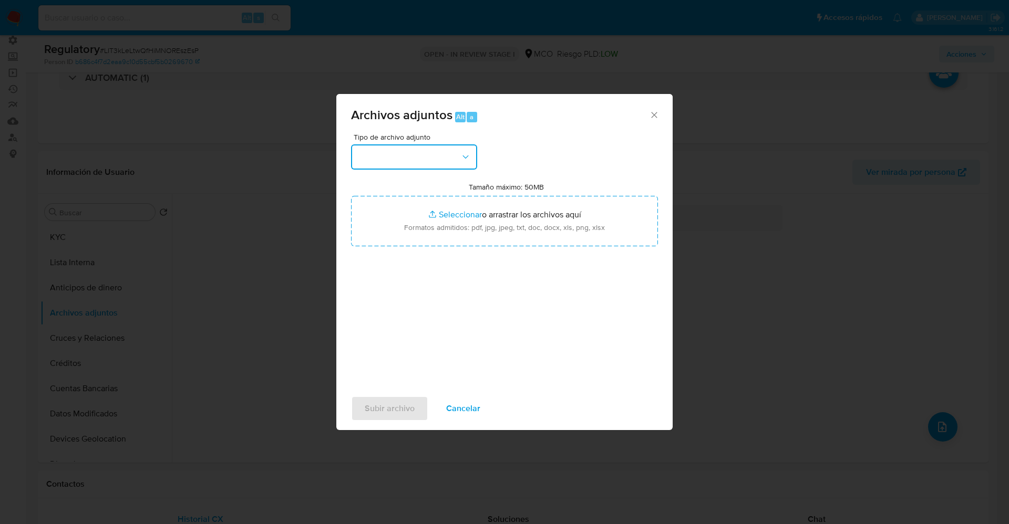
click at [417, 158] on button "button" at bounding box center [414, 156] width 126 height 25
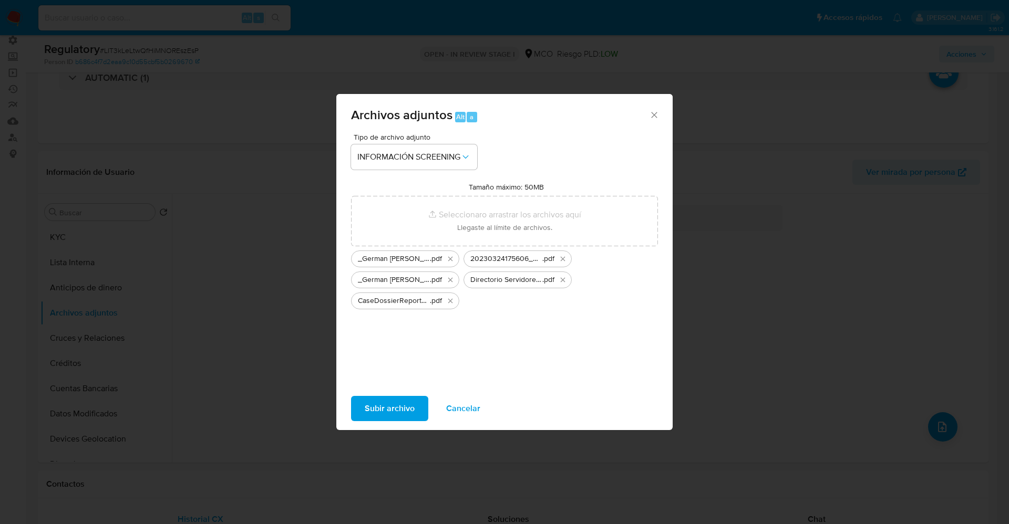
click at [398, 400] on span "Subir archivo" at bounding box center [390, 408] width 50 height 23
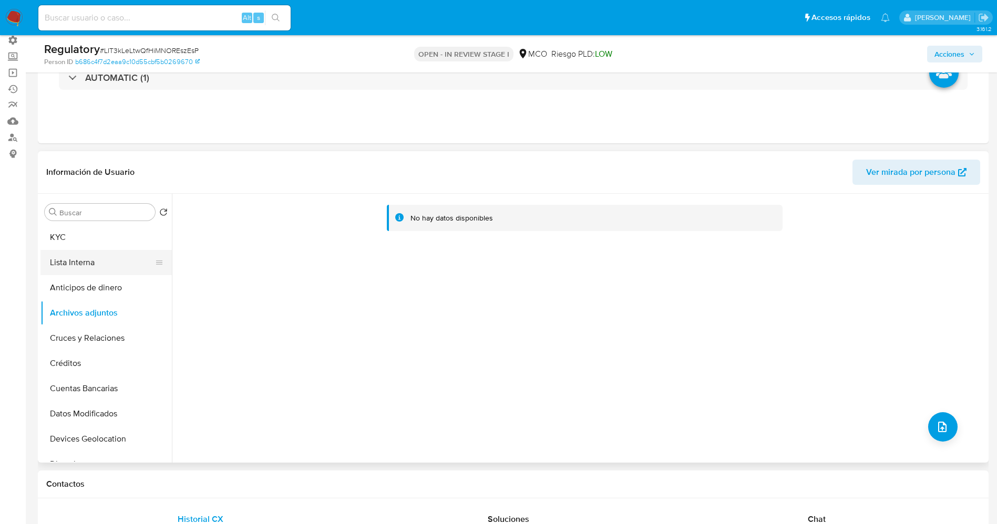
click at [76, 256] on button "Lista Interna" at bounding box center [101, 262] width 123 height 25
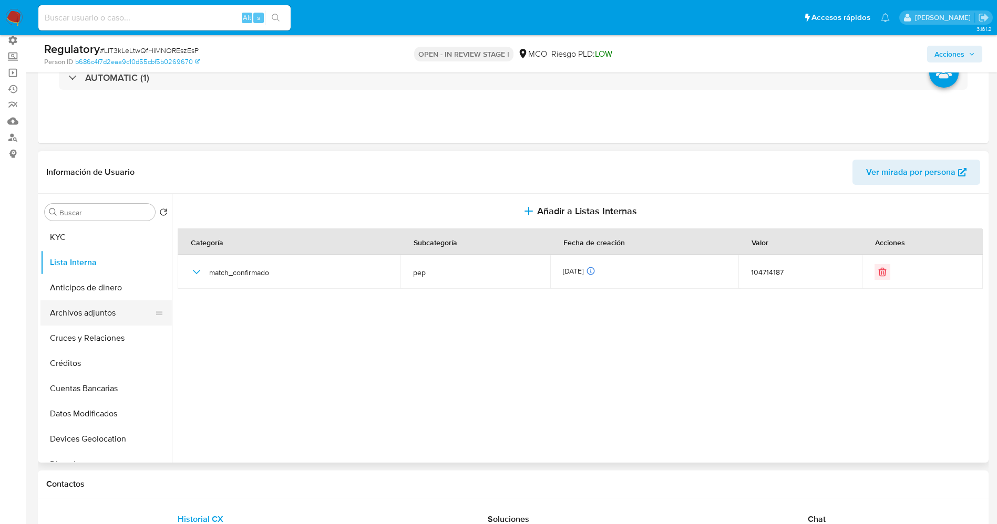
click at [91, 308] on button "Archivos adjuntos" at bounding box center [101, 313] width 123 height 25
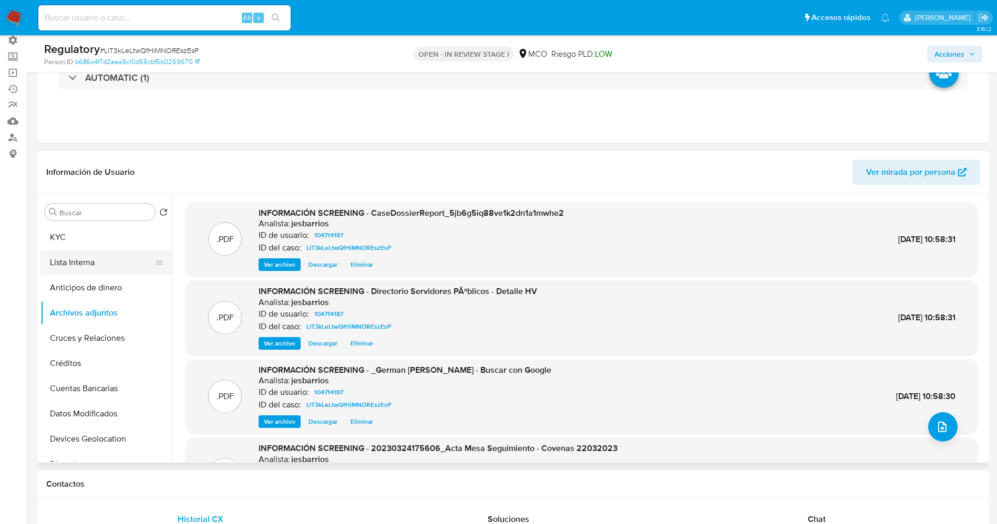
click at [87, 260] on button "Lista Interna" at bounding box center [101, 262] width 123 height 25
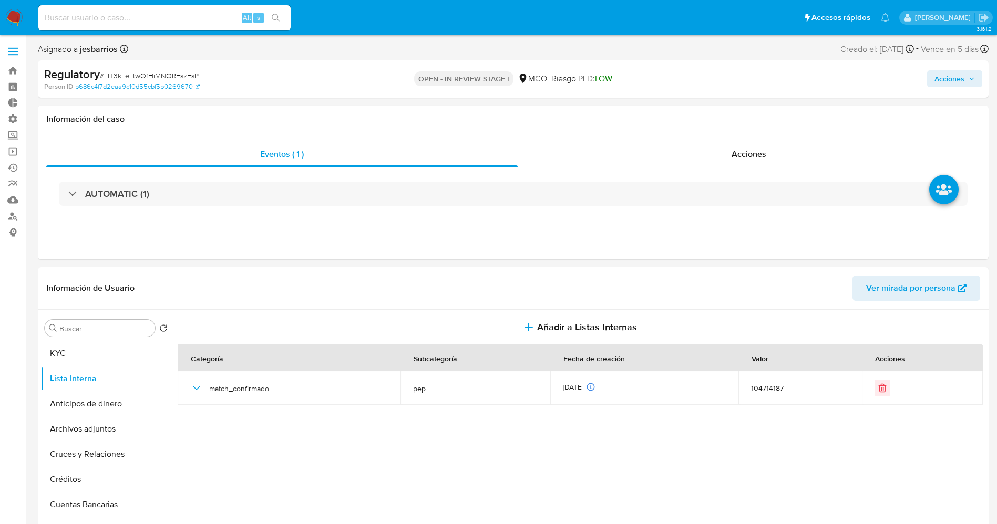
click at [949, 78] on span "Acciones" at bounding box center [949, 78] width 30 height 17
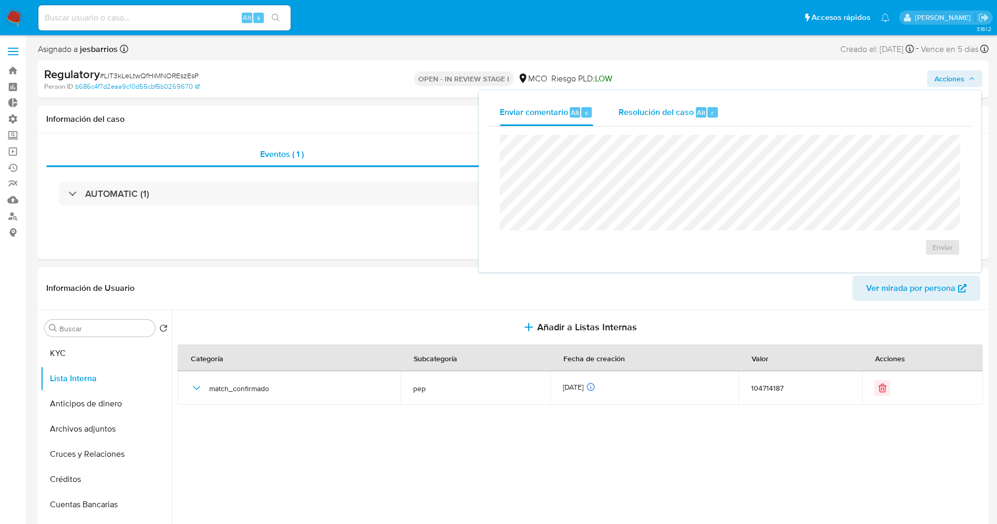
drag, startPoint x: 656, startPoint y: 111, endPoint x: 647, endPoint y: 125, distance: 15.9
click at [653, 113] on span "Resolución del caso" at bounding box center [655, 112] width 75 height 12
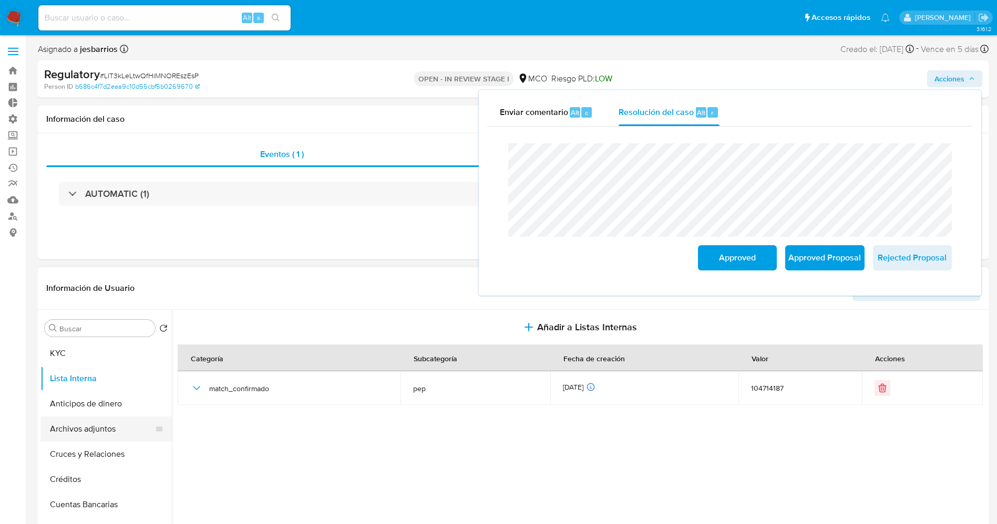
click at [76, 429] on button "Archivos adjuntos" at bounding box center [101, 429] width 123 height 25
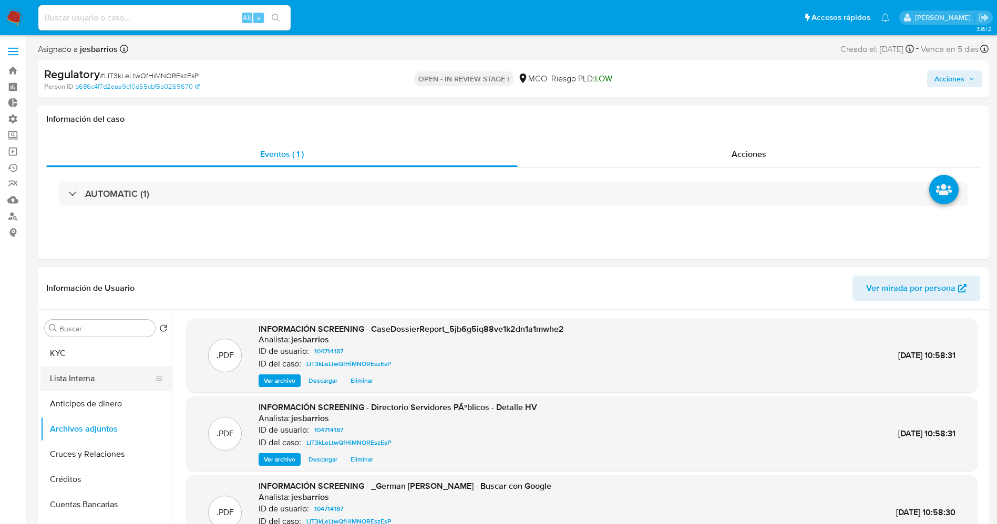
click at [73, 384] on button "Lista Interna" at bounding box center [101, 378] width 123 height 25
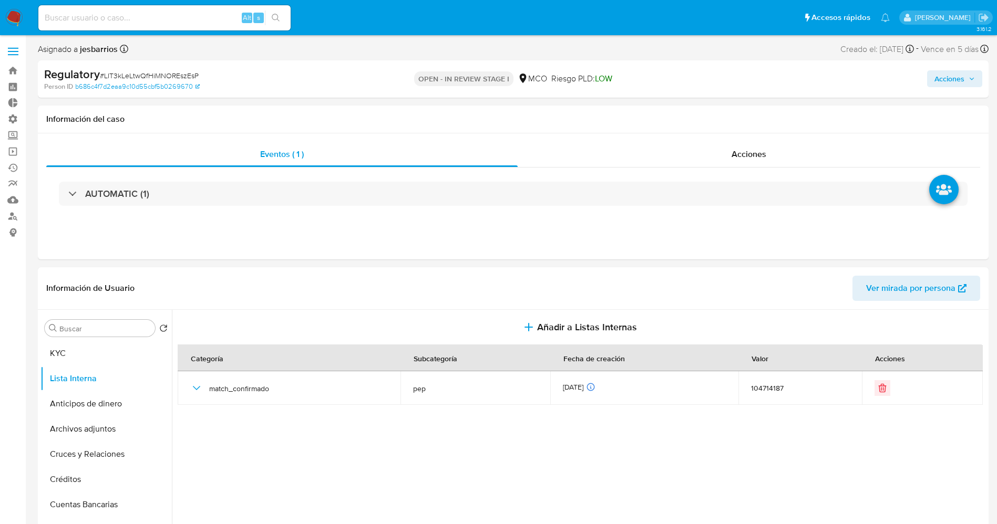
click at [936, 76] on span "Acciones" at bounding box center [949, 78] width 30 height 17
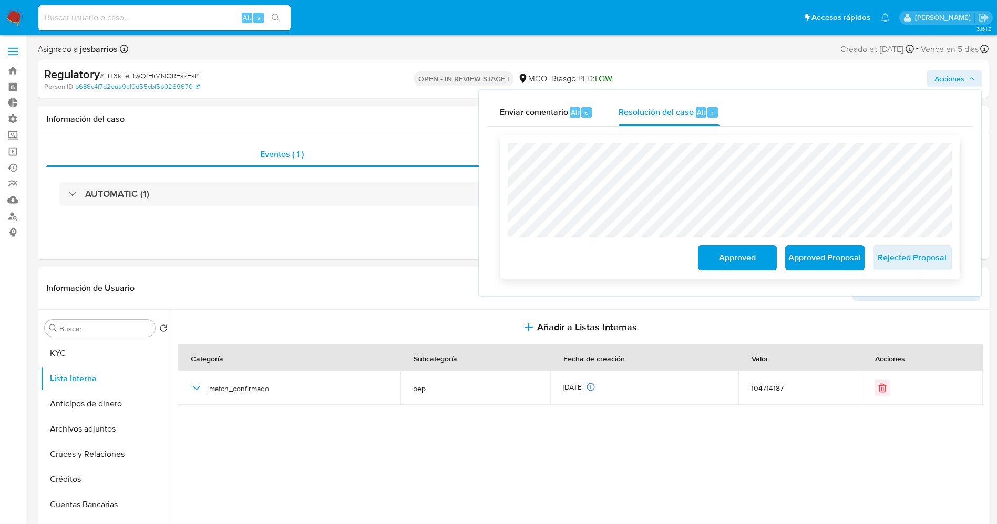
click at [815, 265] on span "Approved Proposal" at bounding box center [824, 257] width 51 height 23
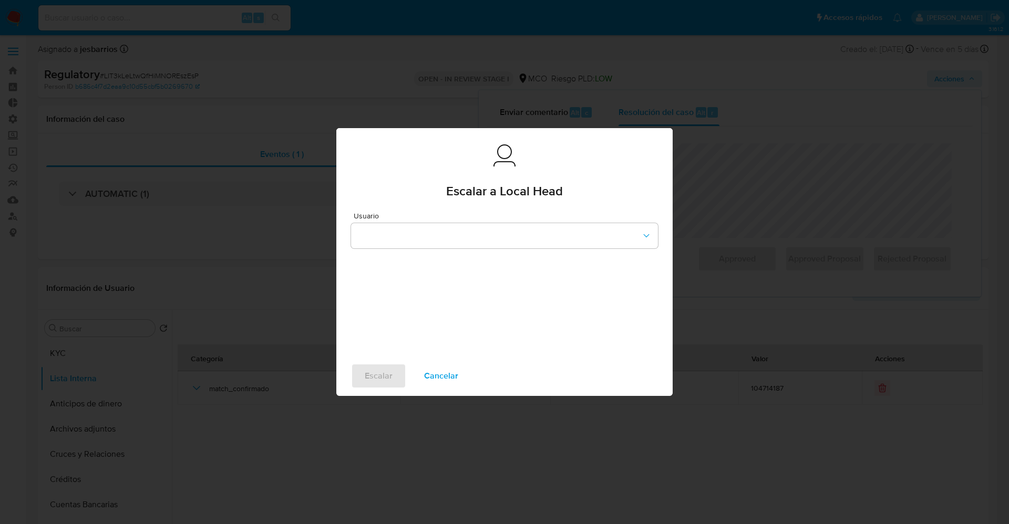
click at [442, 217] on span "Usuario" at bounding box center [507, 215] width 307 height 7
click at [437, 237] on button "button" at bounding box center [504, 235] width 307 height 25
click at [415, 234] on div "cbaquero" at bounding box center [501, 234] width 288 height 25
click at [386, 375] on span "Escalar" at bounding box center [379, 376] width 28 height 23
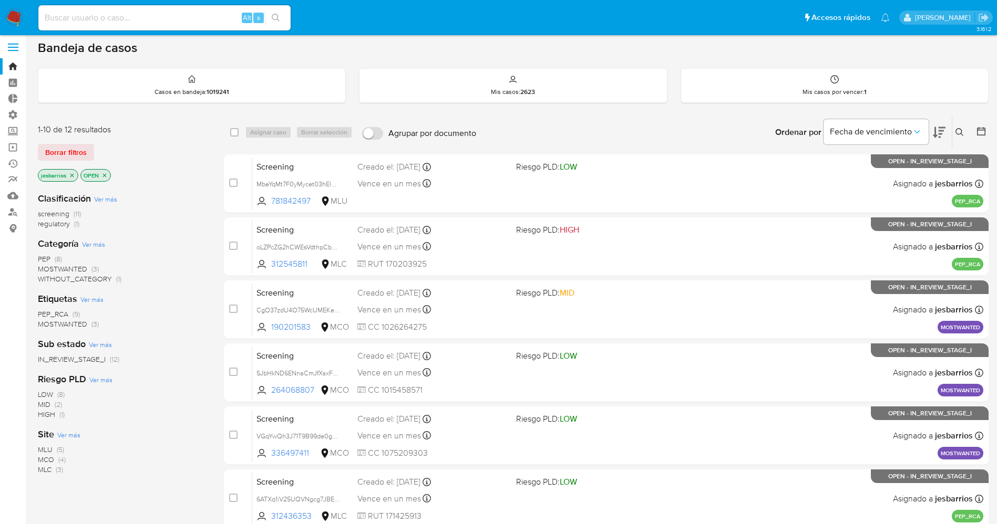
scroll to position [315, 0]
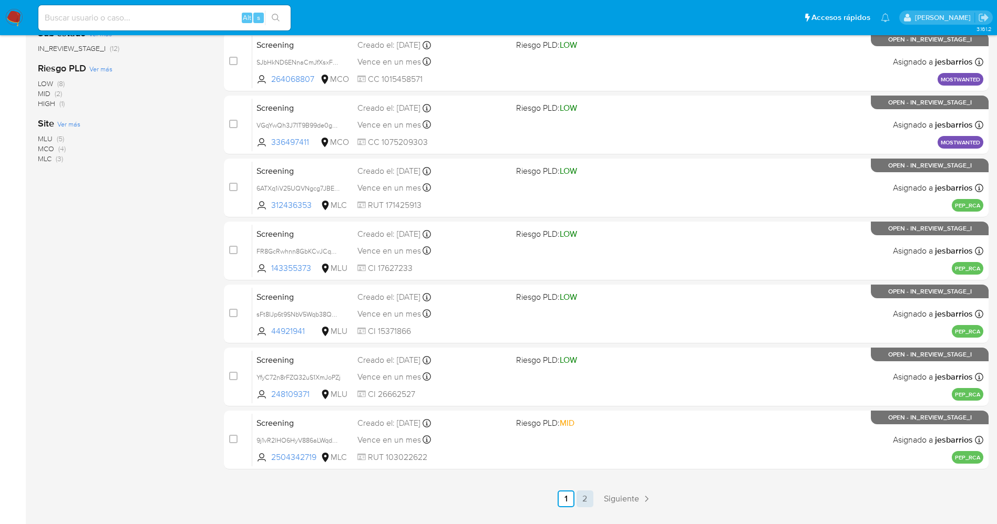
click at [582, 496] on link "2" at bounding box center [584, 499] width 17 height 17
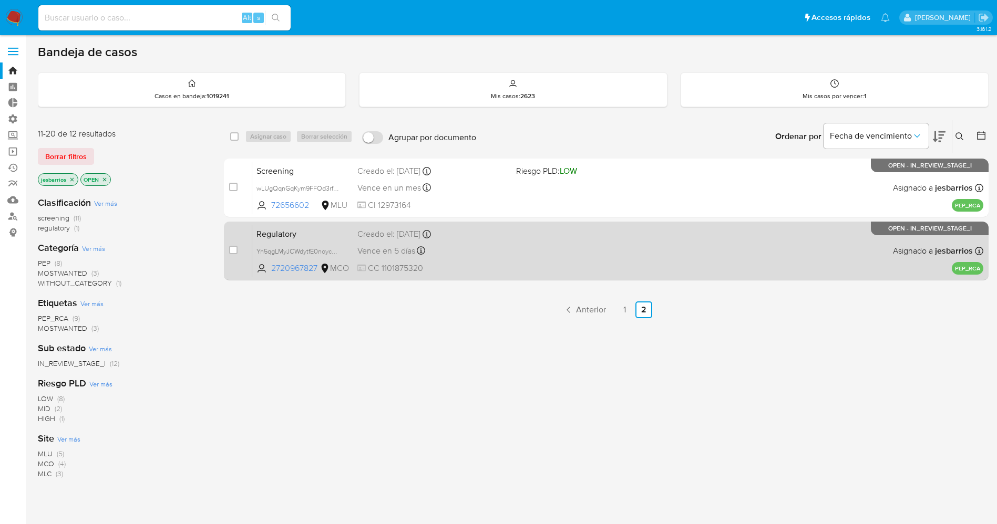
click at [479, 254] on div "Vence en 5 días Vence el [DATE] 01:27:09" at bounding box center [432, 251] width 150 height 14
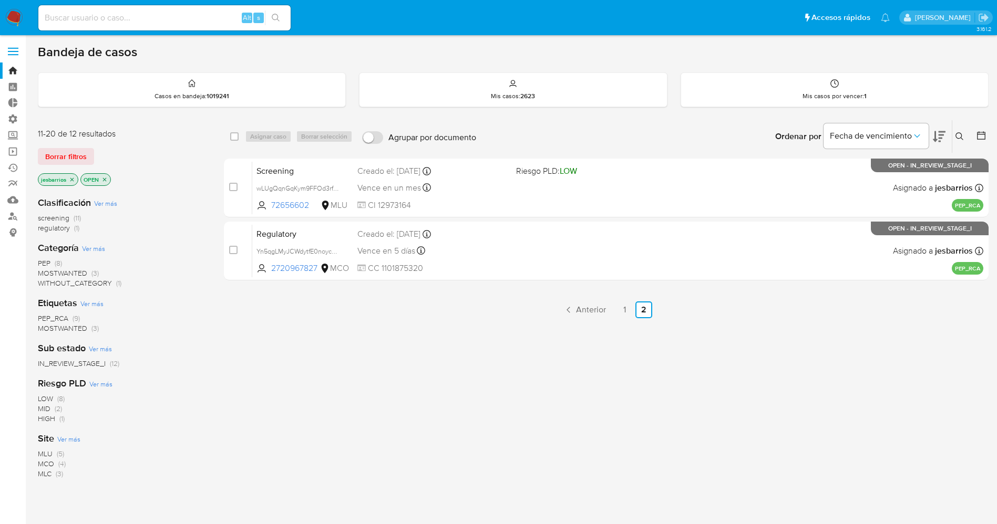
click at [7, 18] on img at bounding box center [14, 18] width 18 height 18
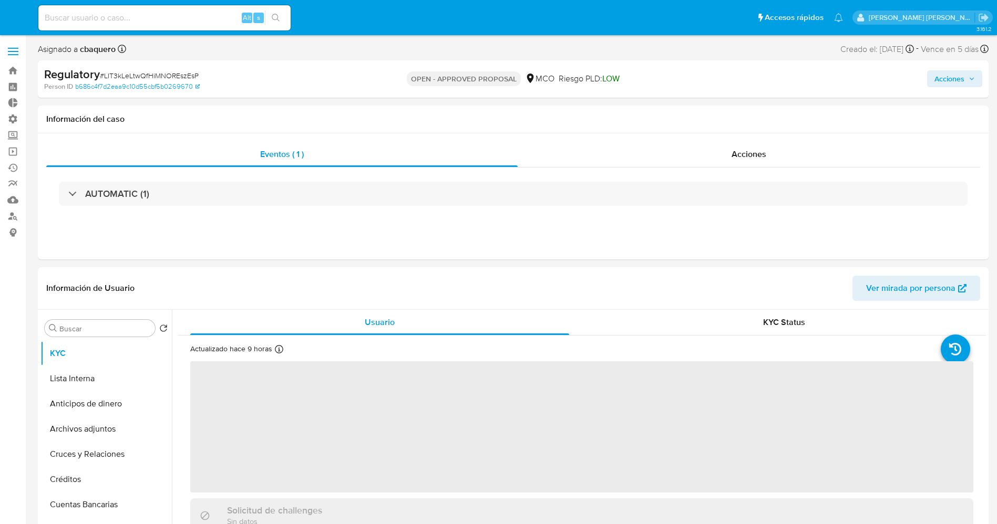
select select "10"
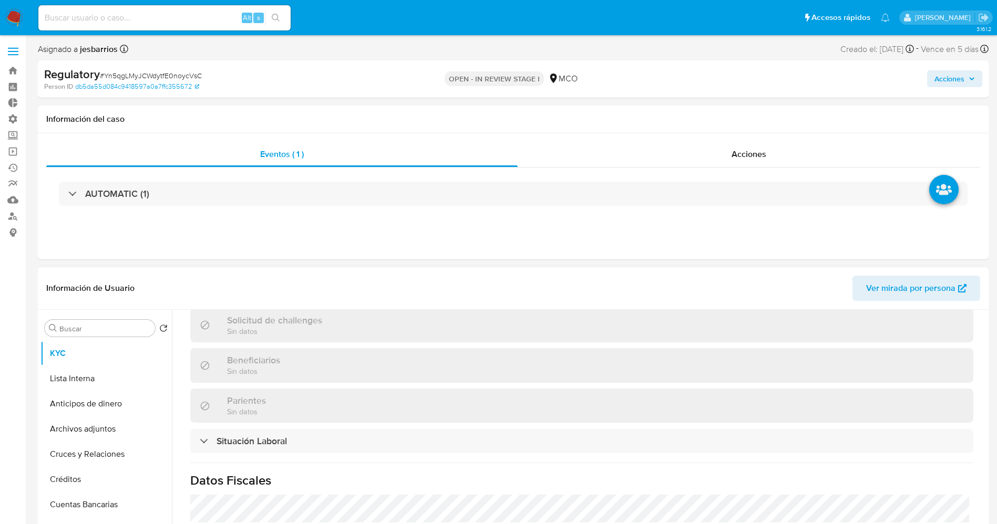
scroll to position [473, 0]
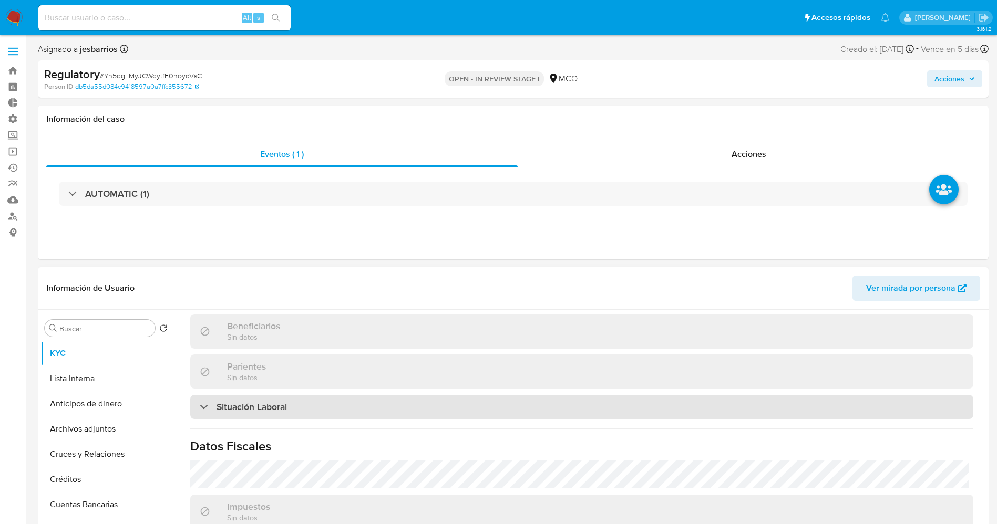
click at [272, 405] on h3 "Situación Laboral" at bounding box center [251, 407] width 70 height 12
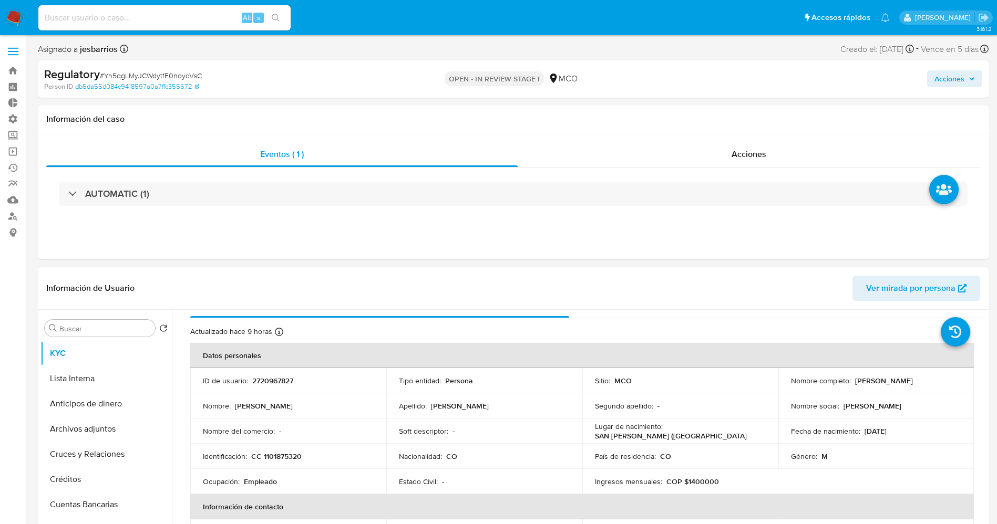
scroll to position [0, 0]
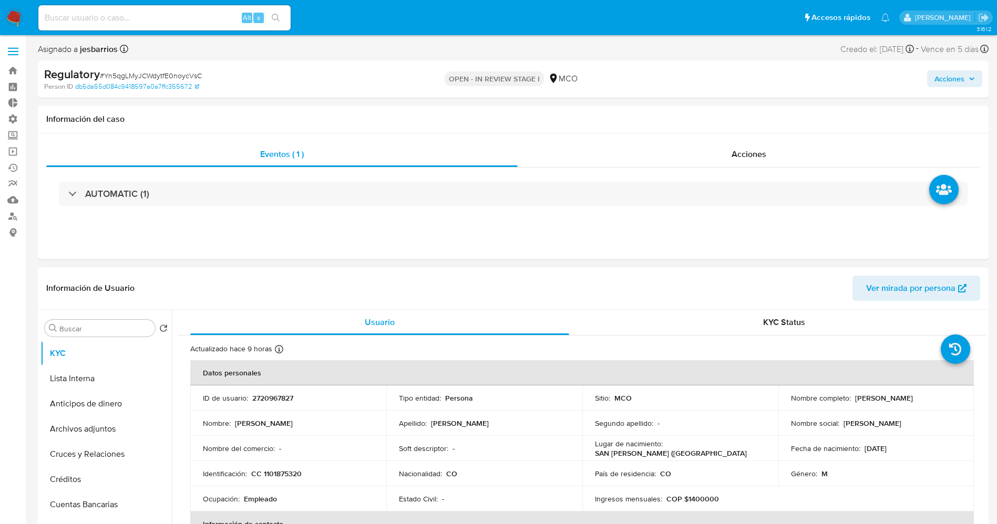
drag, startPoint x: 849, startPoint y: 400, endPoint x: 940, endPoint y: 400, distance: 90.9
click at [940, 400] on div "Nombre completo : Carlos Javier Torres Padilla" at bounding box center [876, 398] width 171 height 9
copy div "[PERSON_NAME]"
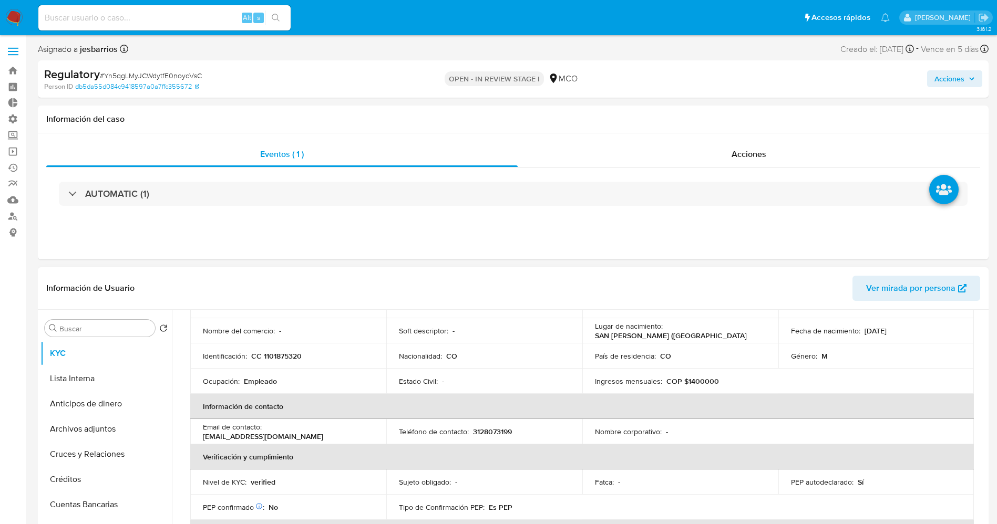
scroll to position [79, 0]
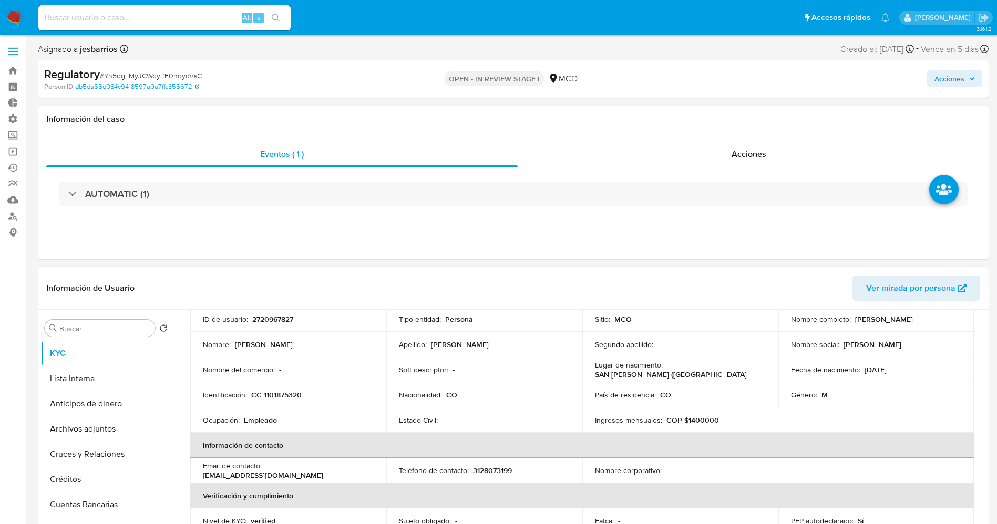
copy div "Carlos Javier Torres Padilla"
drag, startPoint x: 262, startPoint y: 395, endPoint x: 312, endPoint y: 394, distance: 49.9
click at [312, 394] on div "Identificación : CC 1101875320" at bounding box center [288, 394] width 171 height 9
copy p "1101875320"
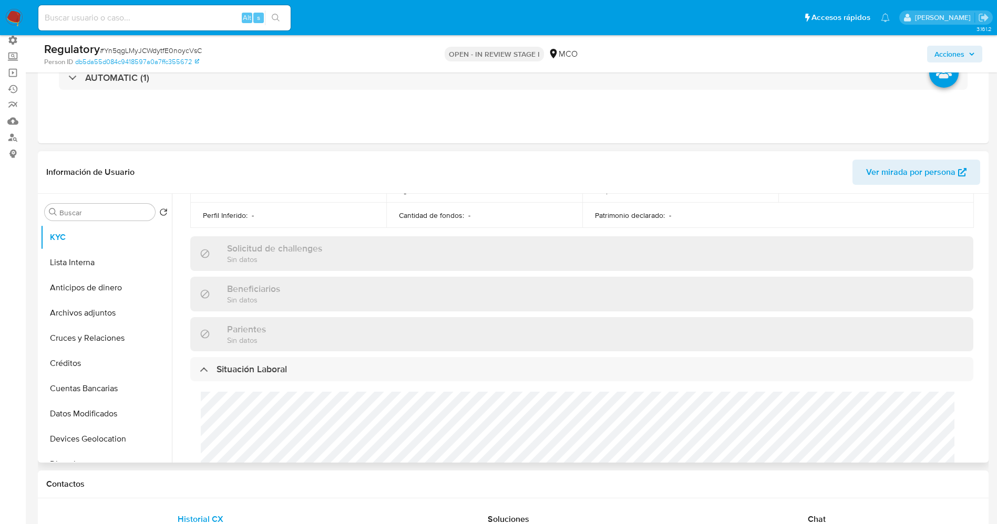
scroll to position [473, 0]
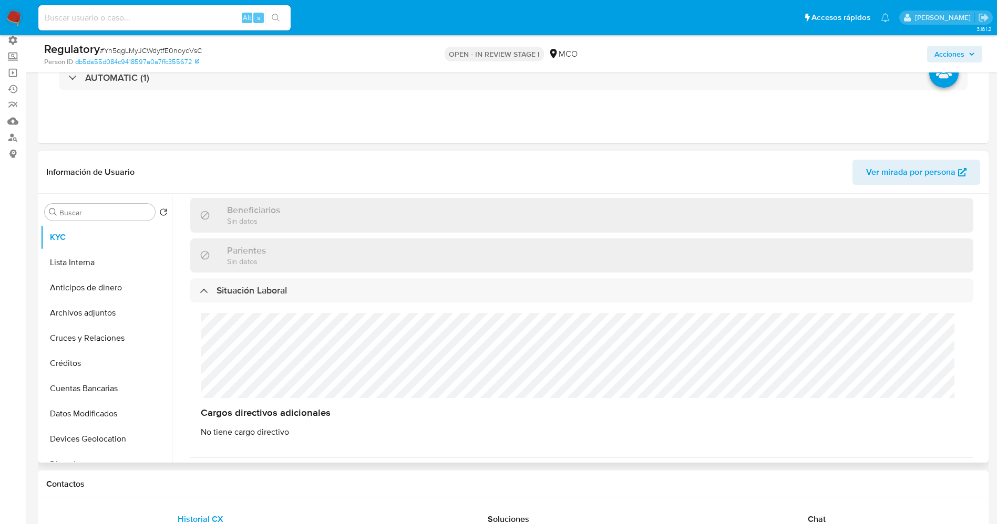
click at [223, 362] on div "Cargos directivos adicionales No tiene cargo directivo" at bounding box center [581, 376] width 783 height 146
click at [87, 259] on button "Lista Interna" at bounding box center [101, 262] width 123 height 25
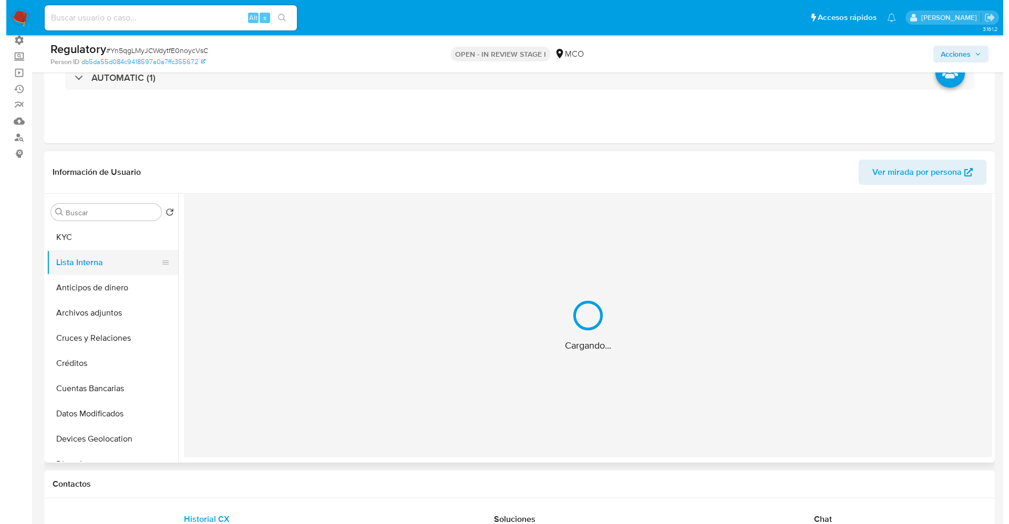
scroll to position [0, 0]
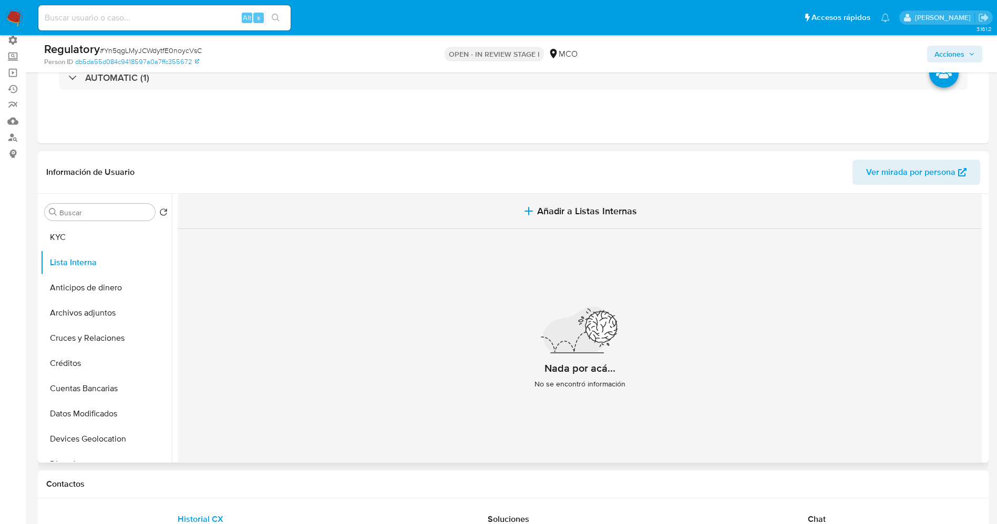
click at [617, 223] on button "Añadir a Listas Internas" at bounding box center [580, 211] width 804 height 35
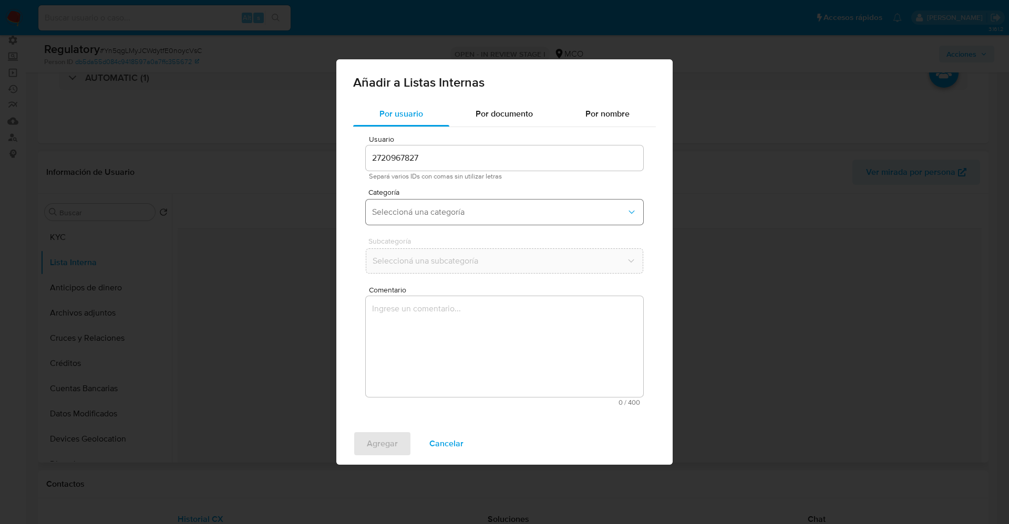
click at [445, 201] on button "Seleccioná una categoría" at bounding box center [504, 212] width 277 height 25
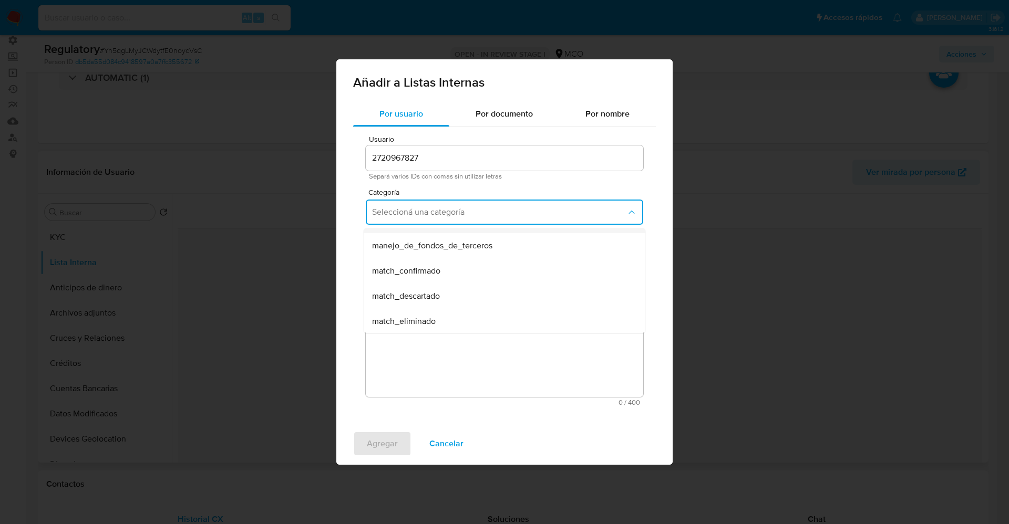
scroll to position [79, 0]
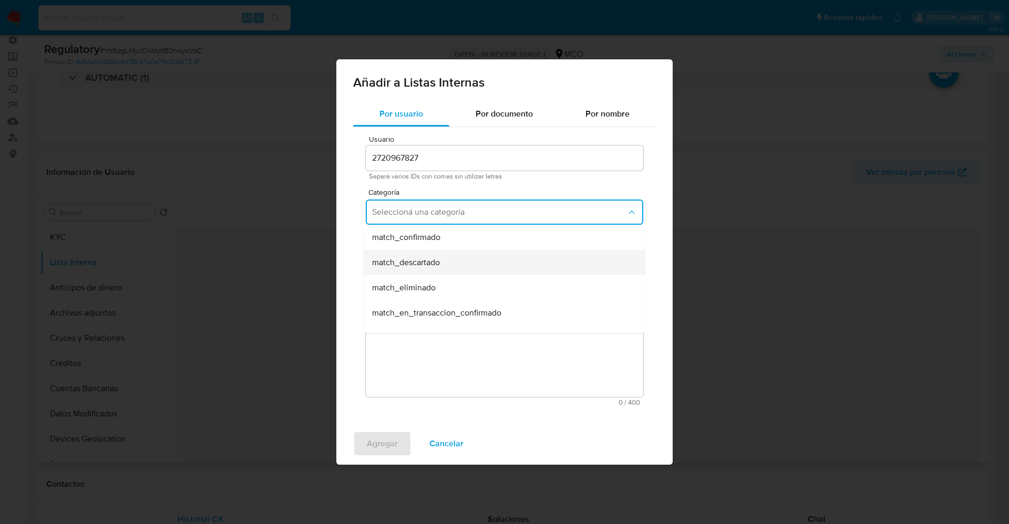
click at [449, 267] on div "match_descartado" at bounding box center [501, 262] width 258 height 25
click at [442, 254] on button "Seleccioná una subcategoría" at bounding box center [504, 261] width 277 height 25
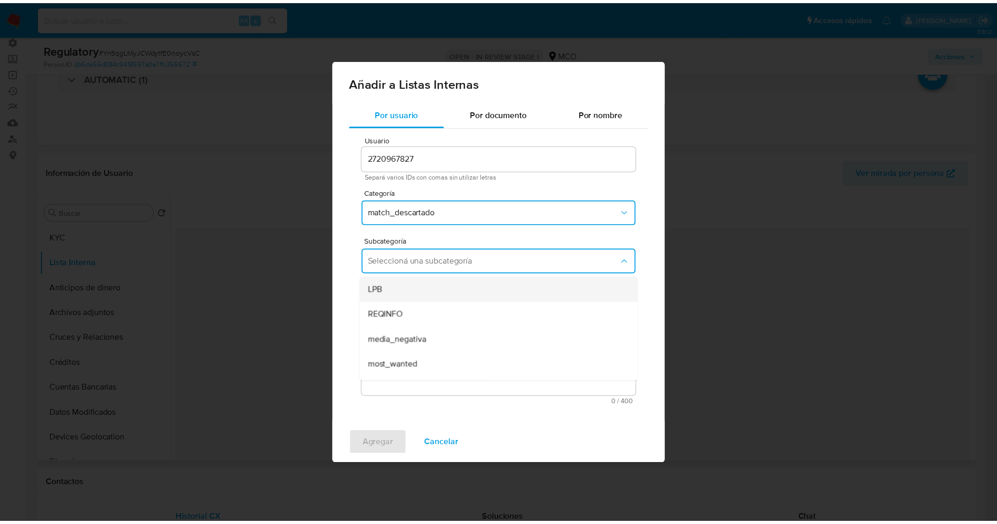
scroll to position [71, 0]
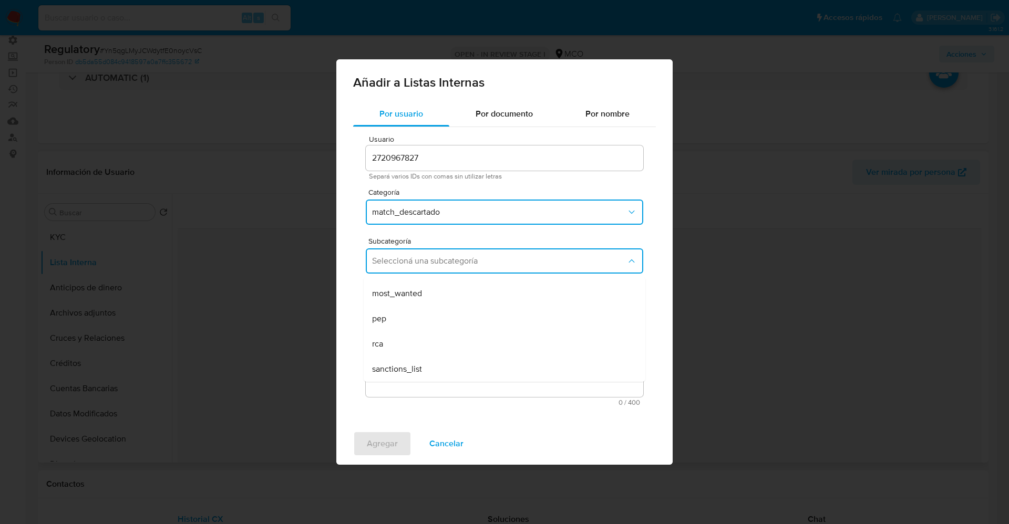
click at [411, 314] on div "pep" at bounding box center [501, 318] width 258 height 25
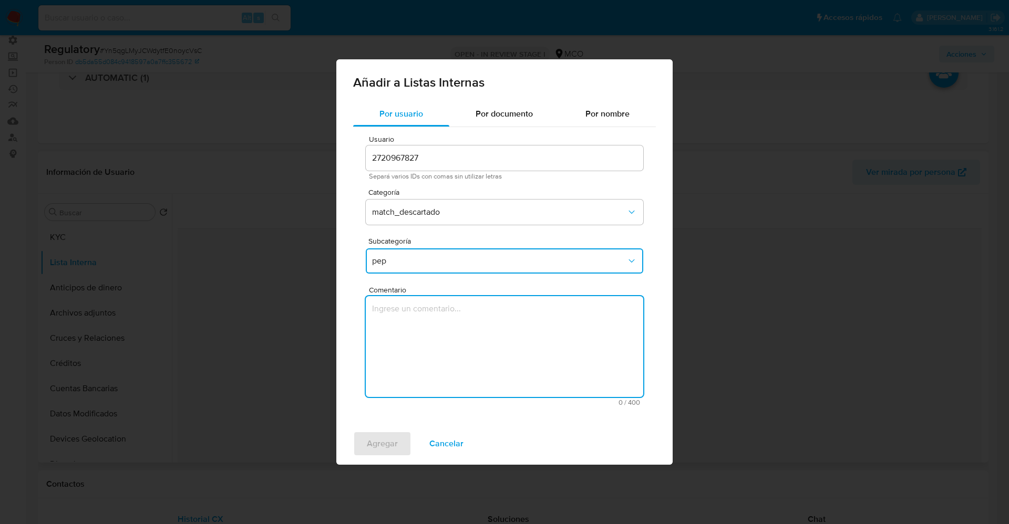
click at [411, 314] on textarea "Comentario" at bounding box center [504, 346] width 277 height 101
type textarea "El usuario Carlos Javier Torres Padilla,CC 1101875320 declara que se desempeña …"
click at [386, 449] on span "Agregar" at bounding box center [382, 443] width 31 height 23
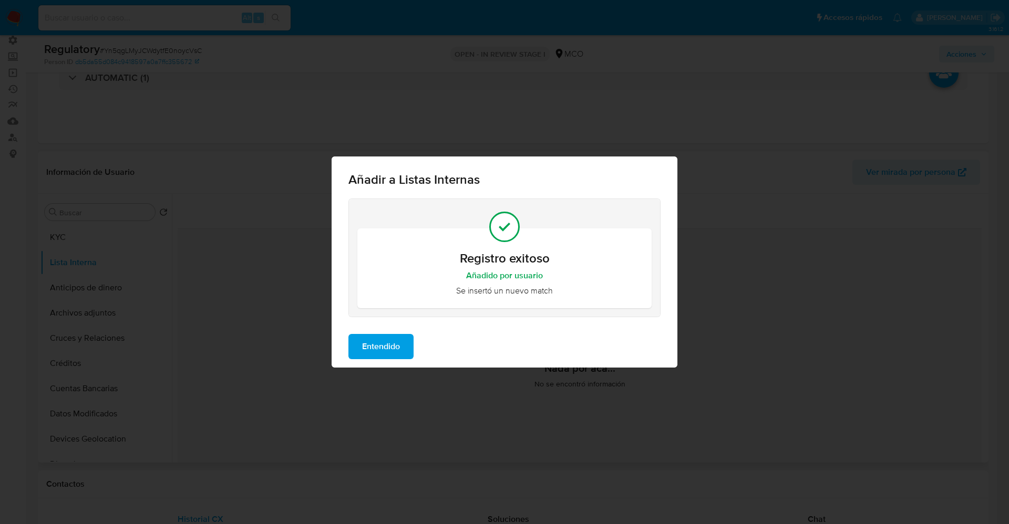
click at [384, 353] on span "Entendido" at bounding box center [381, 346] width 38 height 23
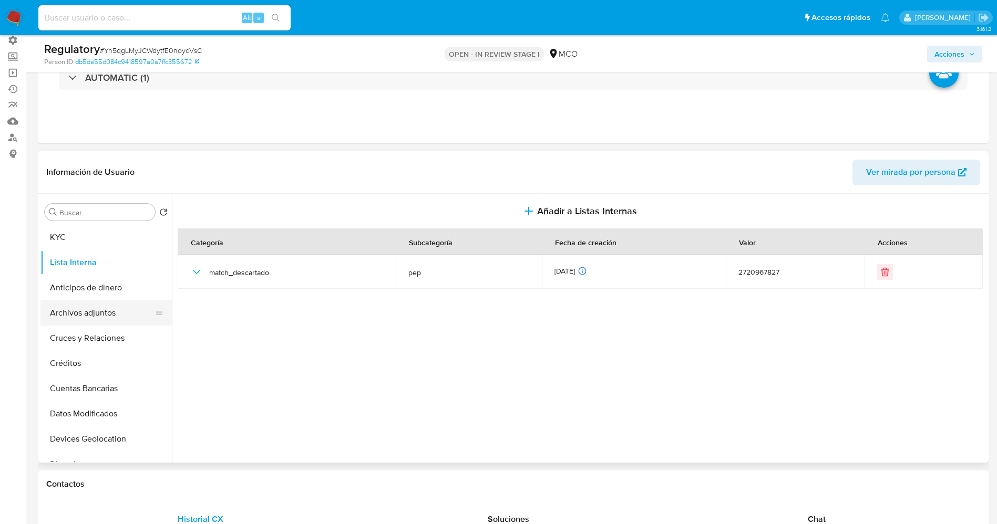
click at [97, 314] on button "Archivos adjuntos" at bounding box center [101, 313] width 123 height 25
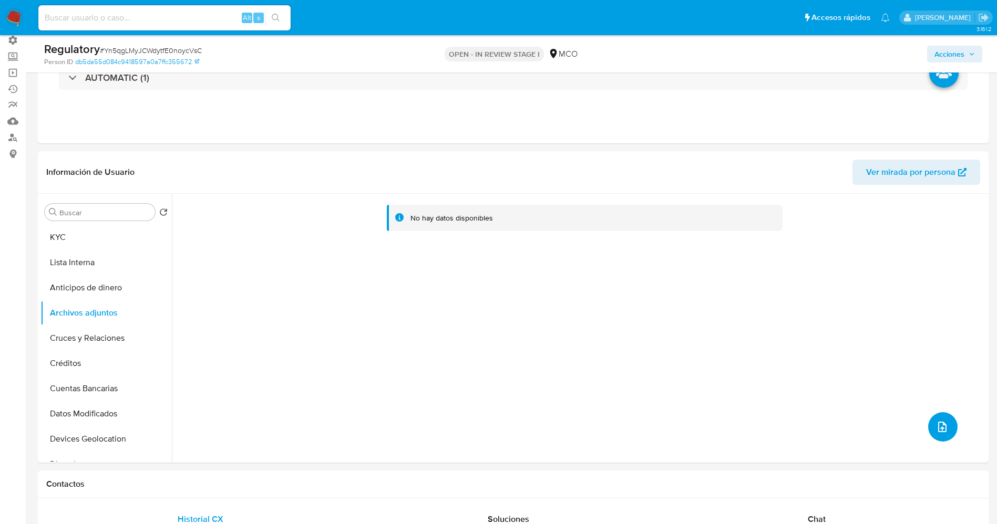
click at [942, 434] on button "upload-file" at bounding box center [942, 426] width 29 height 29
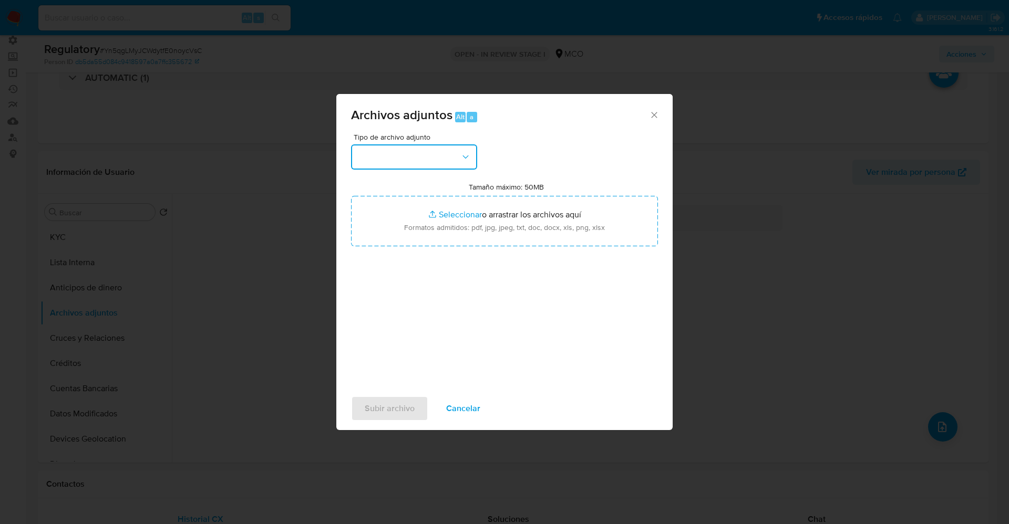
click at [415, 148] on button "button" at bounding box center [414, 156] width 126 height 25
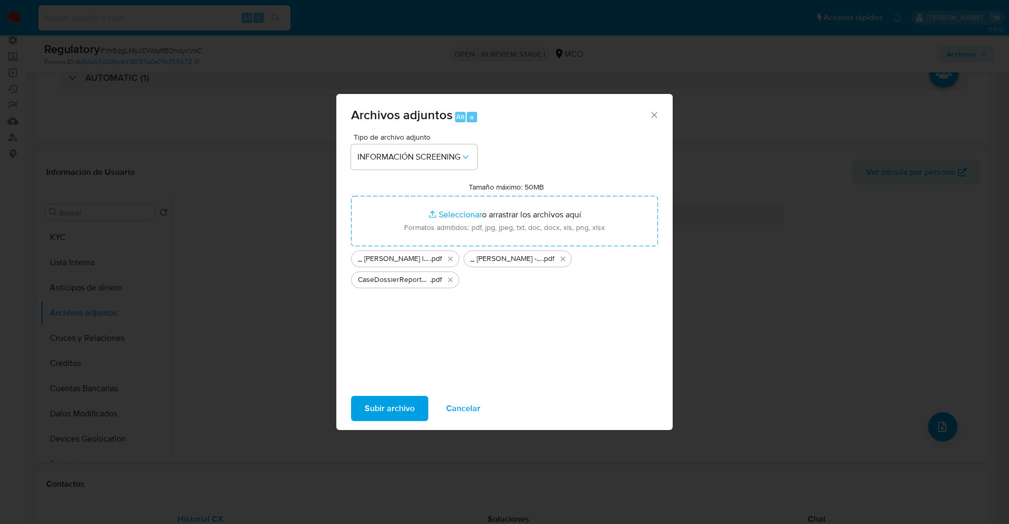
click at [399, 416] on span "Subir archivo" at bounding box center [390, 408] width 50 height 23
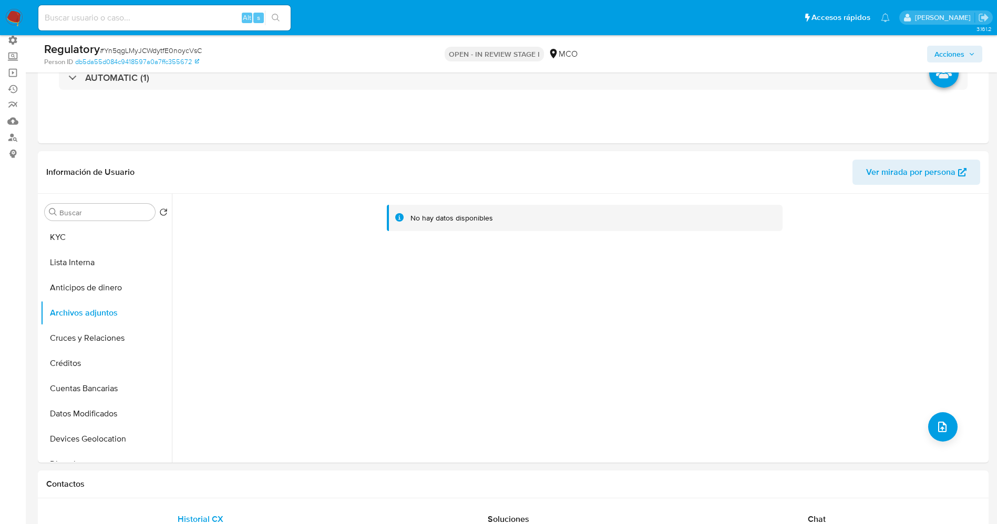
click at [79, 265] on button "Lista Interna" at bounding box center [105, 262] width 131 height 25
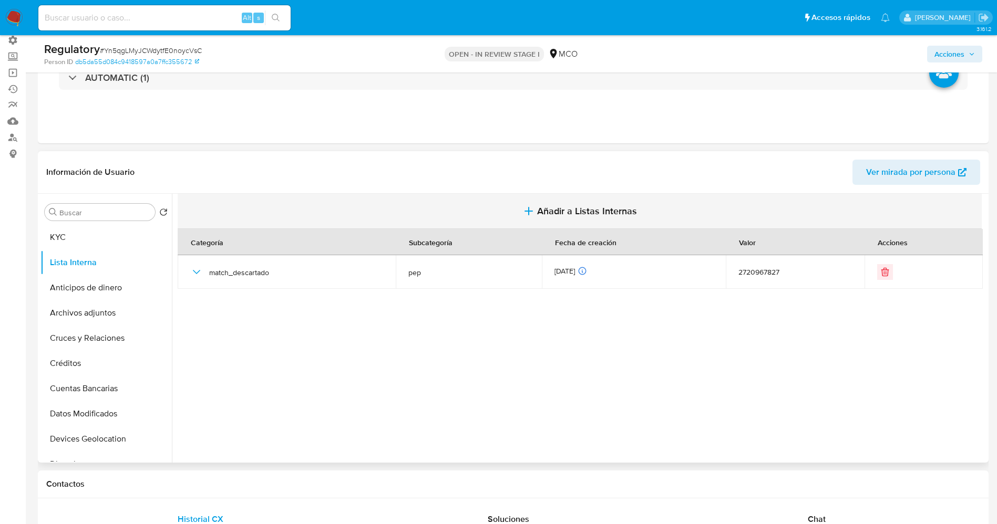
click at [632, 209] on span "Añadir a Listas Internas" at bounding box center [587, 211] width 100 height 12
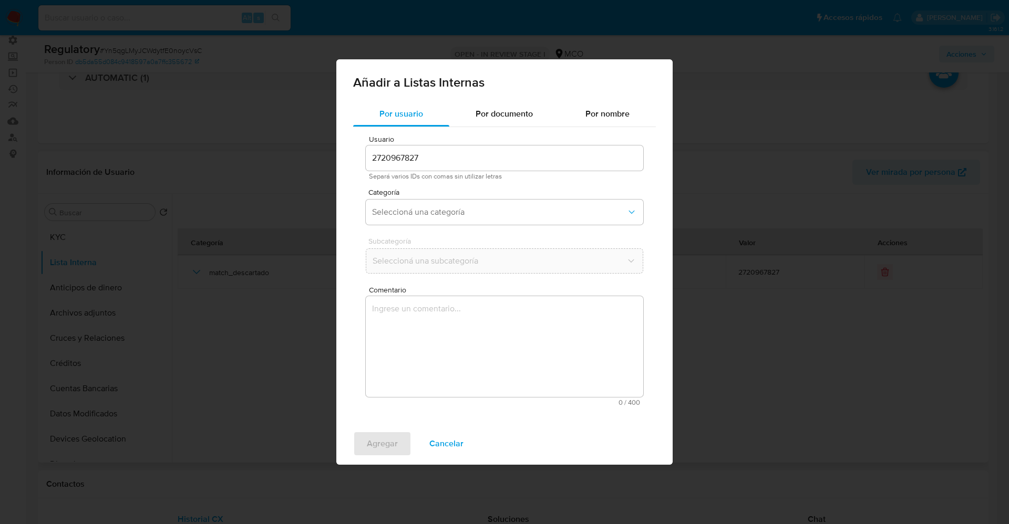
click at [452, 446] on span "Cancelar" at bounding box center [446, 443] width 34 height 23
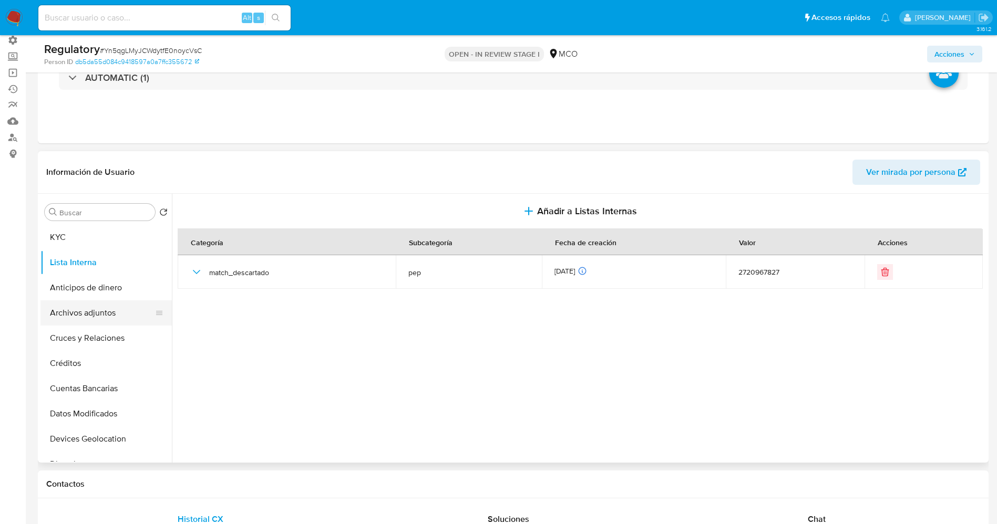
click at [81, 315] on button "Archivos adjuntos" at bounding box center [101, 313] width 123 height 25
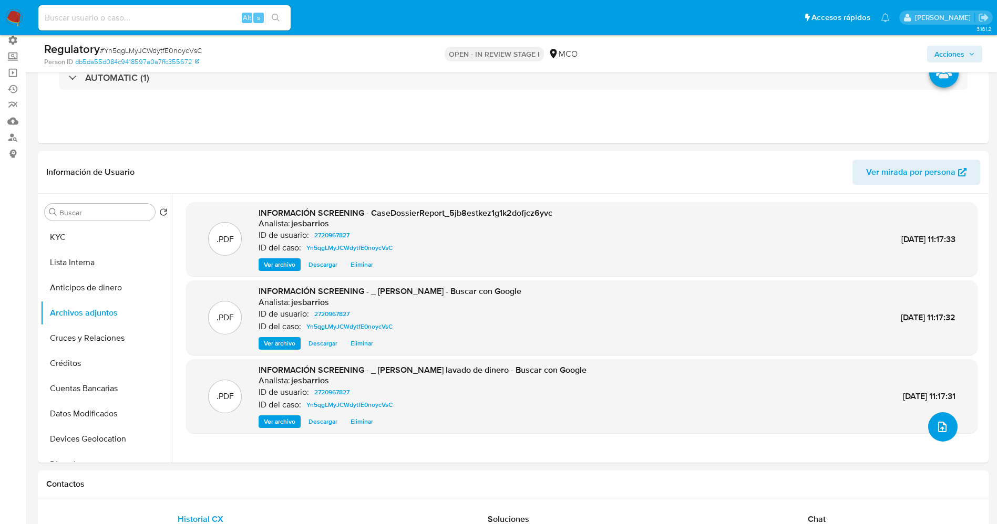
click at [940, 432] on icon "upload-file" at bounding box center [942, 427] width 13 height 13
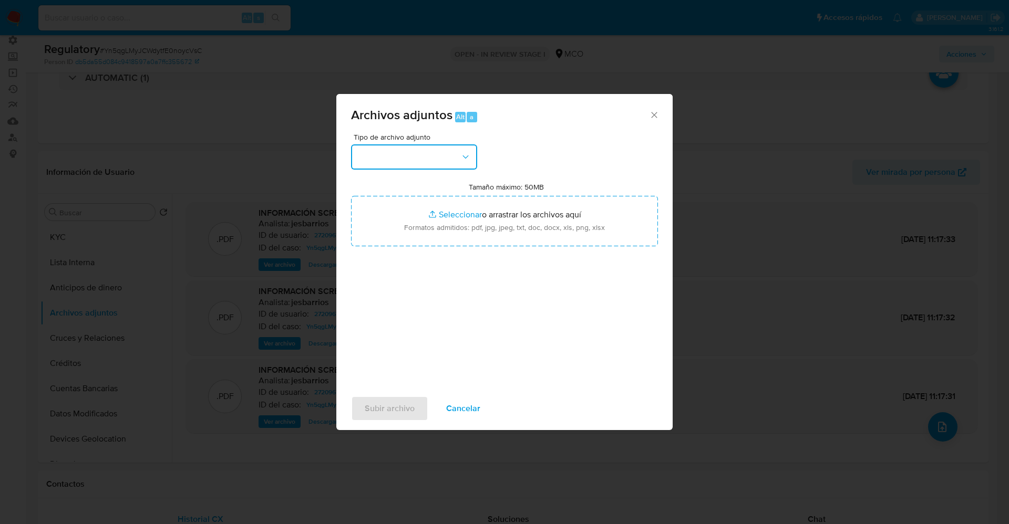
click at [379, 167] on button "button" at bounding box center [414, 156] width 126 height 25
drag, startPoint x: 459, startPoint y: 407, endPoint x: 391, endPoint y: 388, distance: 69.9
click at [419, 397] on div "Subir archivo Cancelar" at bounding box center [504, 409] width 336 height 40
click at [468, 411] on span "Cancelar" at bounding box center [463, 408] width 34 height 23
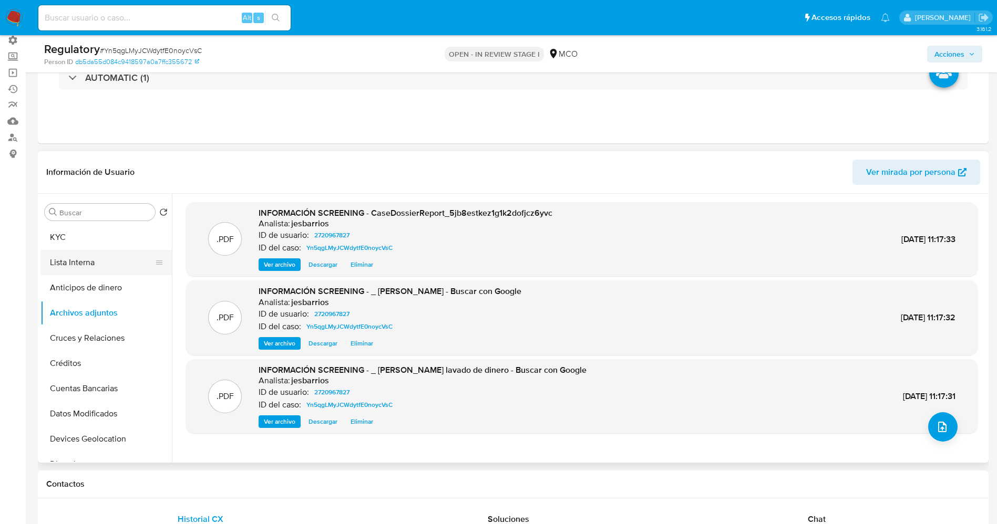
click at [75, 268] on button "Lista Interna" at bounding box center [101, 262] width 123 height 25
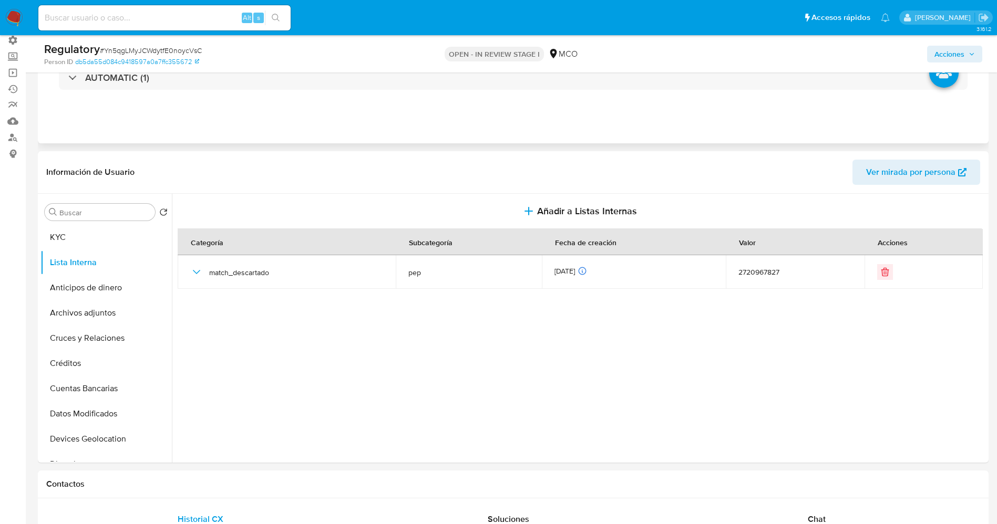
scroll to position [0, 0]
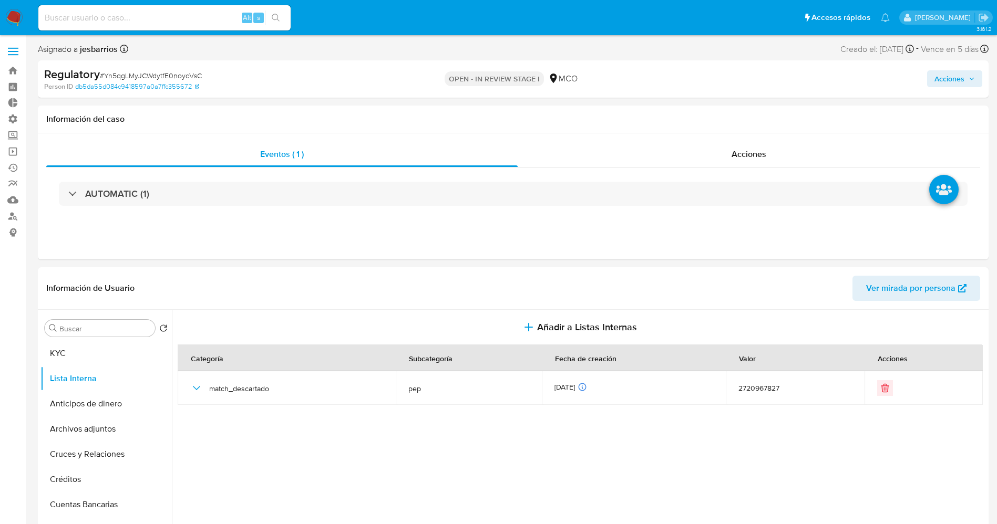
click at [943, 70] on span "Acciones" at bounding box center [949, 78] width 30 height 17
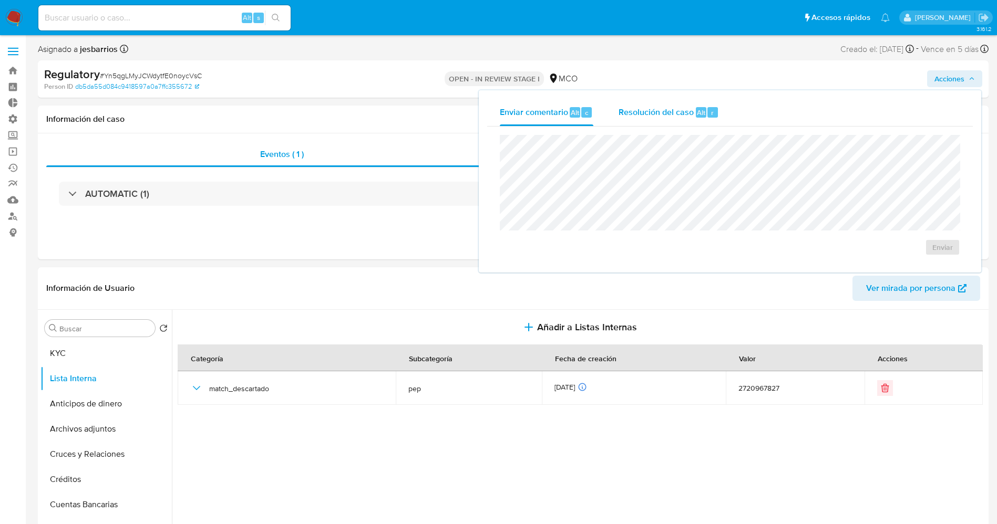
click at [679, 108] on span "Resolución del caso" at bounding box center [655, 112] width 75 height 12
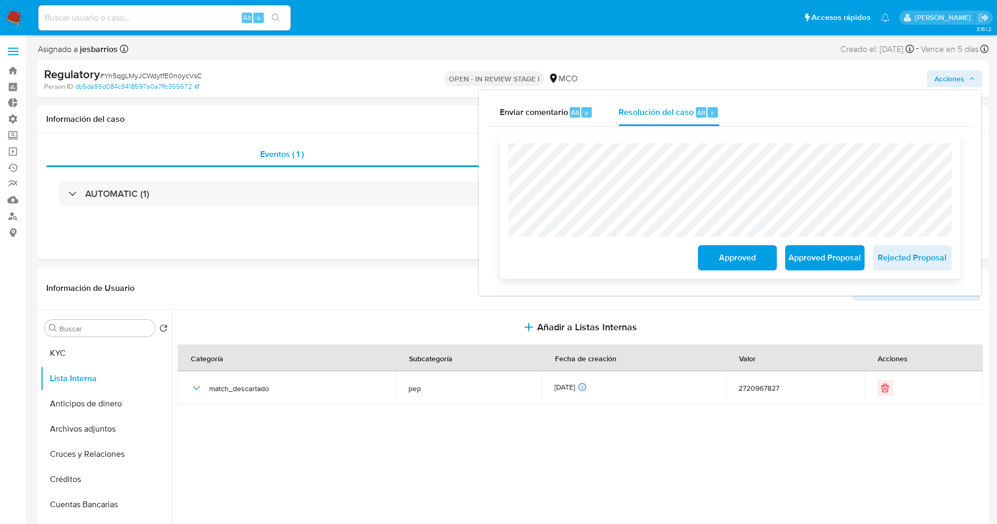
click at [742, 255] on span "Approved" at bounding box center [736, 257] width 51 height 23
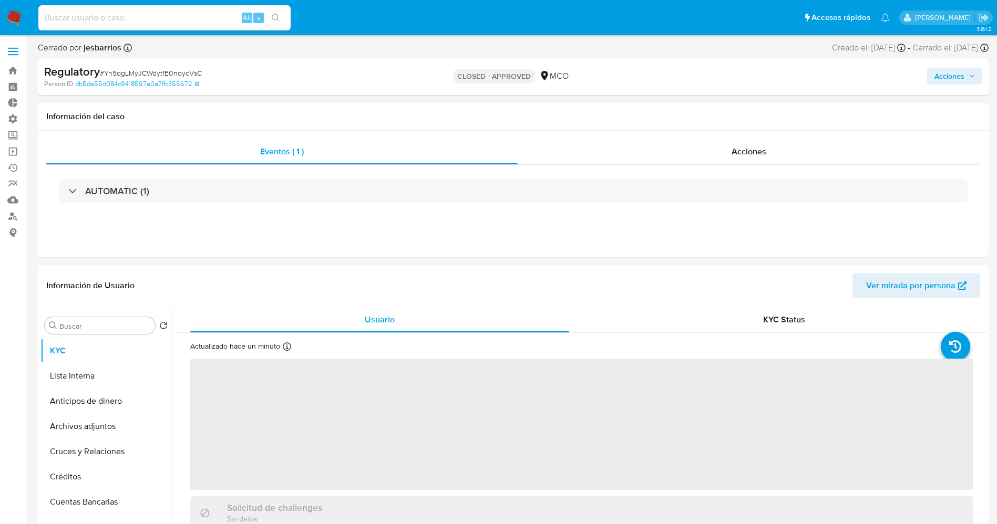
select select "10"
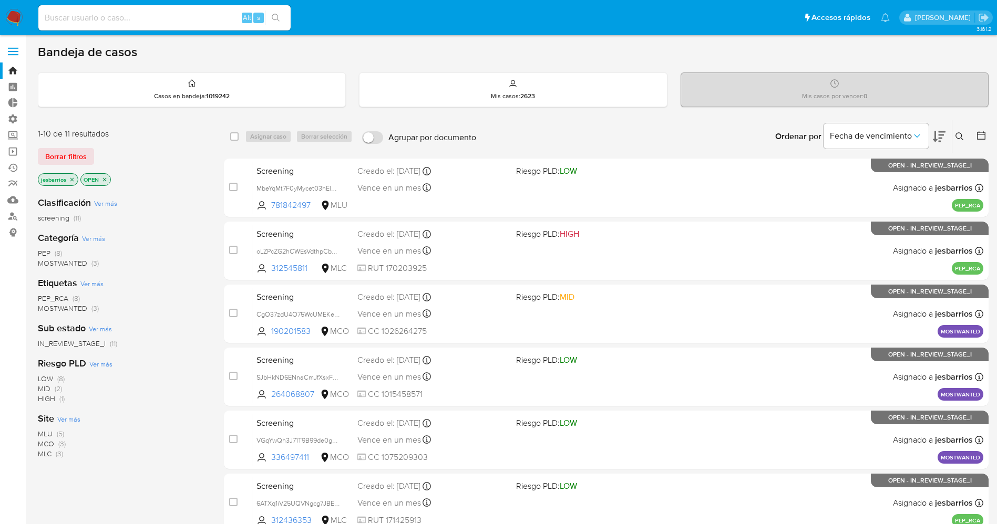
click at [63, 263] on span "MOSTWANTED" at bounding box center [62, 263] width 49 height 11
